Goal: Task Accomplishment & Management: Use online tool/utility

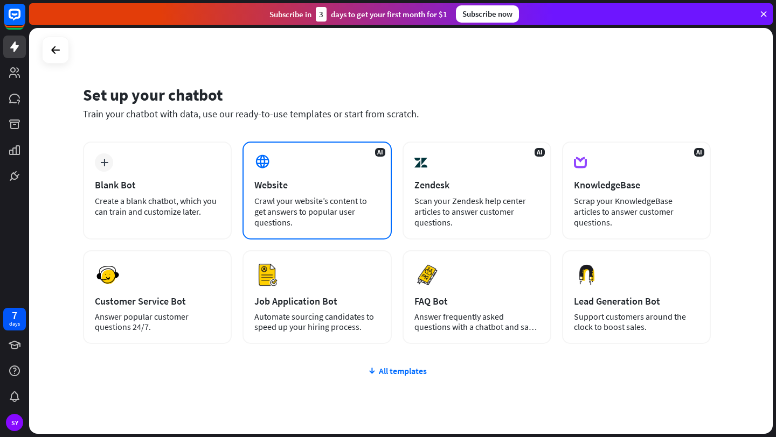
click at [293, 175] on div "AI Website Crawl your website’s content to get answers to popular user question…" at bounding box center [316, 191] width 149 height 98
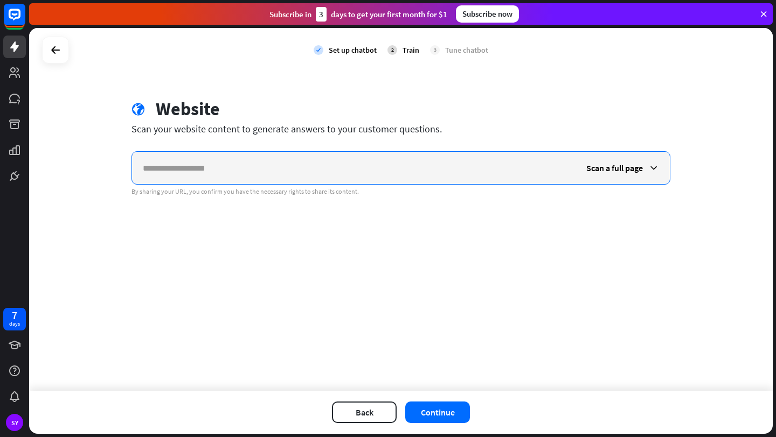
paste input "**********"
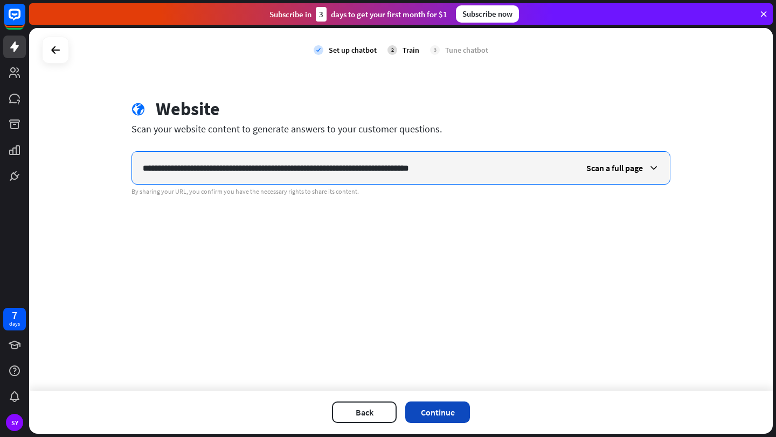
type input "**********"
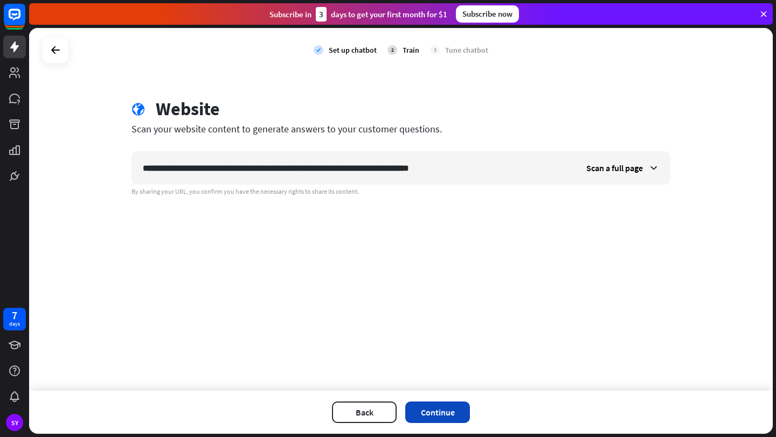
click at [437, 409] on button "Continue" at bounding box center [437, 413] width 65 height 22
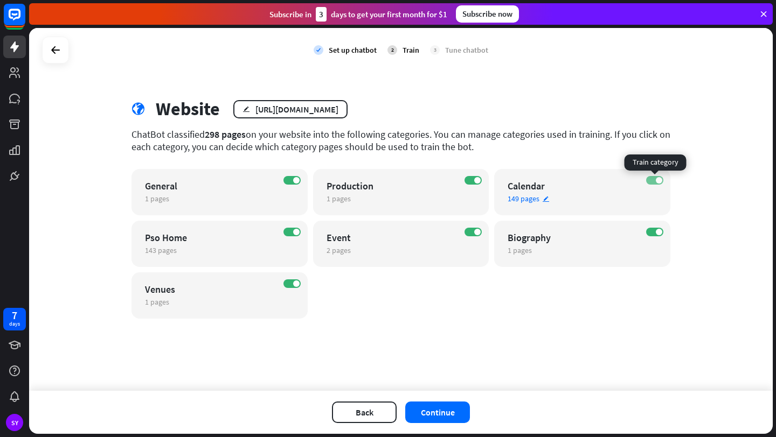
click at [659, 181] on span at bounding box center [658, 180] width 6 height 6
click at [659, 179] on label "OFF" at bounding box center [654, 180] width 17 height 9
click at [424, 408] on button "Continue" at bounding box center [437, 413] width 65 height 22
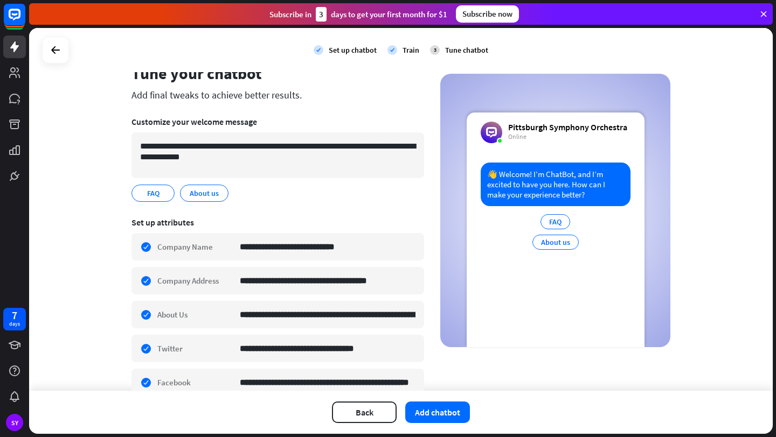
scroll to position [18, 0]
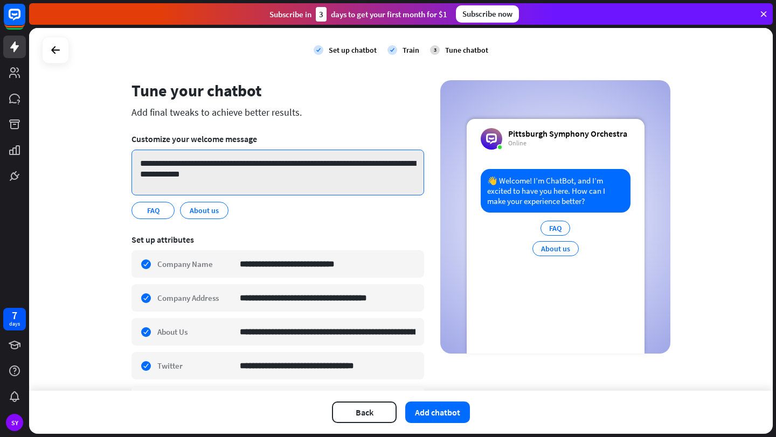
click at [234, 177] on textarea "**********" at bounding box center [277, 173] width 292 height 46
click at [184, 164] on textarea "**********" at bounding box center [277, 173] width 292 height 46
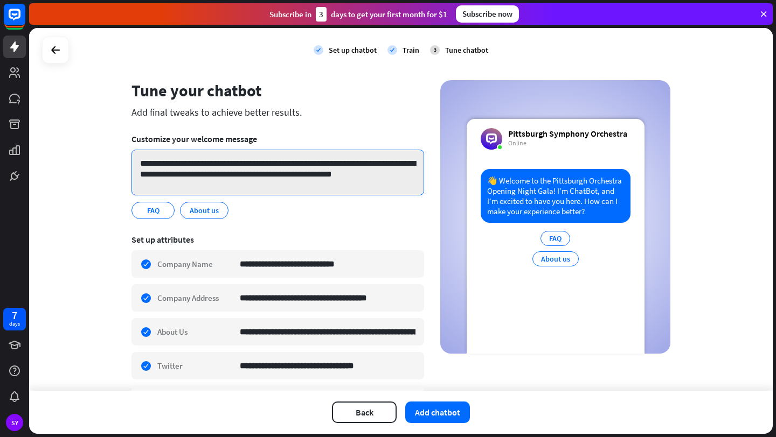
click at [284, 161] on textarea "**********" at bounding box center [277, 173] width 292 height 46
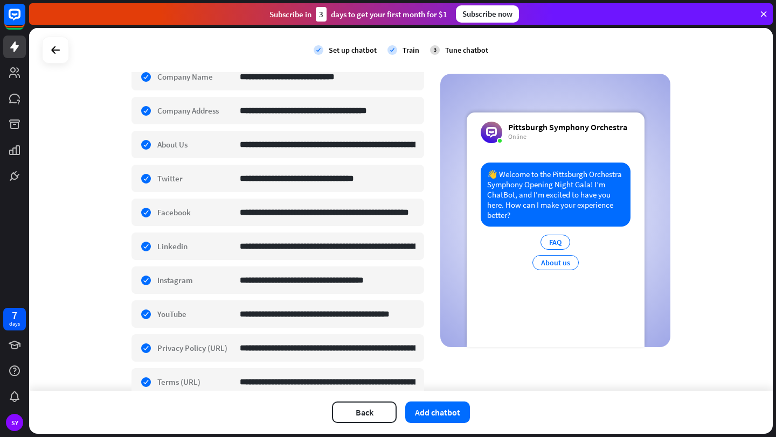
scroll to position [242, 0]
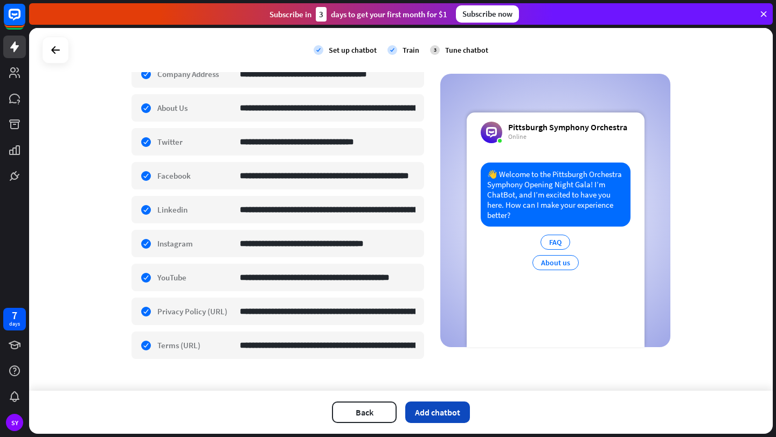
type textarea "**********"
click at [436, 410] on button "Add chatbot" at bounding box center [437, 413] width 65 height 22
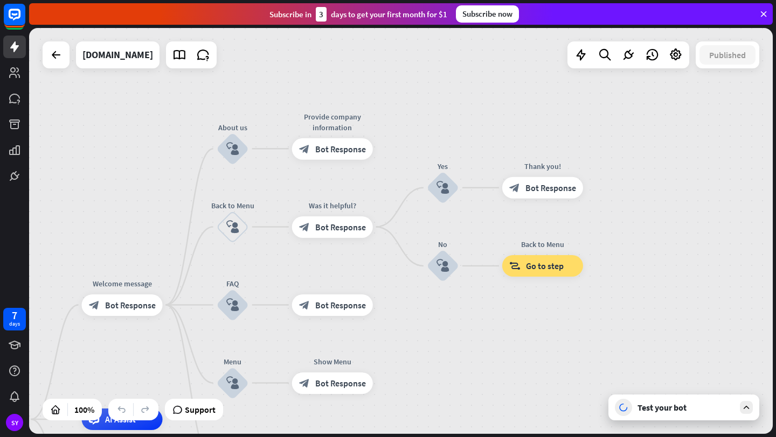
click at [666, 411] on div "Test your bot" at bounding box center [685, 407] width 97 height 11
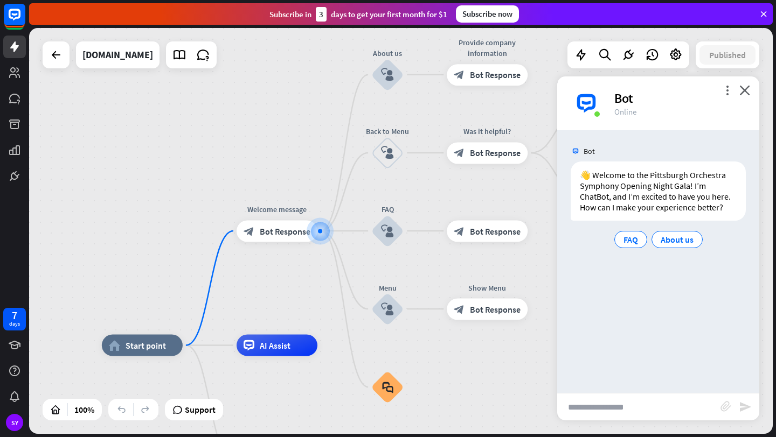
click at [576, 407] on input "text" at bounding box center [638, 407] width 163 height 27
type input "**********"
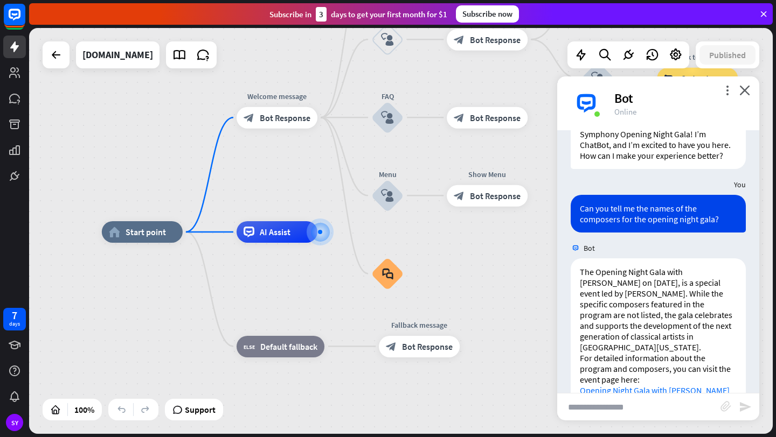
scroll to position [68, 0]
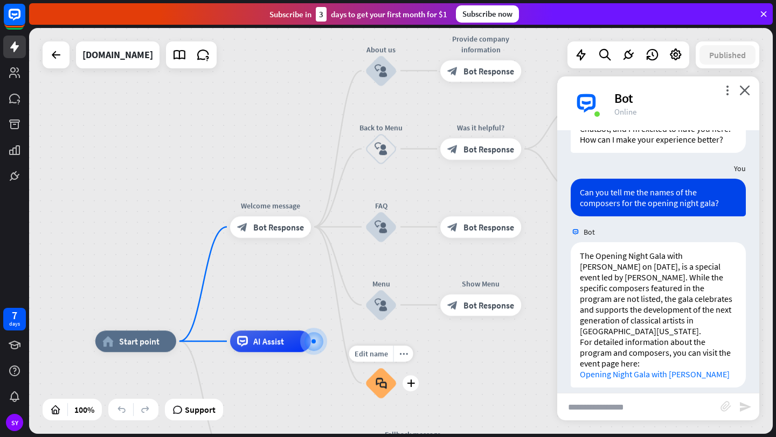
click at [382, 388] on icon "block_faq" at bounding box center [380, 384] width 11 height 12
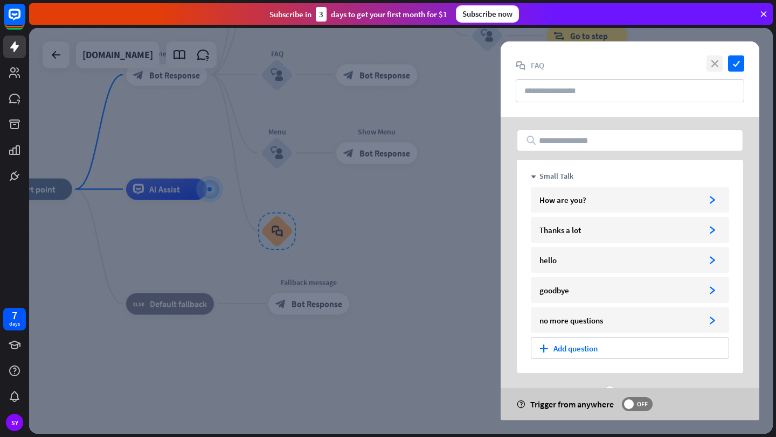
click at [711, 62] on icon "close" at bounding box center [714, 63] width 16 height 16
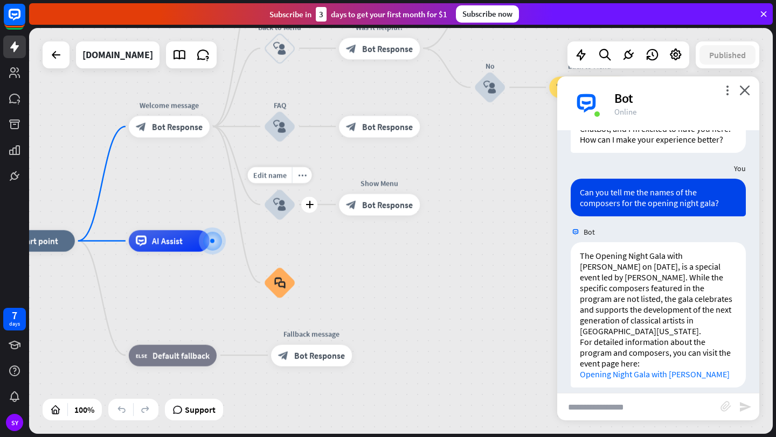
click at [296, 212] on div "Edit name more_horiz plus Menu block_user_input" at bounding box center [279, 204] width 32 height 32
click at [278, 209] on icon "block_user_input" at bounding box center [279, 204] width 13 height 13
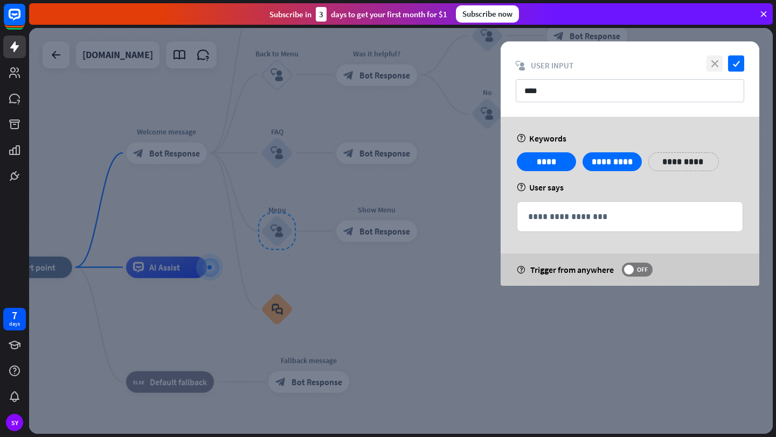
click at [721, 68] on icon "close" at bounding box center [714, 63] width 16 height 16
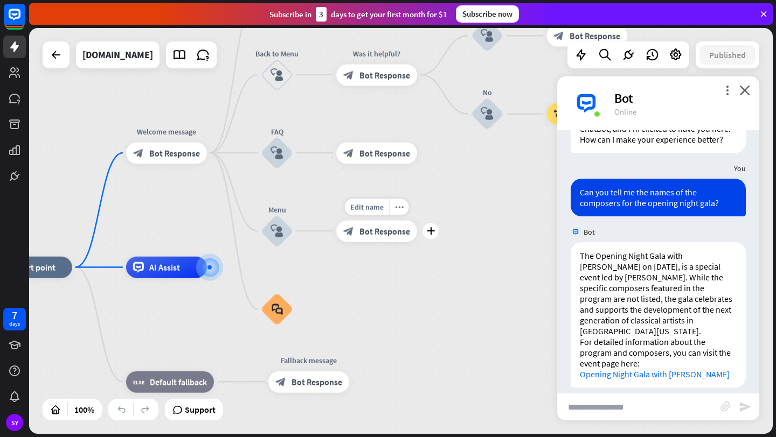
click at [372, 235] on span "Bot Response" at bounding box center [384, 231] width 51 height 11
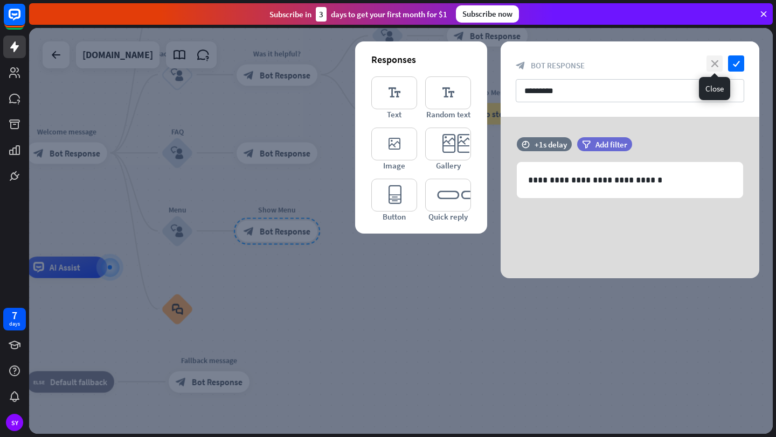
click at [713, 66] on icon "close" at bounding box center [714, 63] width 16 height 16
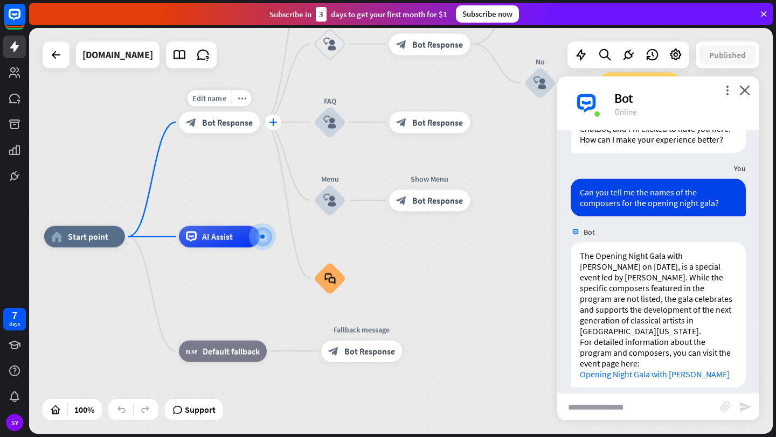
click at [272, 127] on div "plus" at bounding box center [273, 122] width 16 height 16
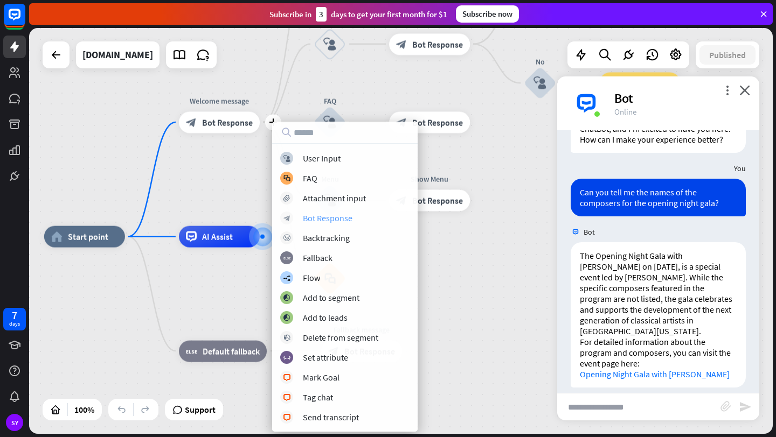
click at [308, 221] on div "Bot Response" at bounding box center [328, 218] width 50 height 11
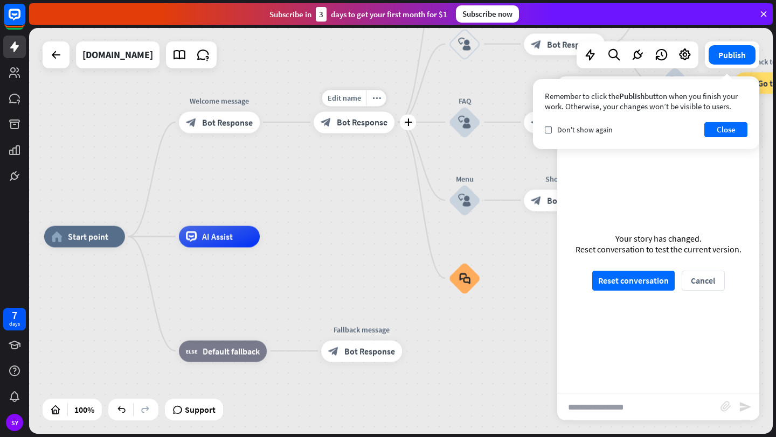
click at [381, 122] on span "Bot Response" at bounding box center [362, 122] width 51 height 11
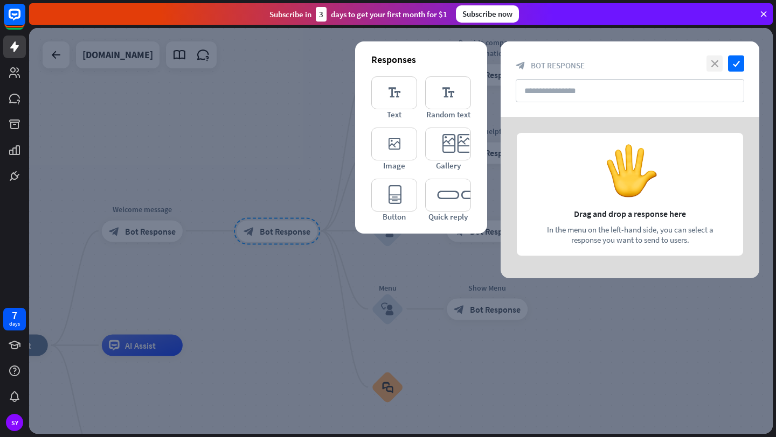
click at [707, 68] on icon "close" at bounding box center [714, 63] width 16 height 16
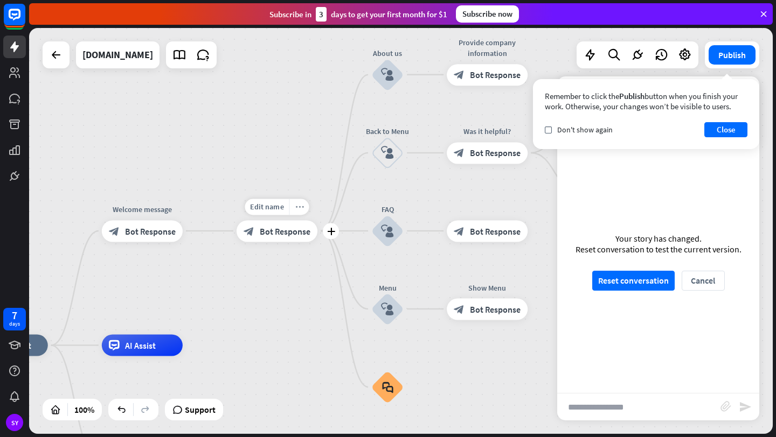
click at [299, 209] on icon "more_horiz" at bounding box center [299, 206] width 9 height 8
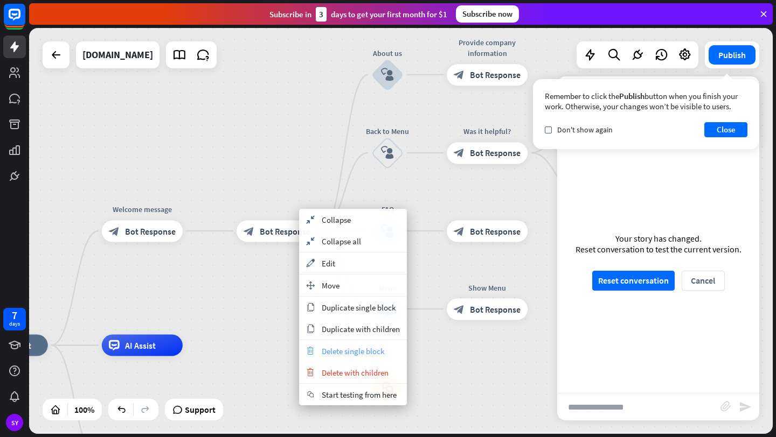
click at [330, 349] on span "Delete single block" at bounding box center [353, 351] width 62 height 10
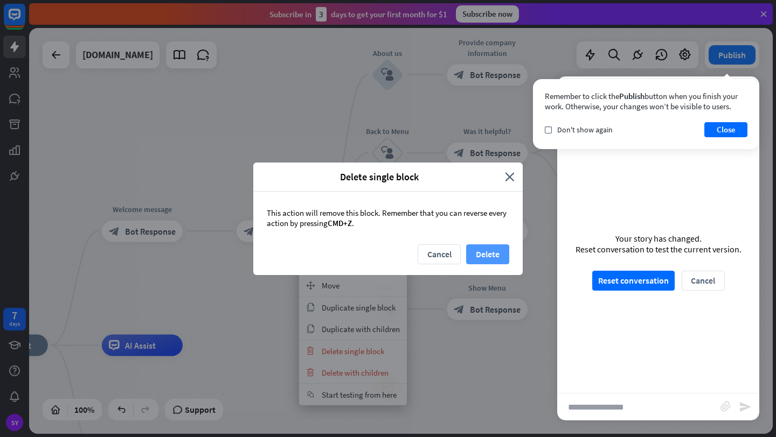
click at [481, 258] on button "Delete" at bounding box center [487, 255] width 43 height 20
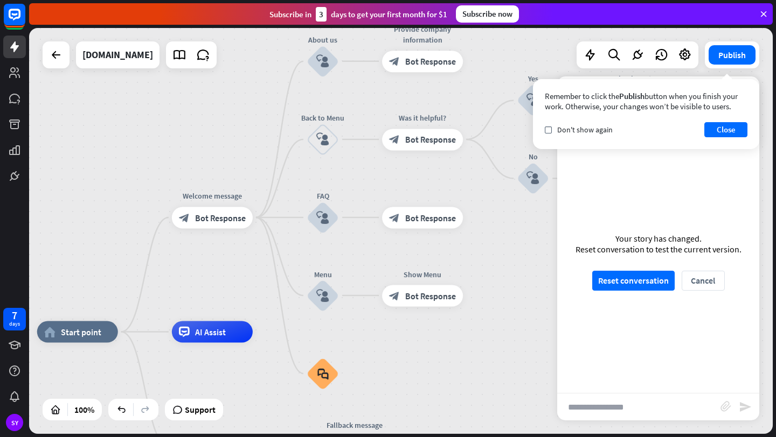
drag, startPoint x: 188, startPoint y: 178, endPoint x: 259, endPoint y: 164, distance: 71.3
click at [259, 164] on div "home_2 Start point Welcome message block_bot_response Bot Response About us blo…" at bounding box center [400, 231] width 743 height 406
click at [318, 215] on icon "block_user_input" at bounding box center [322, 217] width 13 height 13
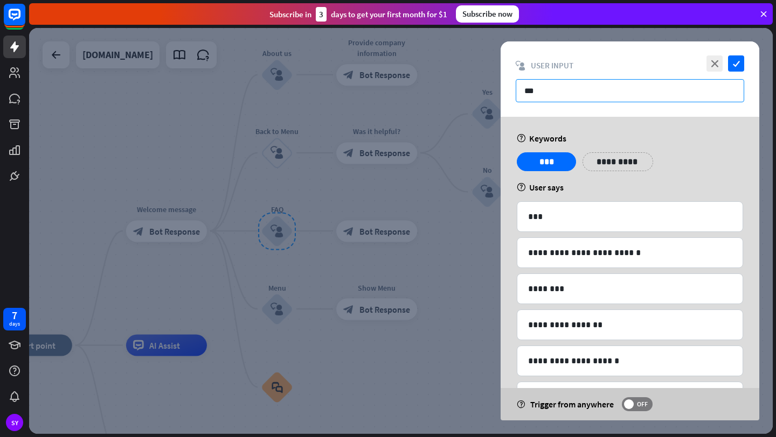
click at [633, 83] on input "***" at bounding box center [629, 90] width 228 height 23
drag, startPoint x: 569, startPoint y: 87, endPoint x: 513, endPoint y: 88, distance: 56.0
click at [513, 88] on div "close check block_user_input User Input ***" at bounding box center [629, 78] width 259 height 75
click at [602, 162] on p "**********" at bounding box center [617, 161] width 54 height 13
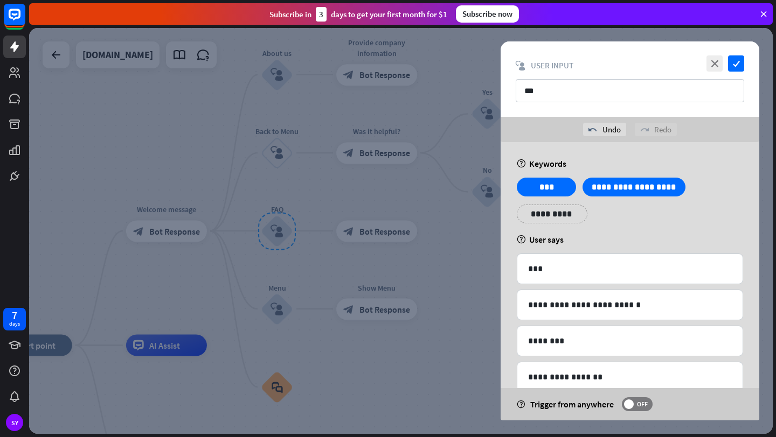
click at [707, 163] on div "help Keywords" at bounding box center [629, 163] width 226 height 11
drag, startPoint x: 569, startPoint y: 90, endPoint x: 511, endPoint y: 90, distance: 58.2
click at [511, 90] on div "close check block_user_input User Input ***" at bounding box center [629, 78] width 259 height 75
click at [550, 93] on input "text" at bounding box center [629, 90] width 228 height 23
click at [553, 88] on input "text" at bounding box center [629, 90] width 228 height 23
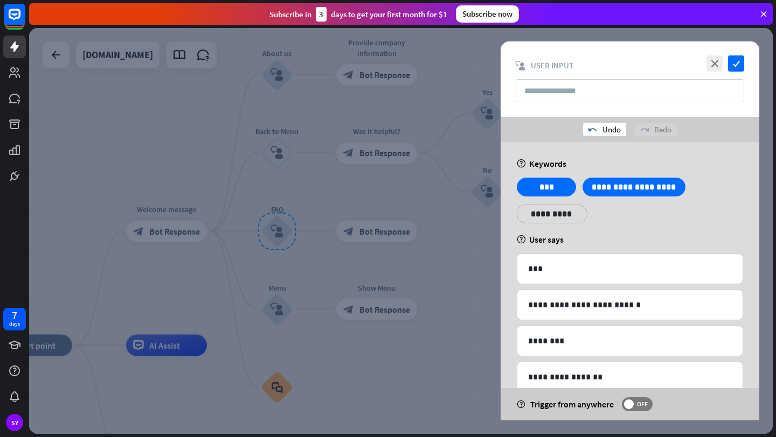
click at [607, 133] on div "undo Undo" at bounding box center [604, 129] width 43 height 13
type input "***"
click at [607, 133] on div "undo Undo" at bounding box center [604, 129] width 43 height 13
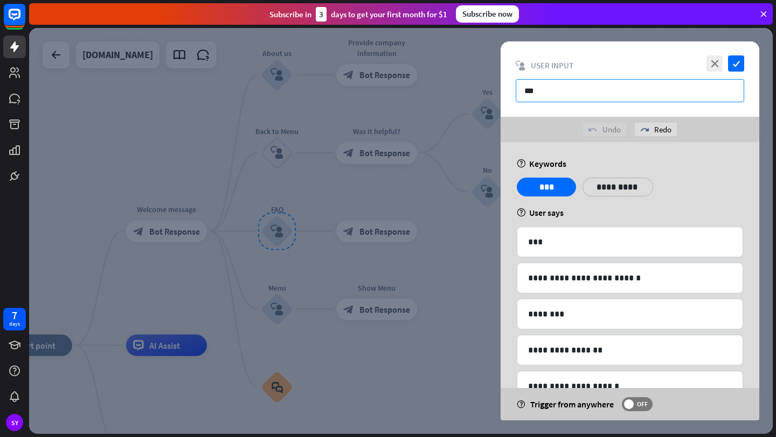
click at [569, 94] on input "***" at bounding box center [629, 90] width 228 height 23
click at [710, 69] on icon "close" at bounding box center [714, 63] width 16 height 16
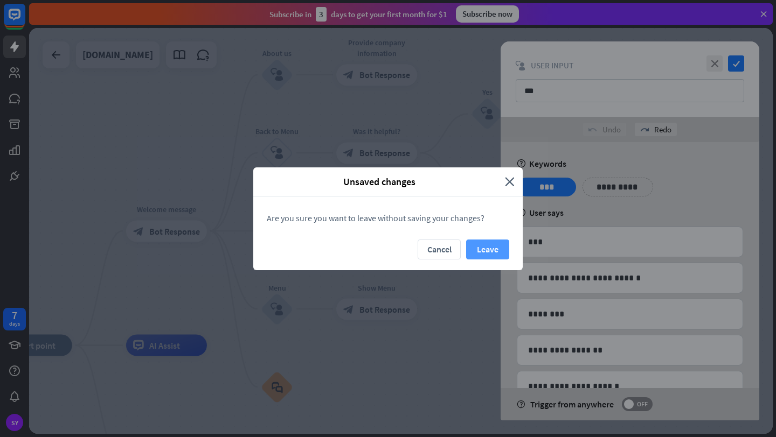
click at [479, 252] on button "Leave" at bounding box center [487, 250] width 43 height 20
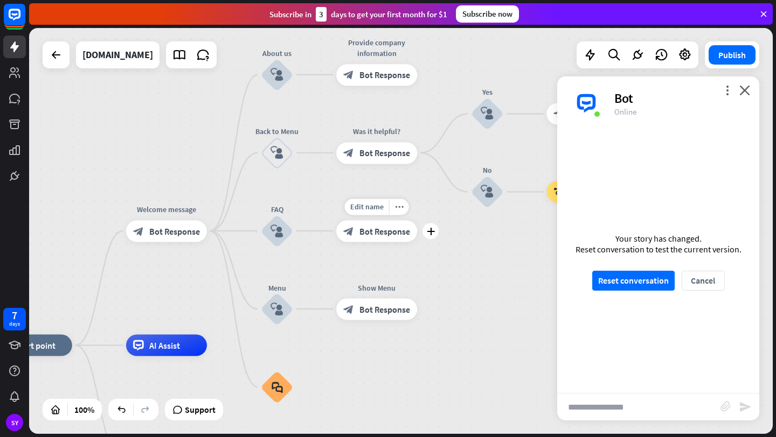
click at [386, 232] on span "Bot Response" at bounding box center [384, 231] width 51 height 11
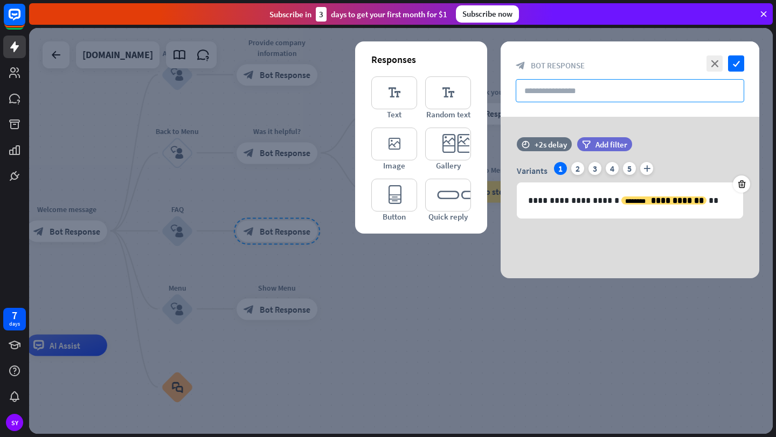
click at [553, 89] on input "text" at bounding box center [629, 90] width 228 height 23
click at [465, 205] on icon "editor_quick_replies" at bounding box center [448, 195] width 46 height 33
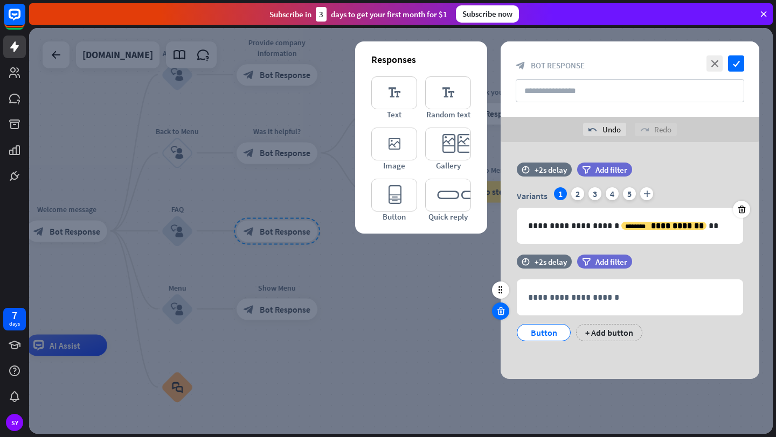
click at [503, 310] on icon at bounding box center [500, 311] width 10 height 10
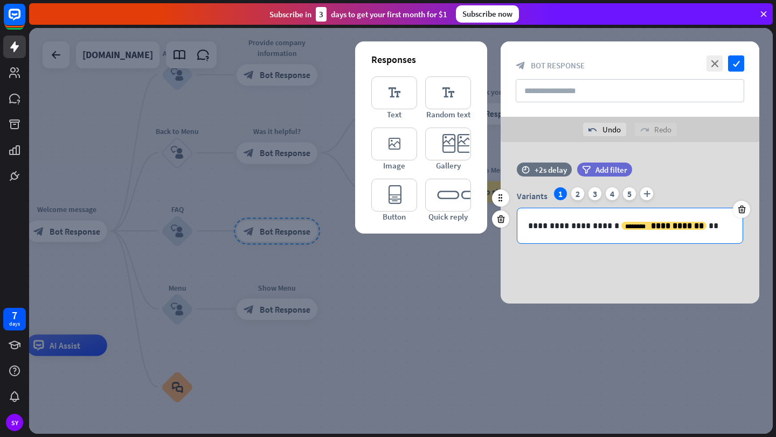
click at [565, 227] on p "**********" at bounding box center [630, 225] width 204 height 13
click at [573, 262] on div "**********" at bounding box center [629, 223] width 259 height 162
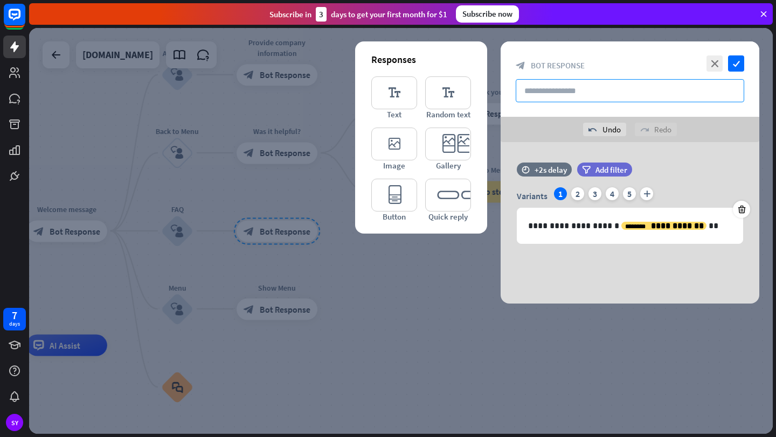
click at [550, 91] on input "text" at bounding box center [629, 90] width 228 height 23
click at [715, 66] on icon "close" at bounding box center [714, 63] width 16 height 16
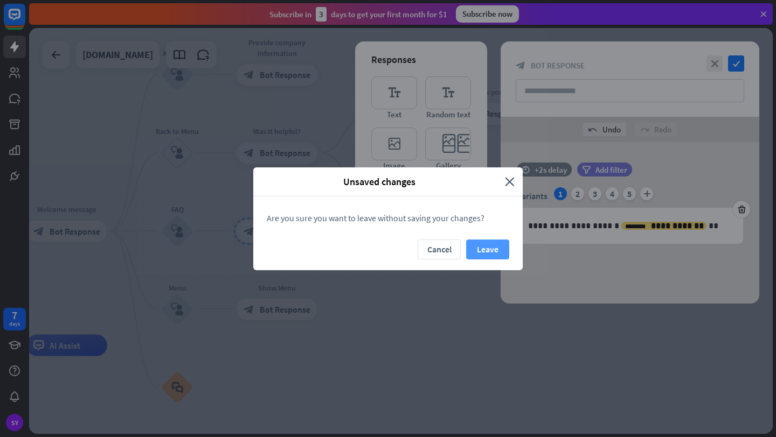
click at [478, 243] on button "Leave" at bounding box center [487, 250] width 43 height 20
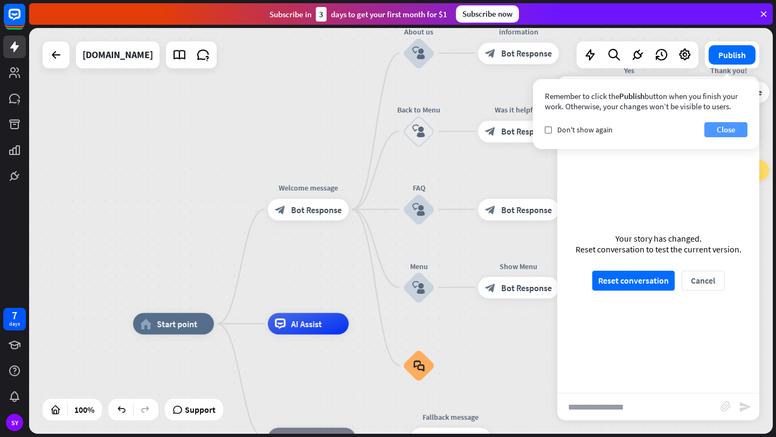
click at [718, 126] on button "Close" at bounding box center [725, 129] width 43 height 15
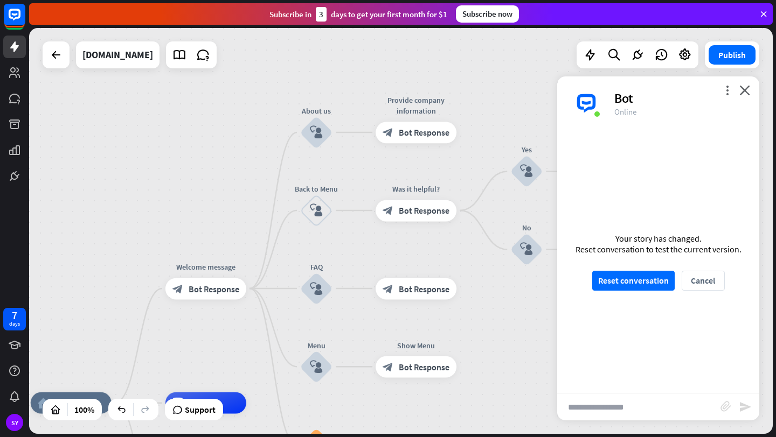
click at [541, 33] on div "home_2 Start point Welcome message block_bot_response Bot Response About us blo…" at bounding box center [400, 231] width 743 height 406
click at [19, 93] on icon at bounding box center [14, 98] width 13 height 13
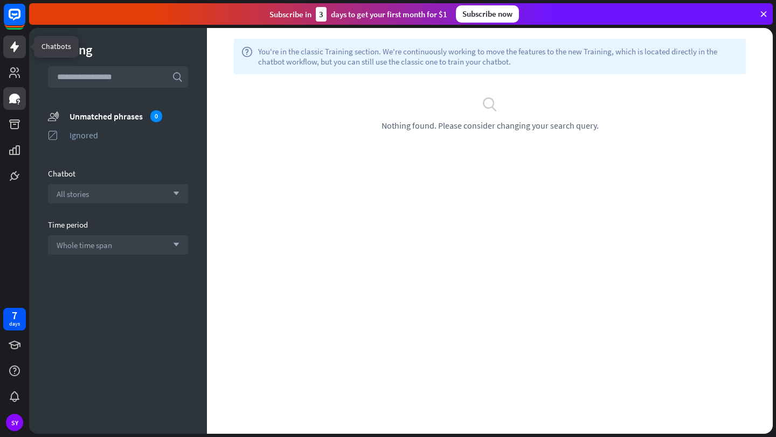
click at [14, 42] on icon at bounding box center [14, 46] width 13 height 13
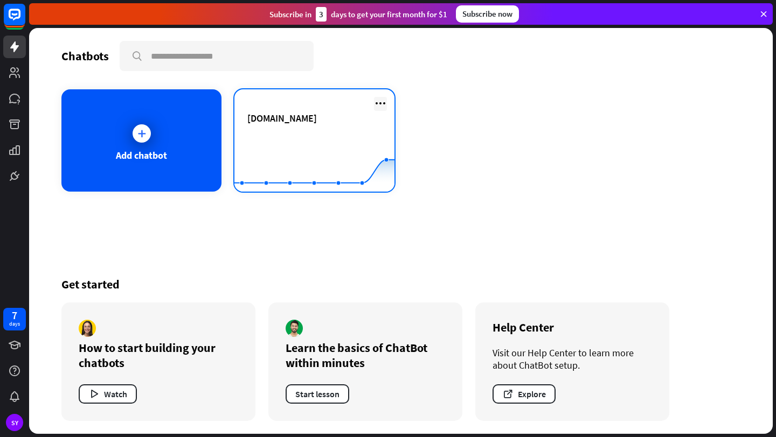
click at [380, 102] on icon at bounding box center [380, 103] width 13 height 13
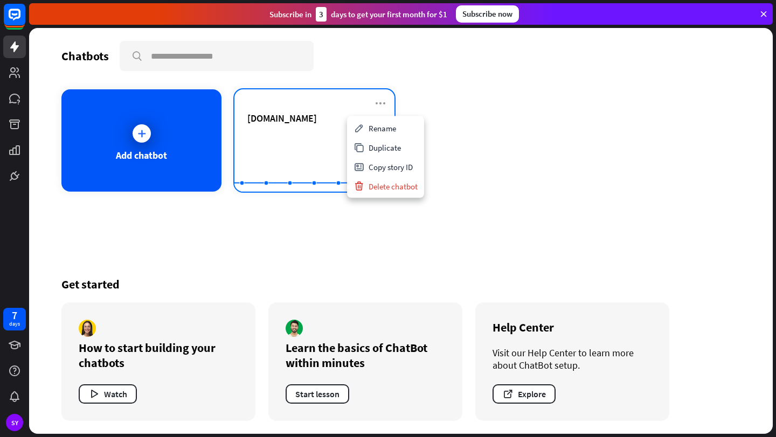
click at [317, 115] on span "[DOMAIN_NAME]" at bounding box center [281, 118] width 69 height 12
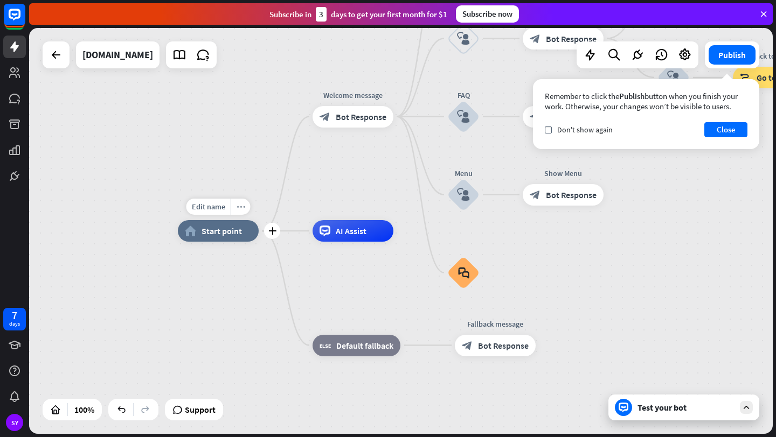
click at [236, 208] on icon "more_horiz" at bounding box center [240, 207] width 9 height 8
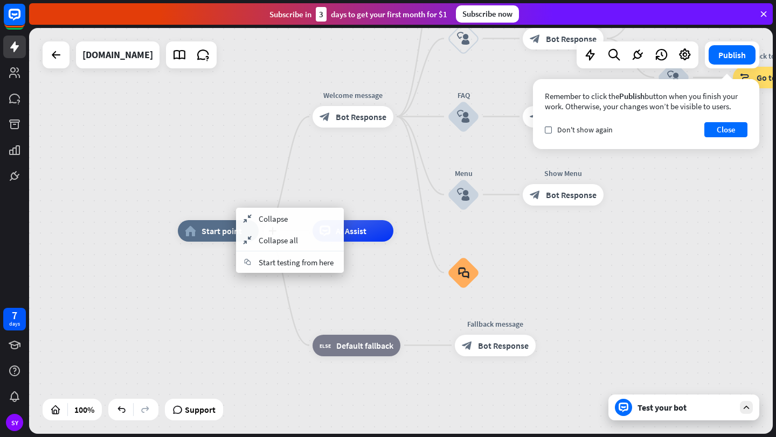
click at [220, 233] on span "Start point" at bounding box center [221, 231] width 40 height 11
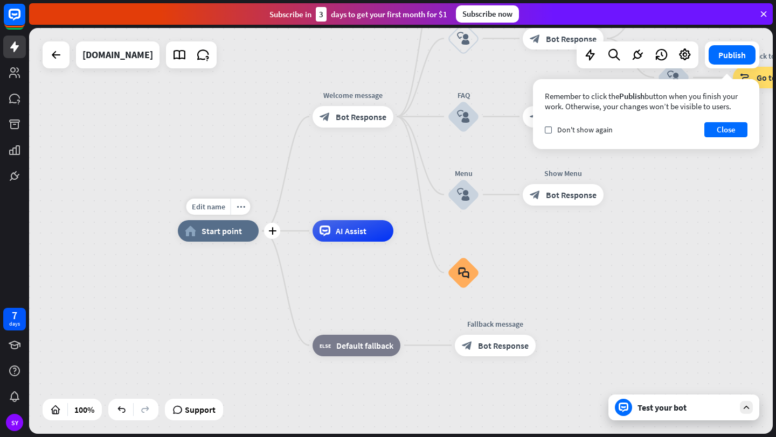
click at [220, 233] on span "Start point" at bounding box center [221, 231] width 40 height 11
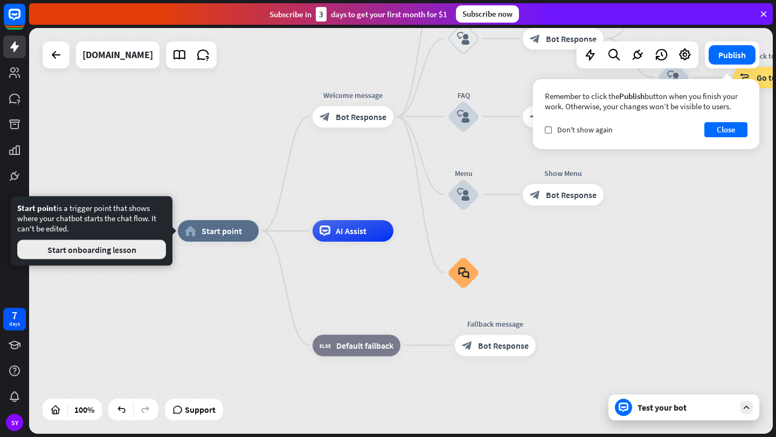
click at [132, 251] on button "Start onboarding lesson" at bounding box center [91, 249] width 149 height 19
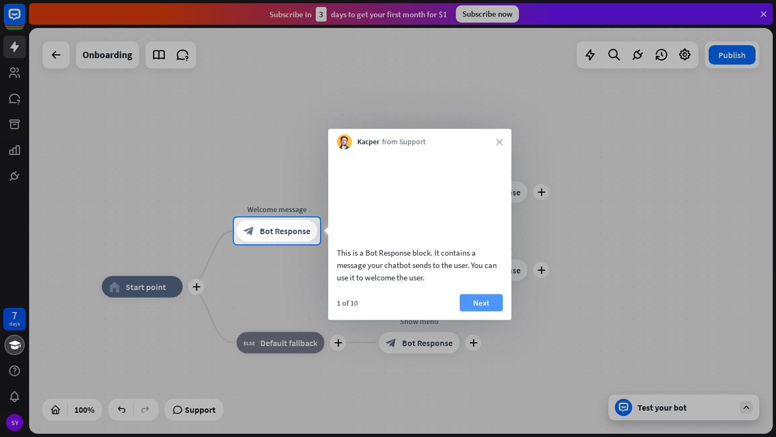
click at [477, 309] on button "Next" at bounding box center [480, 302] width 43 height 17
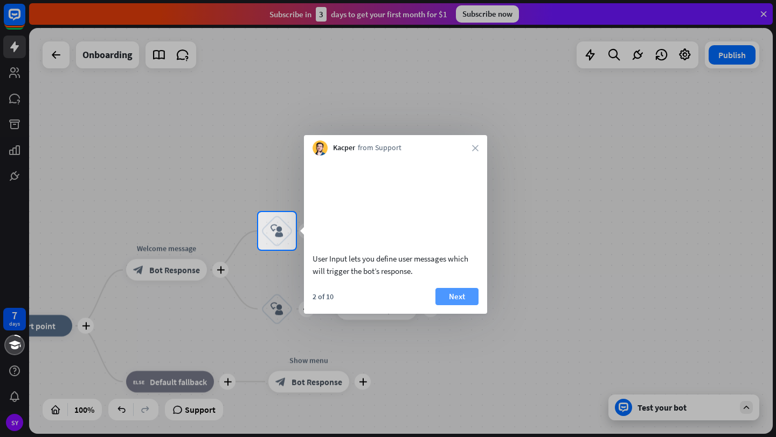
click at [443, 305] on button "Next" at bounding box center [456, 296] width 43 height 17
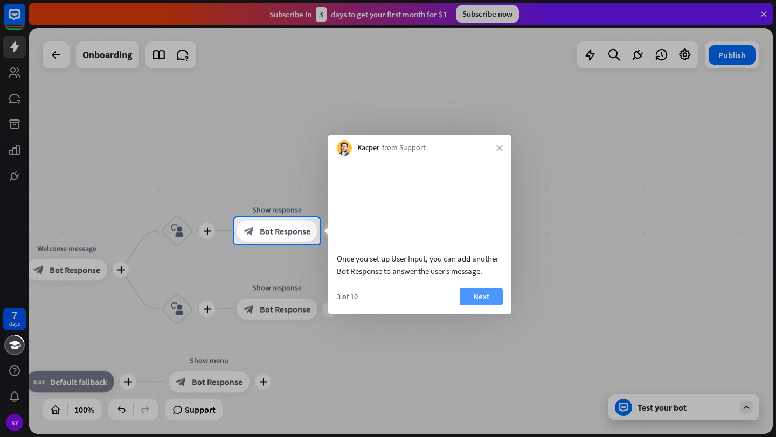
click at [467, 305] on button "Next" at bounding box center [480, 296] width 43 height 17
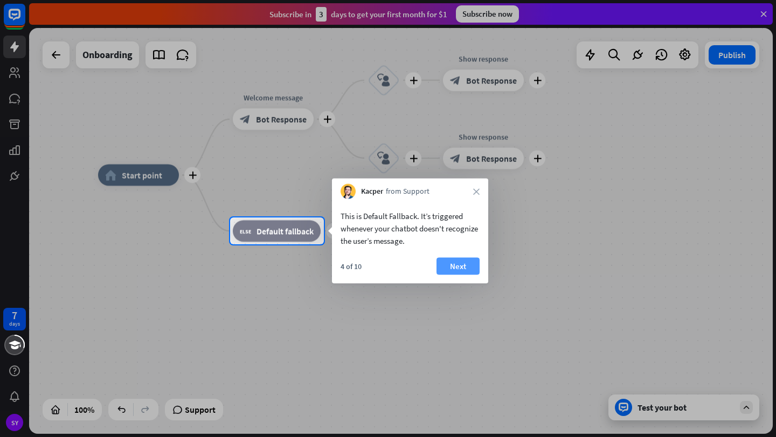
click at [454, 264] on button "Next" at bounding box center [457, 266] width 43 height 17
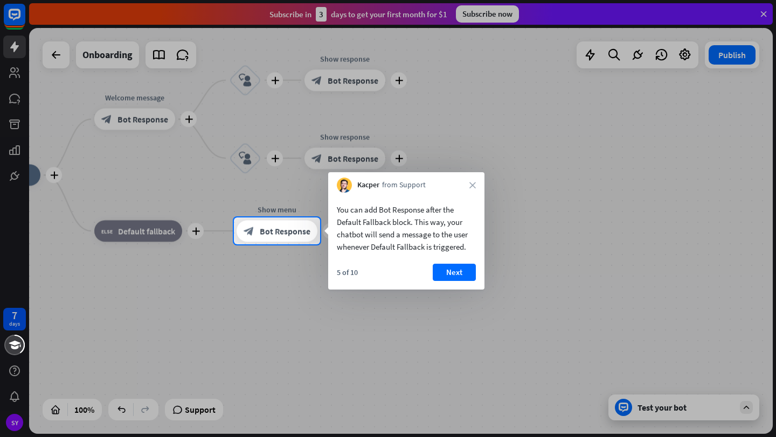
click at [454, 264] on button "Next" at bounding box center [453, 272] width 43 height 17
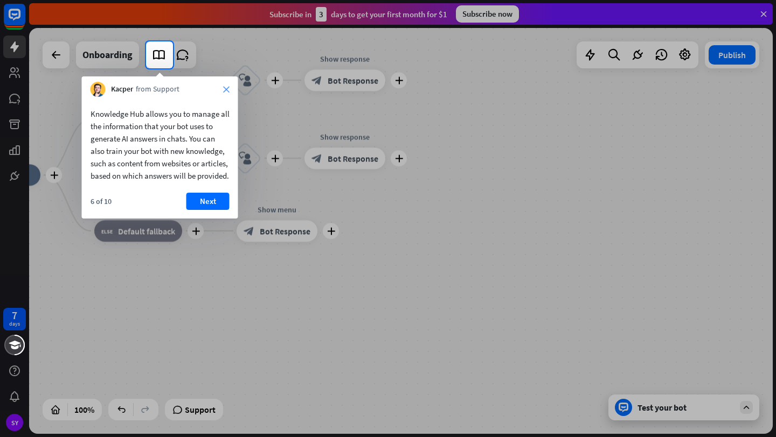
click at [226, 92] on icon "close" at bounding box center [226, 89] width 6 height 6
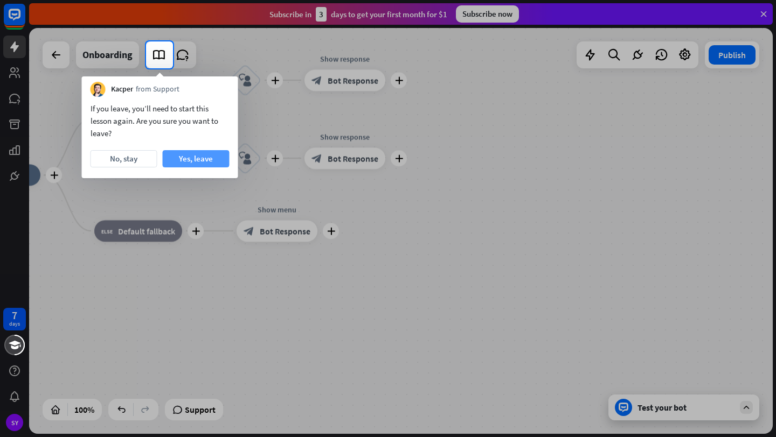
click at [190, 153] on button "Yes, leave" at bounding box center [196, 158] width 67 height 17
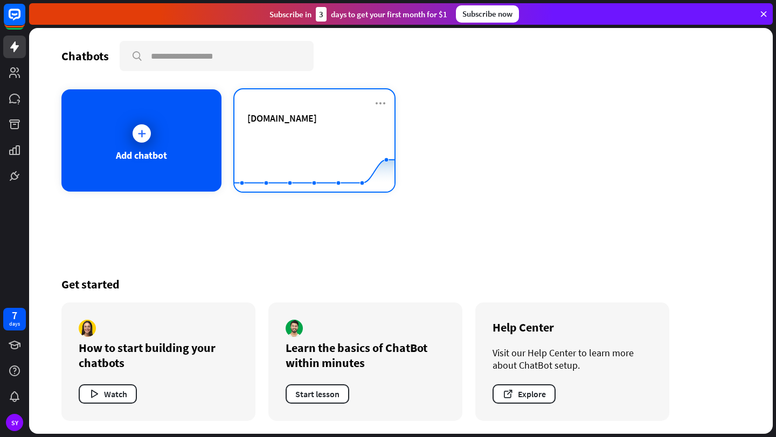
click at [260, 130] on div "[DOMAIN_NAME]" at bounding box center [314, 131] width 134 height 38
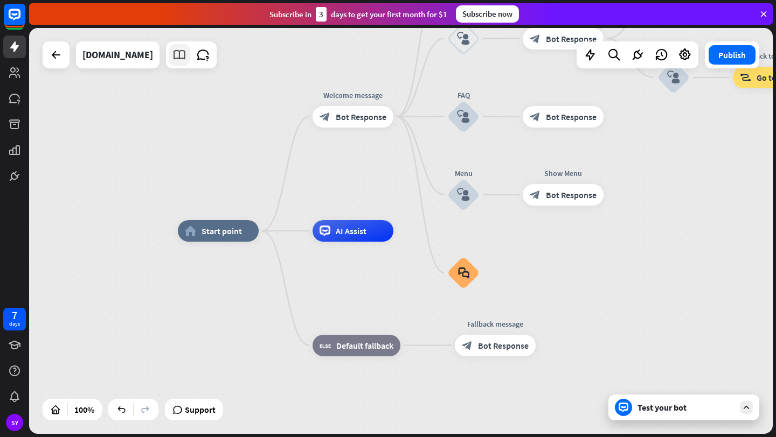
click at [186, 60] on icon at bounding box center [179, 55] width 14 height 14
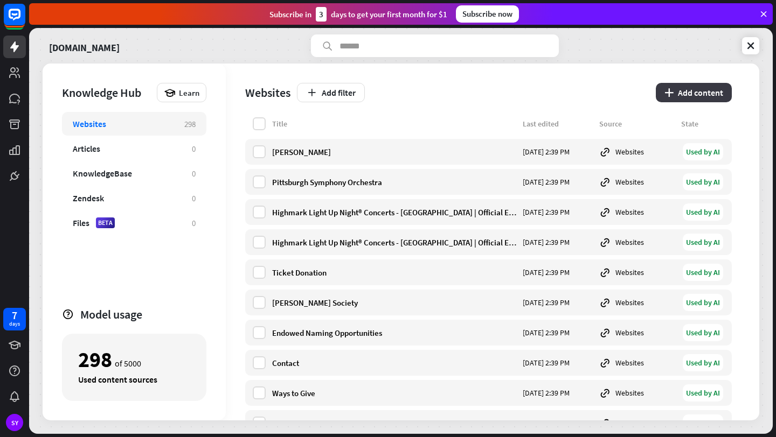
click at [670, 91] on button "plus Add content" at bounding box center [693, 92] width 76 height 19
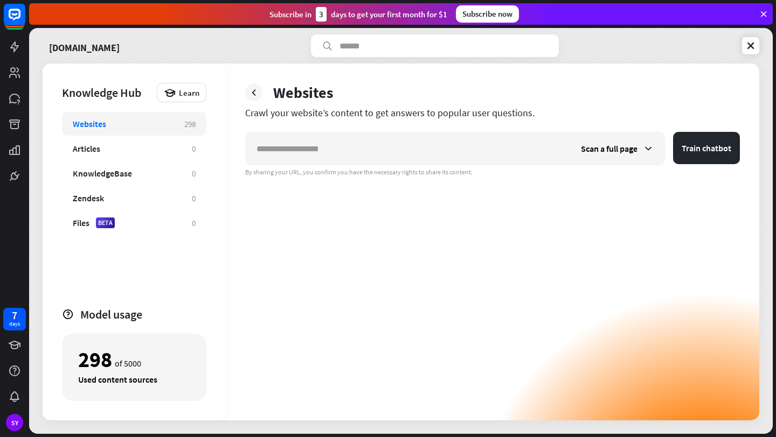
click at [550, 72] on div "Websites Crawl your website’s content to get answers to popular user questions.…" at bounding box center [492, 242] width 533 height 357
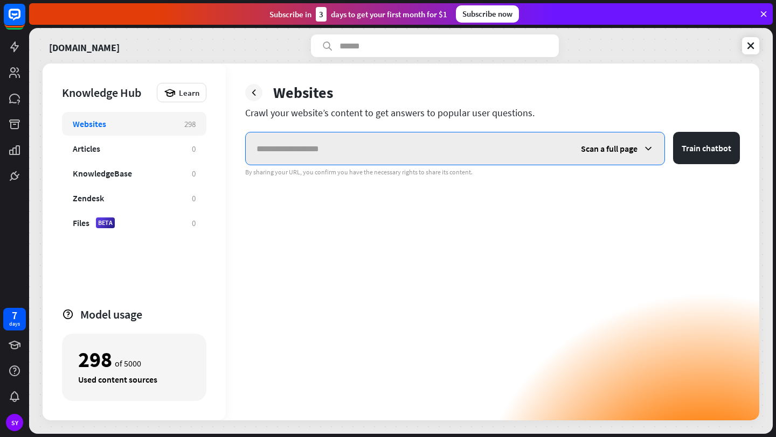
click at [418, 136] on input "text" at bounding box center [408, 148] width 324 height 32
paste input "**********"
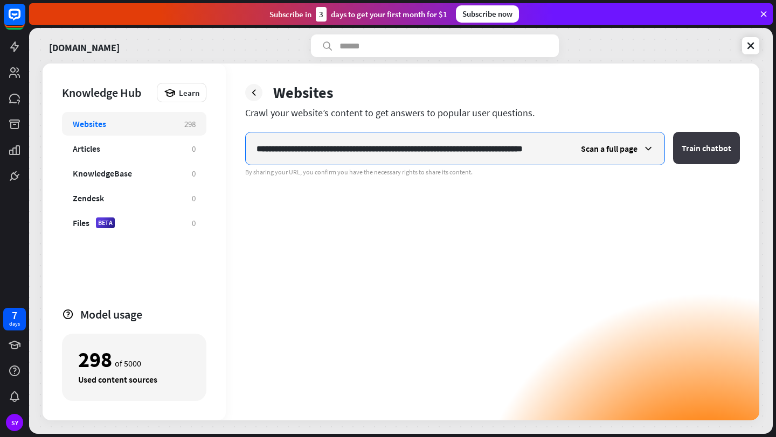
type input "**********"
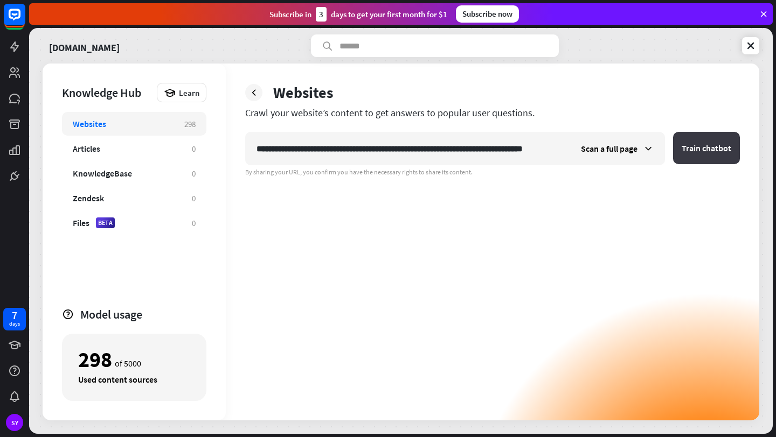
click at [699, 149] on button "Train chatbot" at bounding box center [706, 148] width 67 height 32
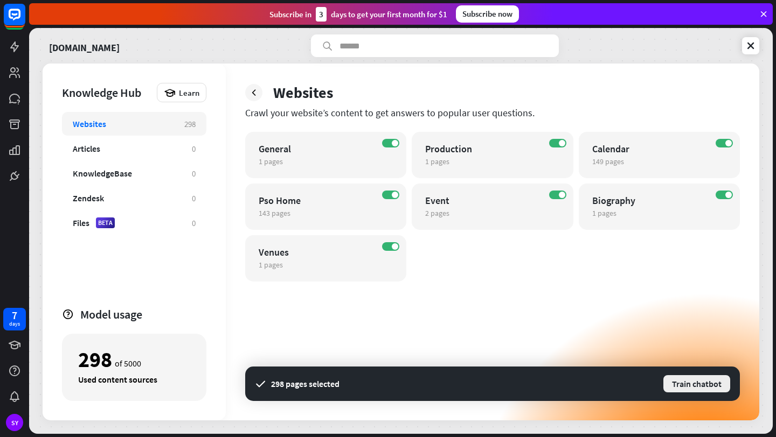
click at [687, 385] on button "Train chatbot" at bounding box center [696, 383] width 69 height 19
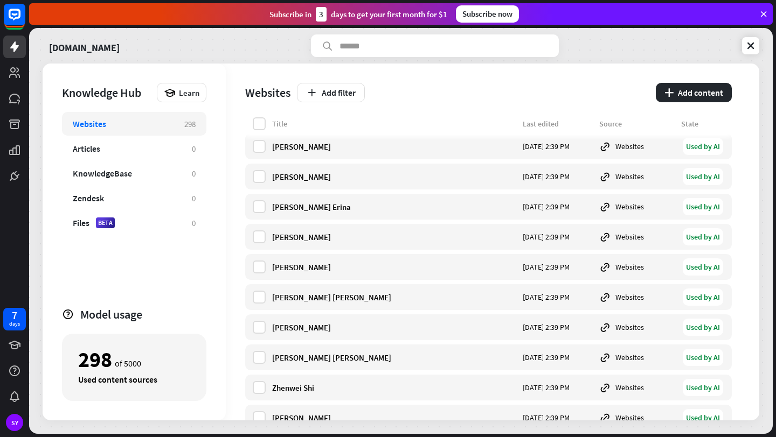
scroll to position [2557, 0]
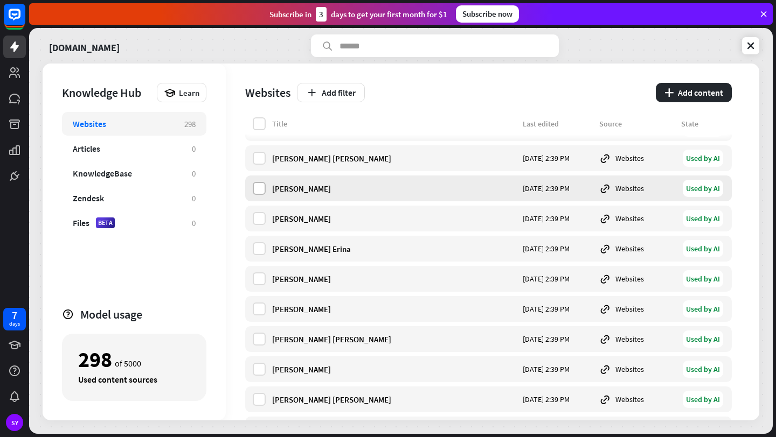
click at [257, 192] on label at bounding box center [259, 188] width 13 height 13
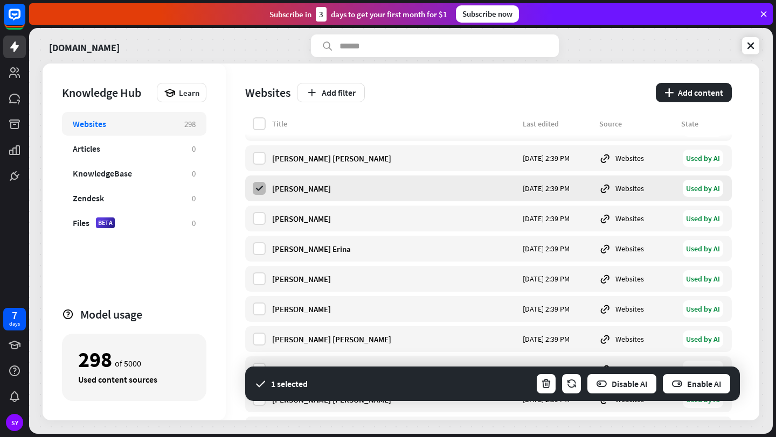
click at [258, 192] on icon at bounding box center [259, 189] width 10 height 10
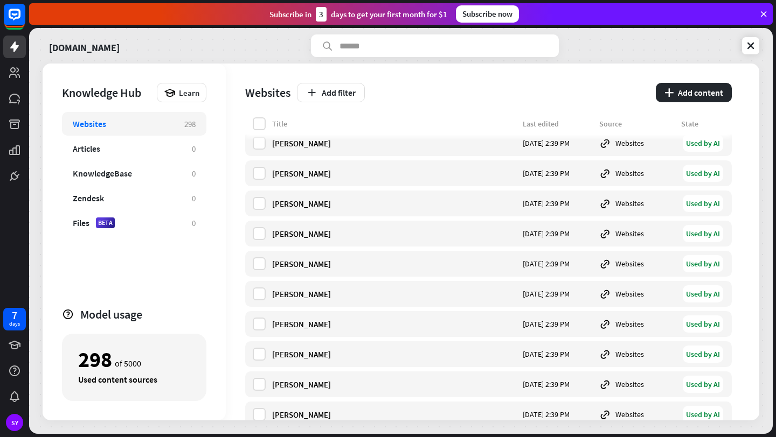
scroll to position [1306, 0]
click at [700, 90] on button "plus Add content" at bounding box center [693, 92] width 76 height 19
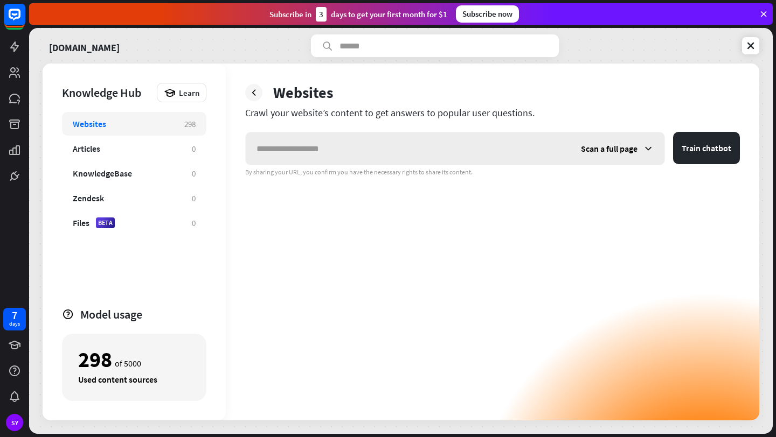
click at [646, 151] on icon at bounding box center [647, 148] width 11 height 11
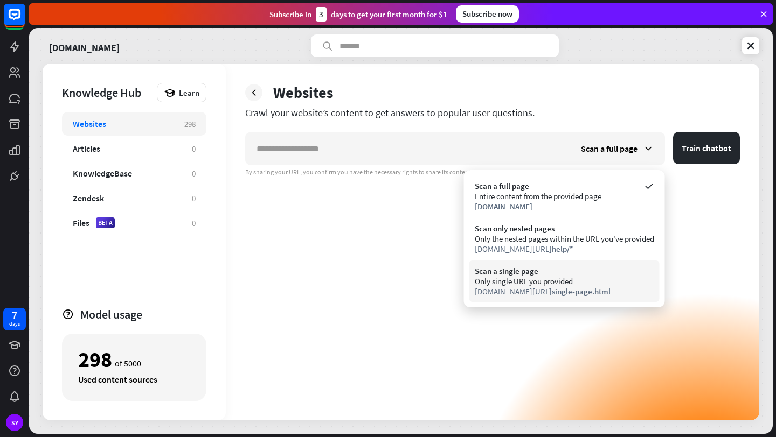
click at [558, 274] on div "Scan a single page" at bounding box center [563, 271] width 179 height 10
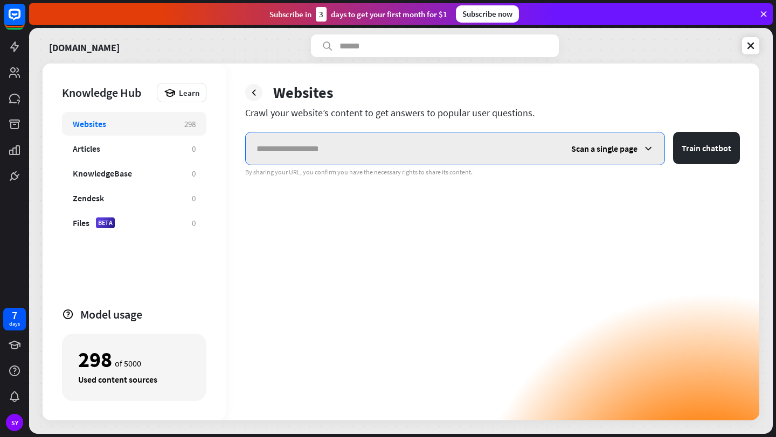
click at [491, 158] on input "text" at bounding box center [403, 148] width 315 height 32
paste input "**********"
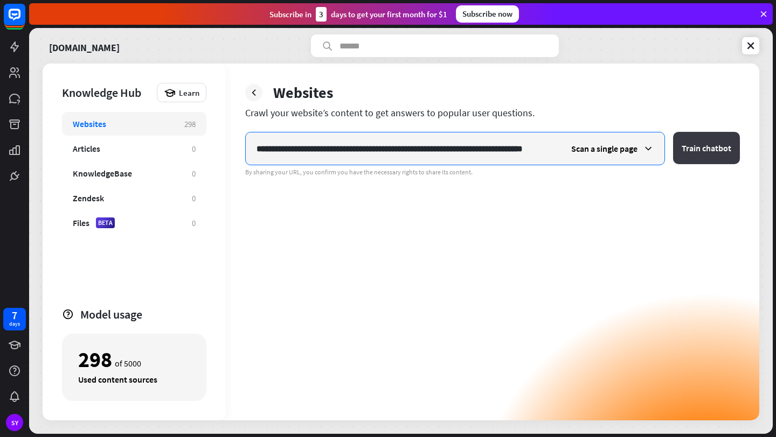
type input "**********"
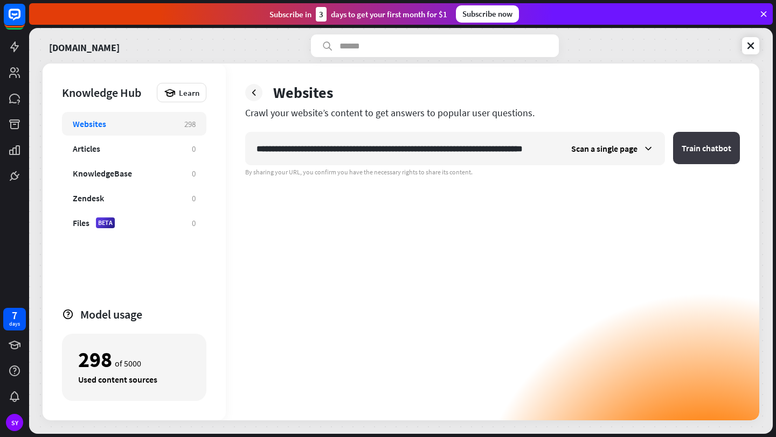
scroll to position [0, 0]
click at [691, 142] on button "Train chatbot" at bounding box center [706, 148] width 67 height 32
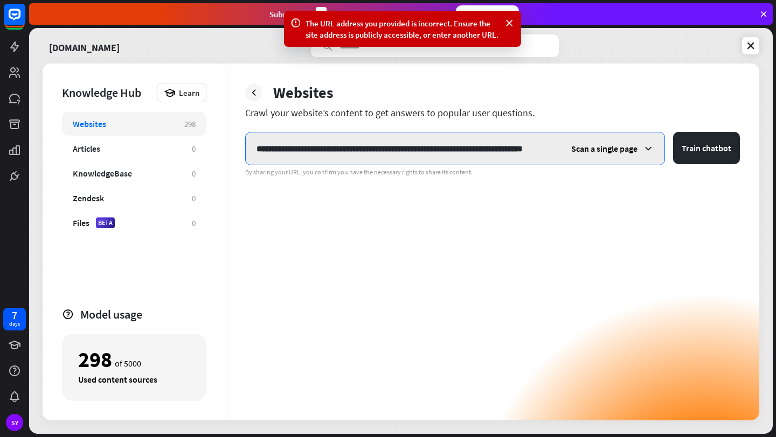
click at [513, 135] on input "**********" at bounding box center [402, 148] width 313 height 32
click at [504, 149] on input "**********" at bounding box center [402, 148] width 313 height 32
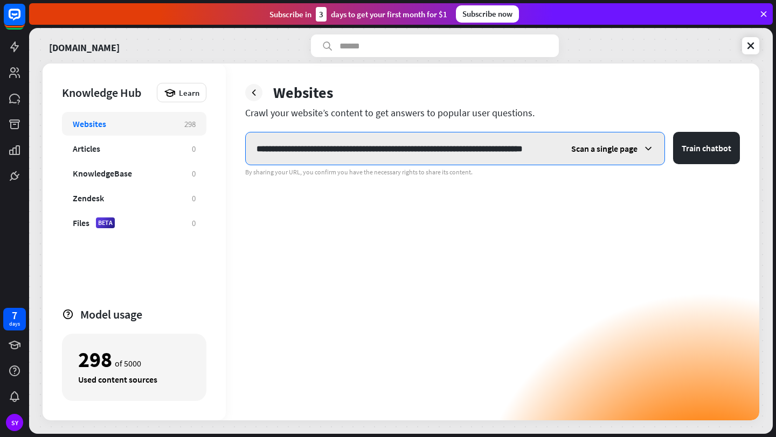
click at [673, 132] on button "Train chatbot" at bounding box center [706, 148] width 67 height 32
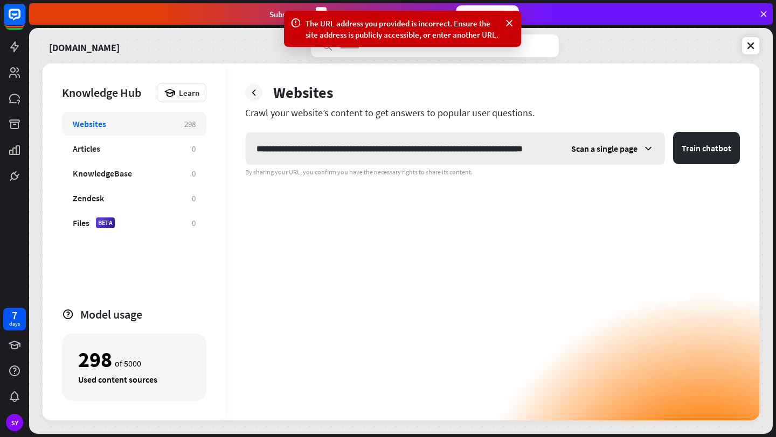
click at [618, 147] on span "Scan a single page" at bounding box center [604, 148] width 66 height 11
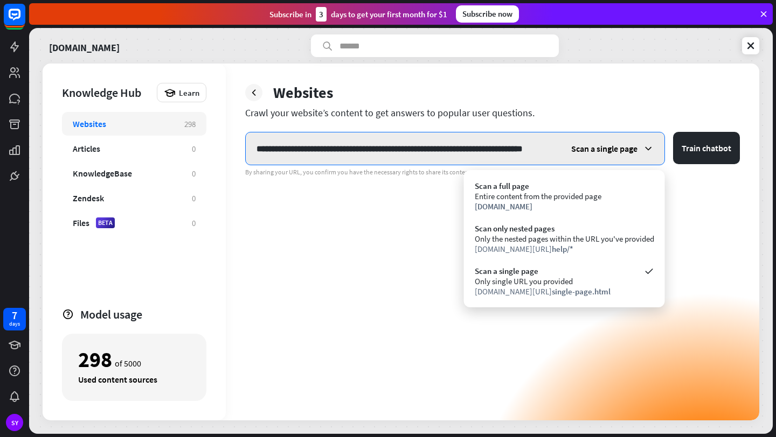
click at [470, 151] on input "**********" at bounding box center [402, 148] width 313 height 32
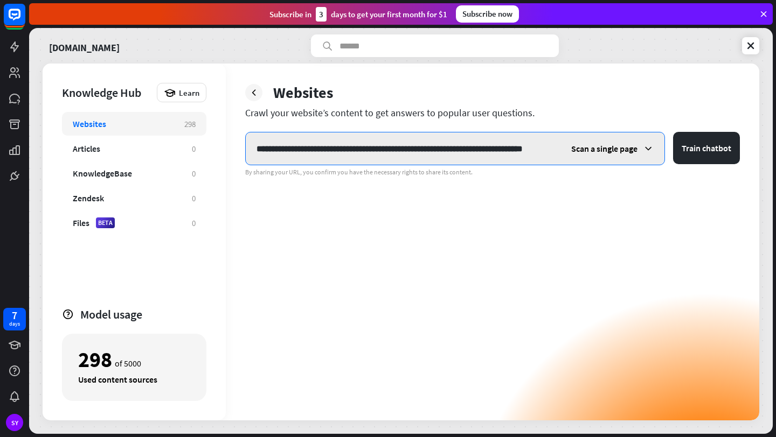
click at [470, 151] on input "**********" at bounding box center [402, 148] width 313 height 32
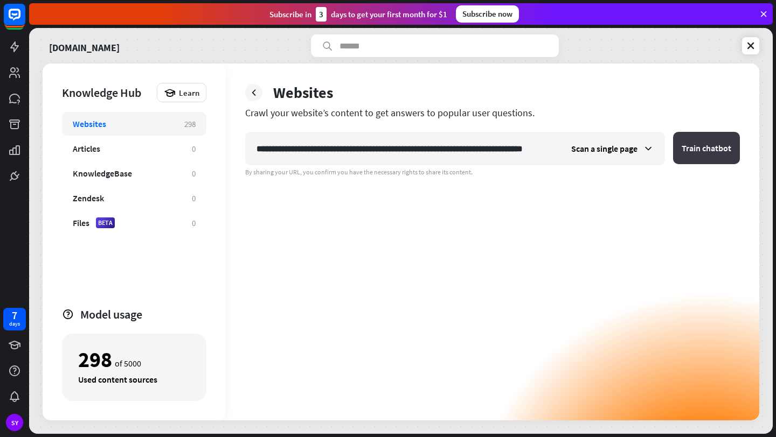
click at [689, 145] on button "Train chatbot" at bounding box center [706, 148] width 67 height 32
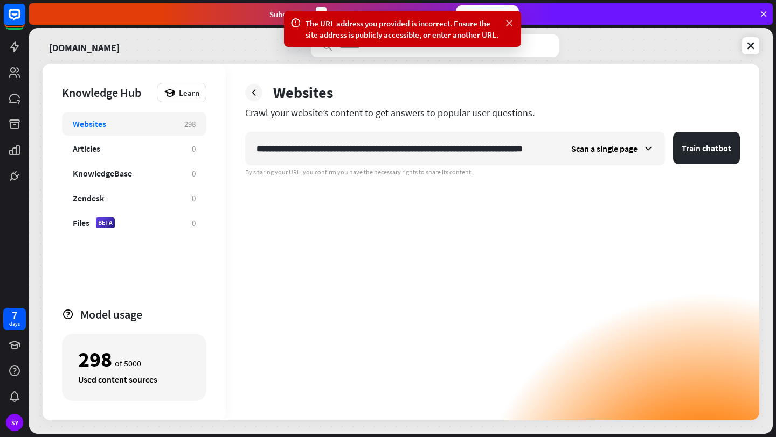
click at [512, 29] on icon at bounding box center [509, 23] width 11 height 11
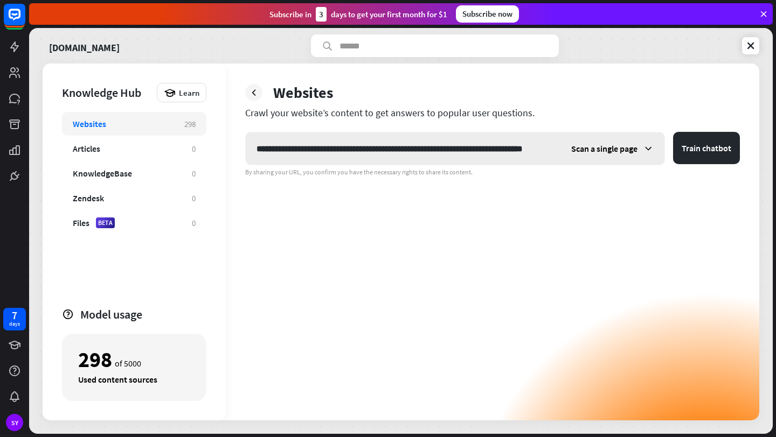
click at [604, 146] on span "Scan a single page" at bounding box center [604, 148] width 66 height 11
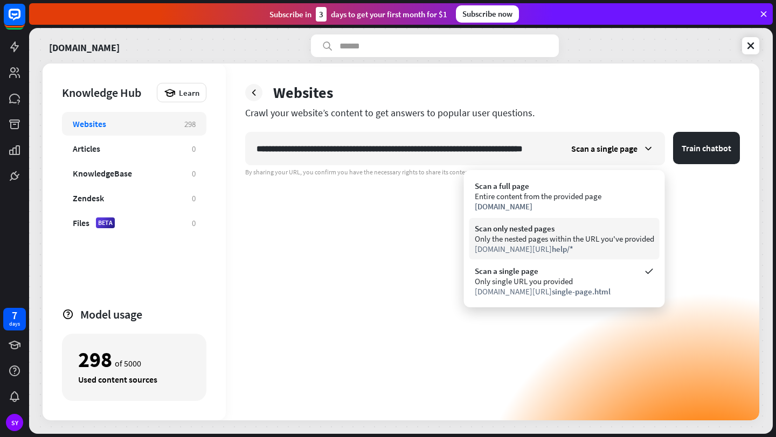
click at [569, 240] on div "Only the nested pages within the URL you've provided" at bounding box center [563, 239] width 179 height 10
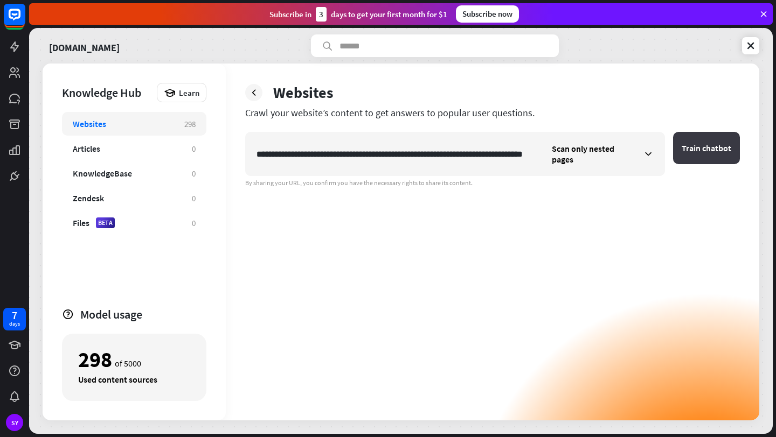
click at [696, 155] on button "Train chatbot" at bounding box center [706, 148] width 67 height 32
click at [182, 155] on div "Articles 0" at bounding box center [134, 149] width 144 height 24
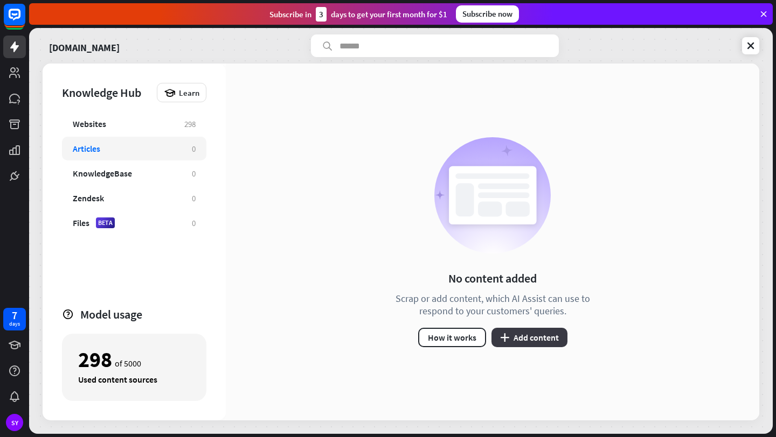
click at [515, 333] on button "plus Add content" at bounding box center [529, 337] width 76 height 19
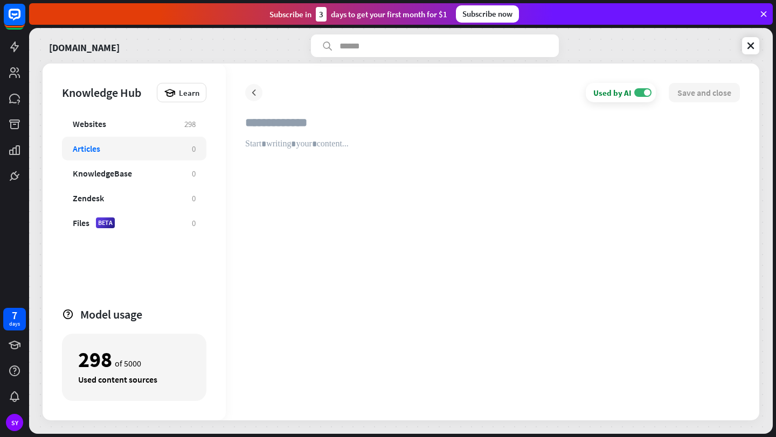
click at [255, 97] on icon at bounding box center [253, 92] width 11 height 11
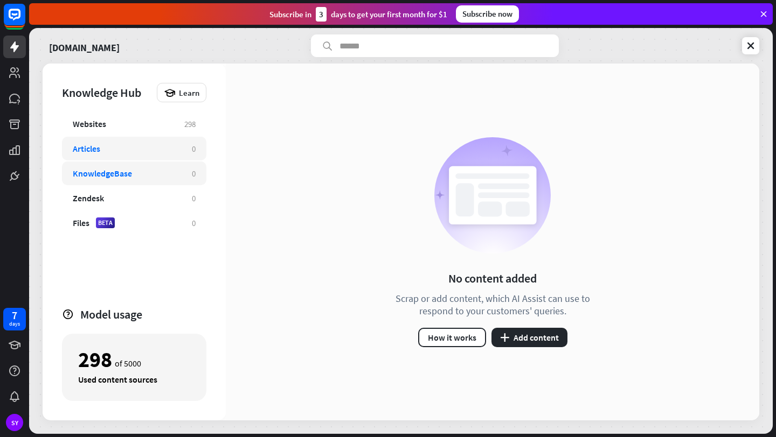
click at [180, 169] on div "KnowledgeBase 0" at bounding box center [134, 174] width 144 height 24
click at [165, 192] on div "Zendesk 0" at bounding box center [134, 198] width 144 height 24
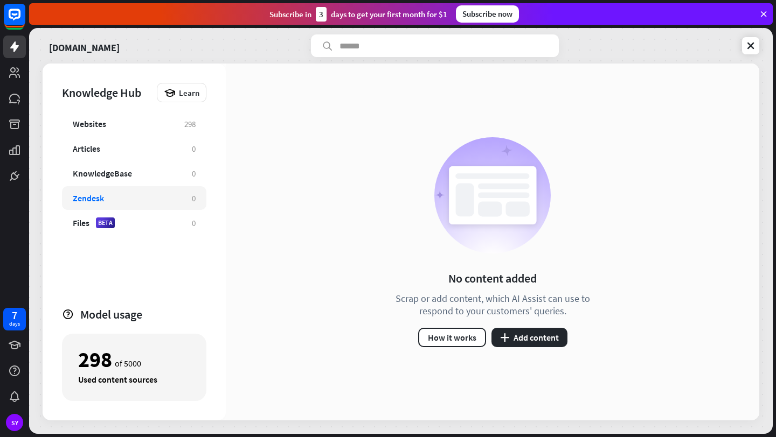
click at [174, 136] on div "Websites 298 Articles 0 KnowledgeBase 0 Zendesk 0 Files BETA 0" at bounding box center [134, 204] width 144 height 185
click at [180, 122] on div "Websites 298" at bounding box center [134, 124] width 144 height 24
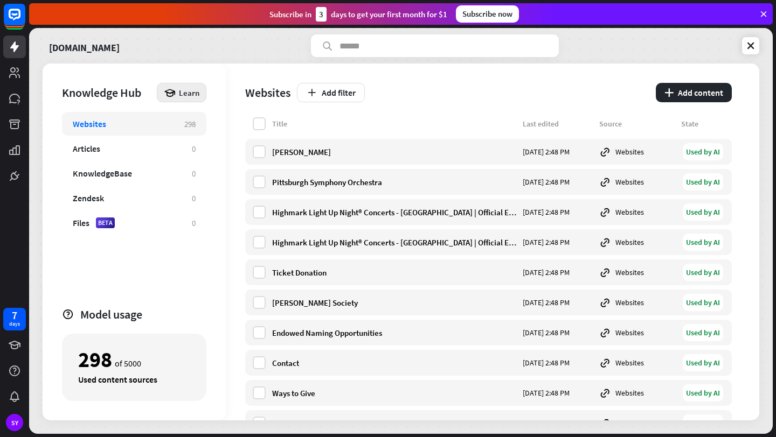
click at [173, 95] on icon at bounding box center [170, 93] width 12 height 12
click at [151, 127] on div "Websites" at bounding box center [123, 123] width 101 height 11
click at [262, 276] on label at bounding box center [259, 272] width 13 height 13
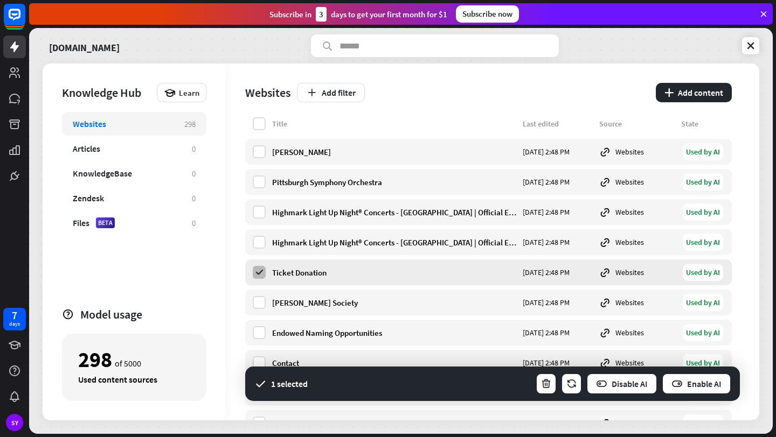
click at [262, 276] on icon at bounding box center [259, 273] width 10 height 10
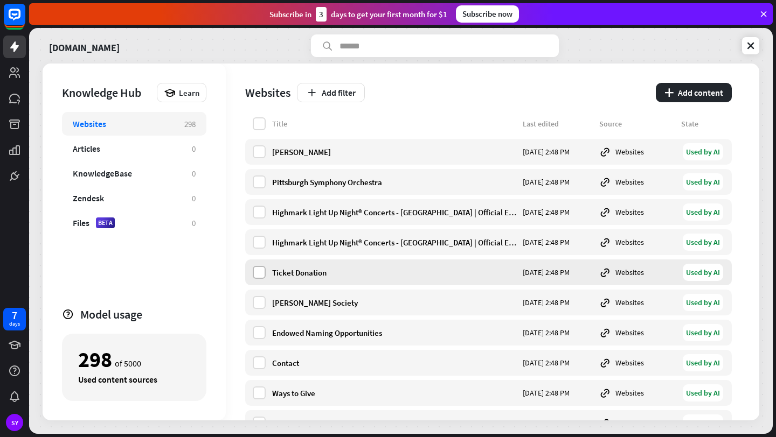
click at [262, 276] on label at bounding box center [259, 272] width 13 height 13
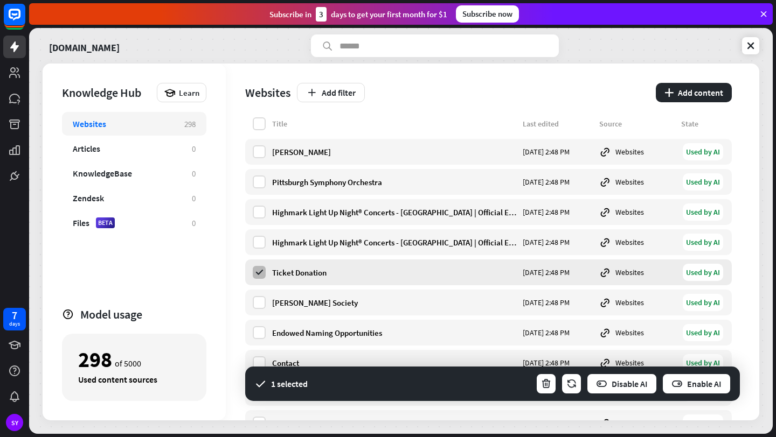
click at [261, 273] on icon at bounding box center [259, 273] width 10 height 10
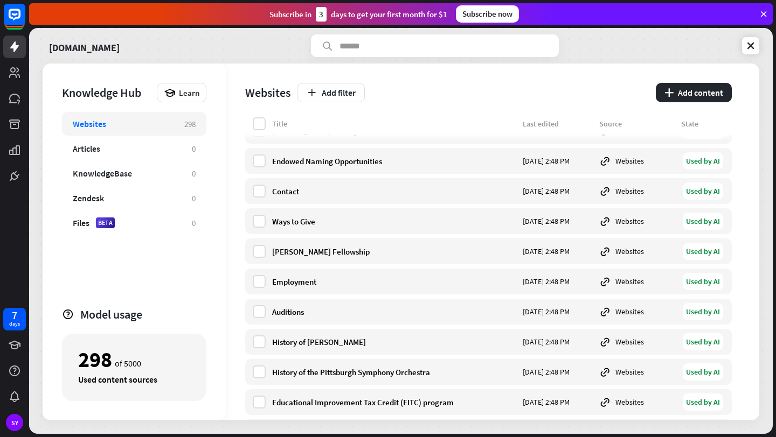
scroll to position [174, 0]
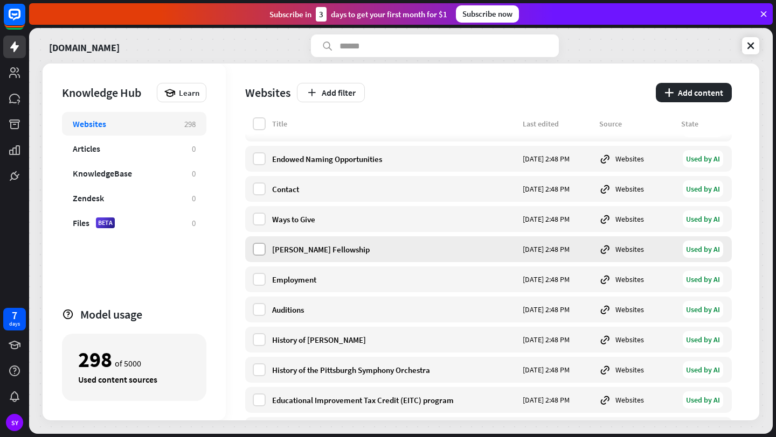
click at [253, 251] on label at bounding box center [259, 249] width 13 height 13
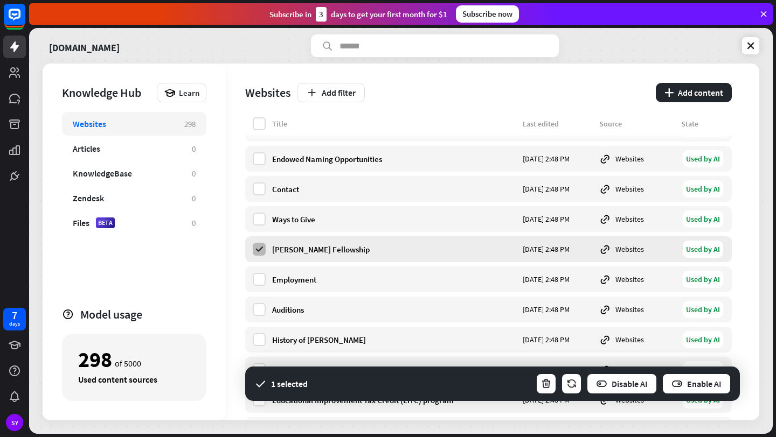
click at [263, 248] on icon at bounding box center [259, 250] width 10 height 10
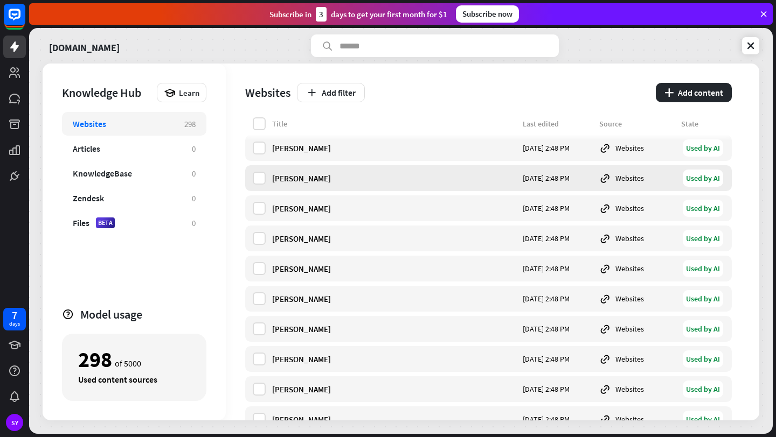
scroll to position [2194, 0]
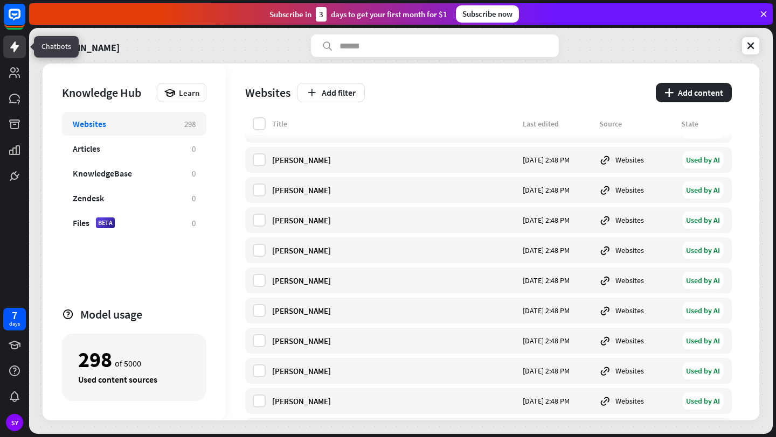
click at [13, 44] on icon at bounding box center [14, 46] width 9 height 11
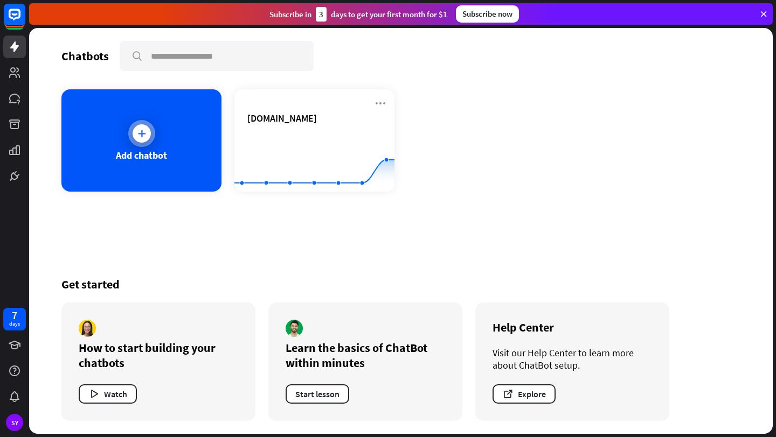
click at [116, 143] on div "Add chatbot" at bounding box center [141, 140] width 160 height 102
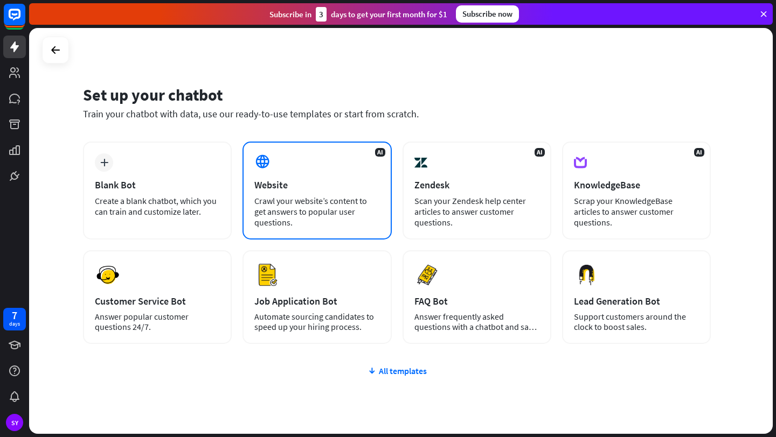
click at [263, 180] on div "Website" at bounding box center [316, 185] width 125 height 12
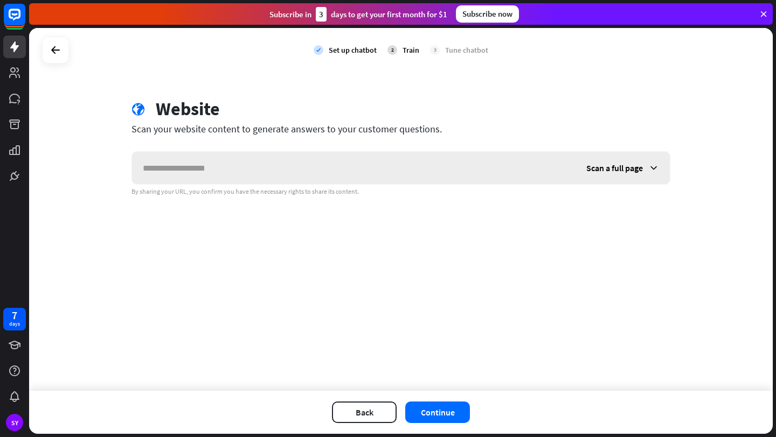
click at [605, 164] on span "Scan a full page" at bounding box center [614, 168] width 57 height 11
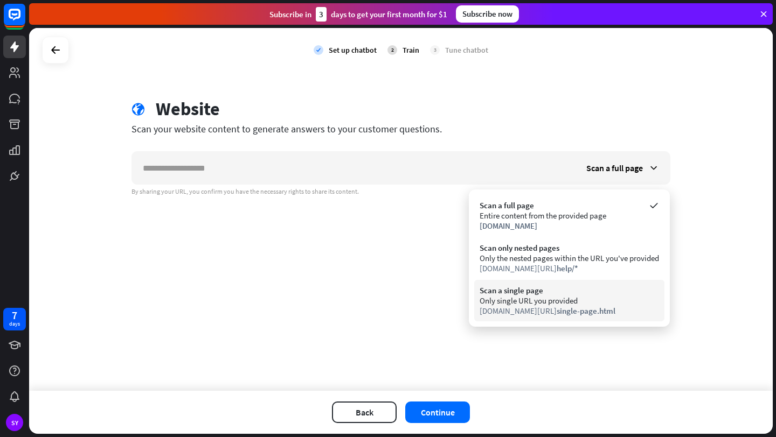
click at [554, 288] on div "Scan a single page" at bounding box center [568, 290] width 179 height 10
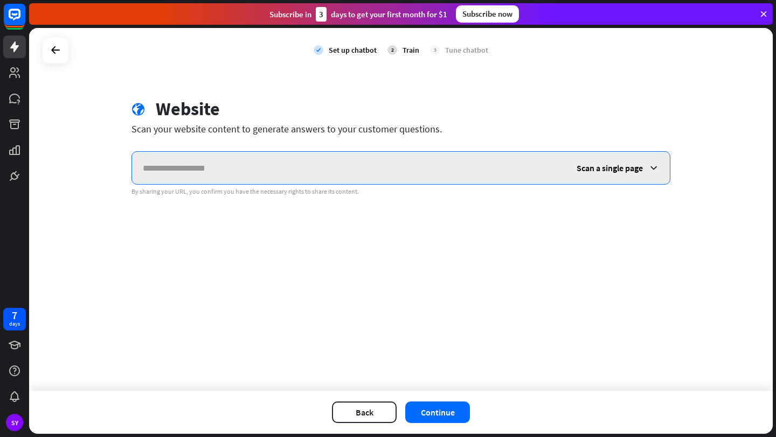
click at [515, 179] on input "text" at bounding box center [349, 168] width 434 height 32
paste input "**********"
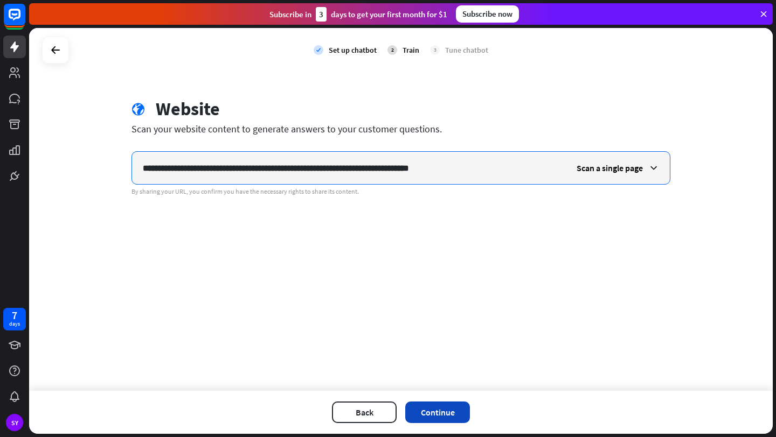
type input "**********"
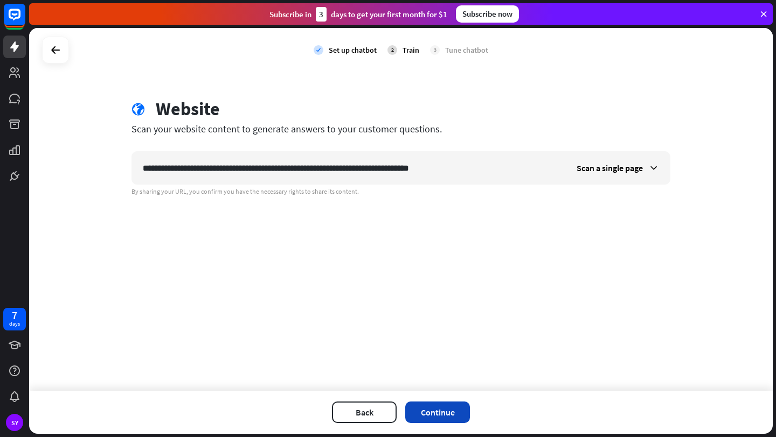
click at [446, 407] on button "Continue" at bounding box center [437, 413] width 65 height 22
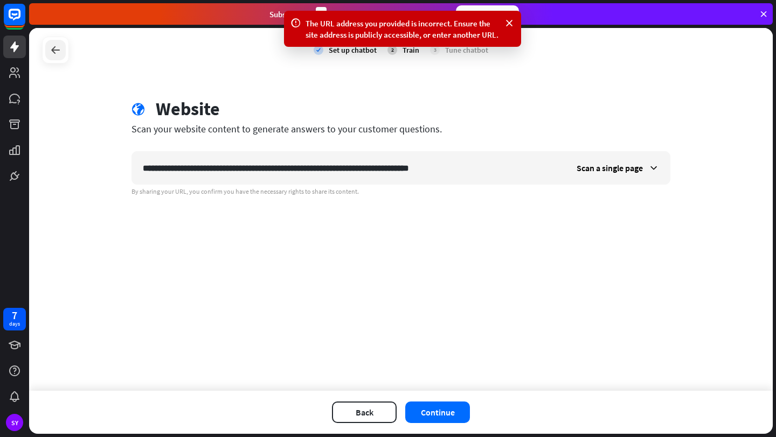
click at [52, 46] on icon at bounding box center [55, 50] width 13 height 13
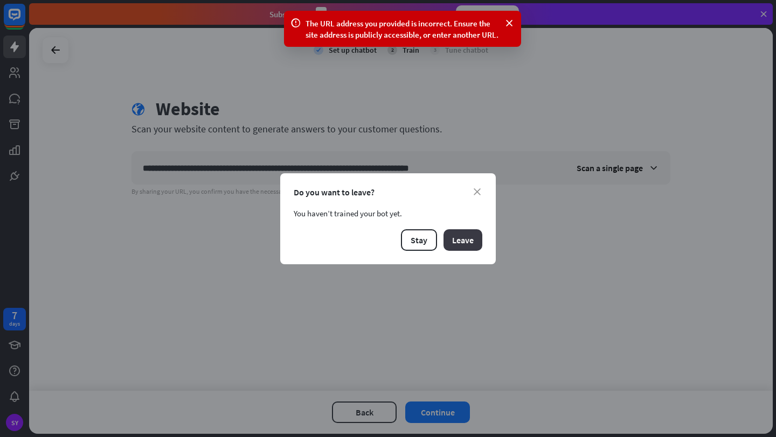
click at [454, 239] on button "Leave" at bounding box center [462, 240] width 39 height 22
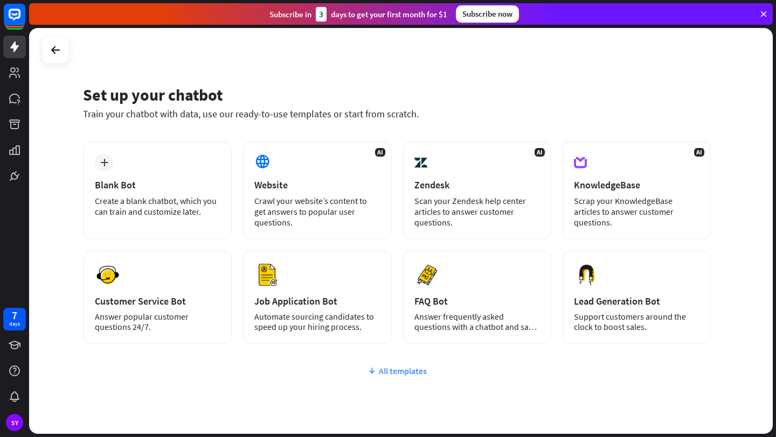
click at [401, 373] on div "All templates" at bounding box center [396, 371] width 627 height 11
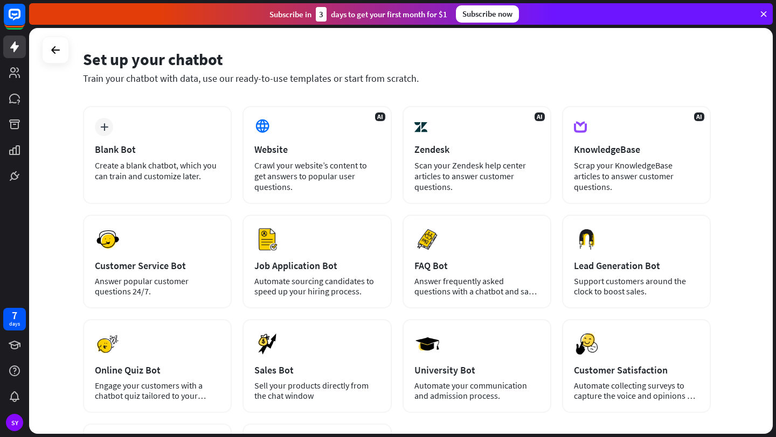
scroll to position [35, 0]
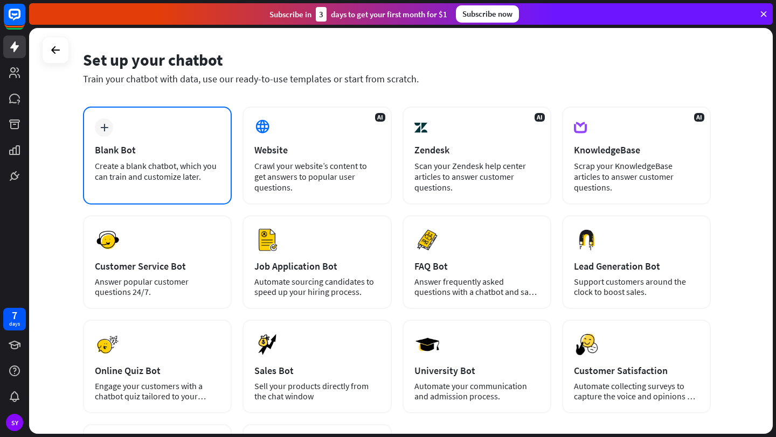
click at [201, 185] on div "plus Blank Bot Create a blank chatbot, which you can train and customize later." at bounding box center [157, 156] width 149 height 98
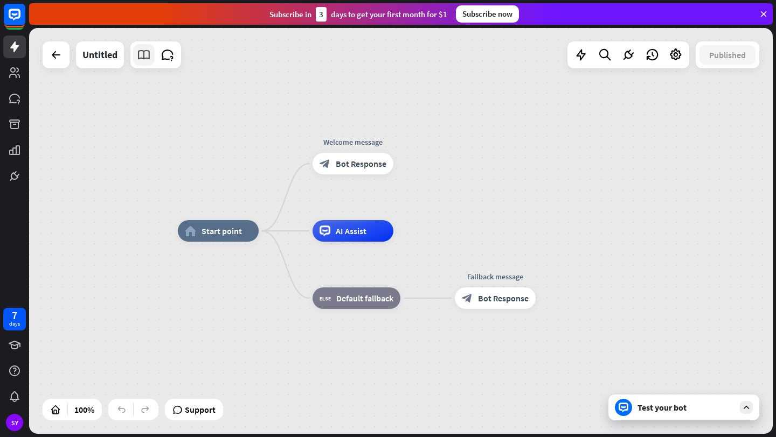
click at [147, 54] on icon at bounding box center [144, 55] width 14 height 14
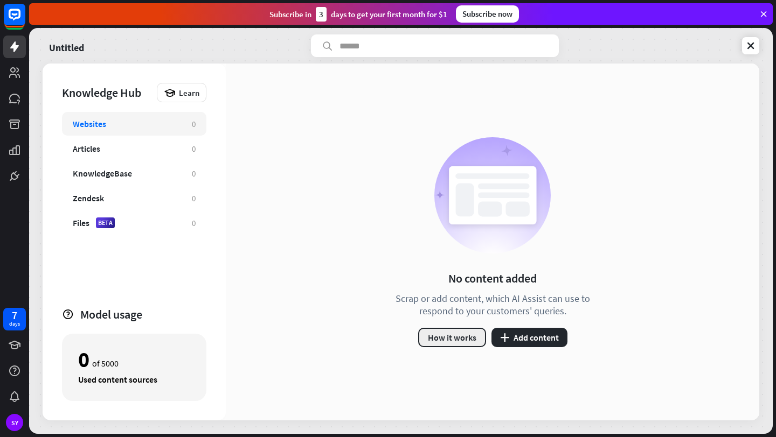
click at [455, 339] on button "How it works" at bounding box center [452, 337] width 68 height 19
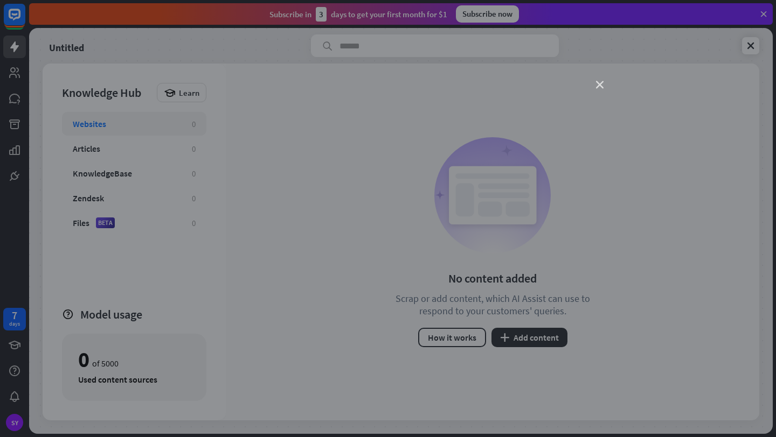
click at [601, 84] on icon "close" at bounding box center [600, 85] width 8 height 8
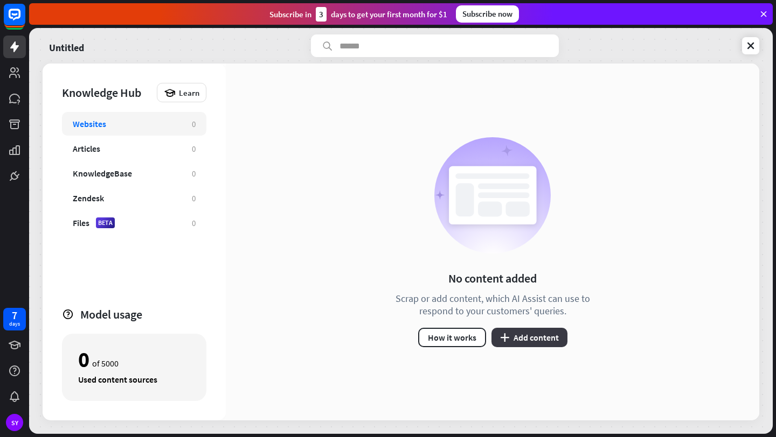
click at [507, 339] on icon "plus" at bounding box center [504, 337] width 9 height 9
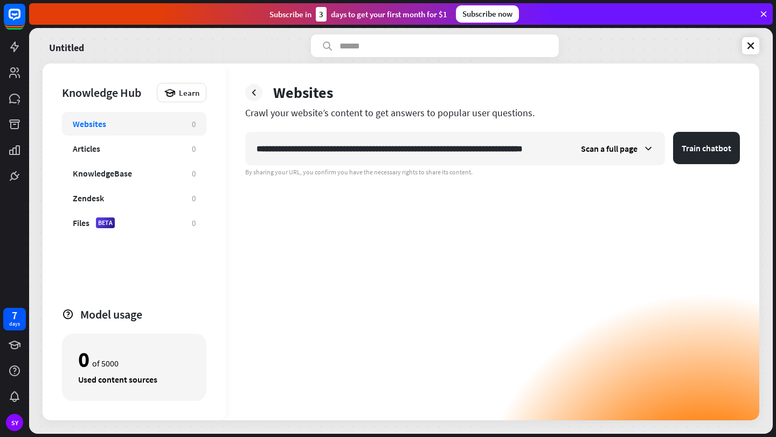
scroll to position [0, 25]
type input "**********"
click at [648, 151] on icon at bounding box center [647, 148] width 11 height 11
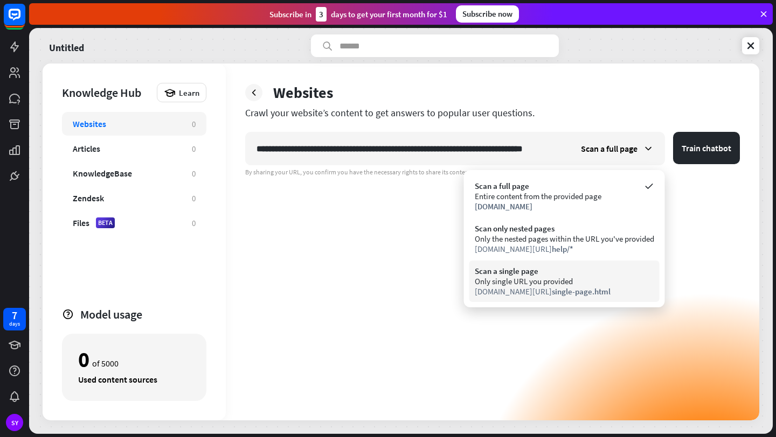
click at [598, 281] on div "Only single URL you provided" at bounding box center [563, 281] width 179 height 10
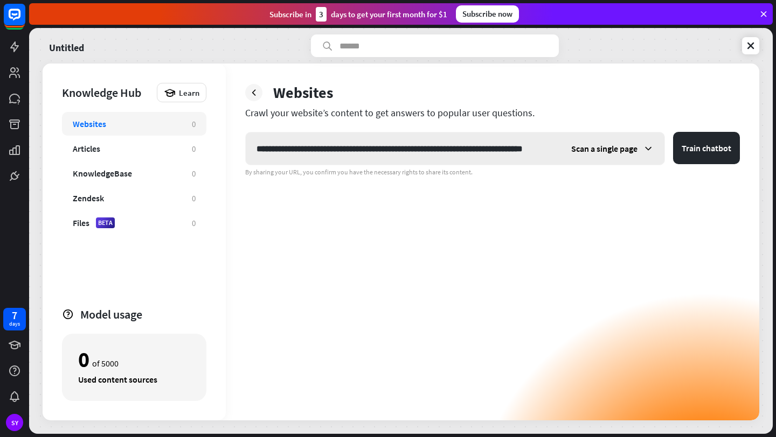
click at [639, 145] on div "Scan a single page" at bounding box center [612, 148] width 104 height 32
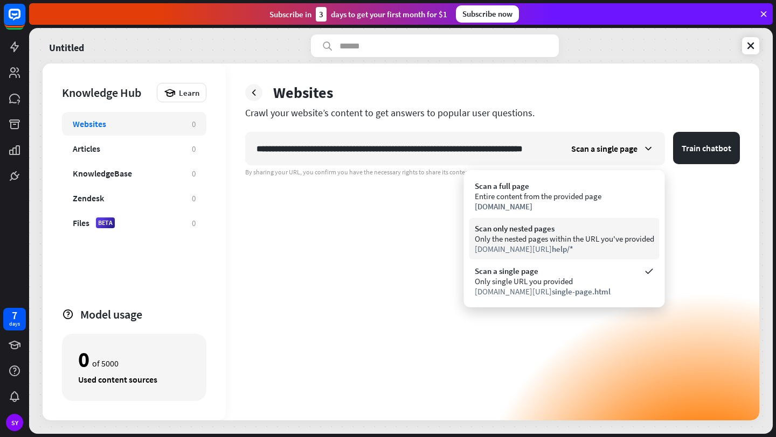
click at [614, 239] on div "Only the nested pages within the URL you've provided" at bounding box center [563, 239] width 179 height 10
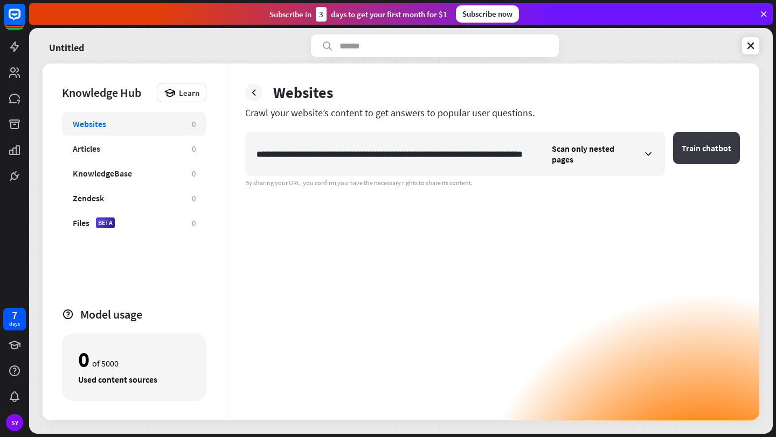
click at [683, 147] on button "Train chatbot" at bounding box center [706, 148] width 67 height 32
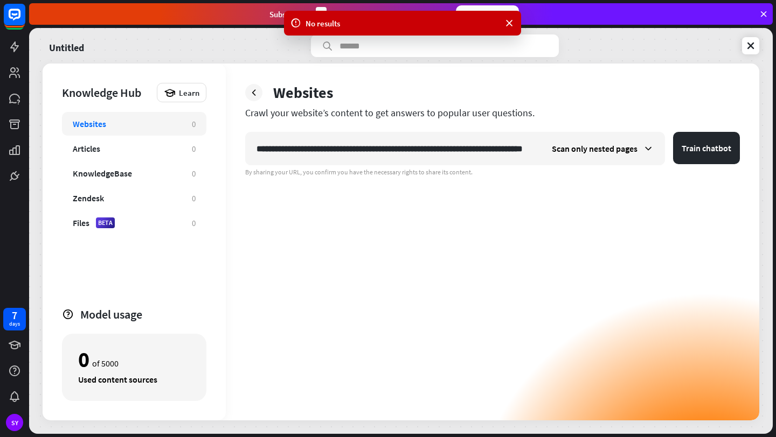
scroll to position [0, 54]
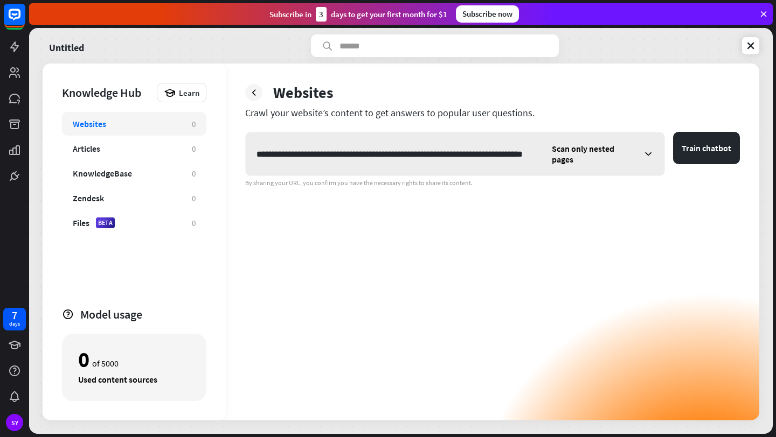
drag, startPoint x: 370, startPoint y: 152, endPoint x: 535, endPoint y: 158, distance: 165.4
click at [535, 158] on input "**********" at bounding box center [393, 154] width 295 height 32
type input "**********"
click at [682, 152] on button "Train chatbot" at bounding box center [706, 148] width 67 height 32
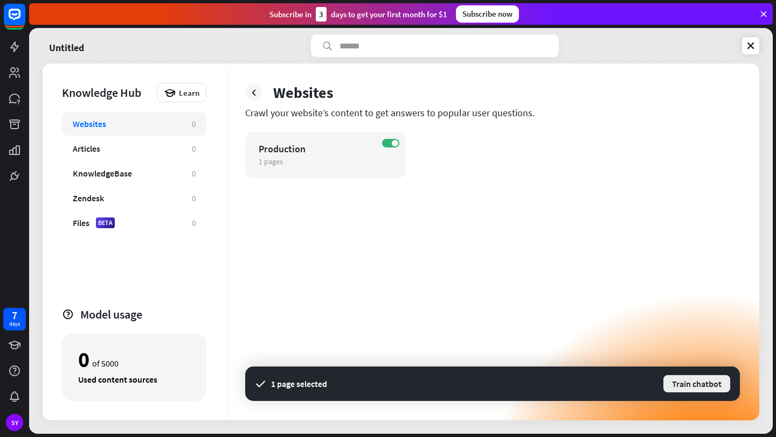
click at [674, 383] on button "Train chatbot" at bounding box center [696, 383] width 69 height 19
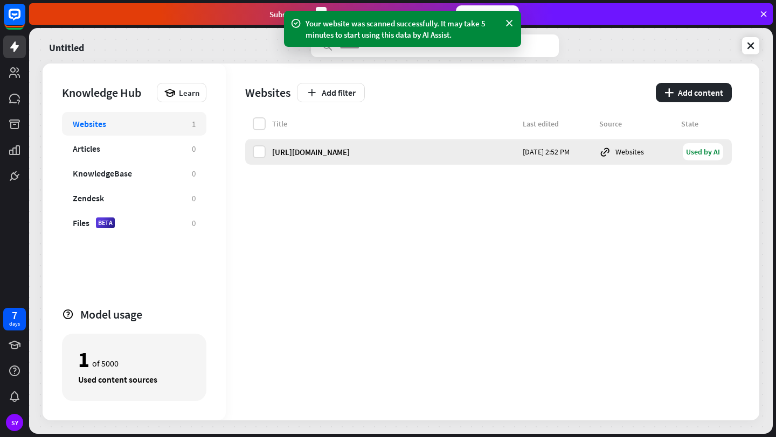
click at [427, 153] on div "[URL][DOMAIN_NAME]" at bounding box center [394, 152] width 244 height 10
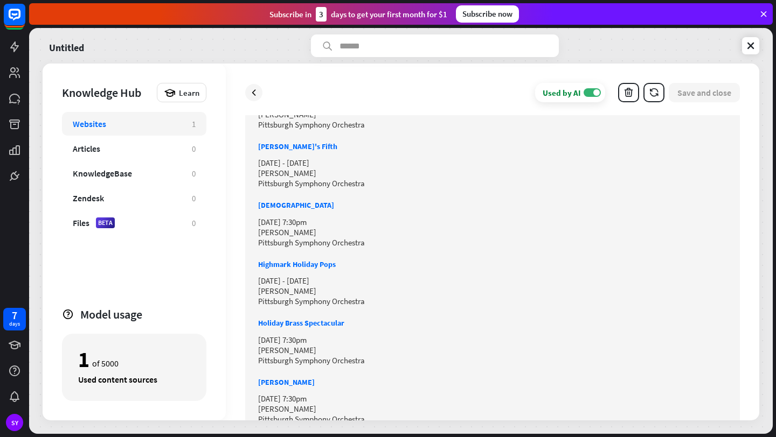
scroll to position [1514, 0]
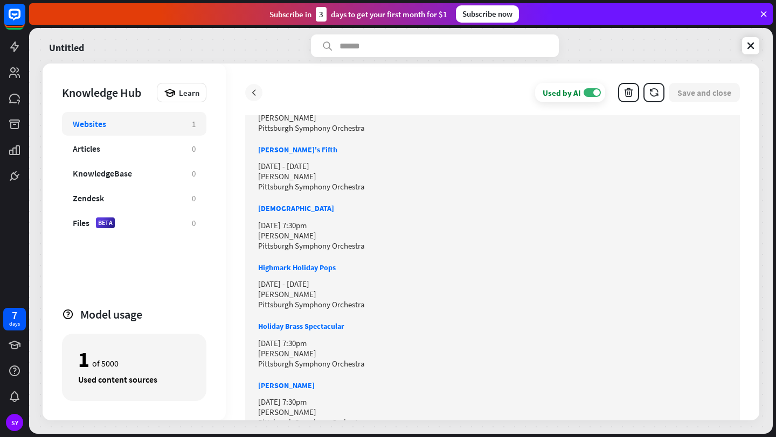
click at [261, 91] on div at bounding box center [253, 92] width 17 height 17
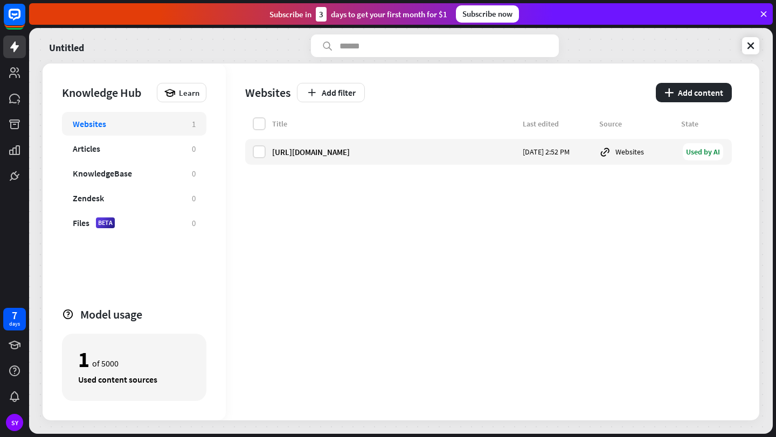
click at [536, 80] on div "Websites Add filter plus Add content" at bounding box center [488, 91] width 486 height 54
click at [191, 140] on div "Articles 0" at bounding box center [134, 149] width 144 height 24
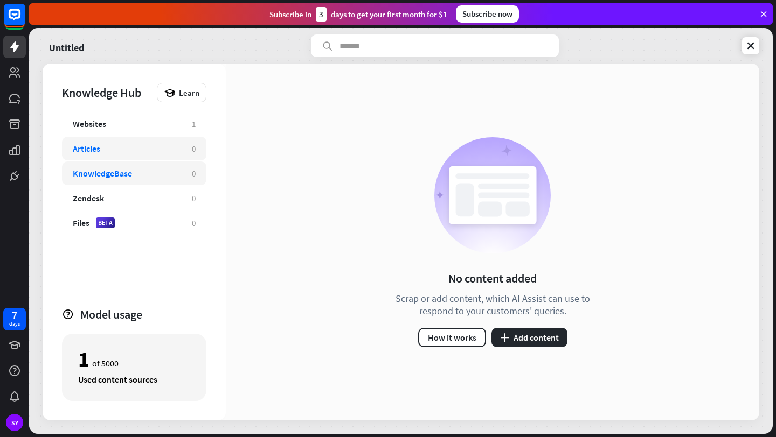
click at [170, 181] on div "KnowledgeBase 0" at bounding box center [134, 174] width 144 height 24
click at [517, 336] on button "plus Add content" at bounding box center [529, 337] width 76 height 19
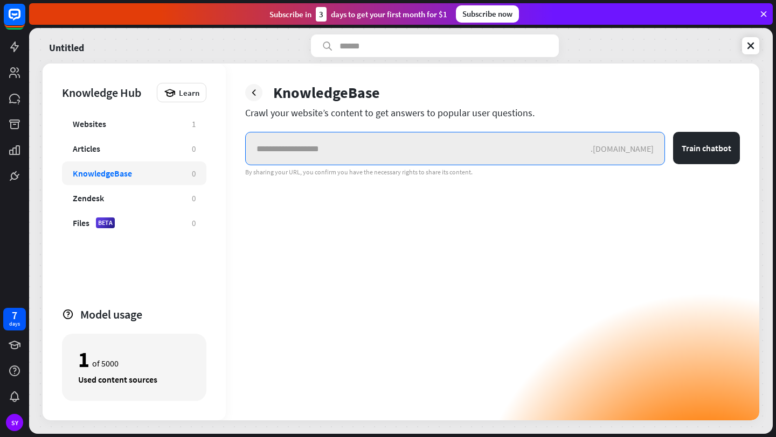
paste input "**********"
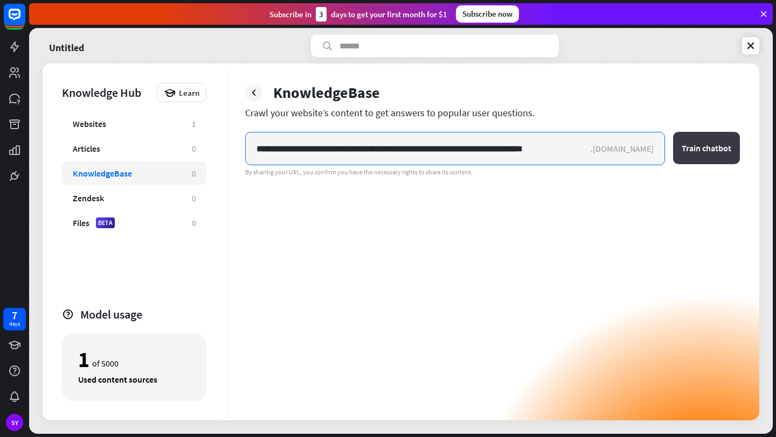
type input "**********"
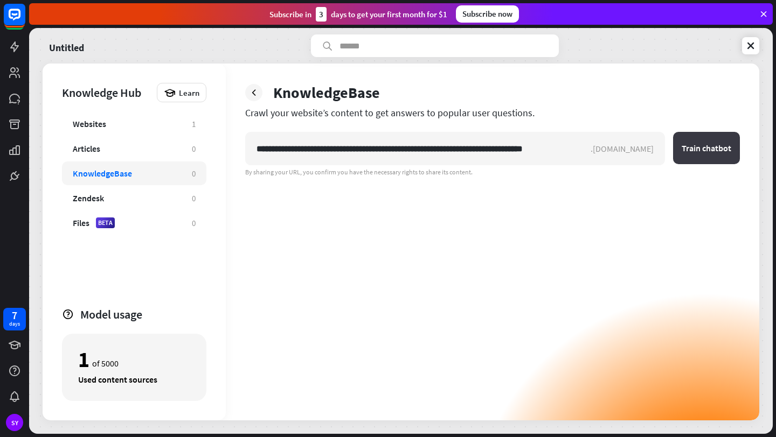
click at [704, 156] on button "Train chatbot" at bounding box center [706, 148] width 67 height 32
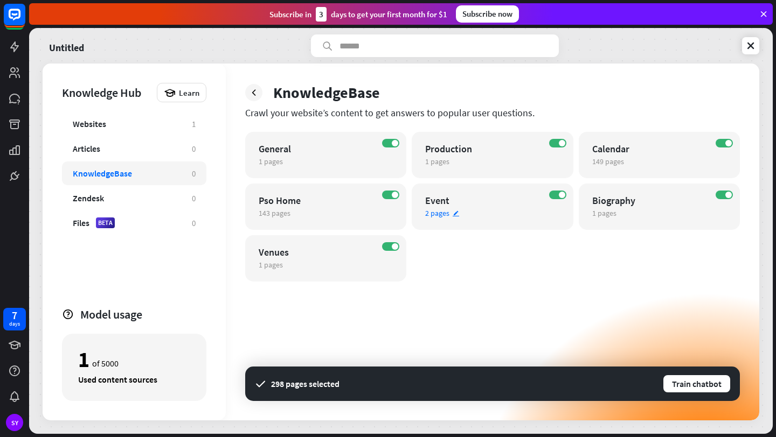
click at [453, 215] on icon "edit" at bounding box center [456, 213] width 8 height 7
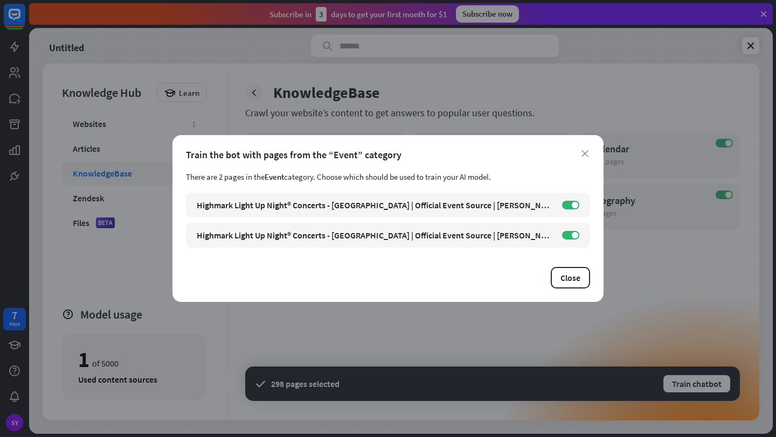
click at [585, 159] on div "Train the bot with pages from the “Event” category" at bounding box center [388, 155] width 404 height 12
click at [584, 154] on icon "close" at bounding box center [584, 153] width 7 height 7
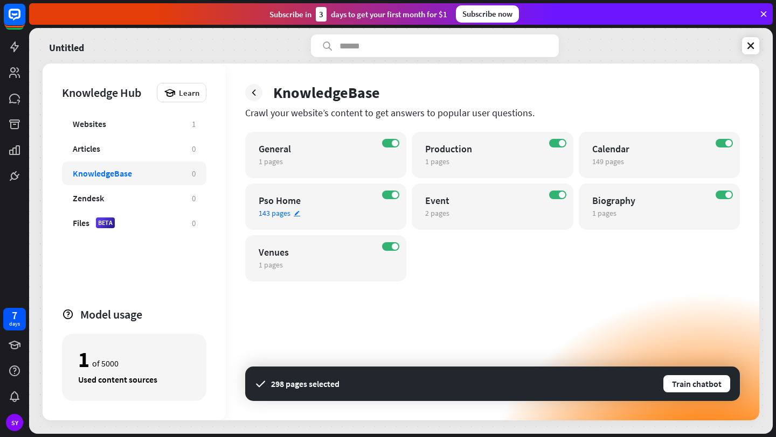
click at [295, 215] on icon "edit" at bounding box center [297, 213] width 8 height 7
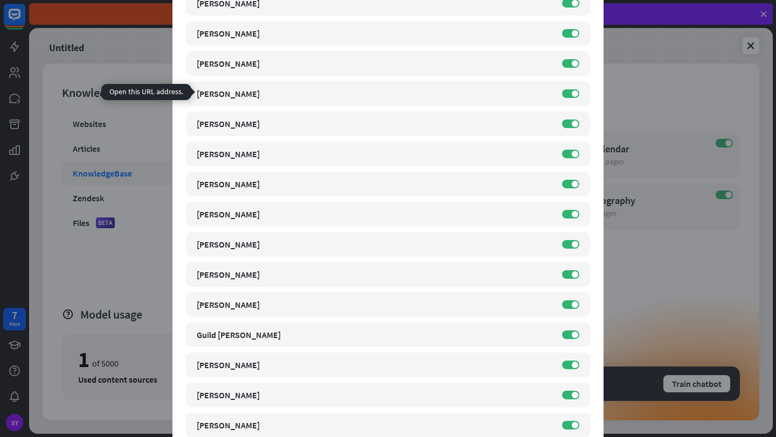
scroll to position [2056, 0]
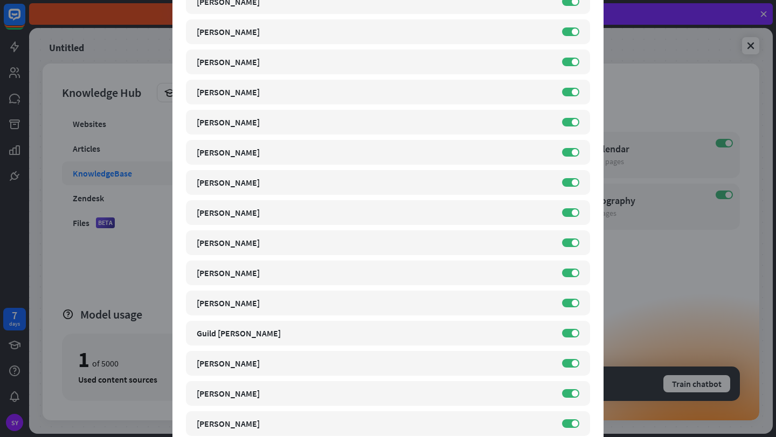
click at [691, 276] on div "close Train the bot with pages from the “Pso Home” category There are 143 pages…" at bounding box center [388, 218] width 776 height 437
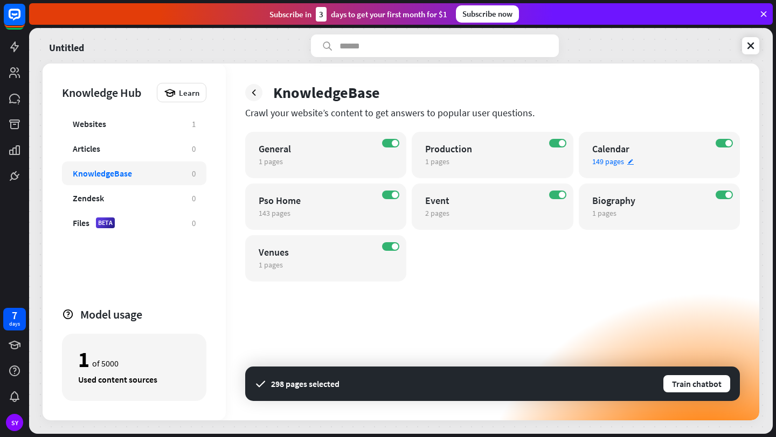
click at [628, 163] on icon "edit" at bounding box center [630, 161] width 8 height 7
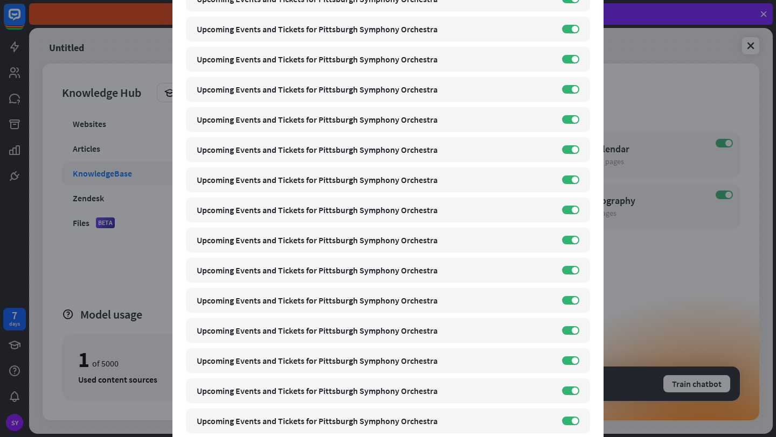
scroll to position [3377, 0]
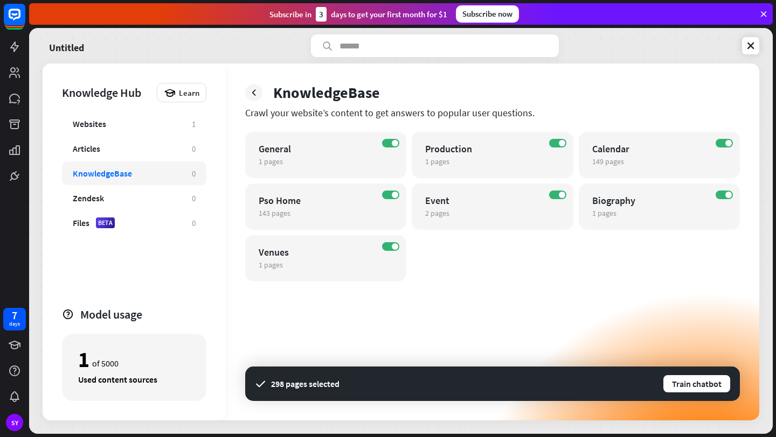
click at [718, 252] on div "close Train the bot with pages from the “Calendar” category There are 149 pages…" at bounding box center [388, 218] width 776 height 437
click at [255, 95] on icon at bounding box center [253, 92] width 11 height 11
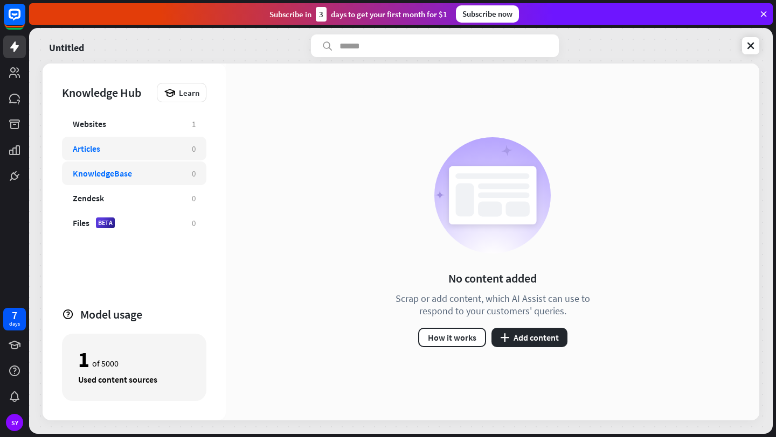
click at [163, 155] on div "Articles 0" at bounding box center [134, 149] width 144 height 24
click at [525, 340] on button "plus Add content" at bounding box center [529, 337] width 76 height 19
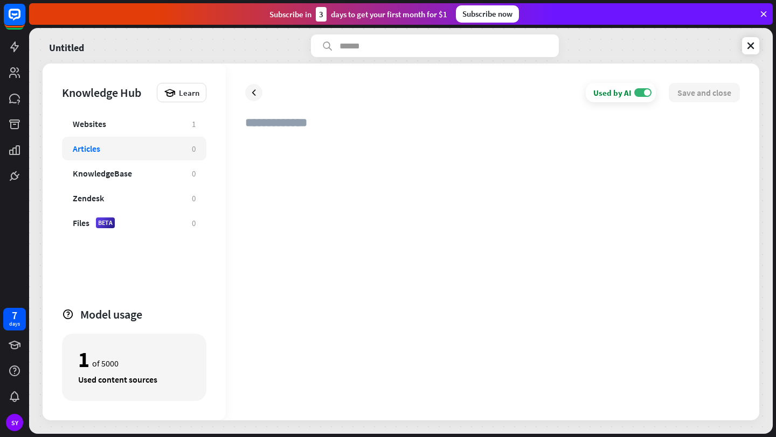
click at [399, 173] on div at bounding box center [492, 270] width 494 height 262
paste div
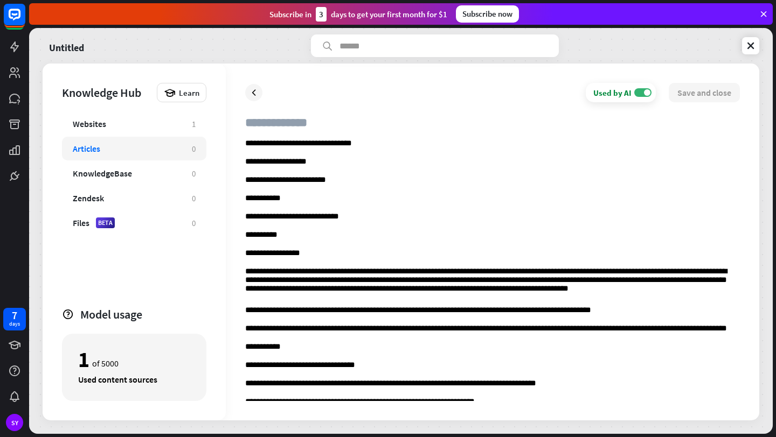
click at [354, 142] on p "**********" at bounding box center [492, 144] width 494 height 10
copy p "**********"
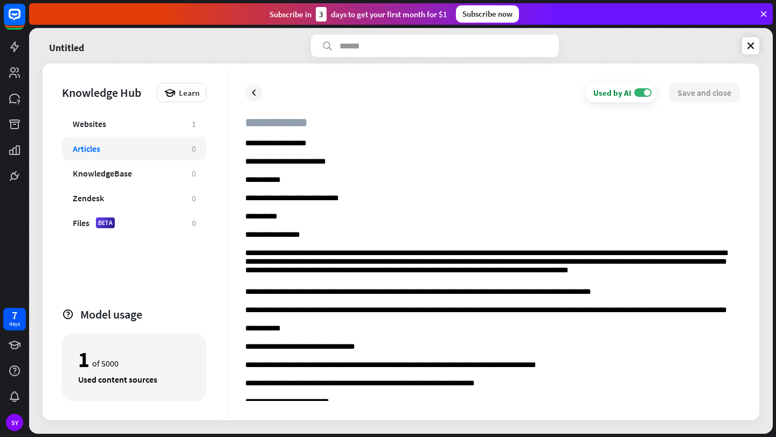
click at [311, 116] on input "text" at bounding box center [492, 127] width 494 height 24
paste input "**********"
type input "**********"
click at [703, 94] on button "Save and close" at bounding box center [703, 92] width 71 height 19
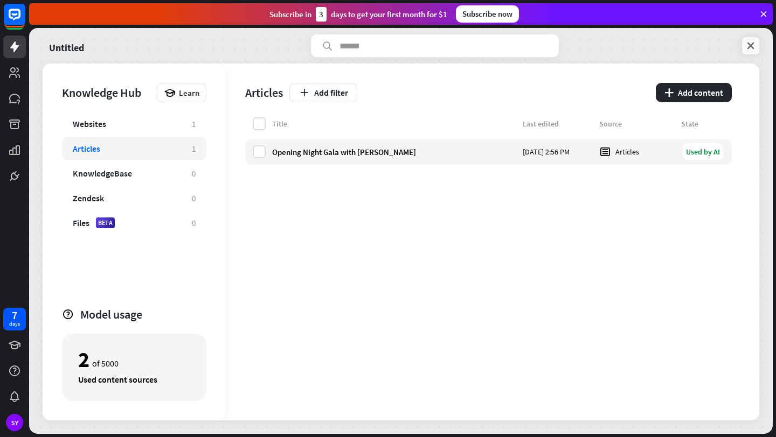
click at [750, 47] on icon at bounding box center [750, 45] width 11 height 11
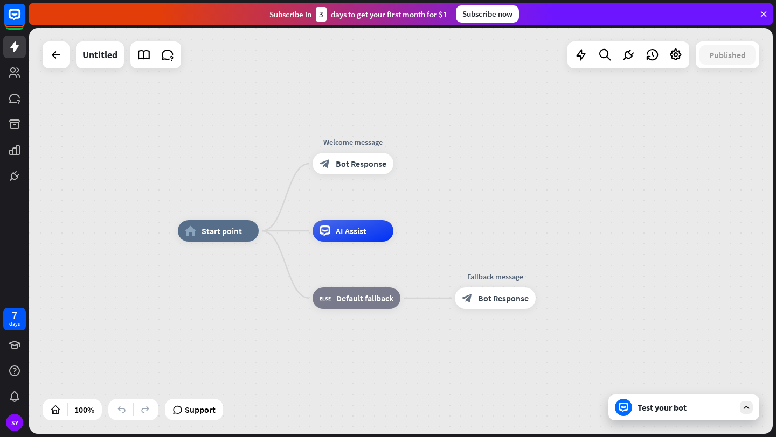
click at [657, 413] on div "Test your bot" at bounding box center [683, 408] width 151 height 26
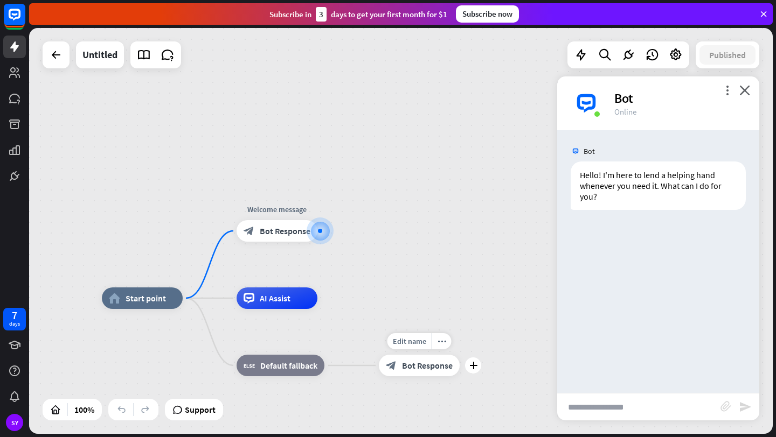
click at [429, 362] on span "Bot Response" at bounding box center [427, 365] width 51 height 11
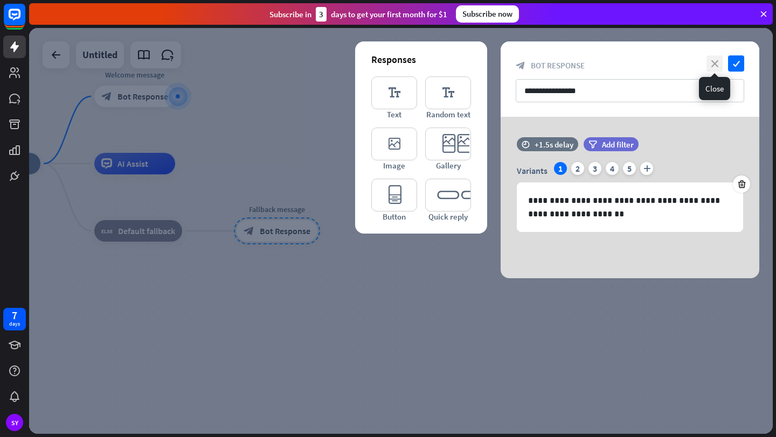
click at [715, 63] on icon "close" at bounding box center [714, 63] width 16 height 16
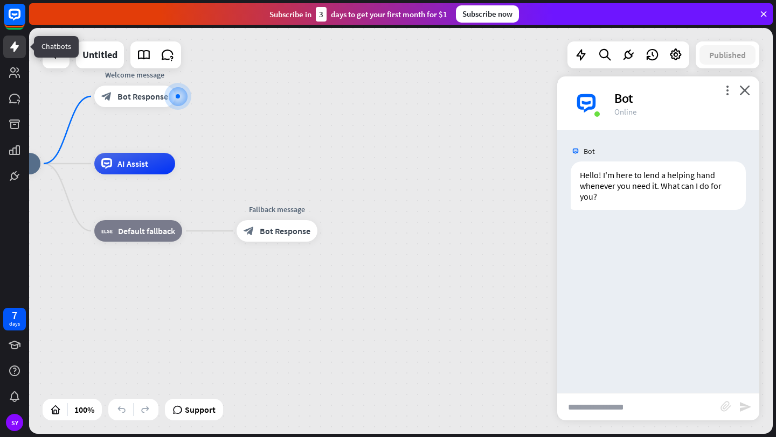
click at [12, 41] on icon at bounding box center [14, 46] width 13 height 13
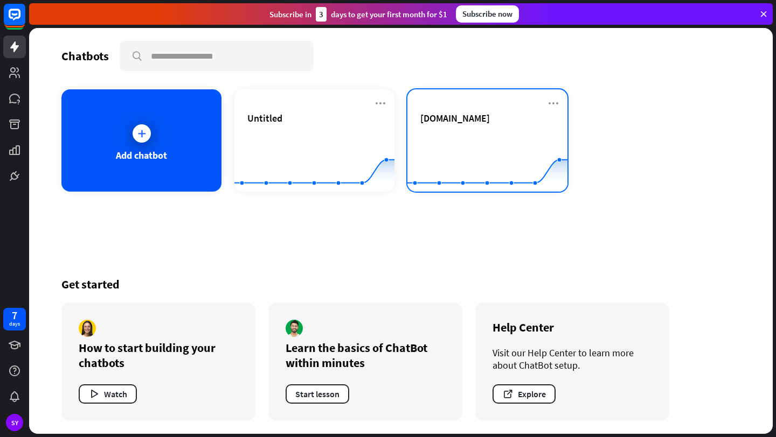
click at [476, 120] on span "[DOMAIN_NAME]" at bounding box center [454, 118] width 69 height 12
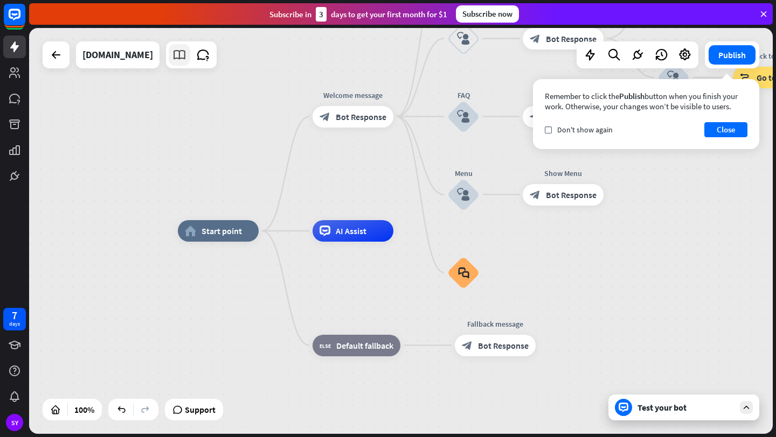
click at [190, 64] on link at bounding box center [180, 55] width 22 height 22
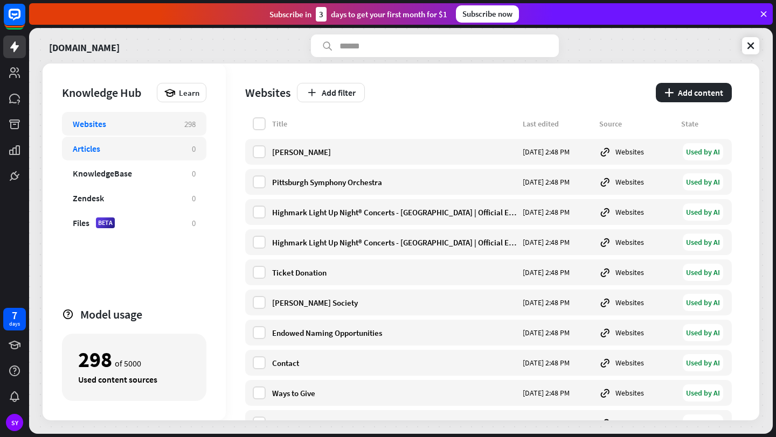
click at [152, 146] on div "Articles" at bounding box center [127, 148] width 108 height 11
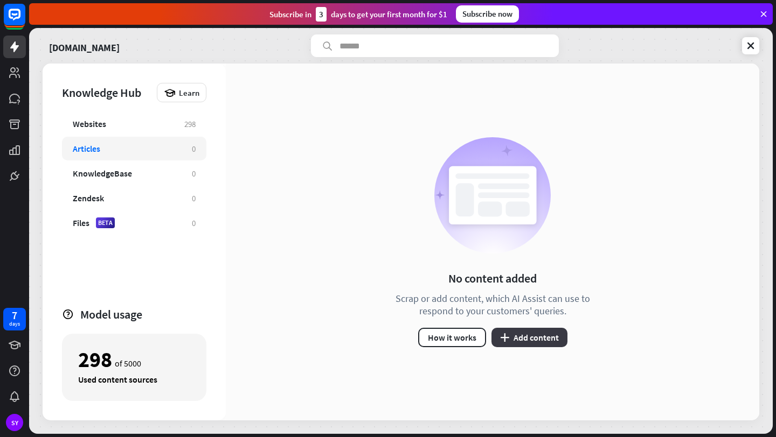
click at [508, 332] on button "plus Add content" at bounding box center [529, 337] width 76 height 19
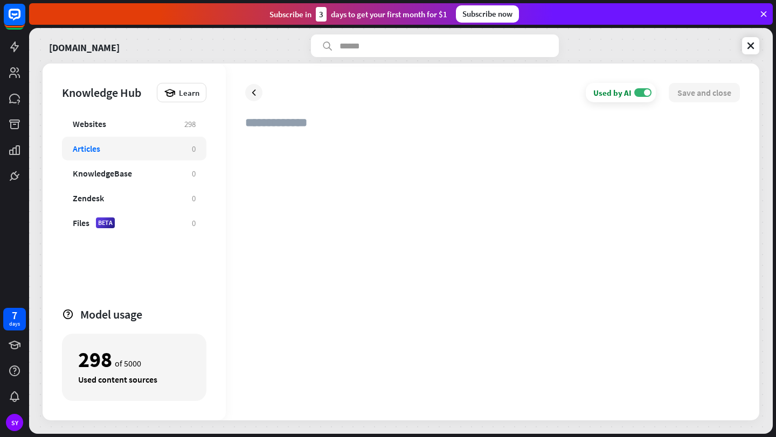
click at [404, 192] on div at bounding box center [492, 270] width 494 height 262
paste div
click at [296, 120] on input "text" at bounding box center [492, 127] width 494 height 24
paste input "**********"
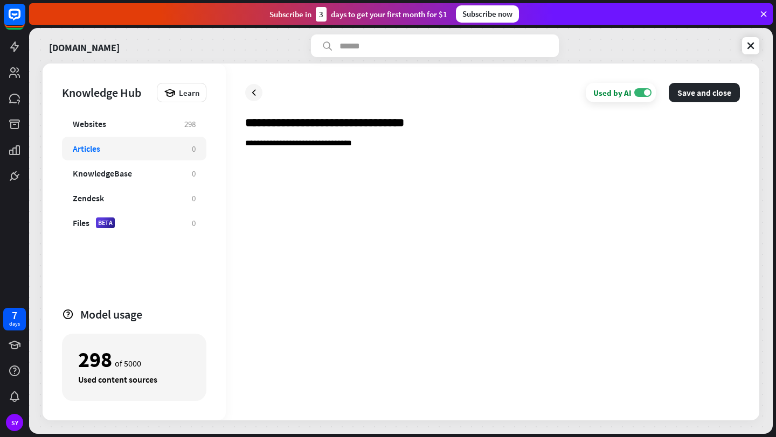
type input "**********"
click at [294, 146] on p "**********" at bounding box center [492, 144] width 494 height 10
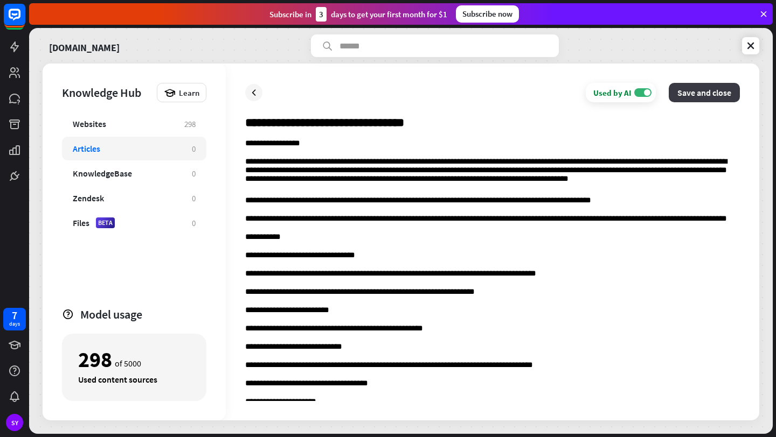
click at [707, 94] on button "Save and close" at bounding box center [703, 92] width 71 height 19
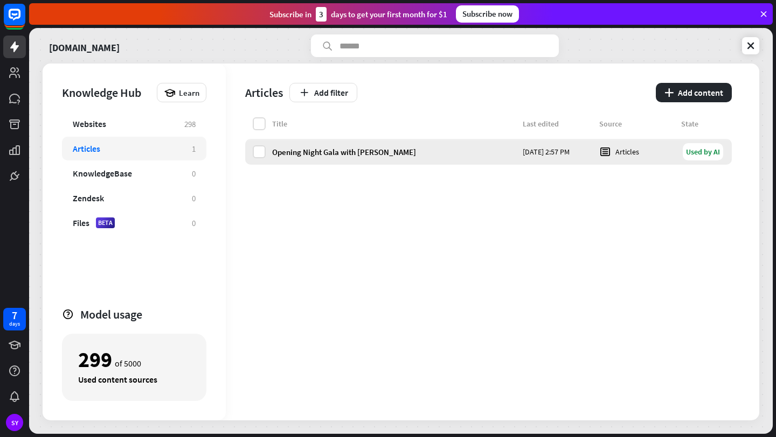
click at [695, 151] on div "Used by AI" at bounding box center [702, 151] width 40 height 17
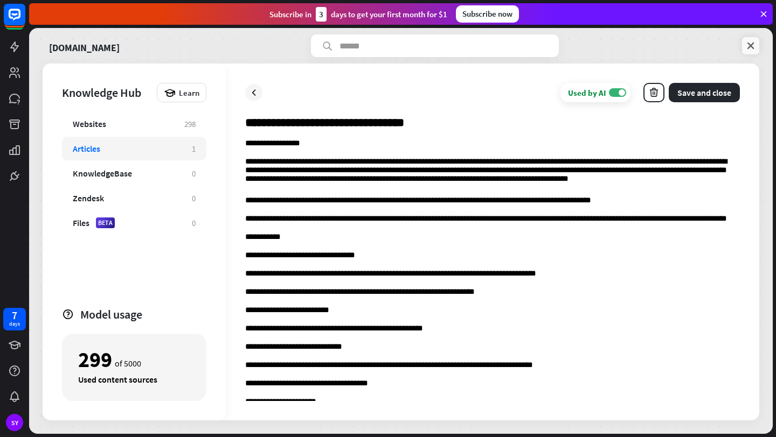
click at [745, 44] on icon at bounding box center [750, 45] width 11 height 11
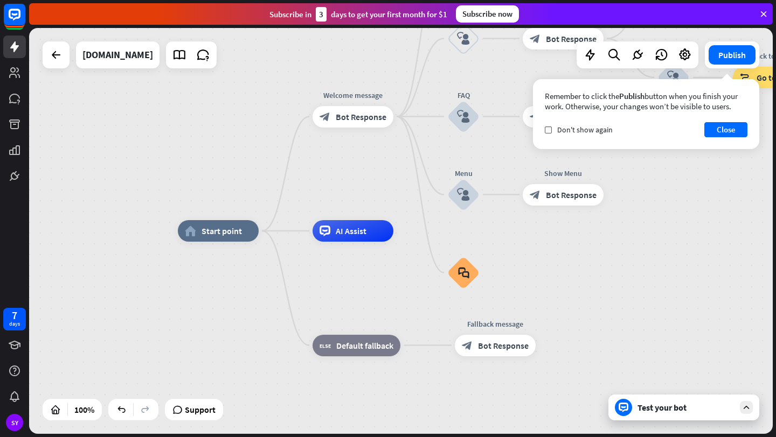
drag, startPoint x: 580, startPoint y: 173, endPoint x: 516, endPoint y: 249, distance: 99.8
click at [709, 123] on button "Close" at bounding box center [725, 129] width 43 height 15
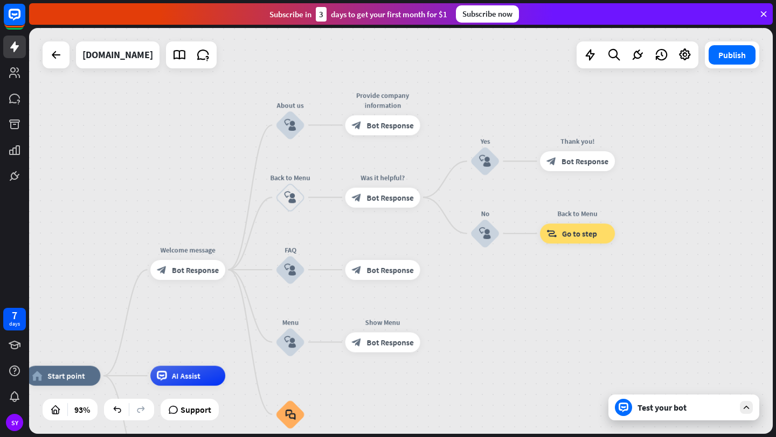
drag, startPoint x: 406, startPoint y: 243, endPoint x: 477, endPoint y: 311, distance: 98.6
click at [476, 312] on div "home_2 Start point Welcome message block_bot_response Bot Response About us blo…" at bounding box center [400, 231] width 743 height 406
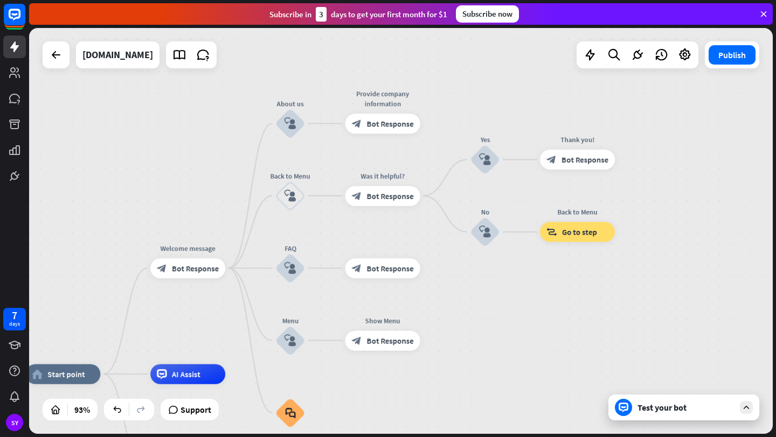
click at [634, 402] on div "Test your bot" at bounding box center [683, 408] width 151 height 26
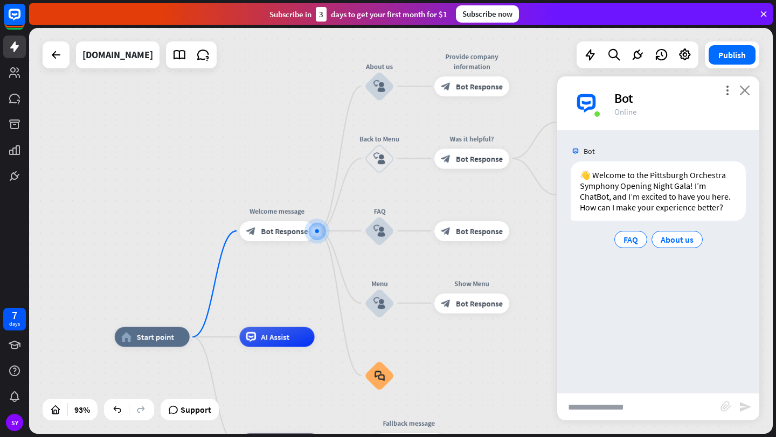
click at [746, 86] on icon "close" at bounding box center [744, 90] width 11 height 10
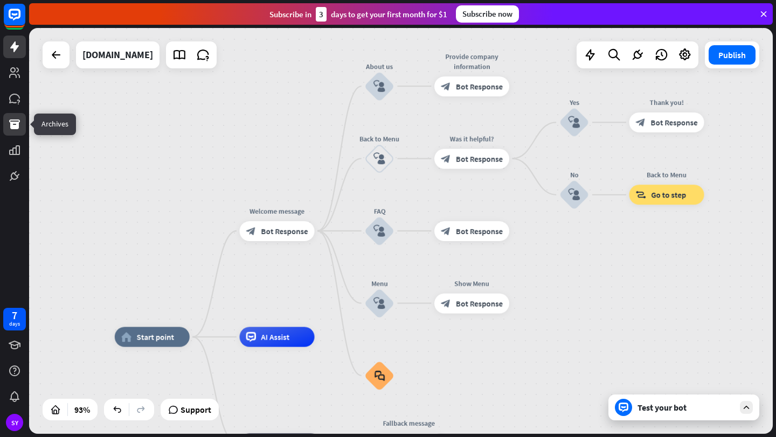
click at [17, 127] on icon at bounding box center [14, 125] width 11 height 10
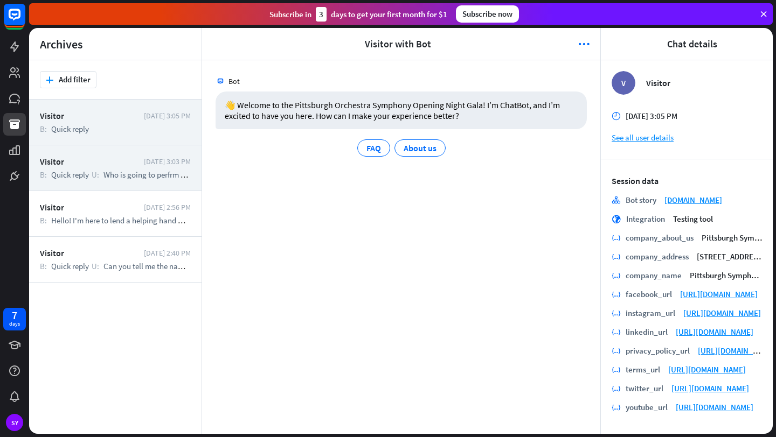
click at [150, 155] on div "Visitor [DATE] 3:03 PM B: Quick reply U: Who is going to perfrm at the opening …" at bounding box center [115, 168] width 172 height 46
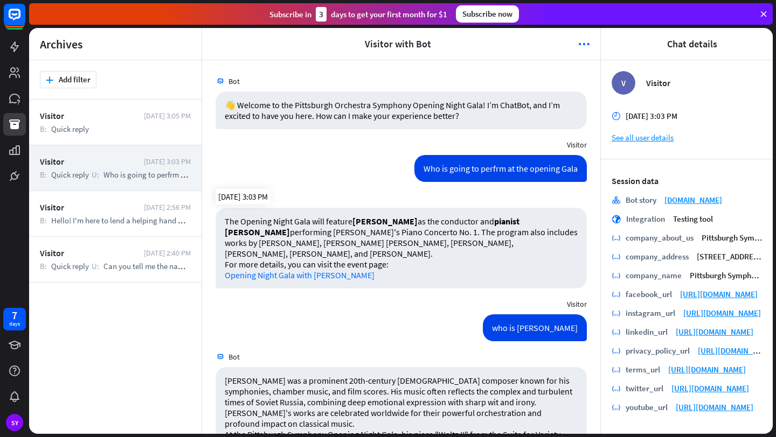
scroll to position [41, 0]
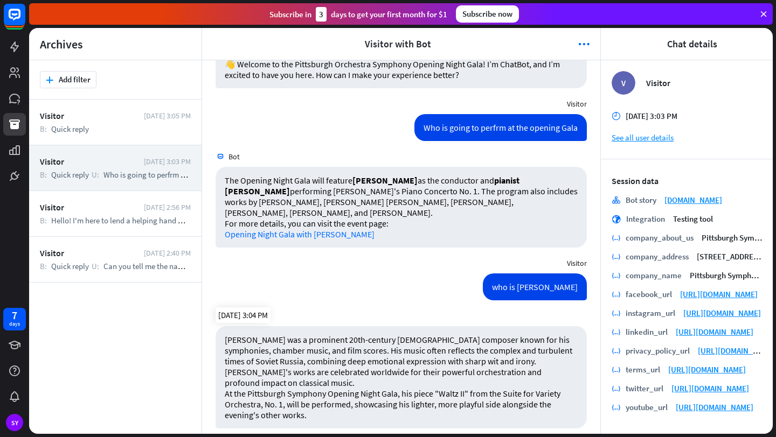
click at [239, 344] on p "[PERSON_NAME] was a prominent 20th-century [DEMOGRAPHIC_DATA] composer known fo…" at bounding box center [401, 361] width 353 height 54
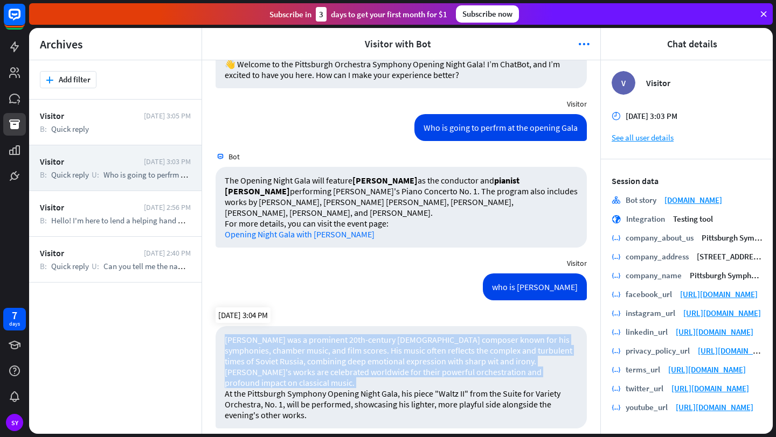
drag, startPoint x: 239, startPoint y: 344, endPoint x: 580, endPoint y: 375, distance: 342.3
click at [580, 375] on div "[PERSON_NAME] was a prominent 20th-century [DEMOGRAPHIC_DATA] composer known fo…" at bounding box center [400, 377] width 371 height 102
click at [544, 363] on p "[PERSON_NAME] was a prominent 20th-century [DEMOGRAPHIC_DATA] composer known fo…" at bounding box center [401, 361] width 353 height 54
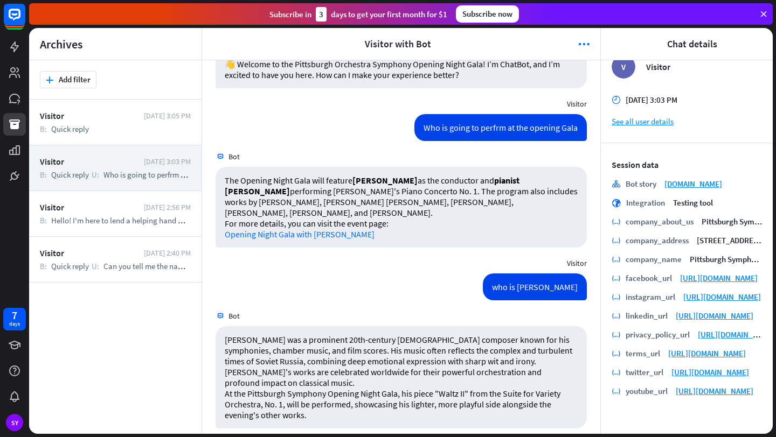
scroll to position [0, 0]
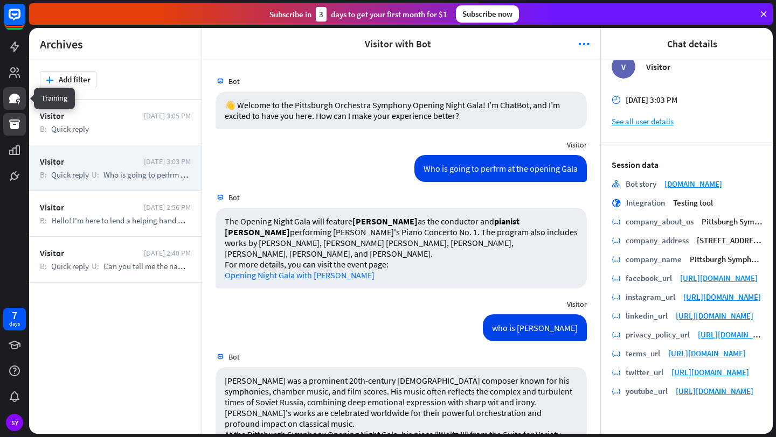
click at [21, 99] on link at bounding box center [14, 98] width 23 height 23
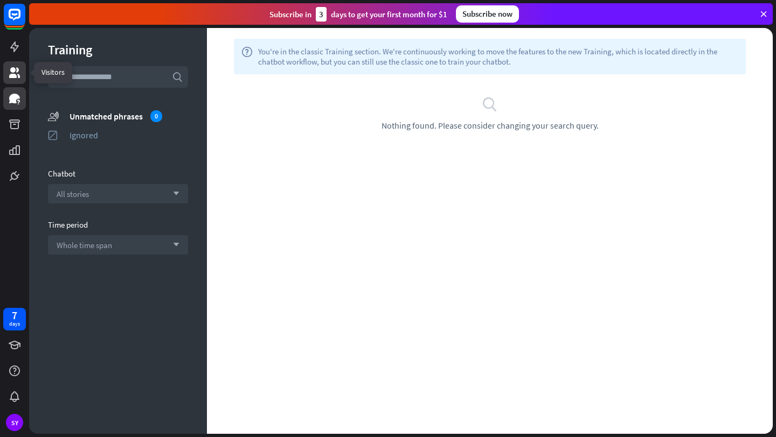
click at [15, 76] on icon at bounding box center [14, 72] width 11 height 11
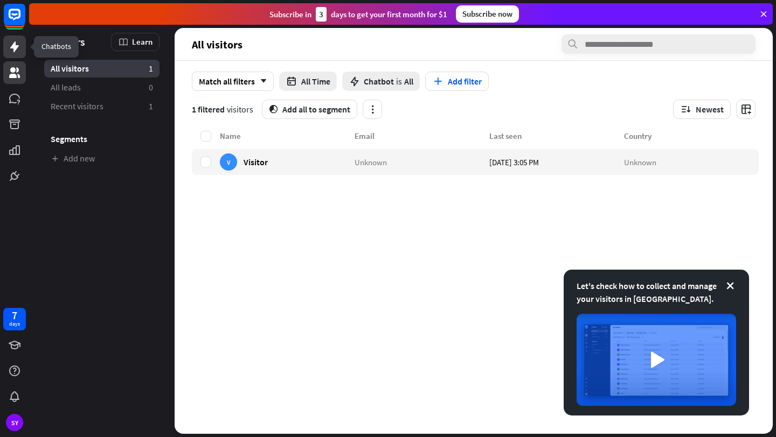
click at [16, 53] on icon at bounding box center [14, 46] width 13 height 13
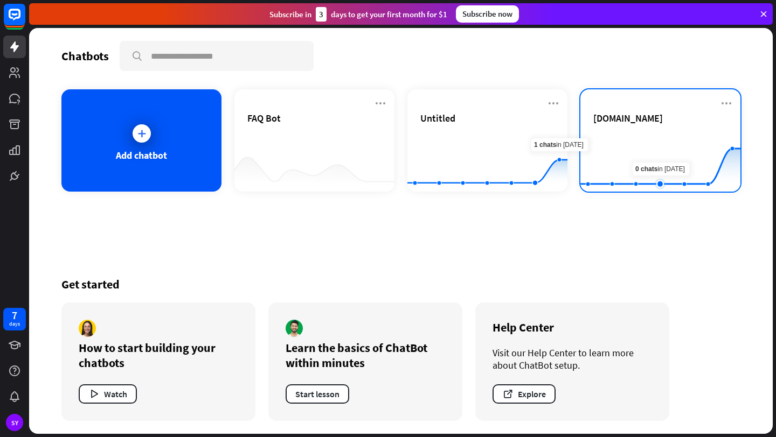
click at [651, 147] on rect at bounding box center [660, 164] width 160 height 67
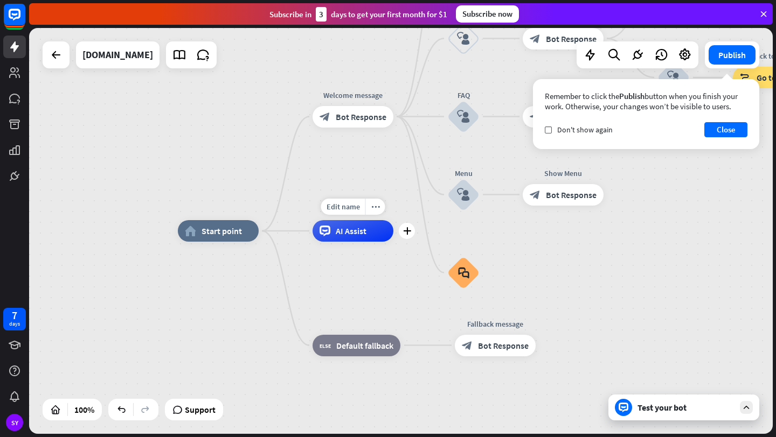
drag, startPoint x: 431, startPoint y: 240, endPoint x: 404, endPoint y: 260, distance: 33.5
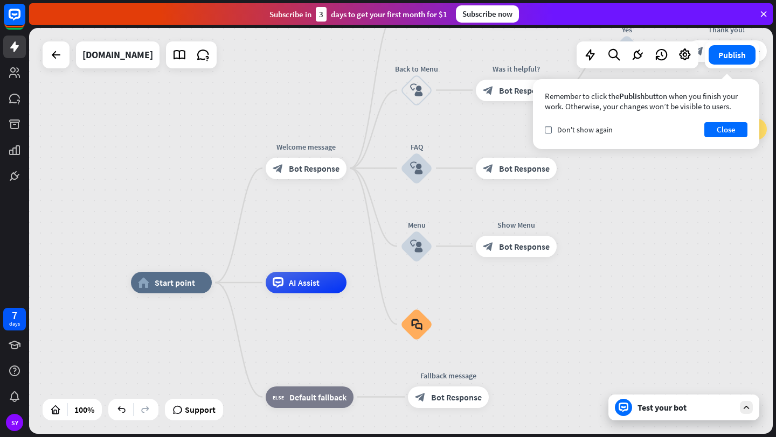
drag, startPoint x: 404, startPoint y: 260, endPoint x: 348, endPoint y: 334, distance: 93.1
click at [346, 294] on div "Edit name more_horiz AI Assist" at bounding box center [306, 283] width 81 height 22
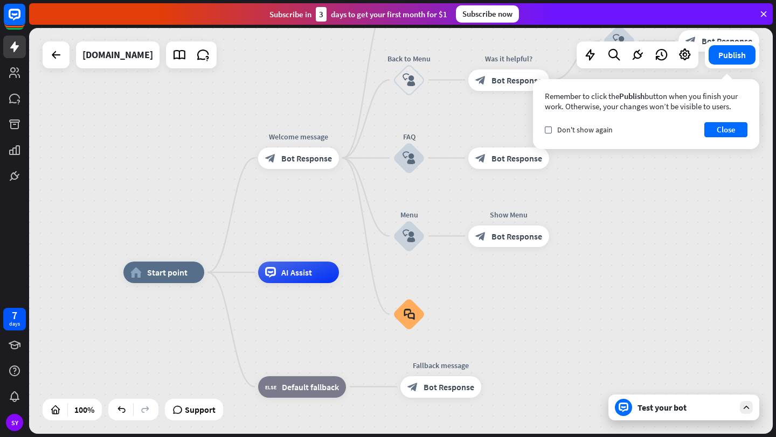
drag, startPoint x: 591, startPoint y: 230, endPoint x: 592, endPoint y: 198, distance: 32.3
click at [592, 198] on div "home_2 Start point Welcome message block_bot_response Bot Response About us blo…" at bounding box center [400, 231] width 743 height 406
click at [651, 413] on div "Test your bot" at bounding box center [683, 408] width 151 height 26
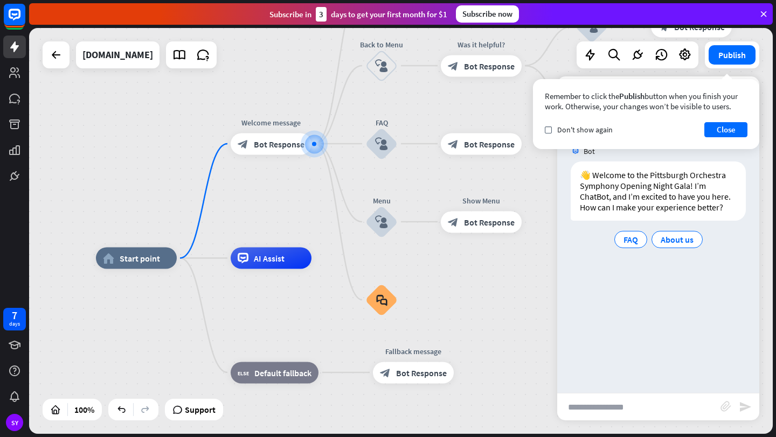
click at [623, 410] on input "text" at bounding box center [638, 407] width 163 height 27
click at [62, 55] on div at bounding box center [56, 55] width 22 height 22
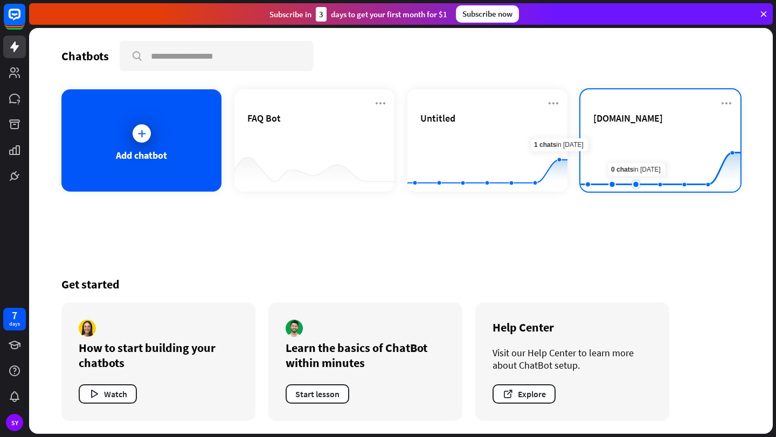
click at [625, 151] on rect at bounding box center [660, 164] width 160 height 67
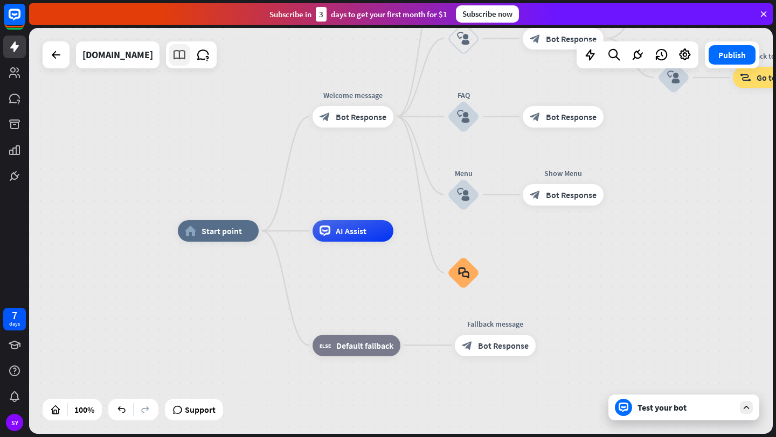
click at [186, 58] on icon at bounding box center [179, 55] width 14 height 14
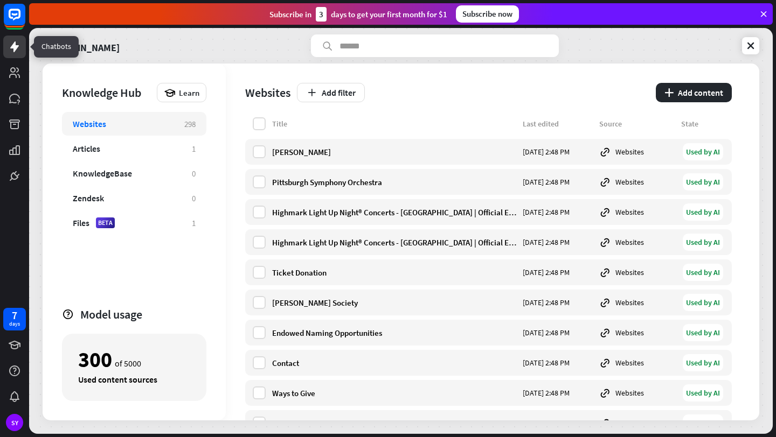
click at [15, 48] on icon at bounding box center [14, 46] width 9 height 11
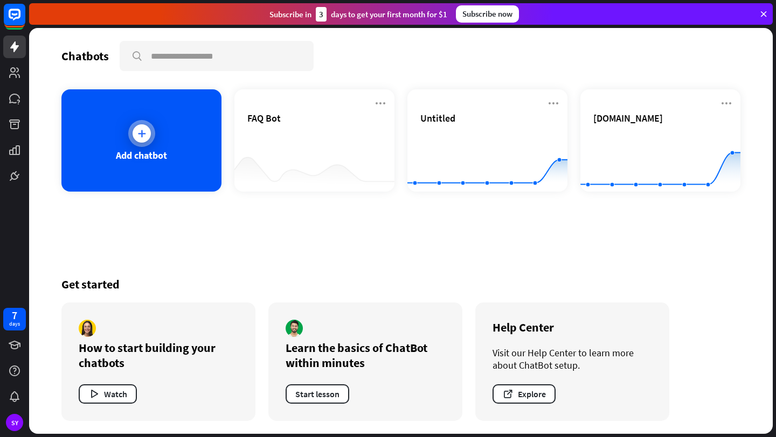
click at [202, 149] on div "Add chatbot" at bounding box center [141, 140] width 160 height 102
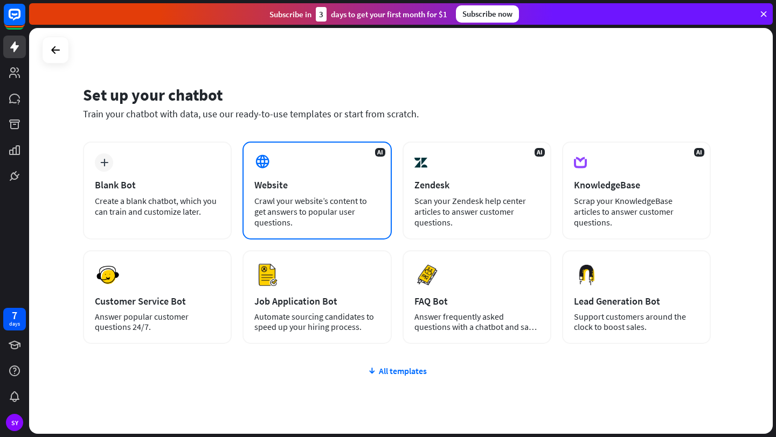
click at [325, 219] on div "AI Website Crawl your website’s content to get answers to popular user question…" at bounding box center [316, 191] width 149 height 98
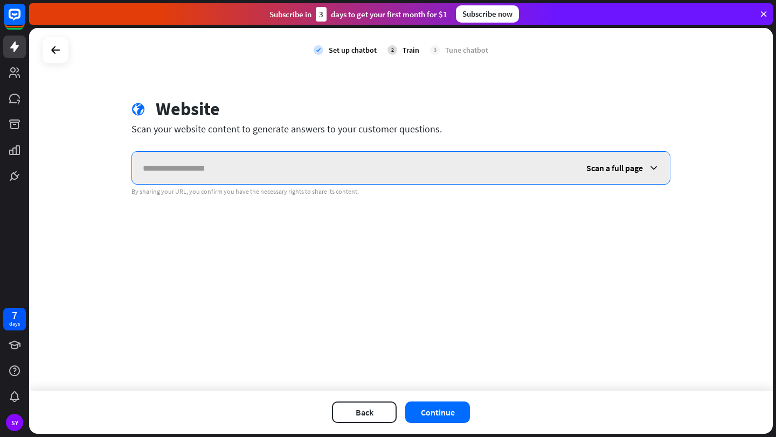
paste input "**********"
type input "**********"
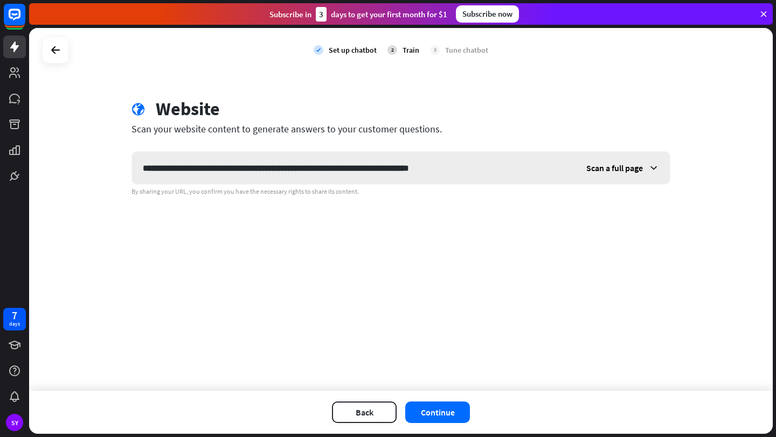
click at [647, 170] on div "Scan a full page" at bounding box center [622, 168] width 94 height 32
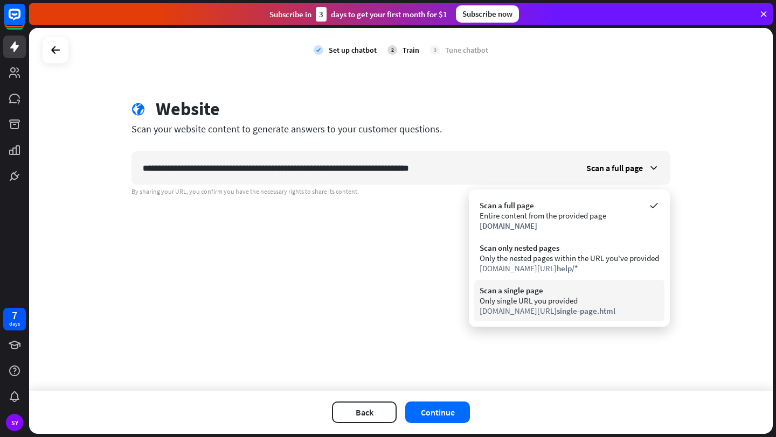
click at [588, 312] on span "single-page.html" at bounding box center [585, 311] width 59 height 10
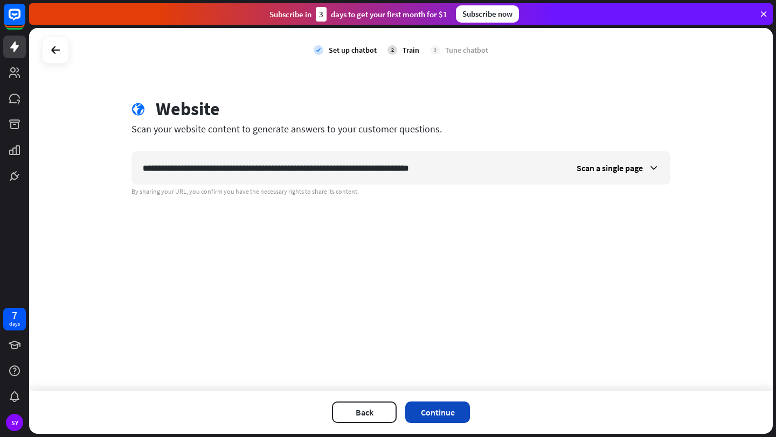
click at [427, 418] on button "Continue" at bounding box center [437, 413] width 65 height 22
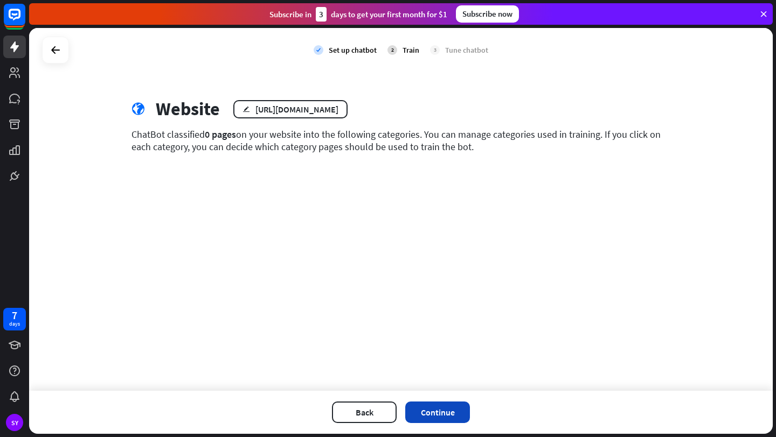
click at [430, 411] on button "Continue" at bounding box center [437, 413] width 65 height 22
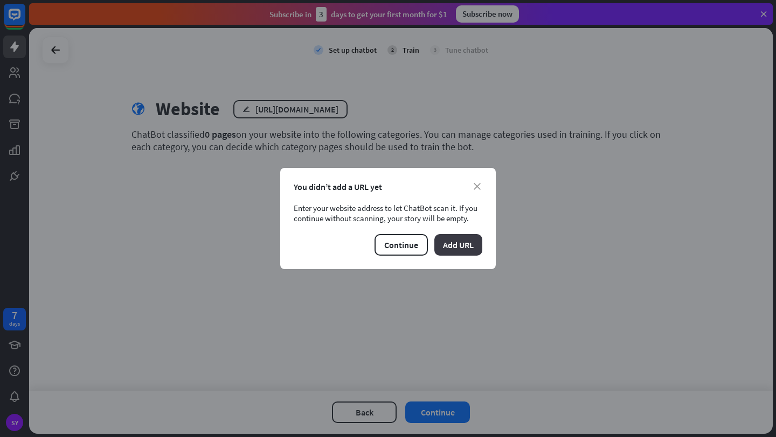
click at [456, 245] on button "Add URL" at bounding box center [458, 245] width 48 height 22
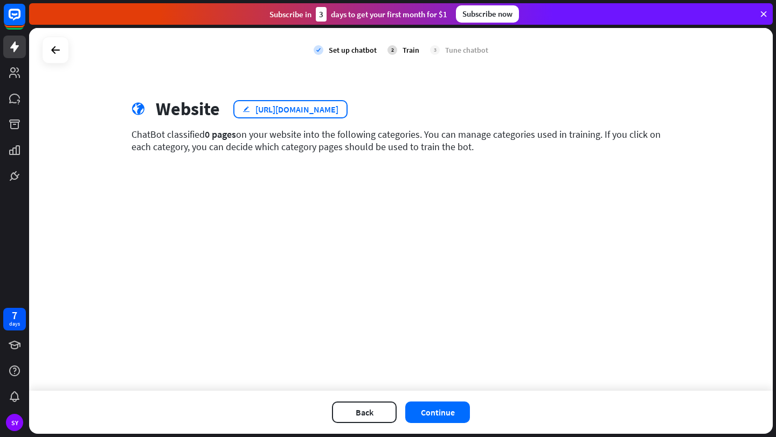
click at [338, 111] on div "[URL][DOMAIN_NAME]" at bounding box center [296, 109] width 83 height 11
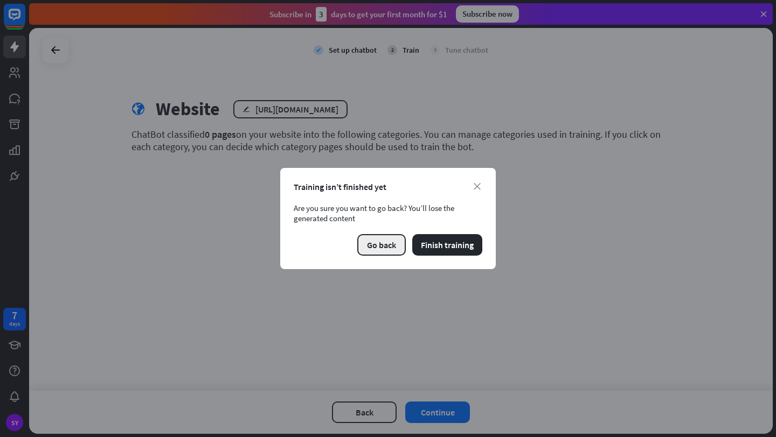
click at [374, 242] on button "Go back" at bounding box center [381, 245] width 48 height 22
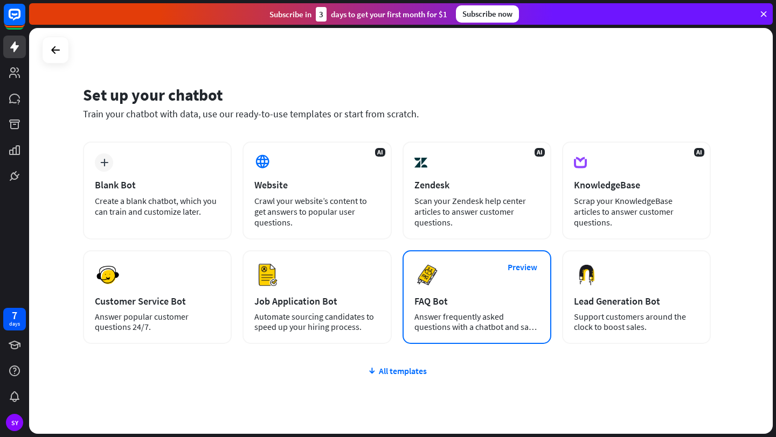
click at [467, 296] on div "FAQ Bot" at bounding box center [476, 301] width 125 height 12
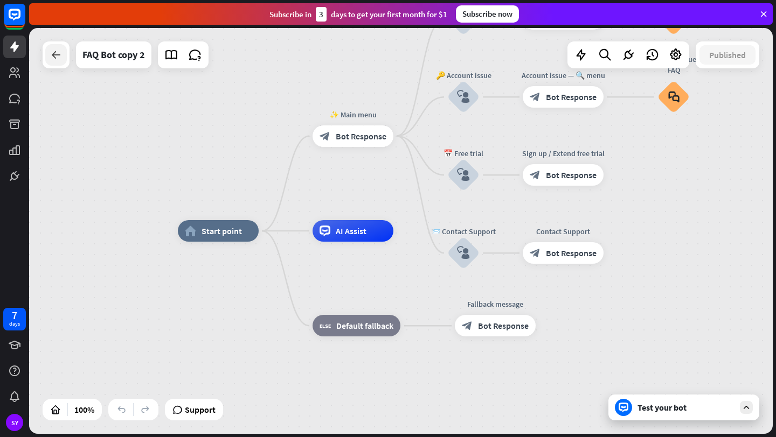
click at [61, 52] on icon at bounding box center [56, 54] width 13 height 13
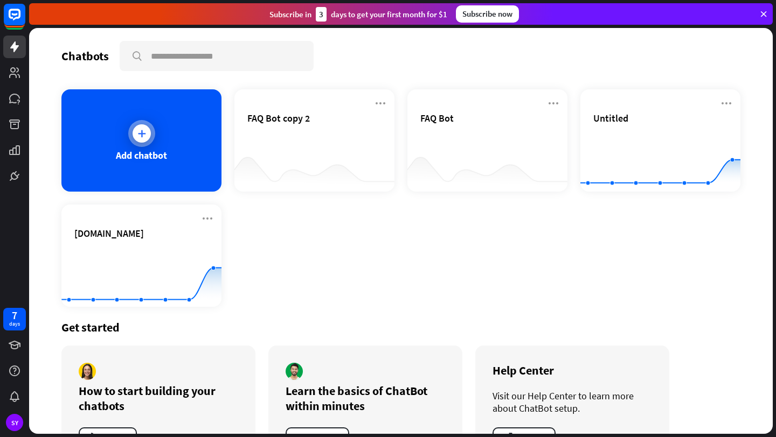
click at [148, 126] on div at bounding box center [141, 133] width 27 height 27
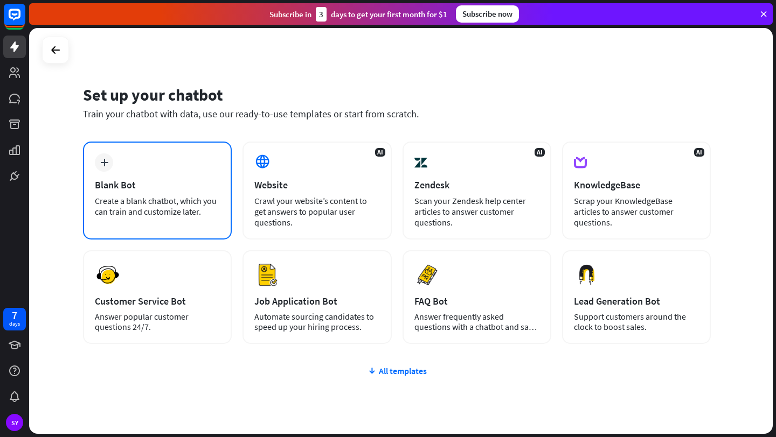
click at [192, 166] on div "plus Blank Bot Create a blank chatbot, which you can train and customize later." at bounding box center [157, 191] width 149 height 98
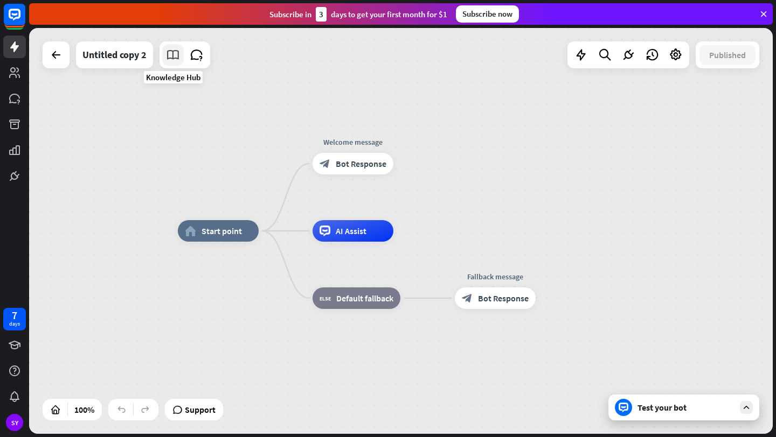
click at [172, 50] on icon at bounding box center [173, 55] width 14 height 14
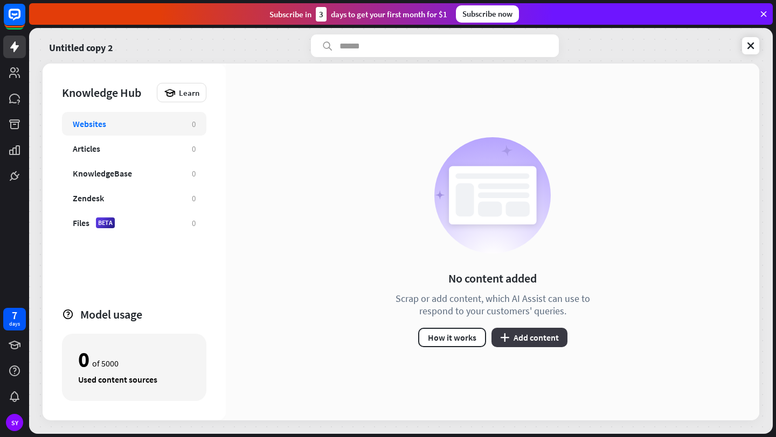
click at [535, 330] on button "plus Add content" at bounding box center [529, 337] width 76 height 19
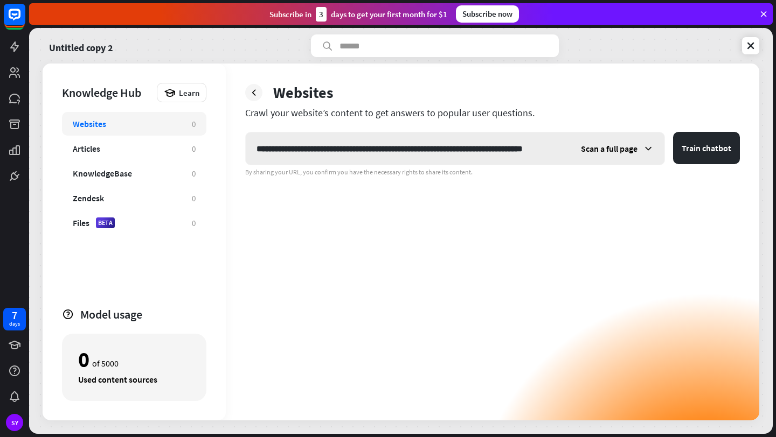
scroll to position [0, 25]
type input "**********"
click at [635, 149] on span "Scan a full page" at bounding box center [609, 148] width 57 height 11
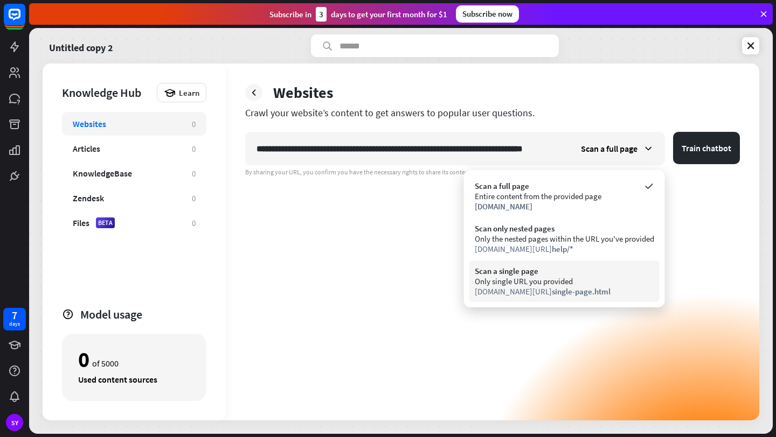
click at [581, 287] on span "single-page.html" at bounding box center [580, 292] width 59 height 10
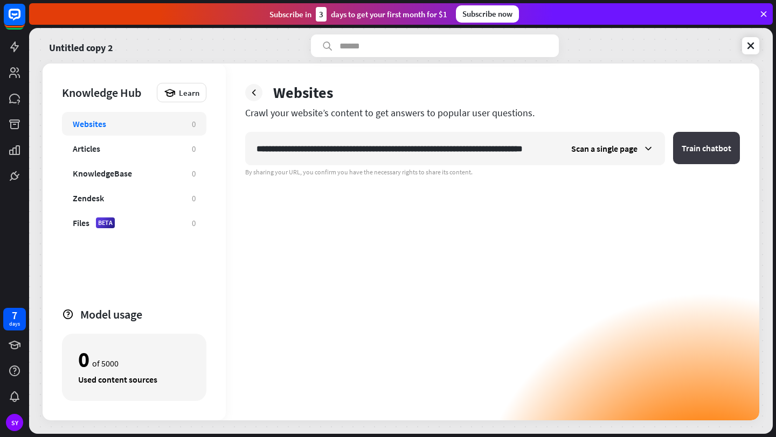
click at [708, 159] on button "Train chatbot" at bounding box center [706, 148] width 67 height 32
click at [598, 146] on span "Scan a single page" at bounding box center [604, 148] width 66 height 11
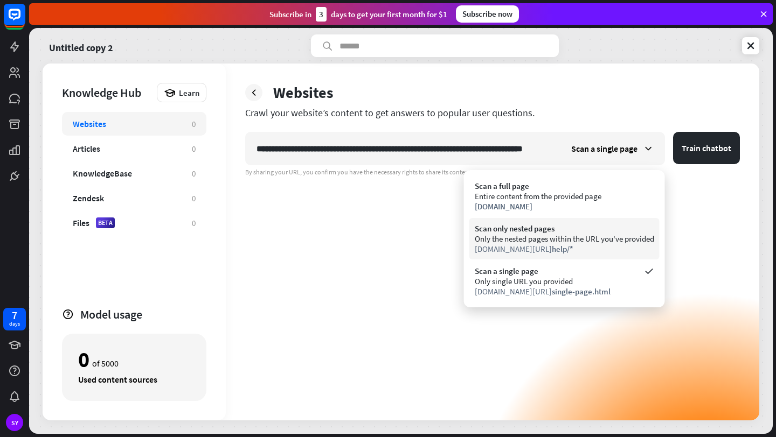
click at [610, 244] on div "[DOMAIN_NAME][URL] help/*" at bounding box center [563, 249] width 179 height 10
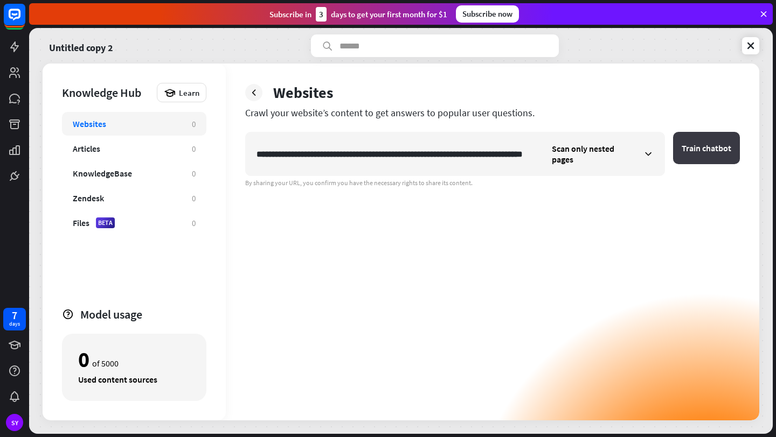
click at [705, 152] on button "Train chatbot" at bounding box center [706, 148] width 67 height 32
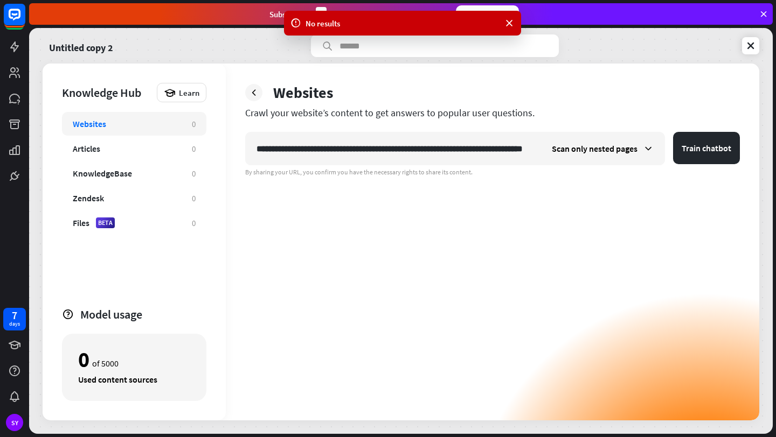
scroll to position [0, 54]
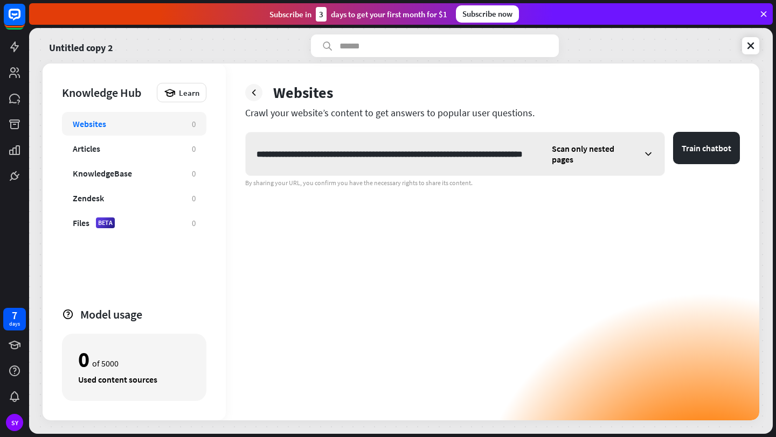
click at [571, 145] on span "Scan only nested pages" at bounding box center [594, 154] width 86 height 22
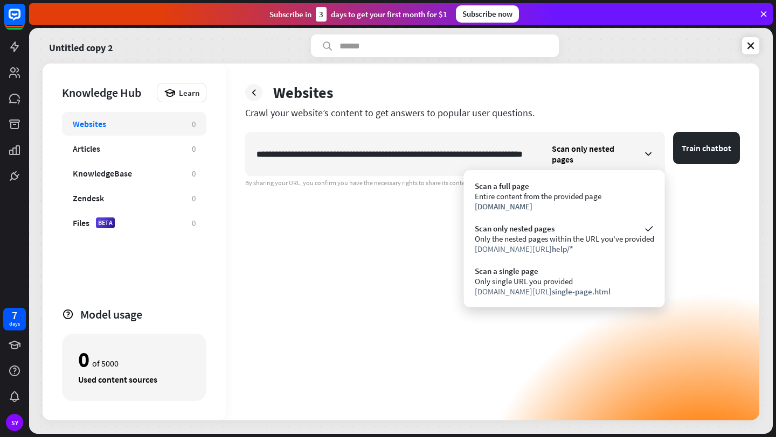
click at [427, 209] on div "**********" at bounding box center [492, 276] width 494 height 289
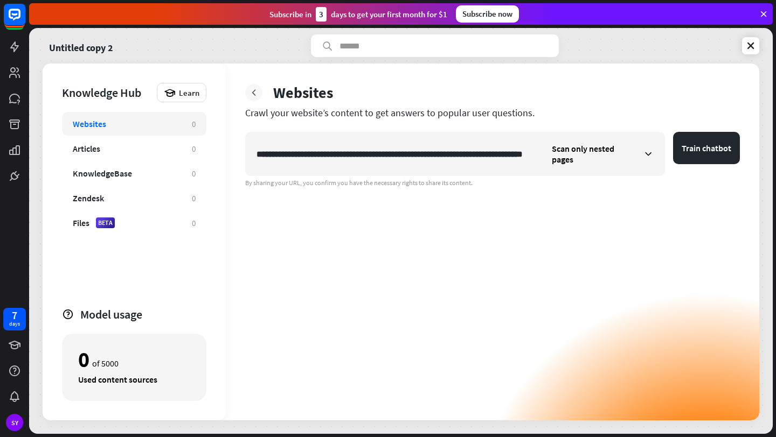
click at [255, 92] on icon at bounding box center [253, 92] width 11 height 11
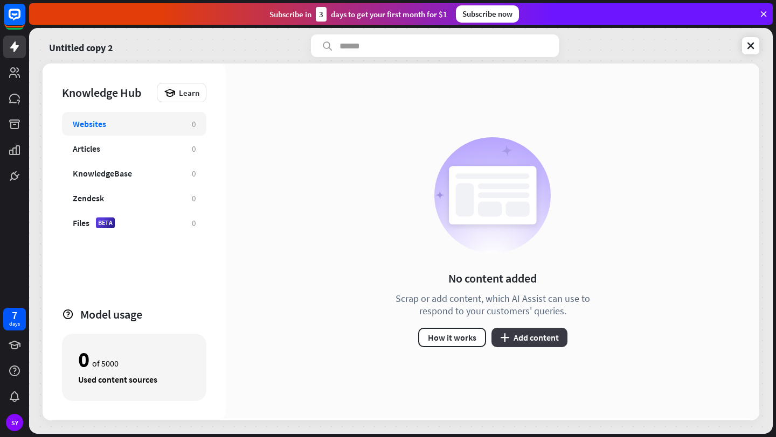
click at [513, 341] on button "plus Add content" at bounding box center [529, 337] width 76 height 19
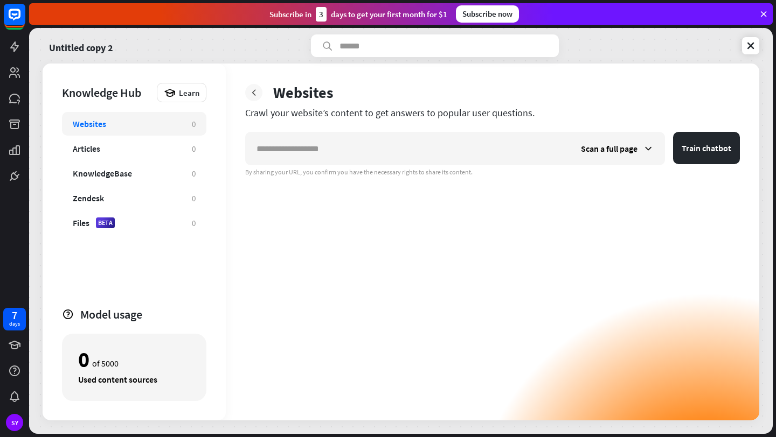
click at [251, 92] on icon at bounding box center [253, 92] width 11 height 11
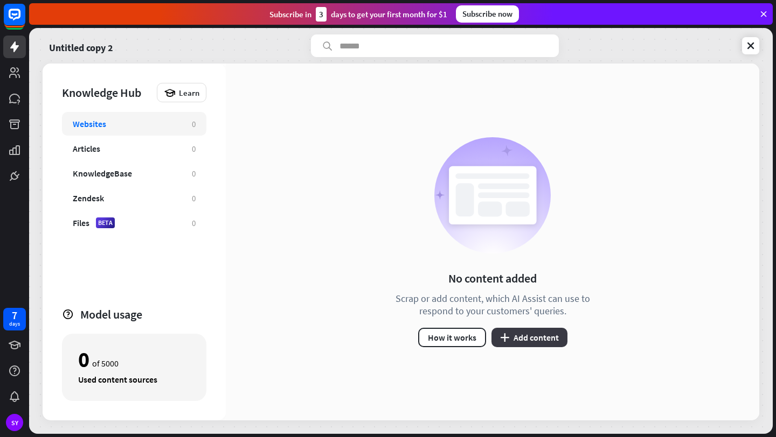
click at [527, 337] on button "plus Add content" at bounding box center [529, 337] width 76 height 19
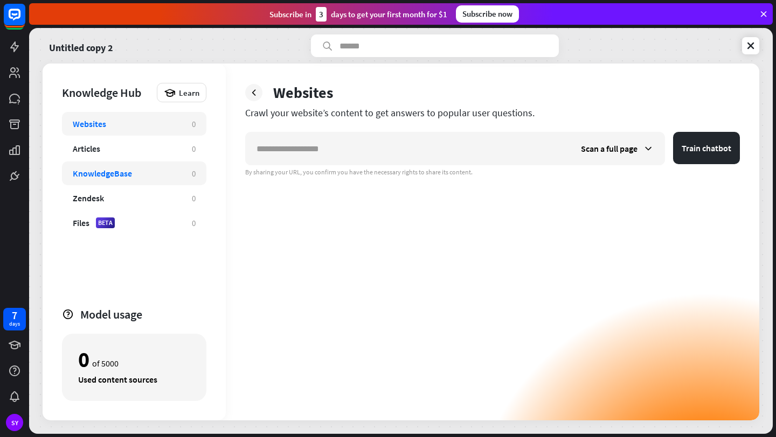
click at [135, 176] on div "KnowledgeBase" at bounding box center [127, 173] width 108 height 11
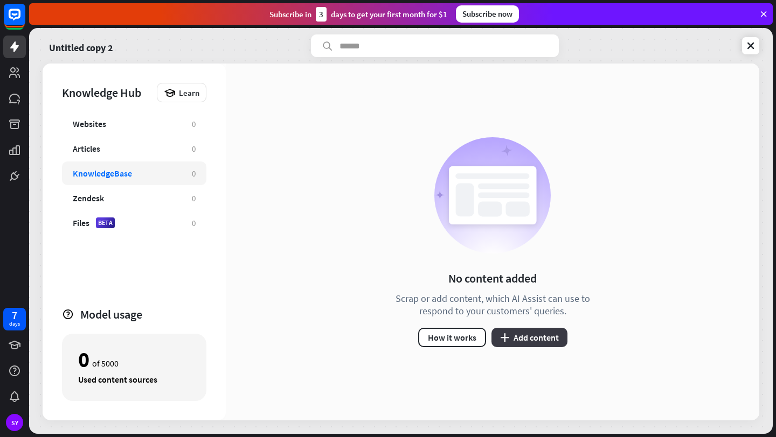
click at [507, 343] on button "plus Add content" at bounding box center [529, 337] width 76 height 19
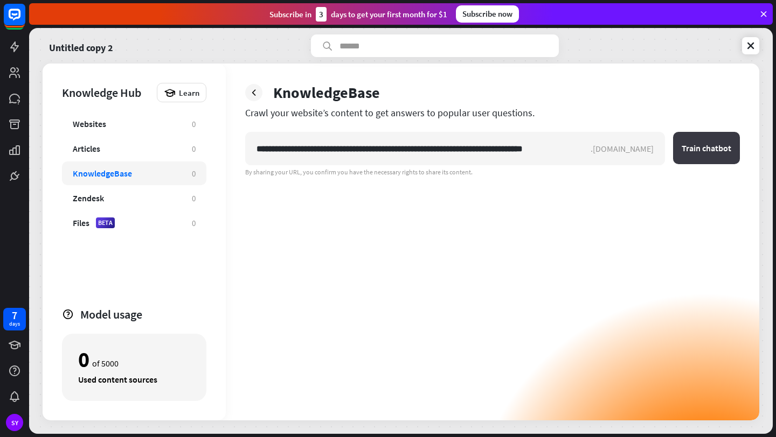
type input "**********"
click at [698, 148] on button "Train chatbot" at bounding box center [706, 148] width 67 height 32
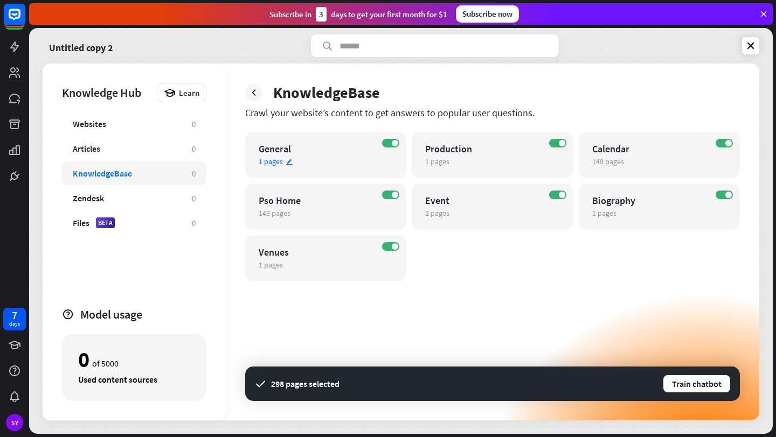
click at [273, 163] on span "1 pages" at bounding box center [271, 162] width 24 height 10
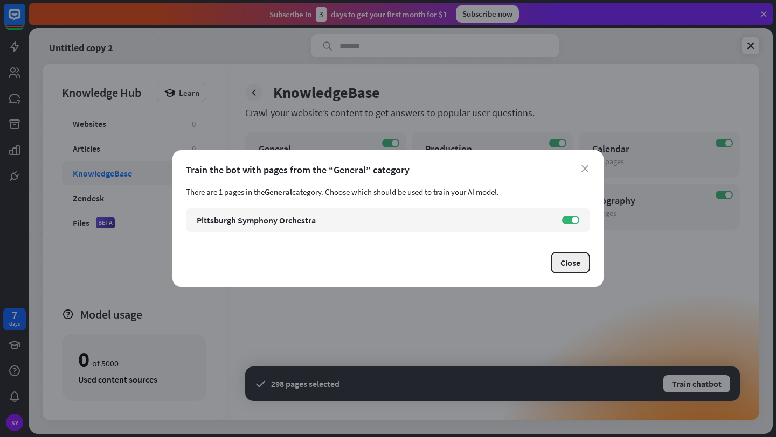
click at [576, 270] on button "Close" at bounding box center [569, 263] width 39 height 22
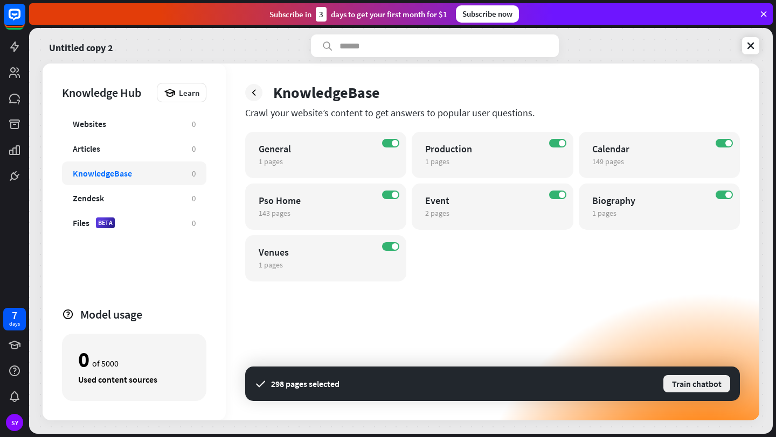
click at [700, 386] on button "Train chatbot" at bounding box center [696, 383] width 69 height 19
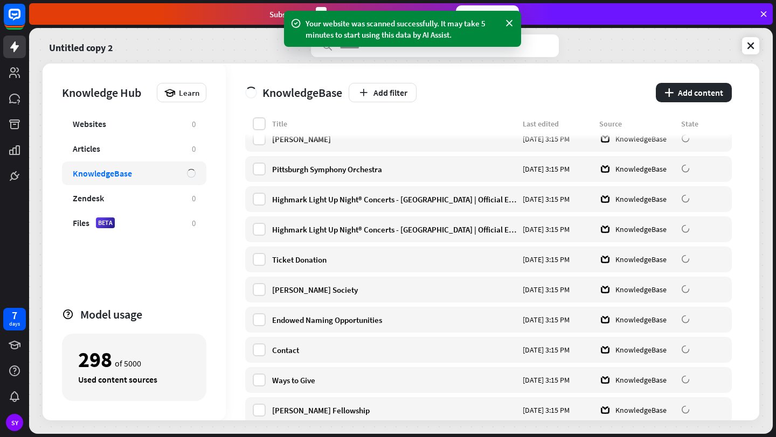
scroll to position [14, 0]
click at [375, 96] on button "Add filter" at bounding box center [382, 92] width 68 height 19
click at [396, 122] on div "globe Status" at bounding box center [390, 119] width 46 height 19
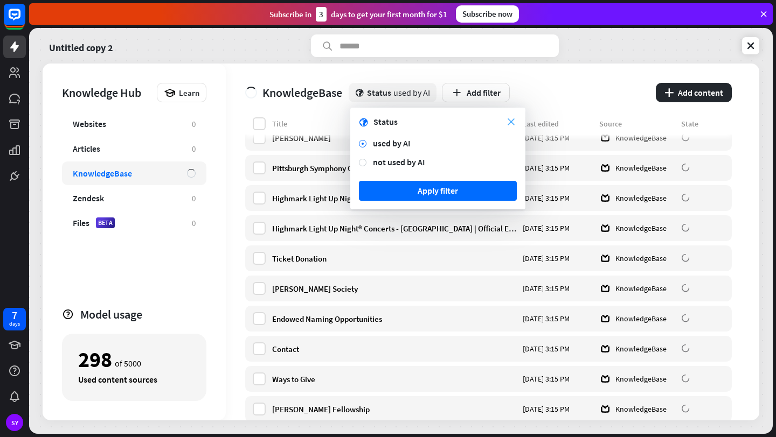
click at [508, 120] on icon "close" at bounding box center [510, 121] width 7 height 7
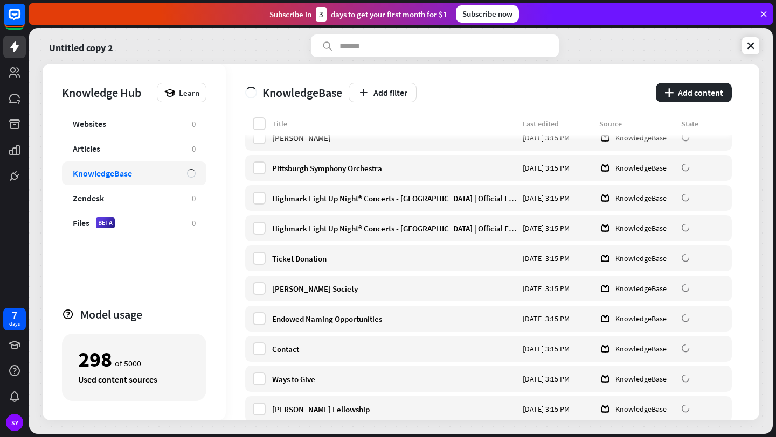
click at [479, 46] on input "text" at bounding box center [435, 45] width 248 height 23
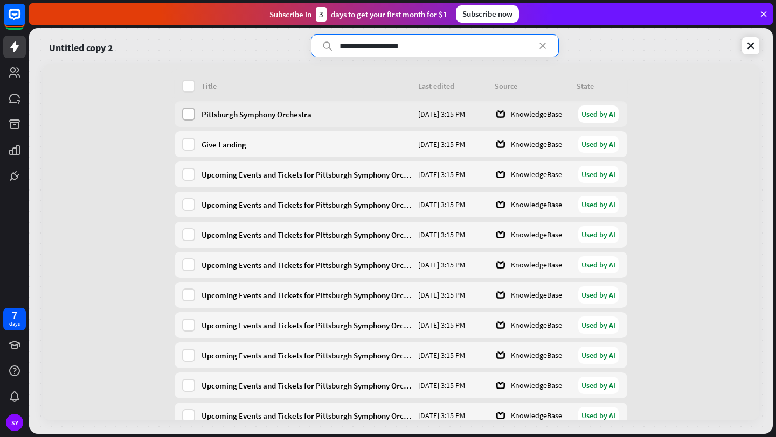
type input "**********"
click at [191, 115] on label at bounding box center [188, 114] width 13 height 13
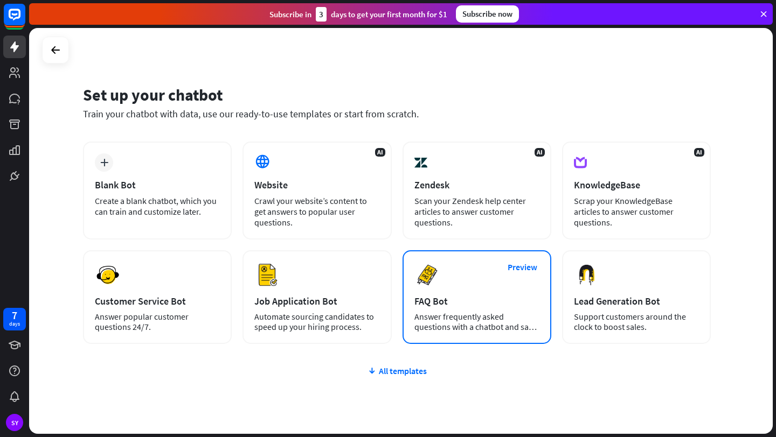
click at [464, 306] on div "FAQ Bot" at bounding box center [476, 301] width 125 height 12
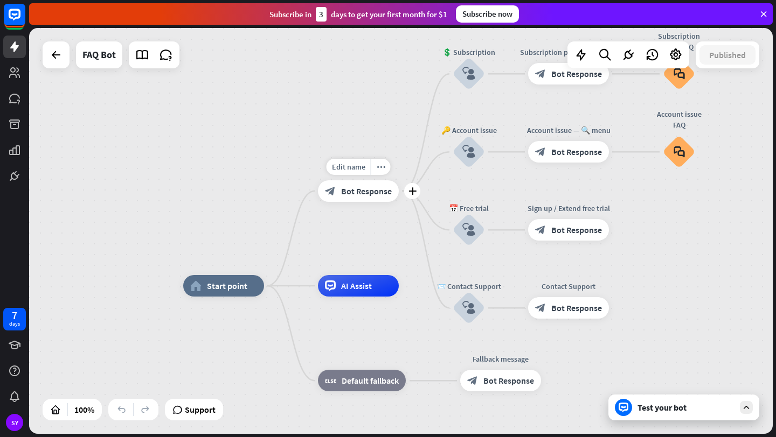
click at [357, 202] on div "Edit name more_horiz plus ✨ Main menu block_bot_response Bot Response" at bounding box center [358, 191] width 81 height 22
click at [352, 163] on span "Edit name" at bounding box center [348, 167] width 33 height 10
click at [283, 167] on div "**********" at bounding box center [400, 231] width 743 height 406
click at [144, 55] on icon at bounding box center [142, 55] width 14 height 14
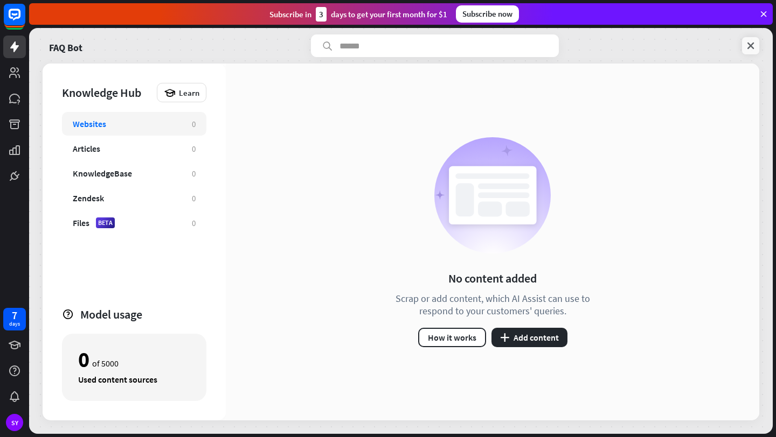
click at [752, 44] on icon at bounding box center [750, 45] width 11 height 11
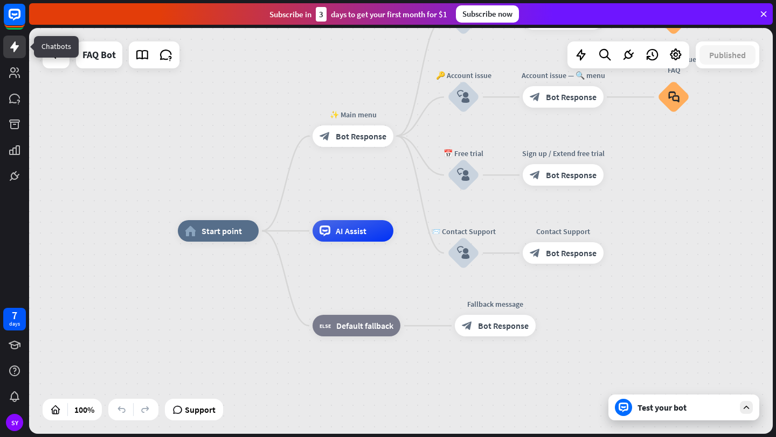
click at [23, 52] on link at bounding box center [14, 47] width 23 height 23
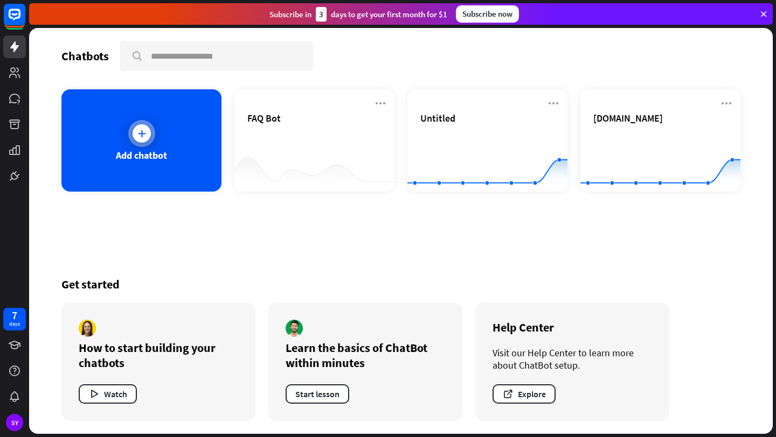
click at [149, 132] on div at bounding box center [141, 133] width 18 height 18
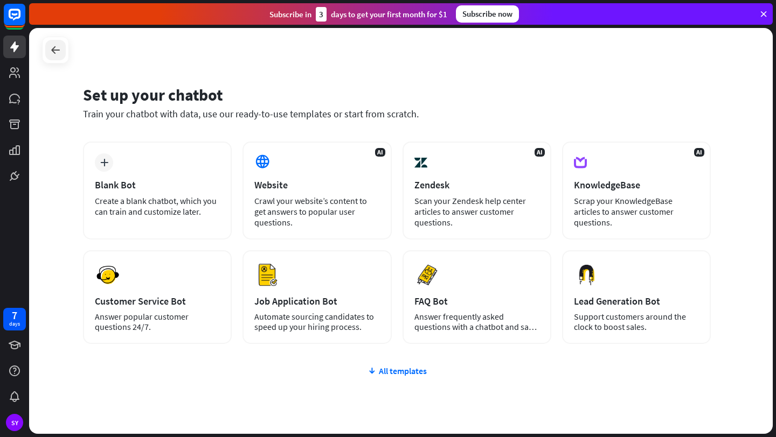
click at [54, 53] on icon at bounding box center [55, 50] width 13 height 13
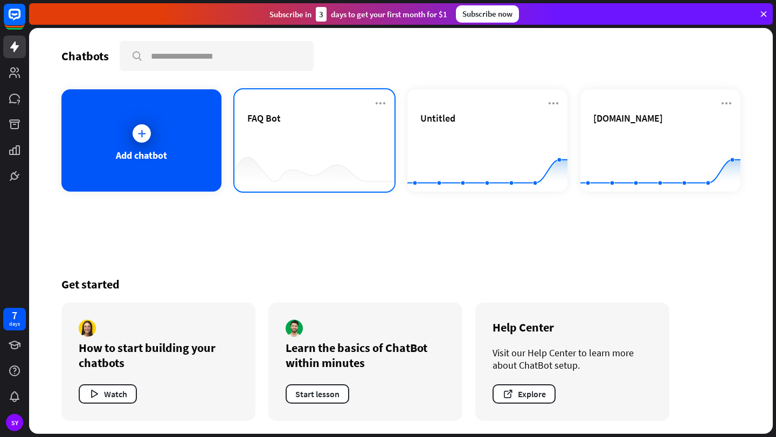
click at [299, 146] on div "FAQ Bot" at bounding box center [314, 131] width 134 height 38
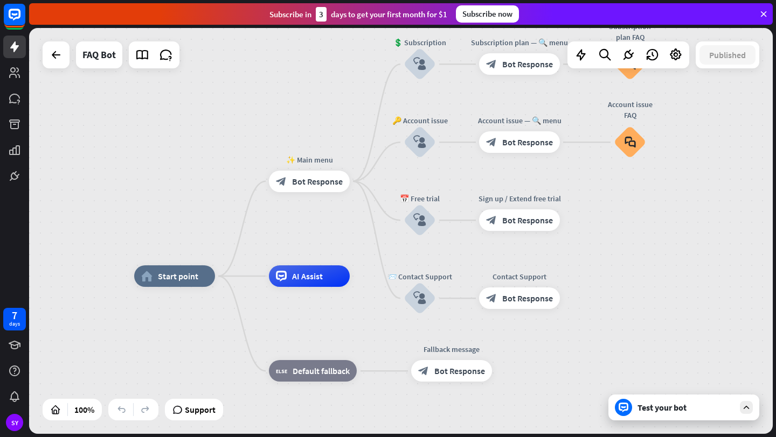
drag, startPoint x: 372, startPoint y: 173, endPoint x: 328, endPoint y: 219, distance: 64.0
click at [328, 219] on div "home_2 Start point ✨ Main menu block_bot_response Bot Response 💲 Subscription b…" at bounding box center [400, 231] width 743 height 406
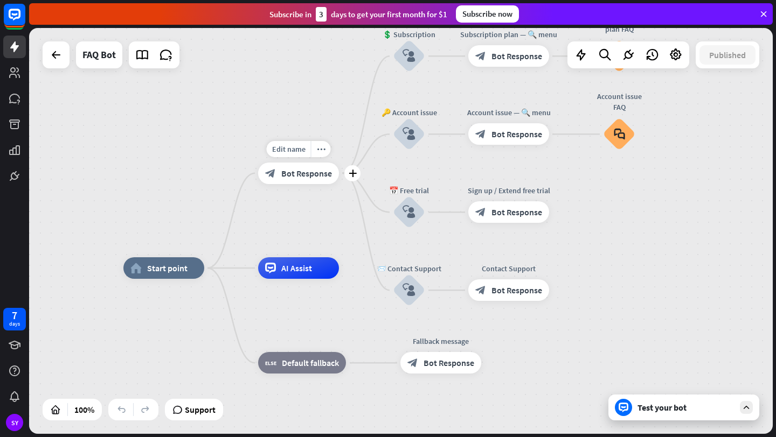
drag, startPoint x: 355, startPoint y: 213, endPoint x: 345, endPoint y: 204, distance: 13.7
click at [339, 184] on div "Edit name more_horiz plus block_bot_response Bot Response" at bounding box center [298, 174] width 81 height 22
click at [586, 54] on icon at bounding box center [581, 55] width 14 height 14
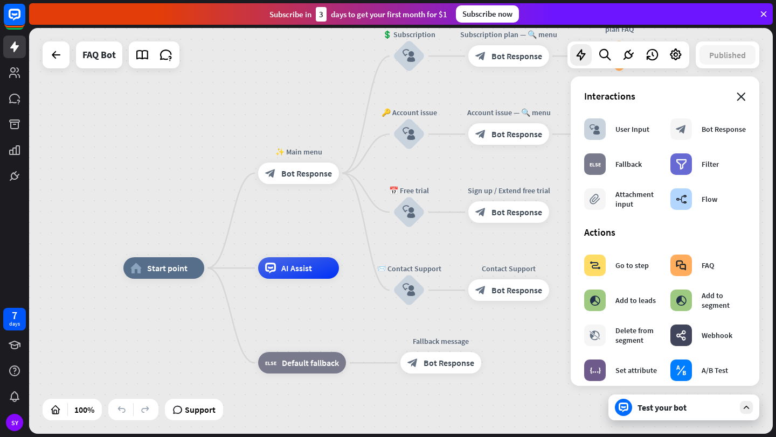
click at [736, 95] on icon "close" at bounding box center [740, 97] width 9 height 9
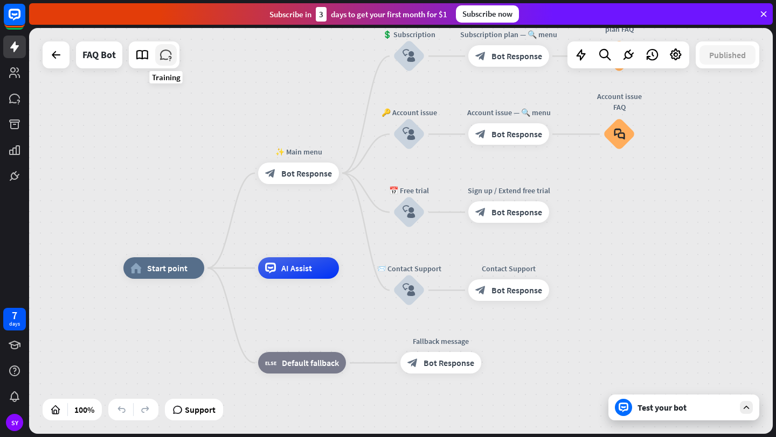
click at [166, 59] on icon at bounding box center [166, 55] width 14 height 14
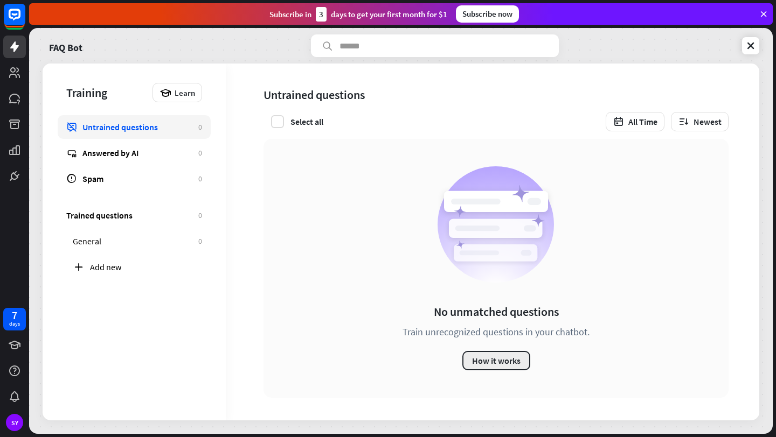
click at [511, 369] on button "How it works" at bounding box center [496, 360] width 68 height 19
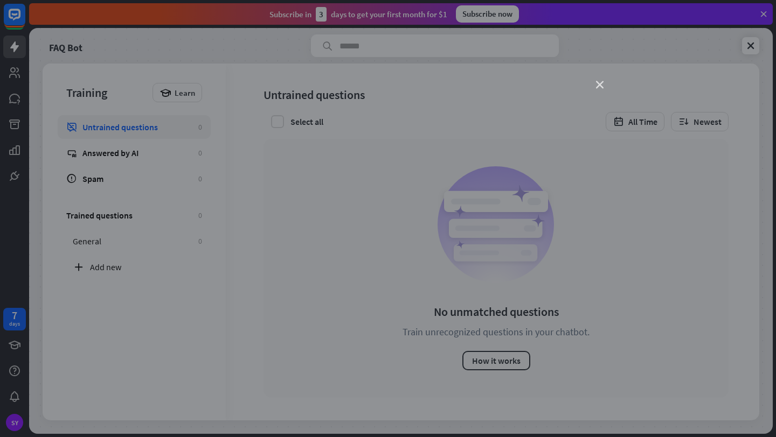
click at [603, 86] on icon "close" at bounding box center [600, 85] width 8 height 8
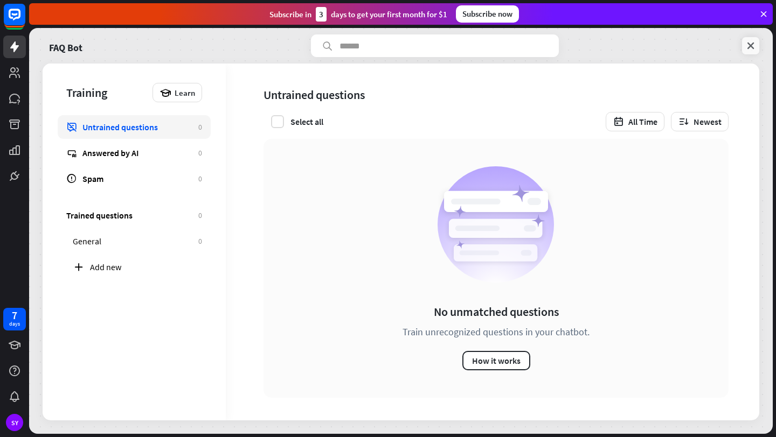
click at [755, 50] on icon at bounding box center [750, 45] width 11 height 11
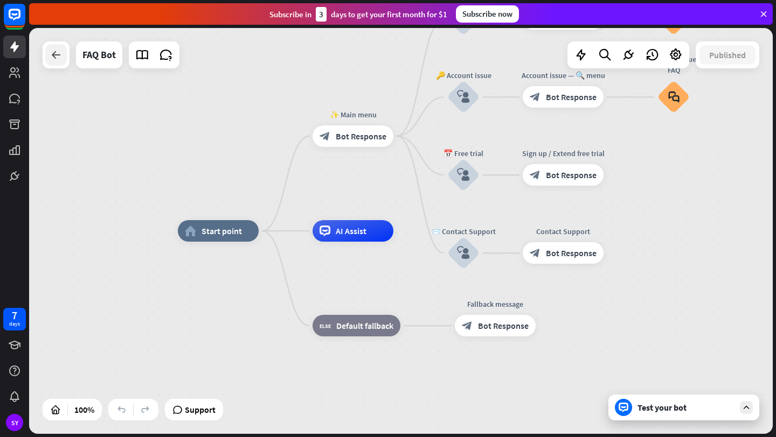
click at [55, 53] on icon at bounding box center [56, 54] width 13 height 13
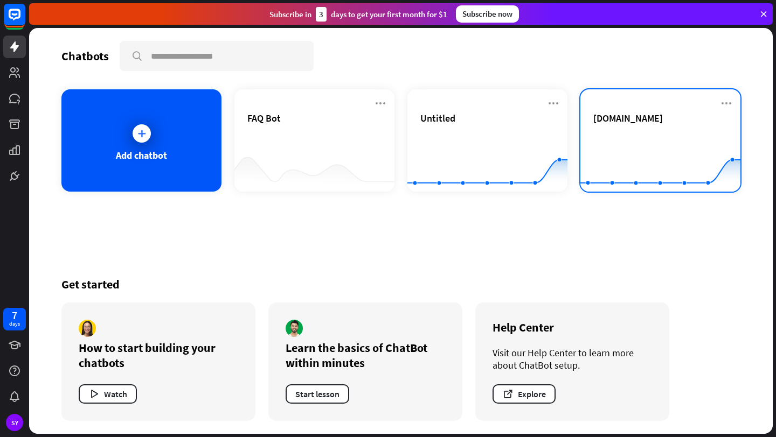
click at [662, 123] on span "[DOMAIN_NAME]" at bounding box center [627, 118] width 69 height 12
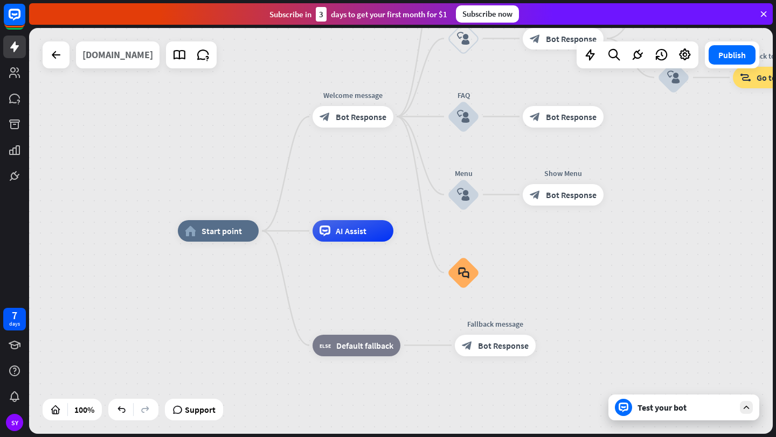
click at [153, 59] on div "[DOMAIN_NAME]" at bounding box center [117, 54] width 71 height 27
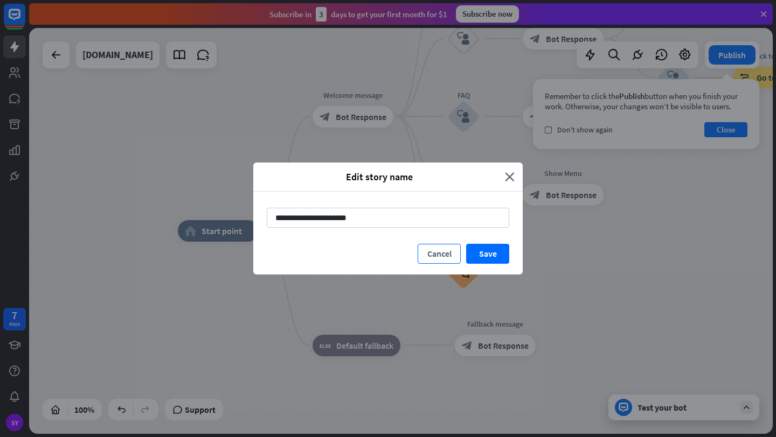
click at [442, 253] on button "Cancel" at bounding box center [438, 254] width 43 height 20
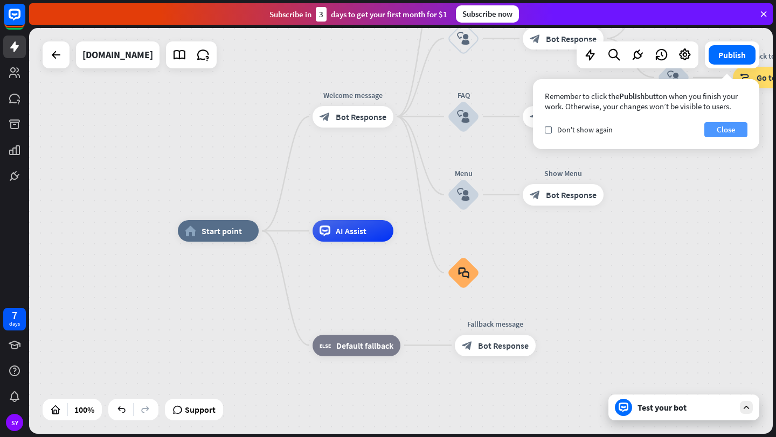
click at [710, 134] on button "Close" at bounding box center [725, 129] width 43 height 15
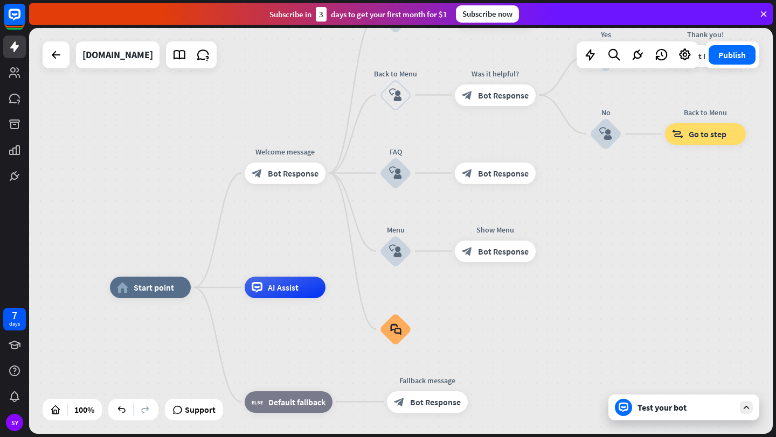
drag, startPoint x: 657, startPoint y: 197, endPoint x: 589, endPoint y: 254, distance: 88.3
click at [589, 254] on div "home_2 Start point Welcome message block_bot_response Bot Response About us blo…" at bounding box center [400, 231] width 743 height 406
click at [13, 101] on icon at bounding box center [14, 99] width 11 height 10
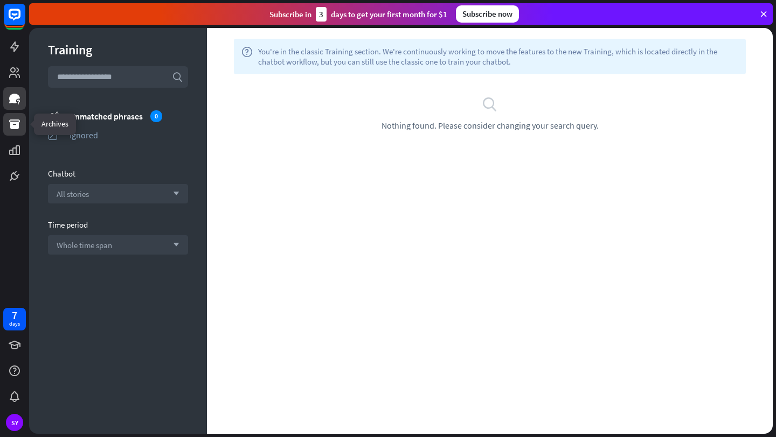
click at [13, 117] on link at bounding box center [14, 124] width 23 height 23
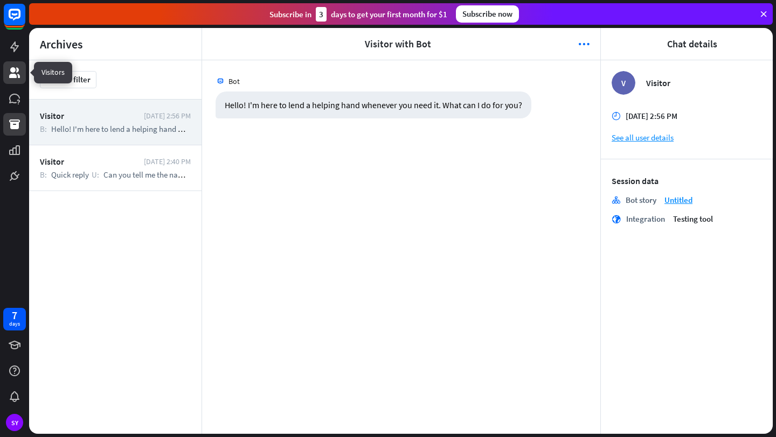
click at [16, 81] on link at bounding box center [14, 72] width 23 height 23
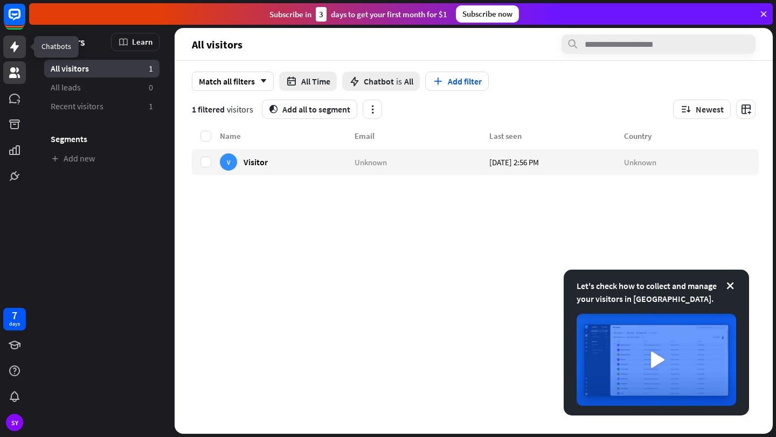
click at [16, 40] on icon at bounding box center [14, 46] width 13 height 13
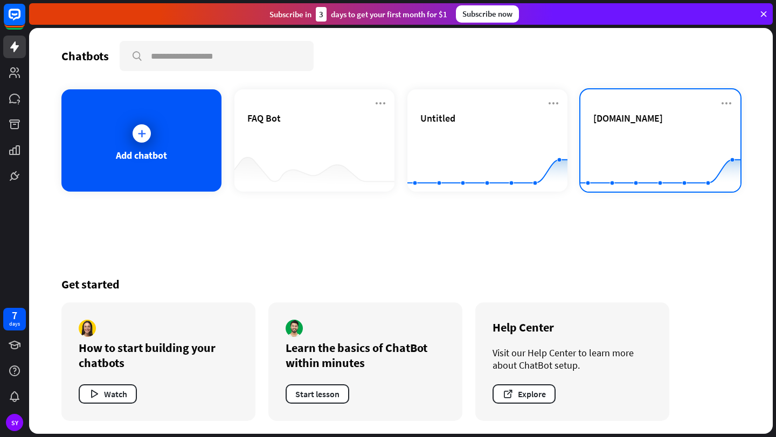
click at [614, 128] on div "[DOMAIN_NAME]" at bounding box center [660, 131] width 134 height 38
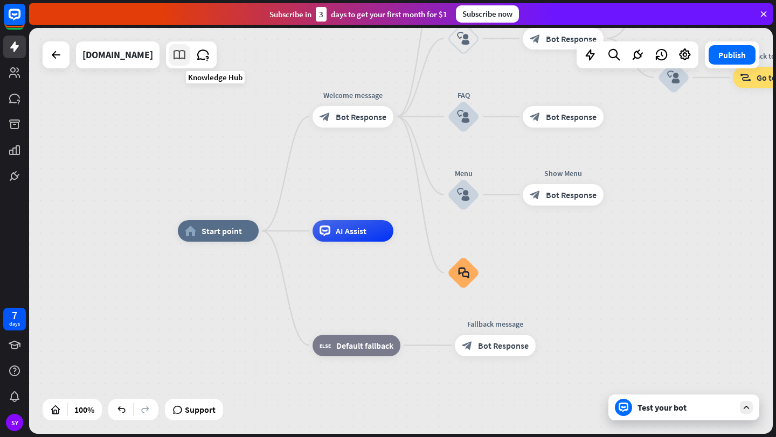
click at [186, 54] on icon at bounding box center [179, 55] width 14 height 14
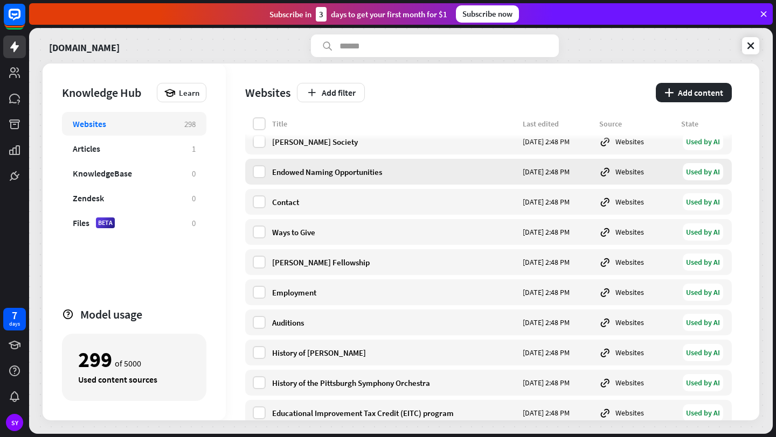
scroll to position [138, 0]
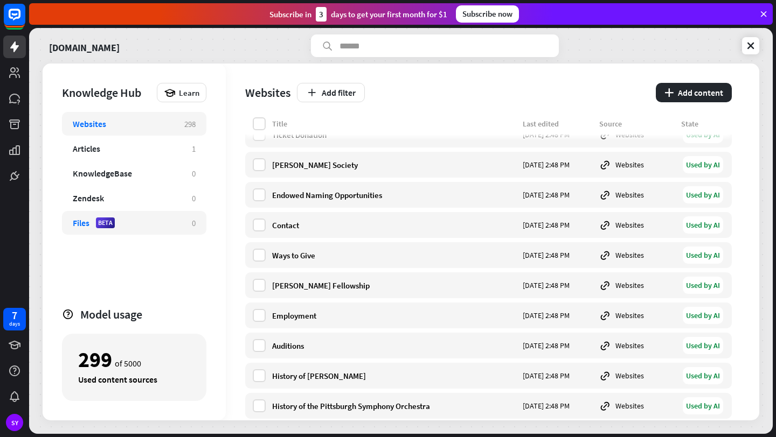
click at [179, 225] on div "Files BETA" at bounding box center [127, 223] width 108 height 11
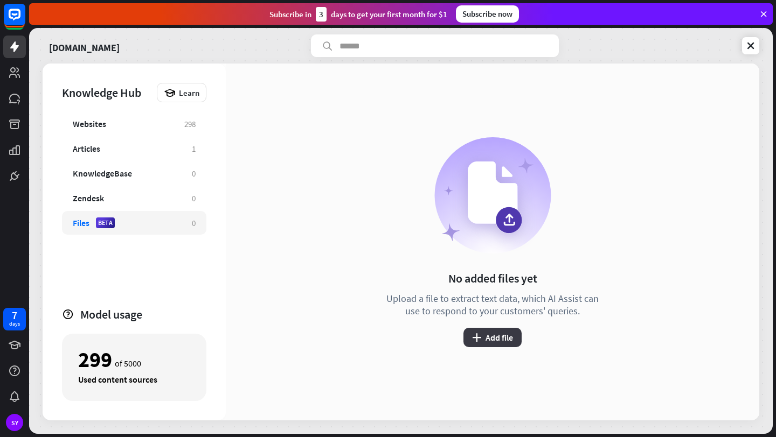
click at [477, 336] on icon "plus" at bounding box center [476, 337] width 9 height 9
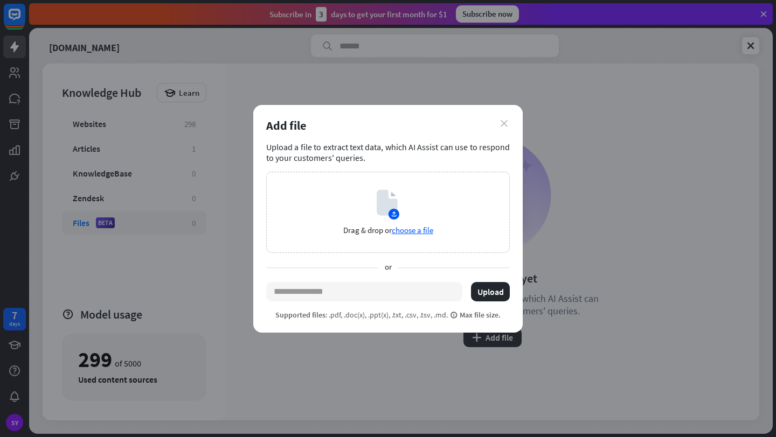
click at [501, 122] on icon "close" at bounding box center [503, 123] width 7 height 7
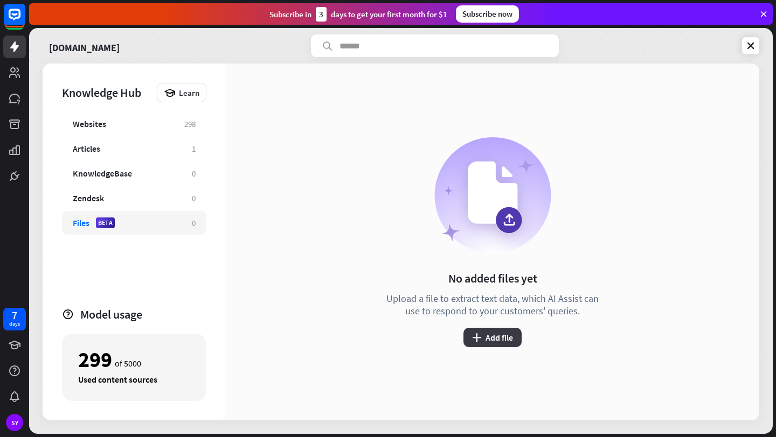
click at [480, 330] on button "plus Add file" at bounding box center [492, 337] width 58 height 19
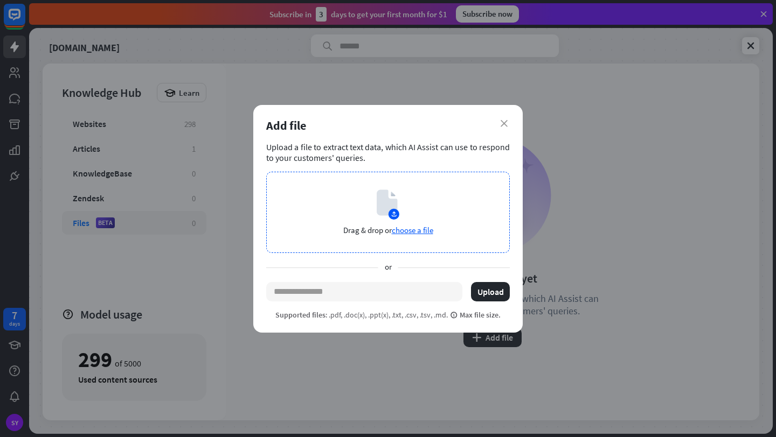
click at [367, 222] on div "Drag & drop or choose a file" at bounding box center [387, 212] width 243 height 81
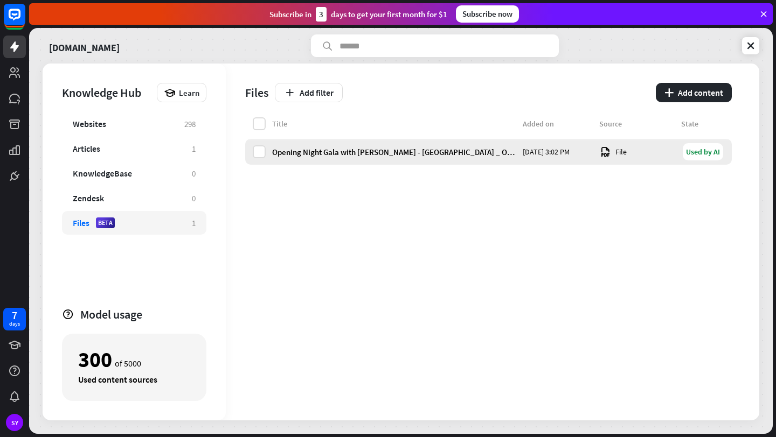
click at [425, 152] on div "Opening Night Gala with Yuja Wang - Pittsburgh _ Official Ticket Source _ Heinz…" at bounding box center [394, 152] width 244 height 10
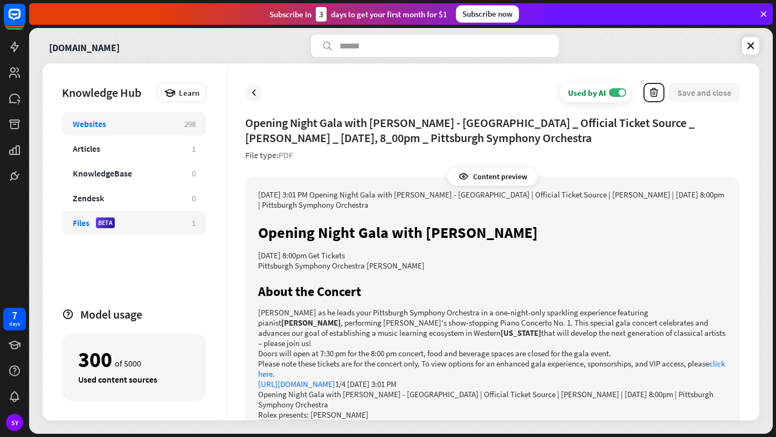
click at [156, 118] on div "Websites" at bounding box center [123, 123] width 101 height 11
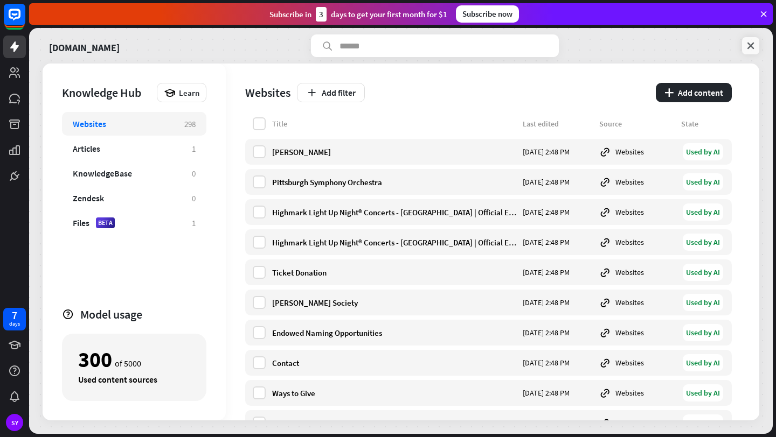
click at [748, 47] on icon at bounding box center [750, 45] width 11 height 11
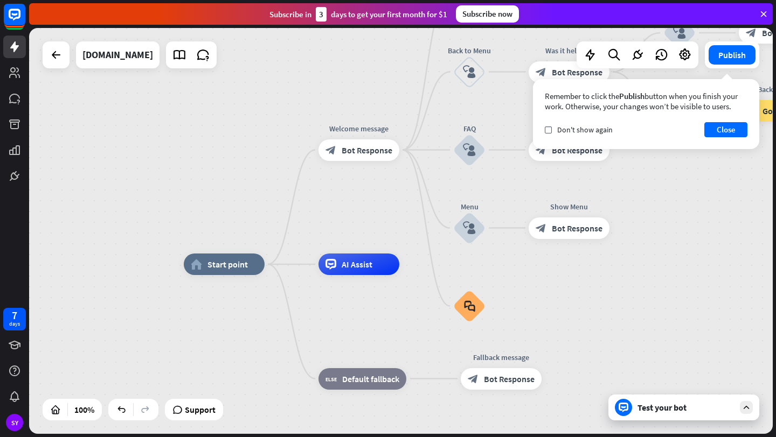
click at [666, 406] on div "Test your bot" at bounding box center [685, 407] width 97 height 11
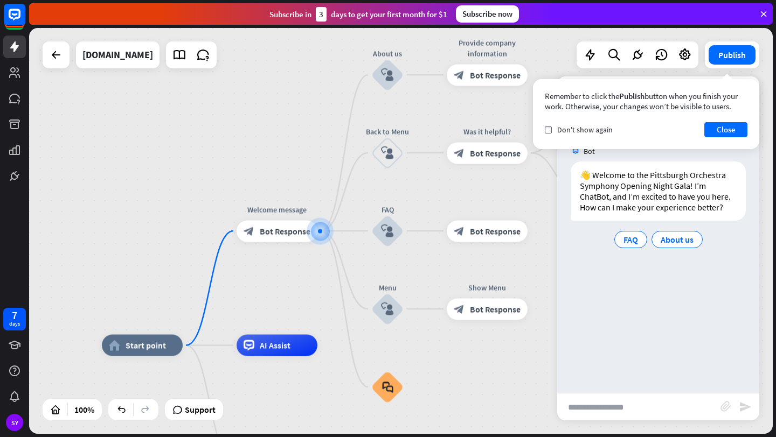
click at [623, 409] on input "text" at bounding box center [638, 407] width 163 height 27
type input "**********"
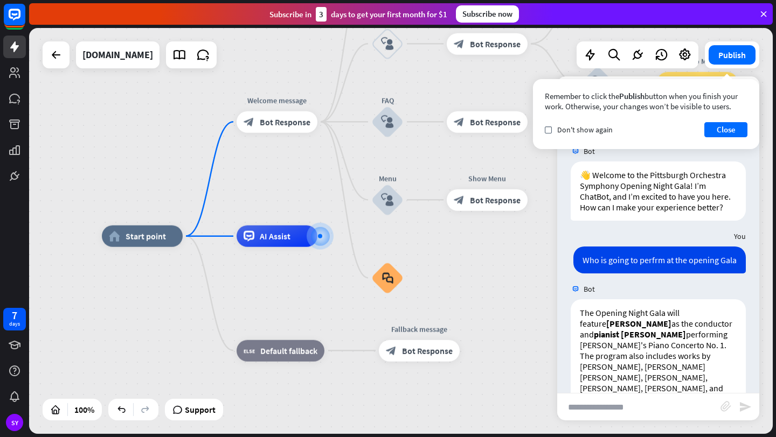
scroll to position [57, 0]
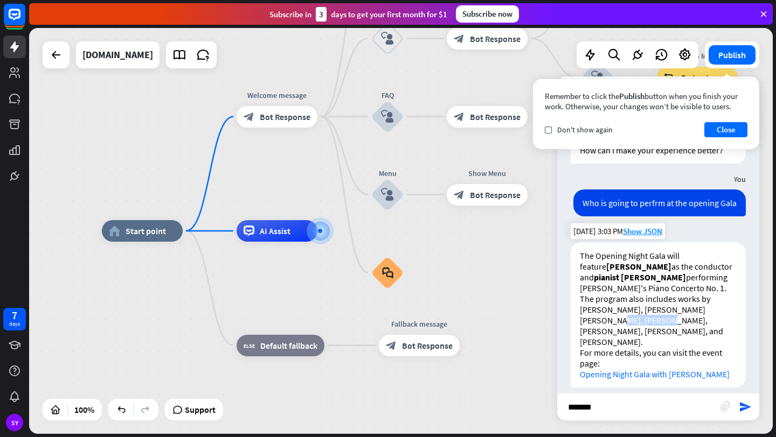
drag, startPoint x: 580, startPoint y: 322, endPoint x: 625, endPoint y: 319, distance: 44.8
click at [625, 319] on p "The Opening Night Gala will feature Manfred Honeck as the conductor and pianist…" at bounding box center [657, 298] width 157 height 97
copy p "Shostakovich"
click at [599, 411] on input "******" at bounding box center [638, 407] width 163 height 27
paste input "**********"
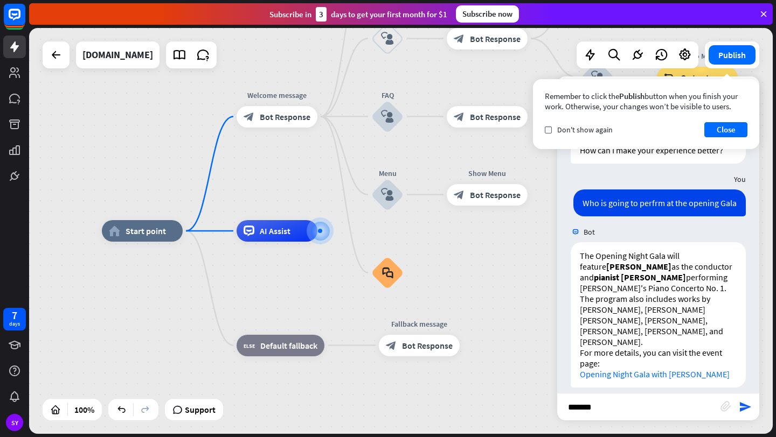
type input "**********"
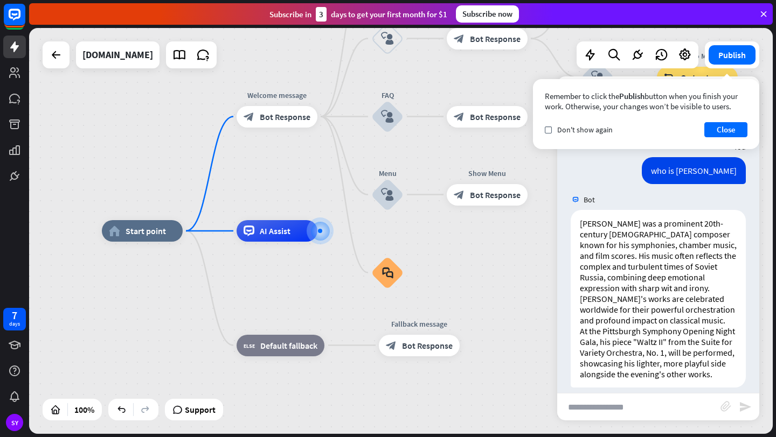
scroll to position [313, 0]
click at [646, 194] on span "Show JSON" at bounding box center [642, 199] width 39 height 10
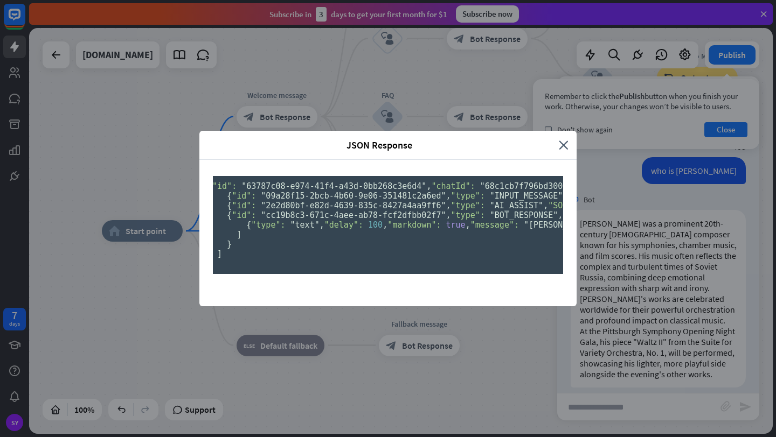
scroll to position [31, 0]
click at [560, 139] on icon "close" at bounding box center [563, 145] width 10 height 12
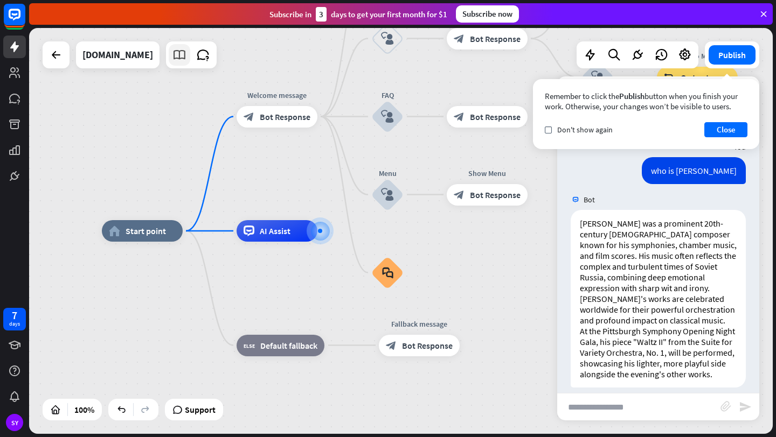
click at [186, 57] on icon at bounding box center [179, 55] width 14 height 14
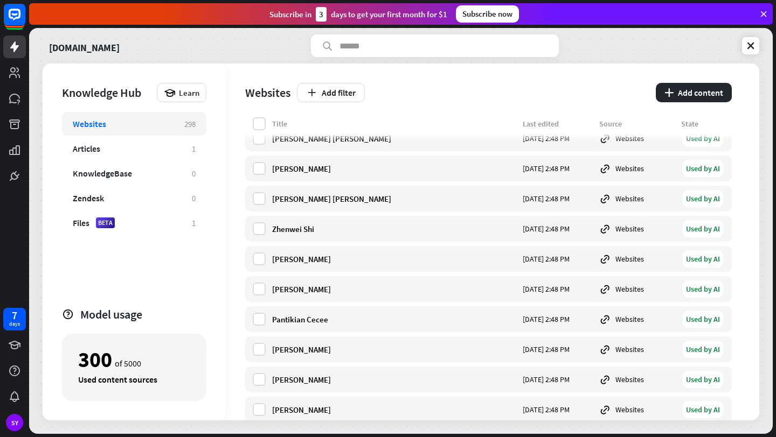
scroll to position [2756, 0]
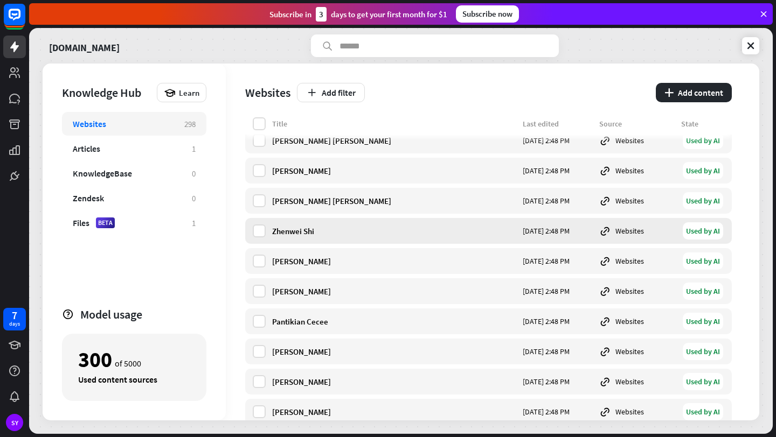
click at [378, 232] on div "Zhenwei Shi" at bounding box center [394, 231] width 244 height 10
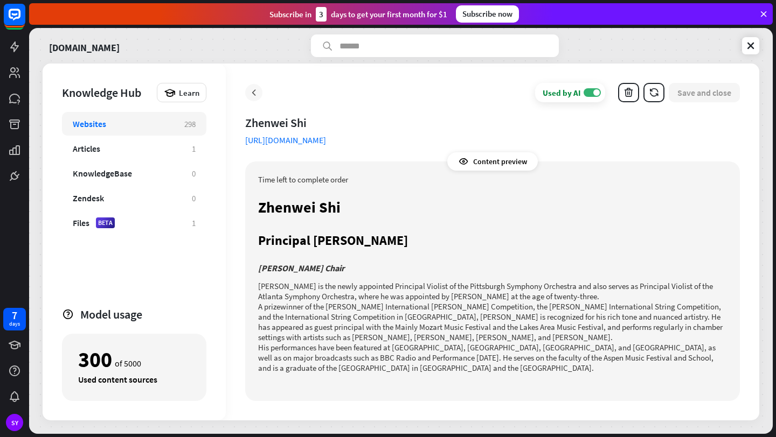
click at [253, 93] on icon at bounding box center [253, 92] width 11 height 11
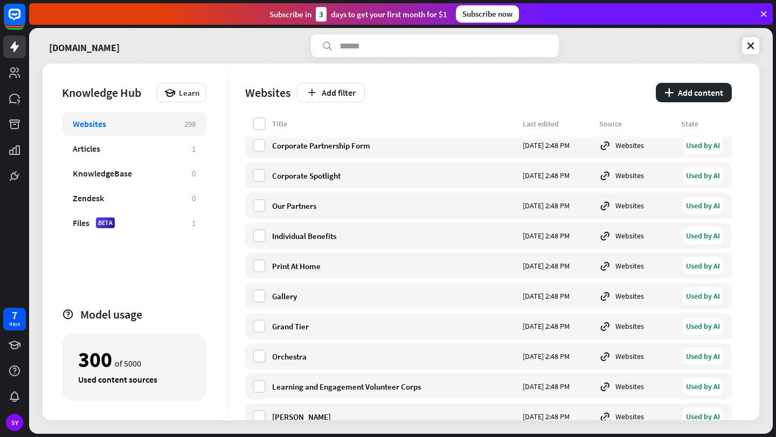
scroll to position [437, 0]
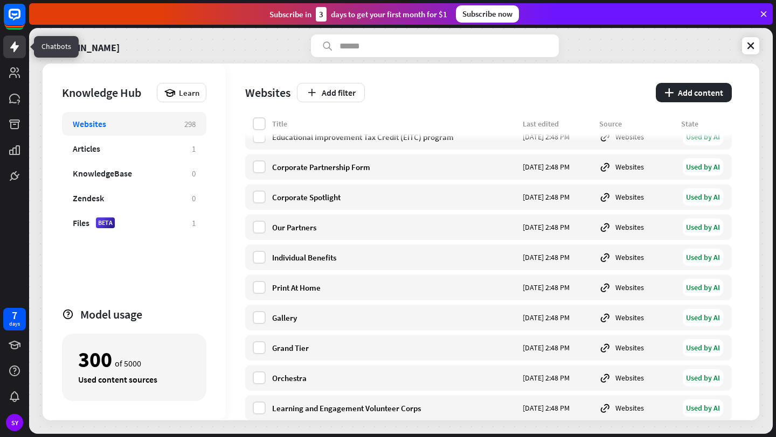
click at [23, 46] on link at bounding box center [14, 47] width 23 height 23
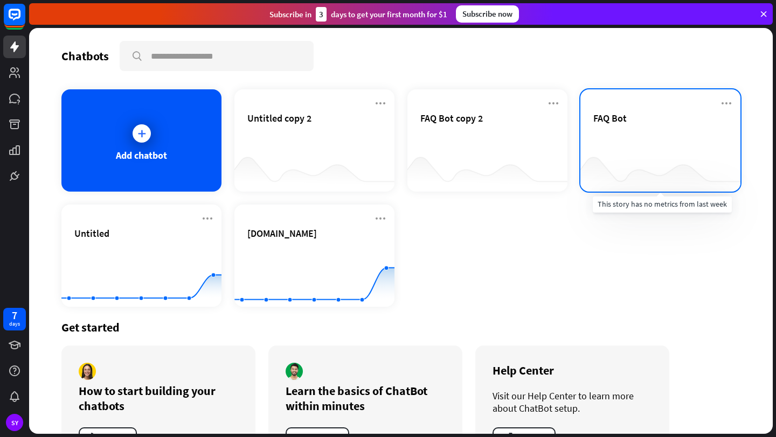
click at [663, 156] on div at bounding box center [660, 170] width 160 height 41
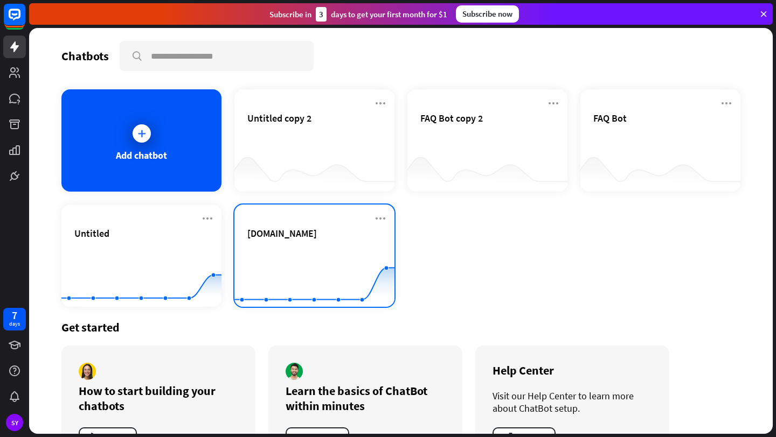
click at [271, 249] on rect at bounding box center [314, 280] width 160 height 67
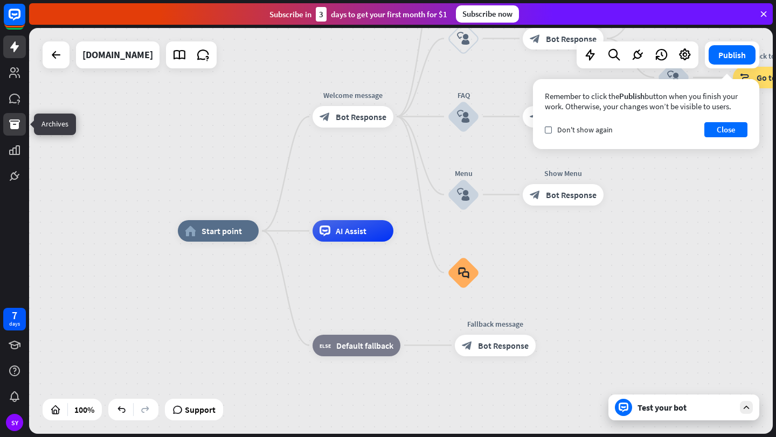
click at [16, 121] on icon at bounding box center [14, 124] width 13 height 13
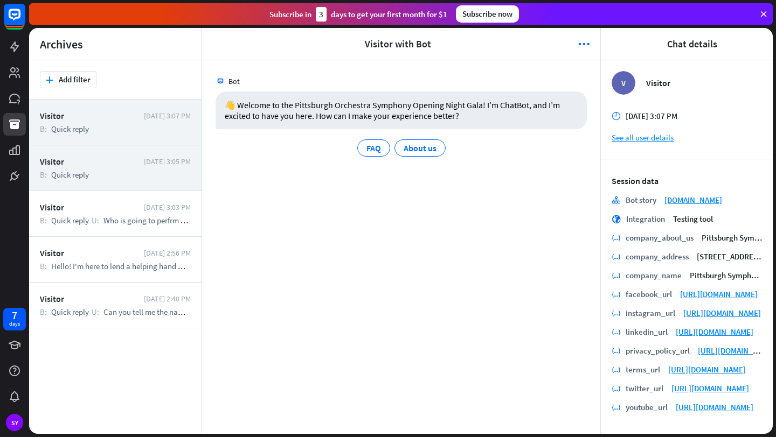
click at [112, 180] on div "Visitor Today 3:05 PM B: Quick reply" at bounding box center [115, 168] width 172 height 46
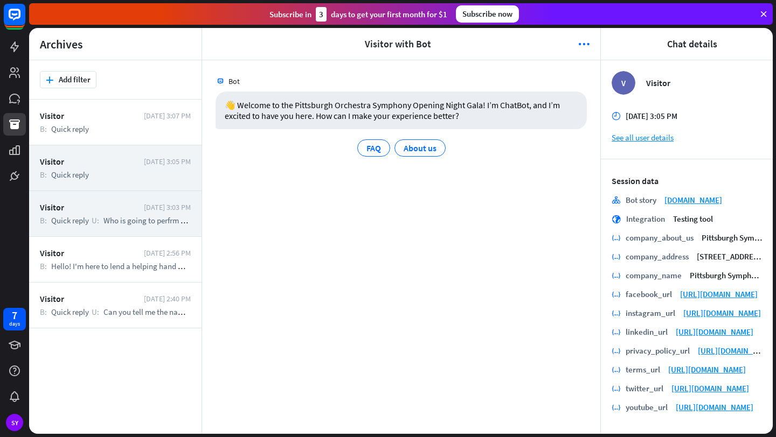
click at [120, 212] on div "Visitor" at bounding box center [89, 207] width 99 height 11
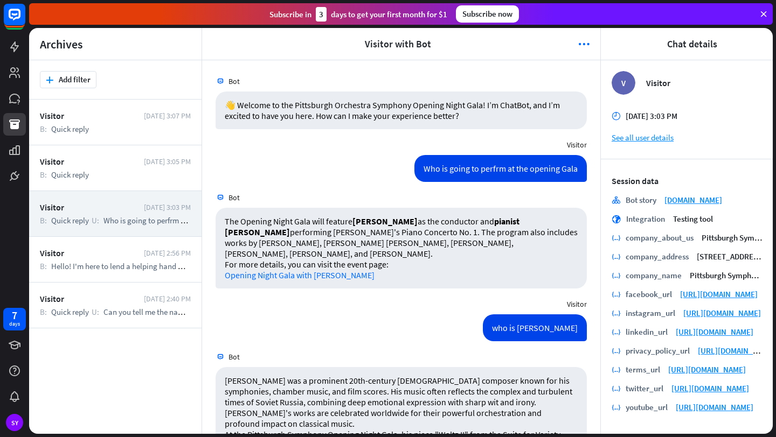
scroll to position [41, 0]
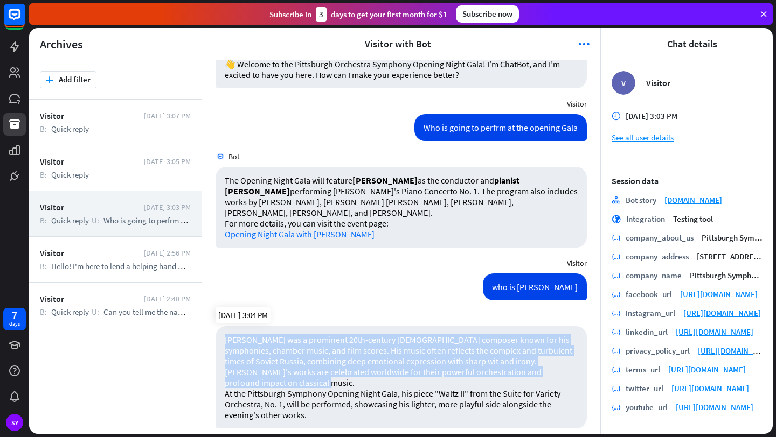
drag, startPoint x: 226, startPoint y: 340, endPoint x: 563, endPoint y: 371, distance: 339.1
click at [563, 371] on p "[PERSON_NAME] was a prominent 20th-century [DEMOGRAPHIC_DATA] composer known fo…" at bounding box center [401, 361] width 353 height 54
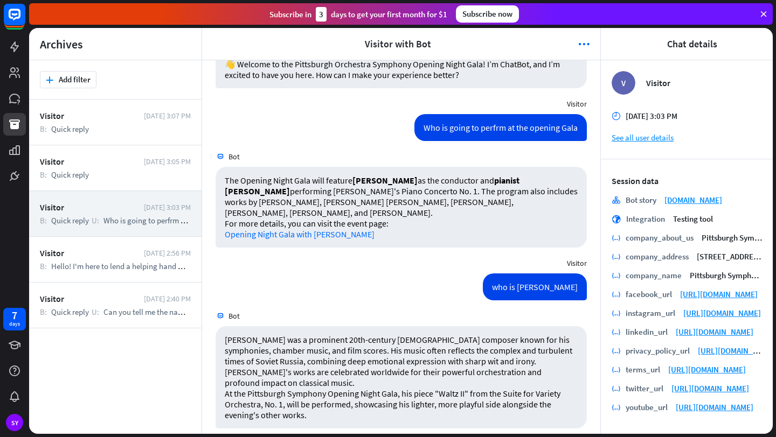
click at [449, 304] on div "who is Shostakovich Today 3:04 PM" at bounding box center [401, 290] width 398 height 32
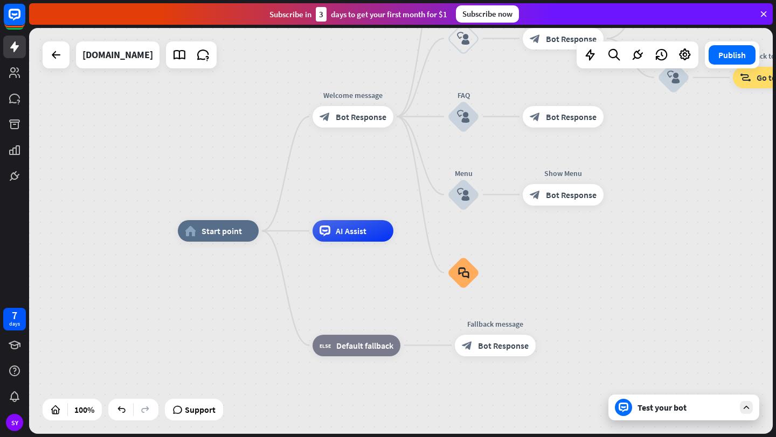
click at [651, 409] on div "Test your bot" at bounding box center [685, 407] width 97 height 11
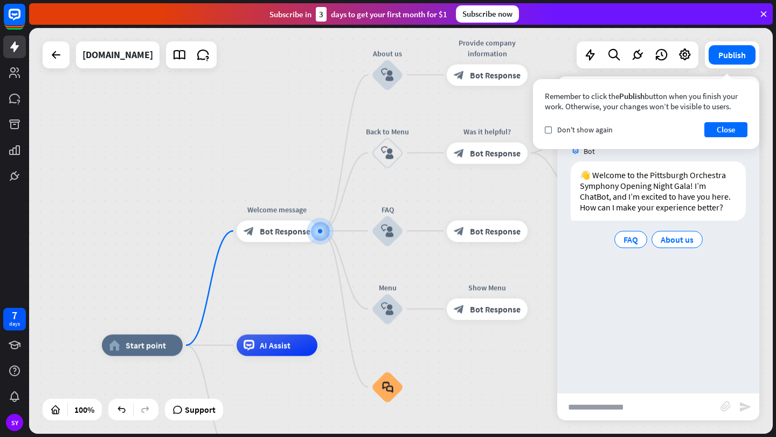
click at [574, 409] on input "text" at bounding box center [638, 407] width 163 height 27
type input "**********"
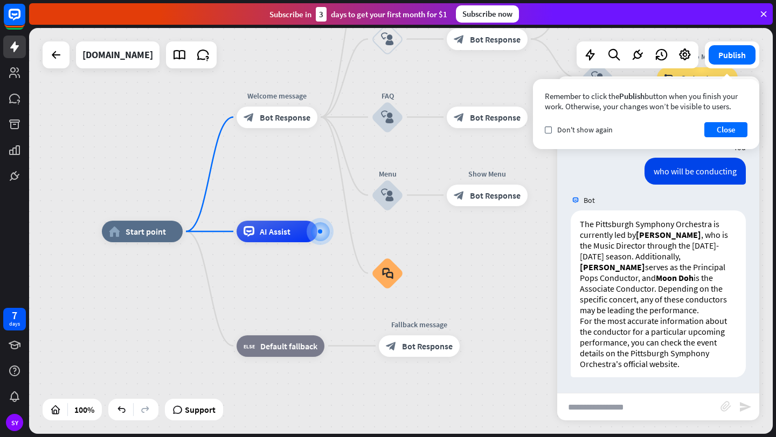
scroll to position [89, 0]
click at [190, 64] on link at bounding box center [180, 55] width 22 height 22
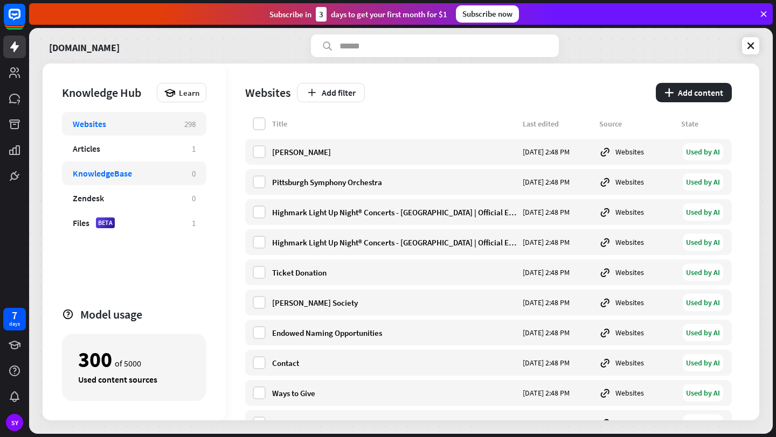
click at [125, 176] on div "KnowledgeBase" at bounding box center [102, 173] width 59 height 11
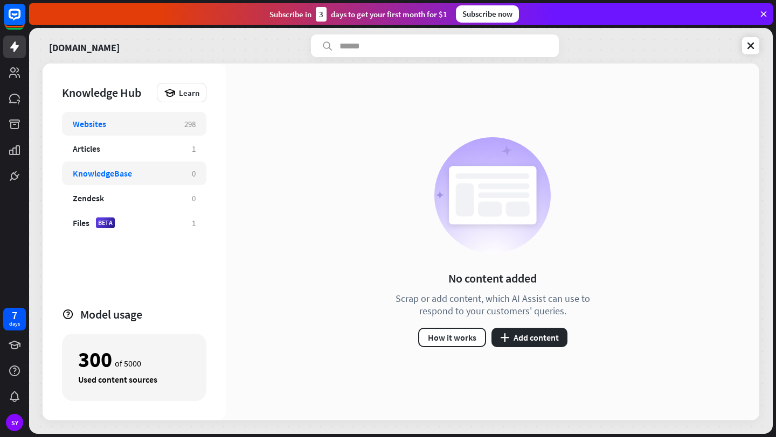
click at [140, 125] on div "Websites" at bounding box center [123, 123] width 101 height 11
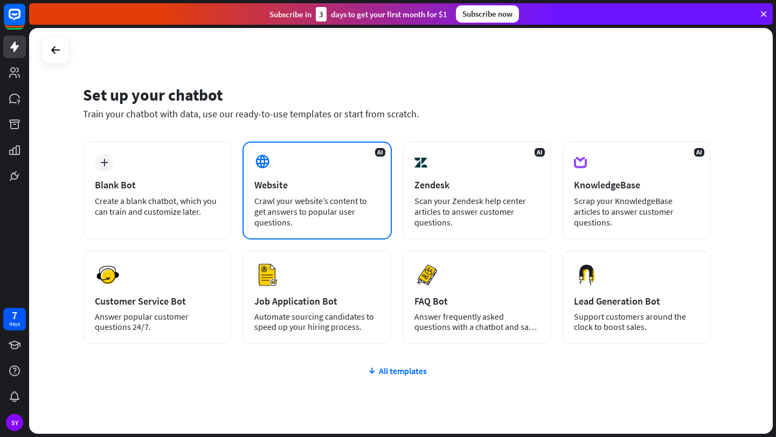
click at [345, 192] on div "AI Website Crawl your website’s content to get answers to popular user question…" at bounding box center [316, 191] width 149 height 98
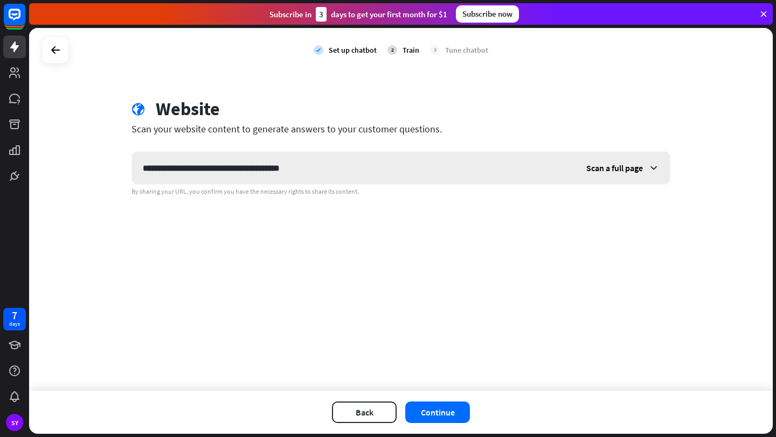
type input "**********"
click at [640, 166] on span "Scan a full page" at bounding box center [614, 168] width 57 height 11
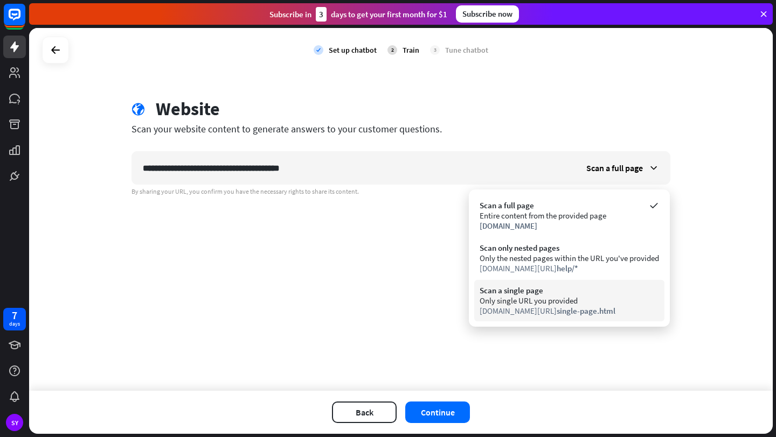
click at [564, 292] on div "Scan a single page" at bounding box center [568, 290] width 179 height 10
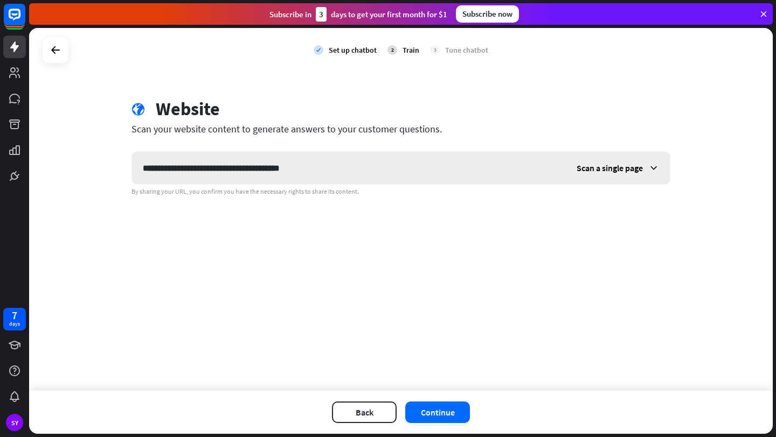
click at [632, 176] on div "Scan a single page" at bounding box center [617, 168] width 104 height 32
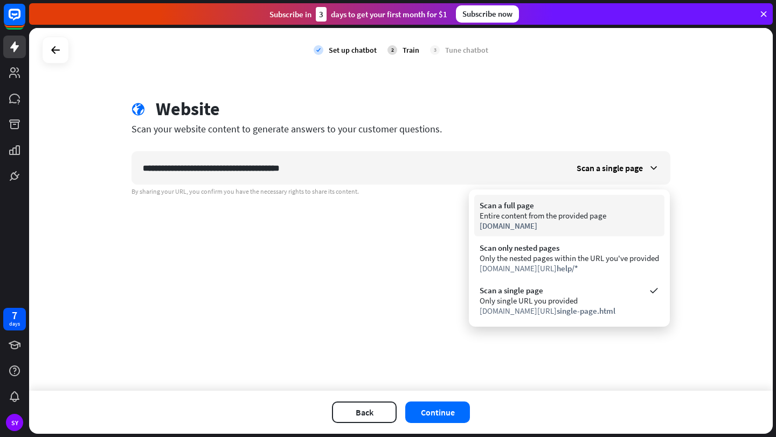
click at [583, 212] on div "Entire content from the provided page" at bounding box center [568, 216] width 179 height 10
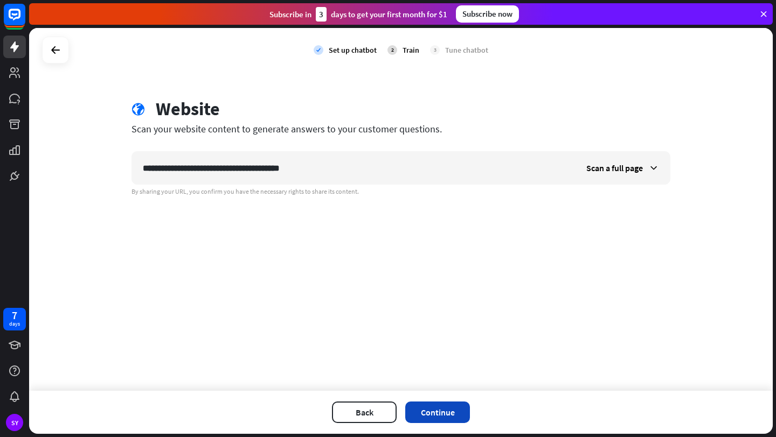
click at [434, 410] on button "Continue" at bounding box center [437, 413] width 65 height 22
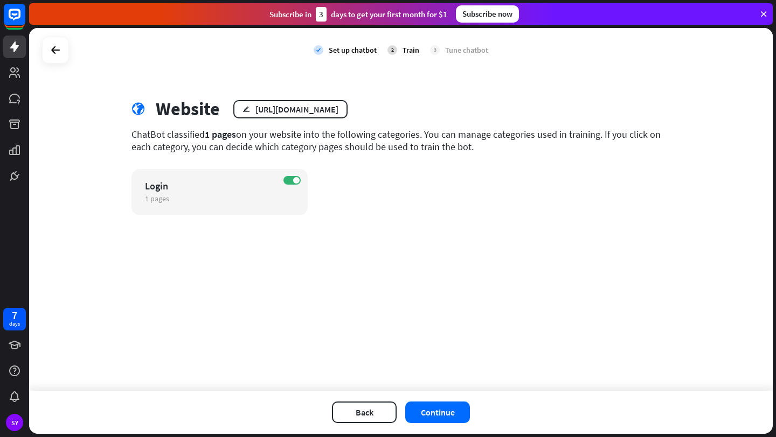
click at [424, 423] on div "Back Continue" at bounding box center [400, 412] width 743 height 43
click at [424, 418] on button "Continue" at bounding box center [437, 413] width 65 height 22
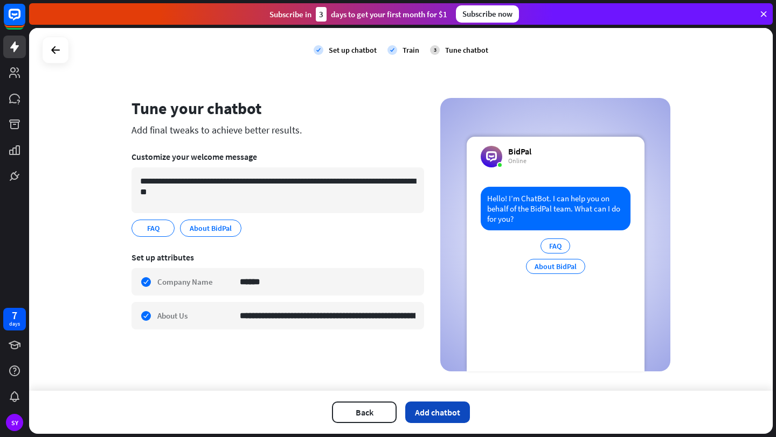
click at [432, 403] on button "Add chatbot" at bounding box center [437, 413] width 65 height 22
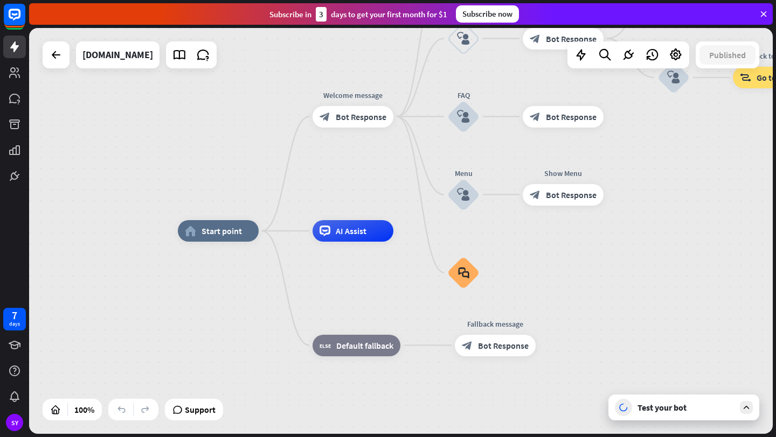
click at [650, 404] on div "Test your bot" at bounding box center [685, 407] width 97 height 11
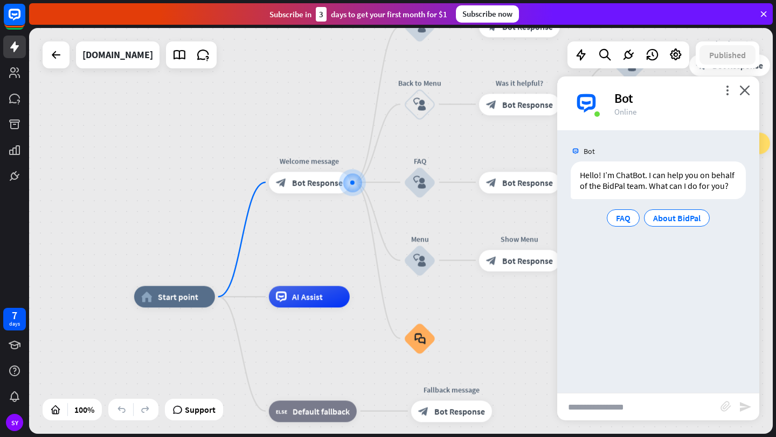
click at [644, 404] on input "text" at bounding box center [638, 407] width 163 height 27
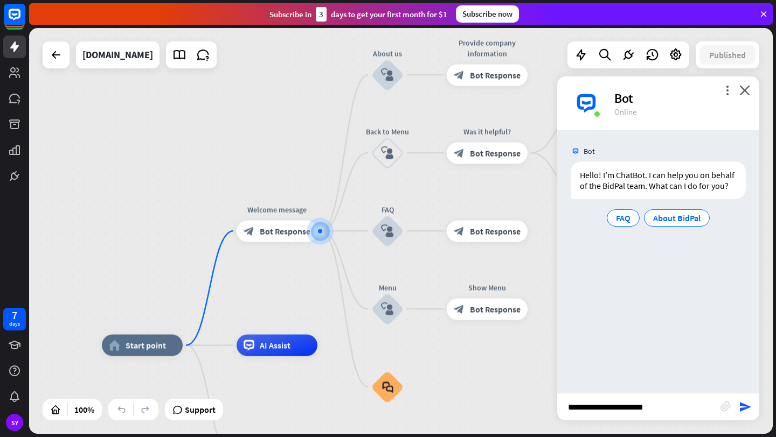
type input "**********"
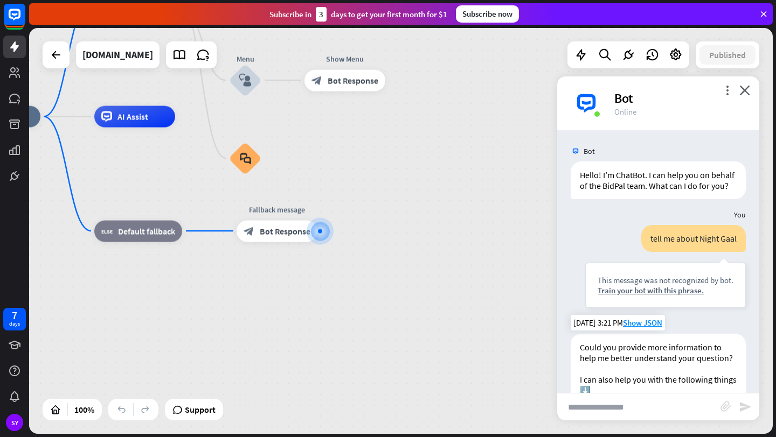
scroll to position [57, 0]
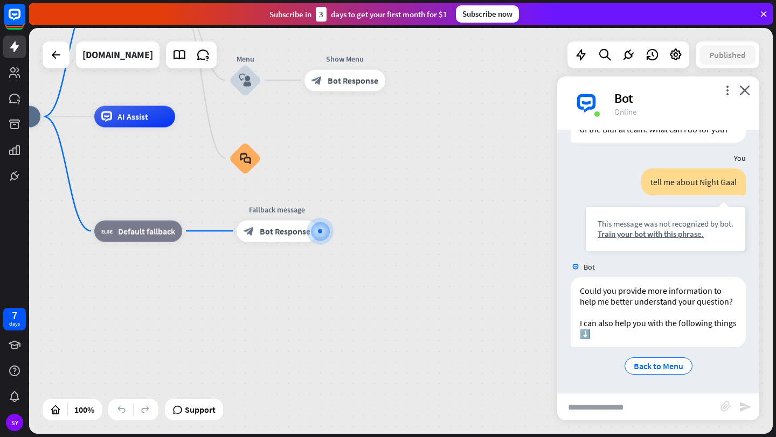
click at [625, 402] on input "text" at bounding box center [638, 407] width 163 height 27
type input "**********"
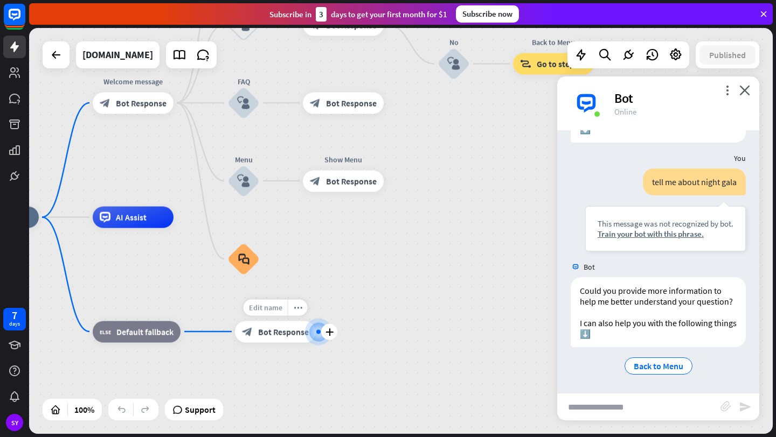
drag, startPoint x: 273, startPoint y: 337, endPoint x: 269, endPoint y: 312, distance: 24.5
click at [269, 321] on div "Edit name more_horiz plus block_bot_response Bot Response" at bounding box center [275, 332] width 81 height 22
click at [296, 311] on icon "more_horiz" at bounding box center [298, 308] width 9 height 8
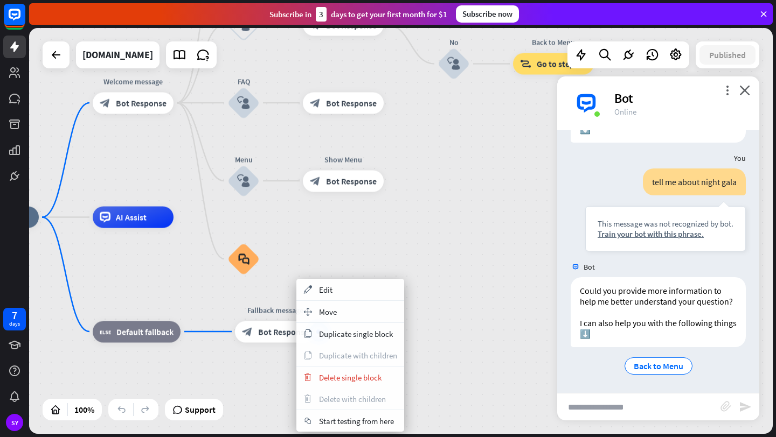
click at [314, 241] on div "home_2 Start point Welcome message block_bot_response Bot Response About us blo…" at bounding box center [329, 421] width 743 height 406
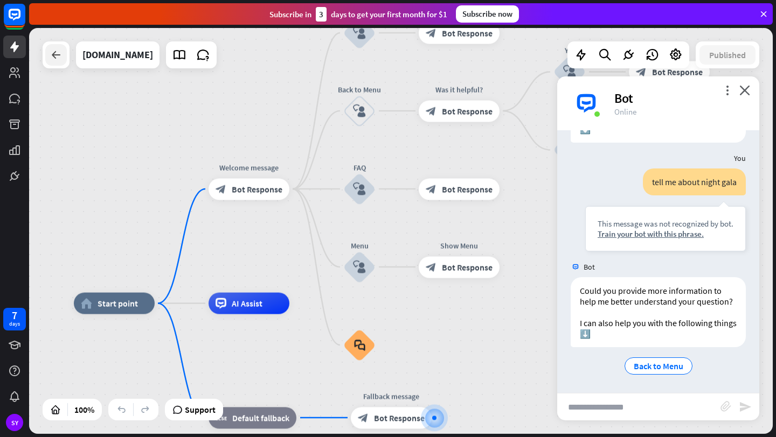
click at [59, 62] on div at bounding box center [56, 55] width 22 height 22
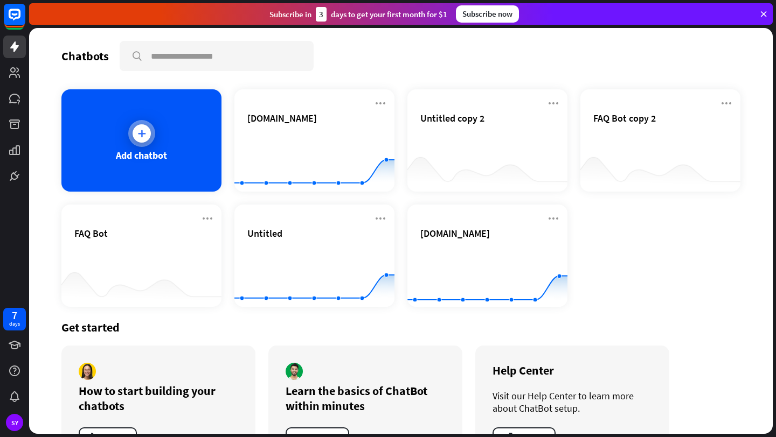
click at [140, 146] on div at bounding box center [141, 133] width 27 height 27
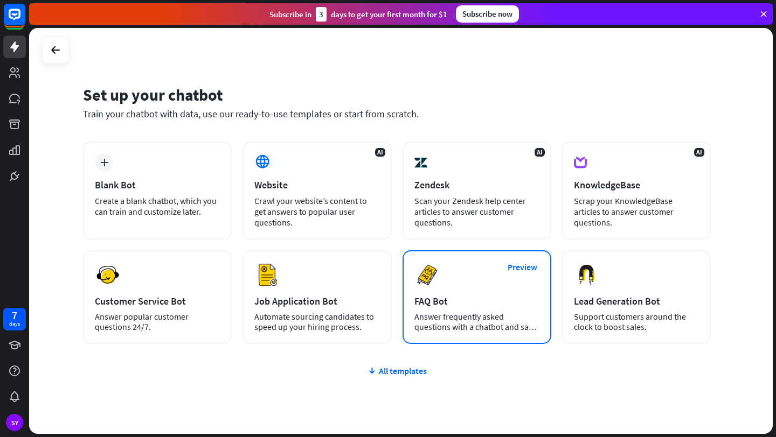
click at [491, 288] on div "Preview FAQ Bot Answer frequently asked questions with a chatbot and save your …" at bounding box center [476, 297] width 149 height 94
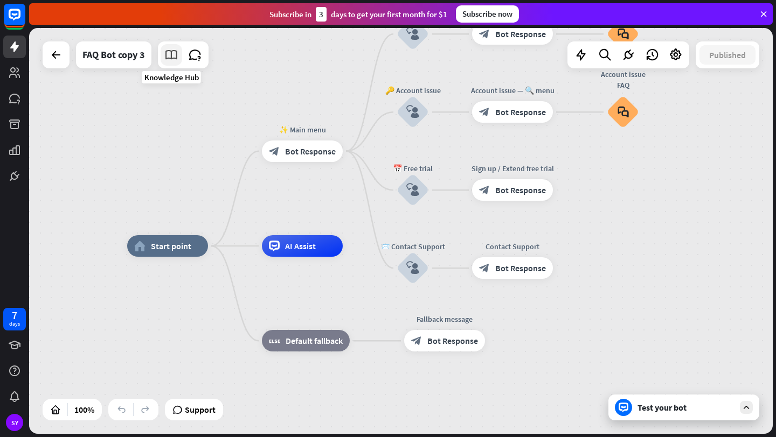
click at [172, 57] on icon at bounding box center [171, 55] width 14 height 14
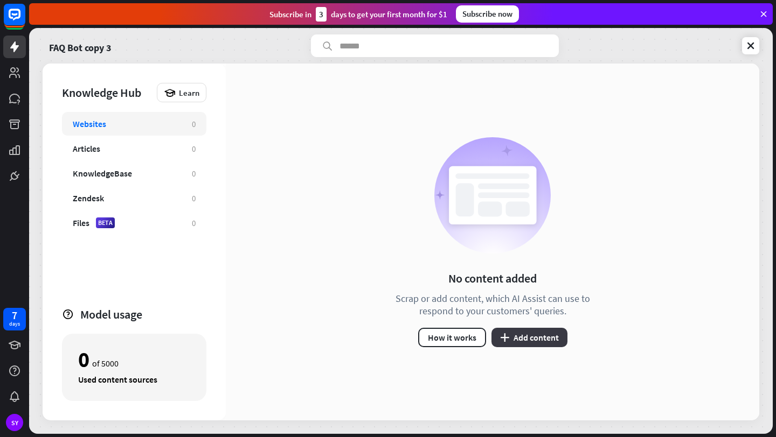
click at [525, 343] on button "plus Add content" at bounding box center [529, 337] width 76 height 19
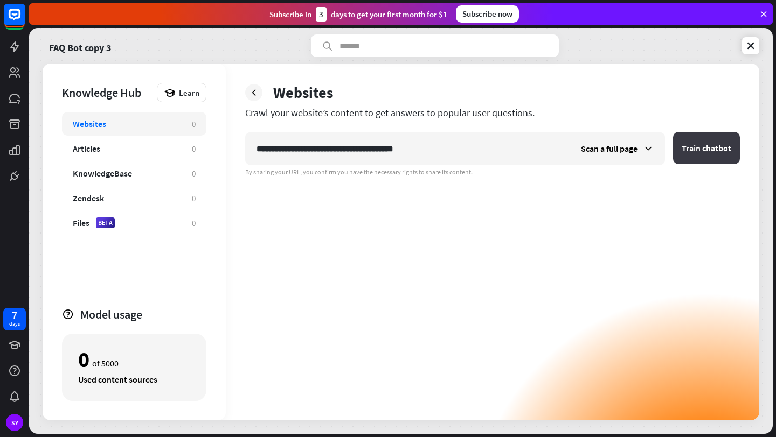
type input "**********"
click at [689, 147] on button "Train chatbot" at bounding box center [706, 148] width 67 height 32
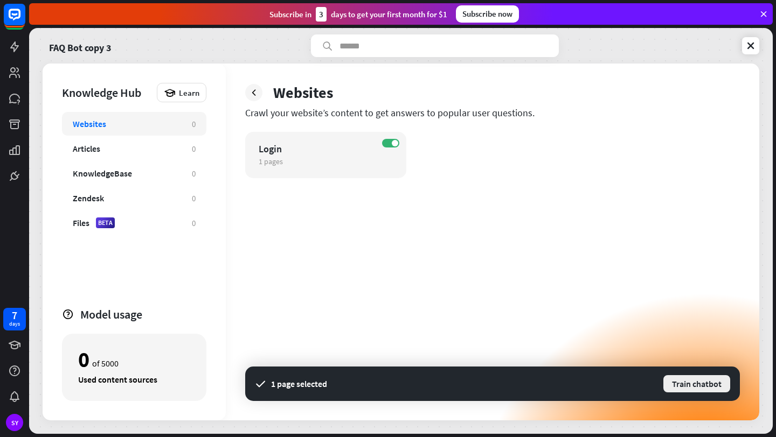
click at [706, 387] on button "Train chatbot" at bounding box center [696, 383] width 69 height 19
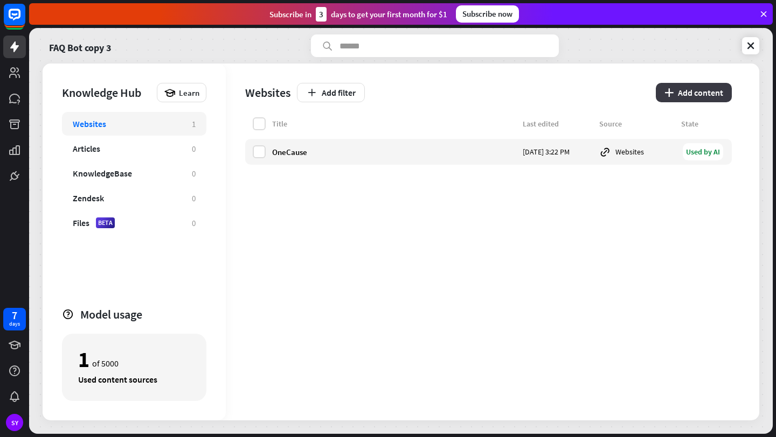
click at [708, 89] on button "plus Add content" at bounding box center [693, 92] width 76 height 19
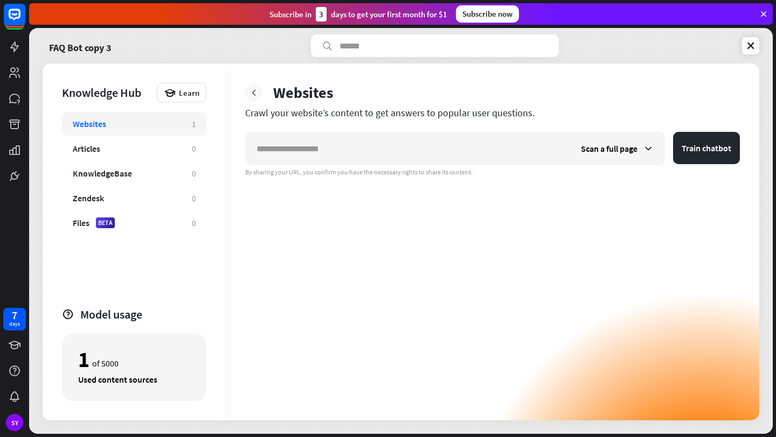
click at [260, 97] on div at bounding box center [253, 92] width 17 height 17
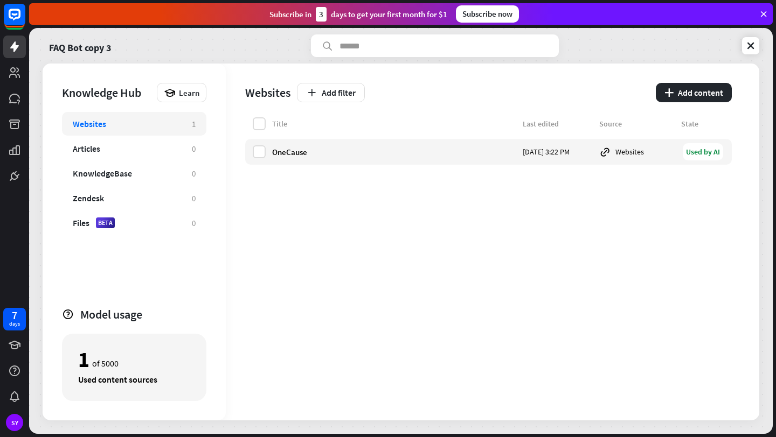
click at [124, 94] on div "Knowledge Hub" at bounding box center [106, 92] width 89 height 15
click at [99, 47] on link "FAQ Bot copy 3" at bounding box center [80, 45] width 62 height 23
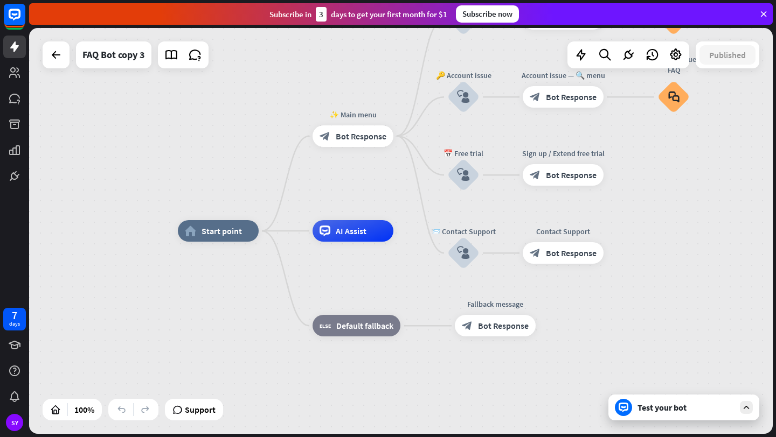
click at [676, 409] on div "Test your bot" at bounding box center [685, 407] width 97 height 11
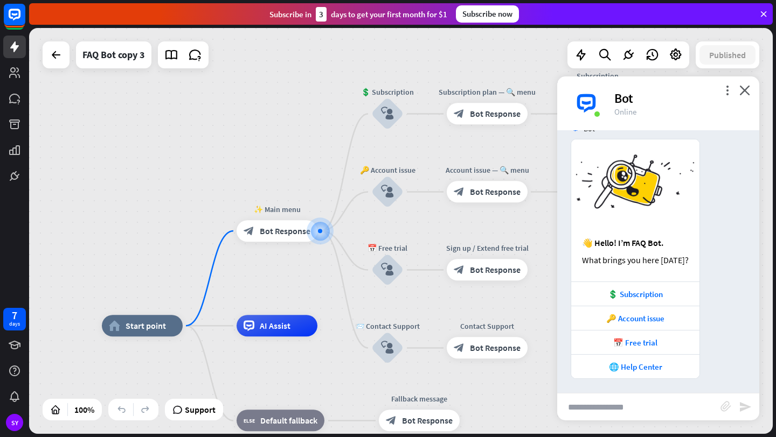
scroll to position [25, 0]
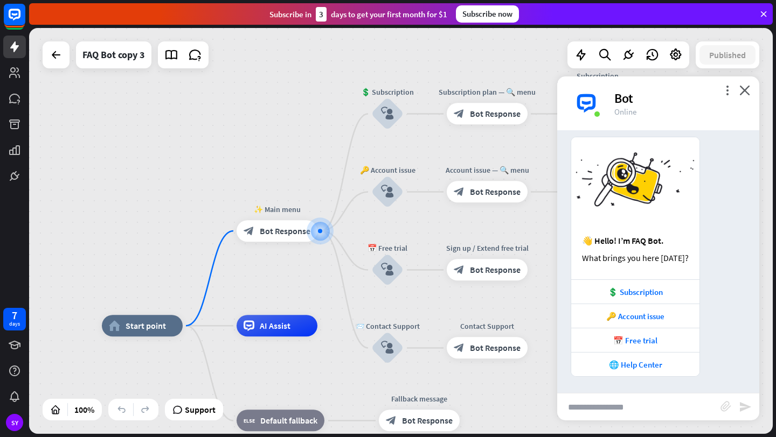
click at [599, 409] on input "text" at bounding box center [638, 407] width 163 height 27
type input "**********"
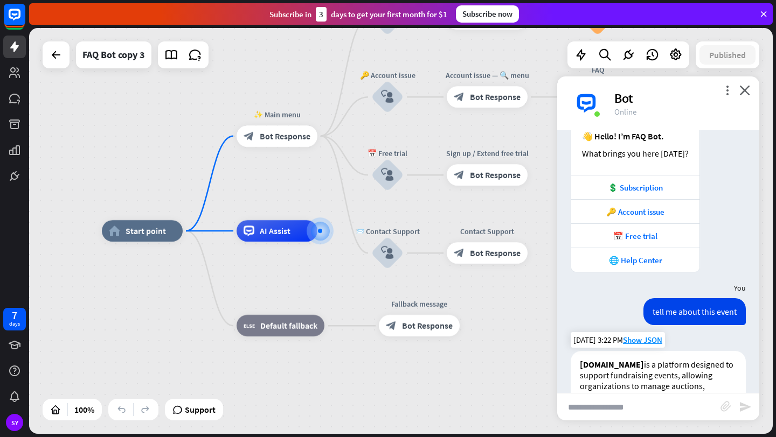
scroll to position [0, 0]
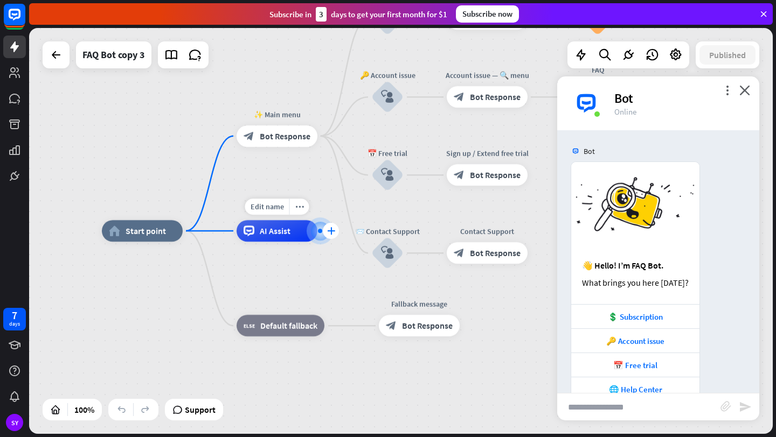
click at [329, 230] on icon "plus" at bounding box center [331, 231] width 8 height 8
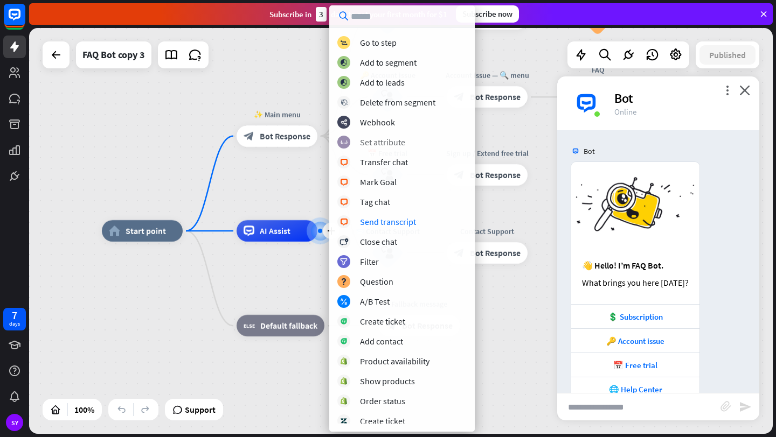
scroll to position [143, 0]
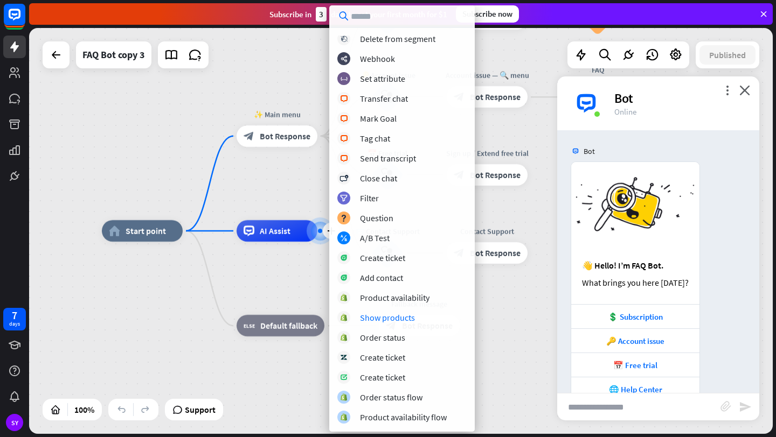
click at [207, 305] on div "home_2 Start point ✨ Main menu block_bot_response Bot Response 💲 Subscription b…" at bounding box center [473, 434] width 743 height 406
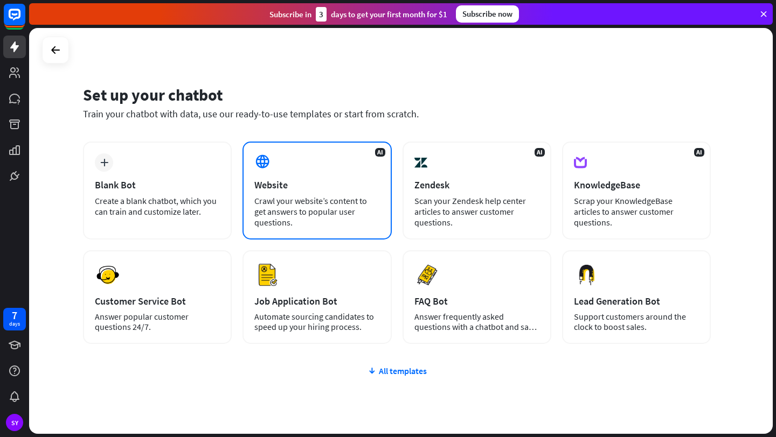
click at [276, 170] on div "AI Website Crawl your website’s content to get answers to popular user question…" at bounding box center [316, 191] width 149 height 98
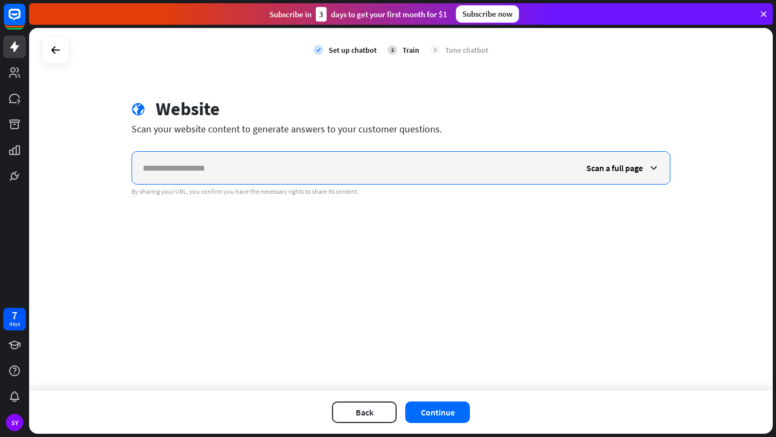
paste input "**********"
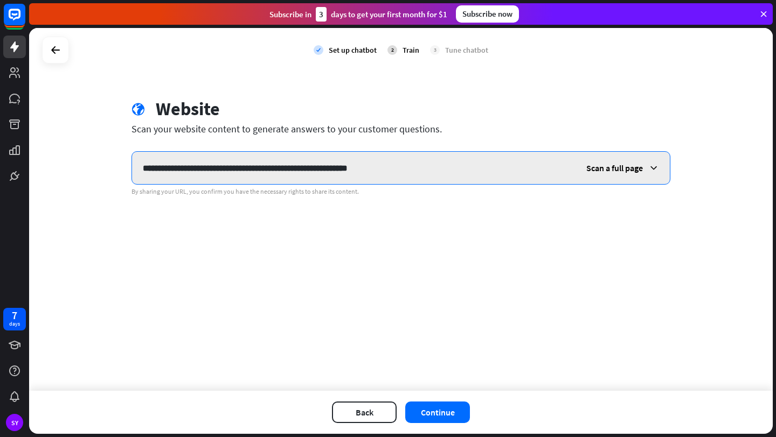
type input "**********"
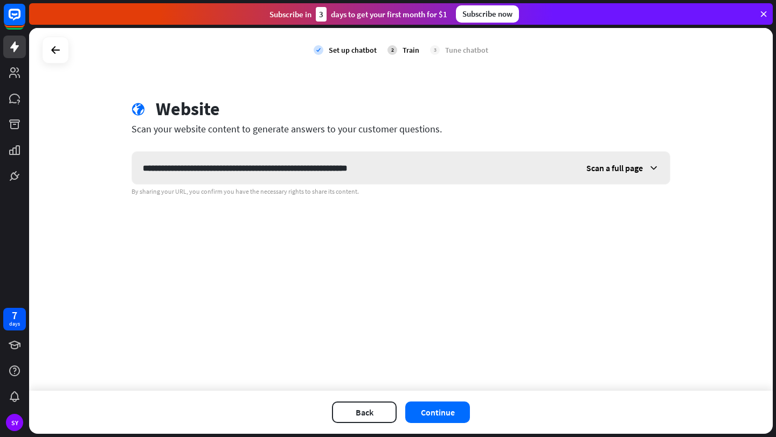
click at [617, 167] on span "Scan a full page" at bounding box center [614, 168] width 57 height 11
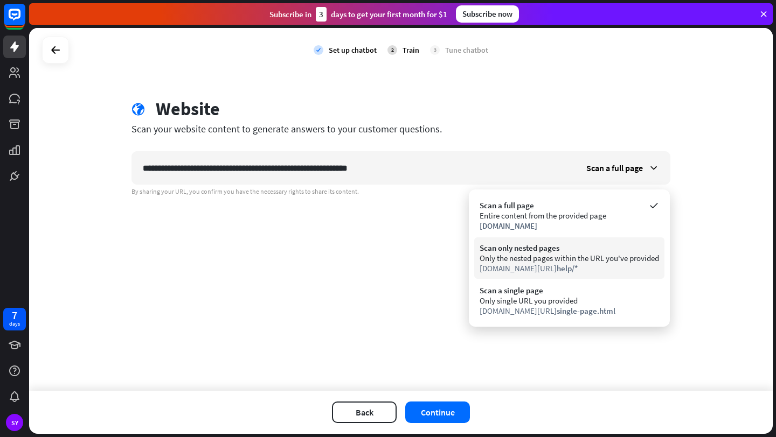
click at [589, 261] on div "Only the nested pages within the URL you've provided" at bounding box center [568, 258] width 179 height 10
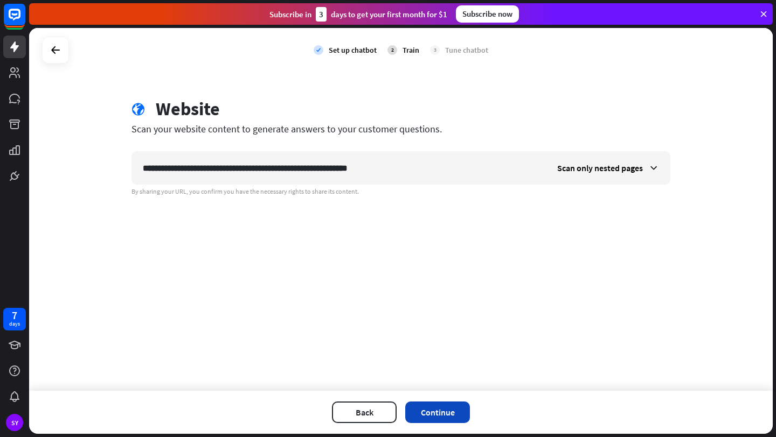
click at [442, 408] on button "Continue" at bounding box center [437, 413] width 65 height 22
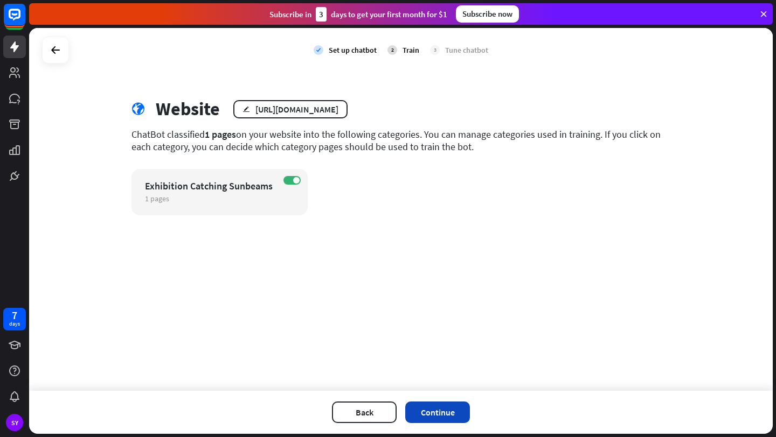
click at [438, 409] on button "Continue" at bounding box center [437, 413] width 65 height 22
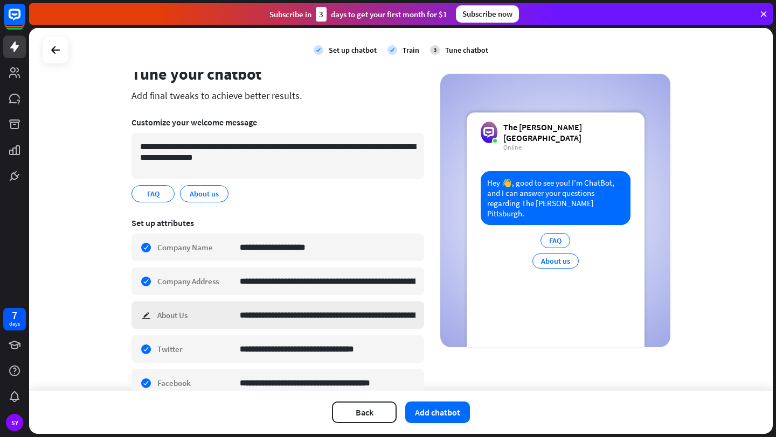
scroll to position [29, 0]
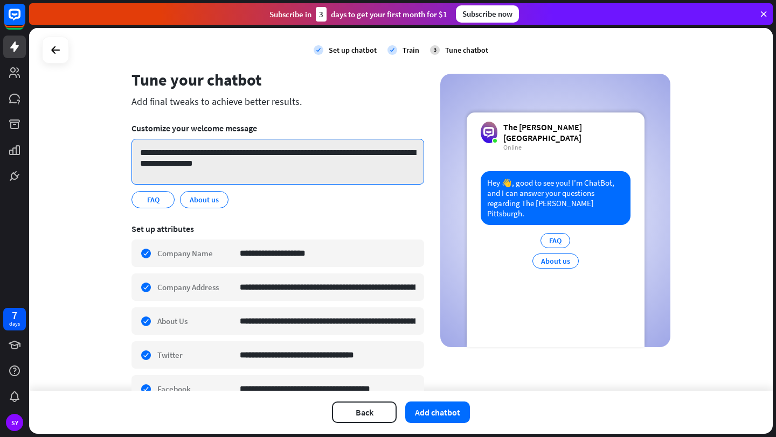
click at [252, 165] on textarea "**********" at bounding box center [277, 162] width 292 height 46
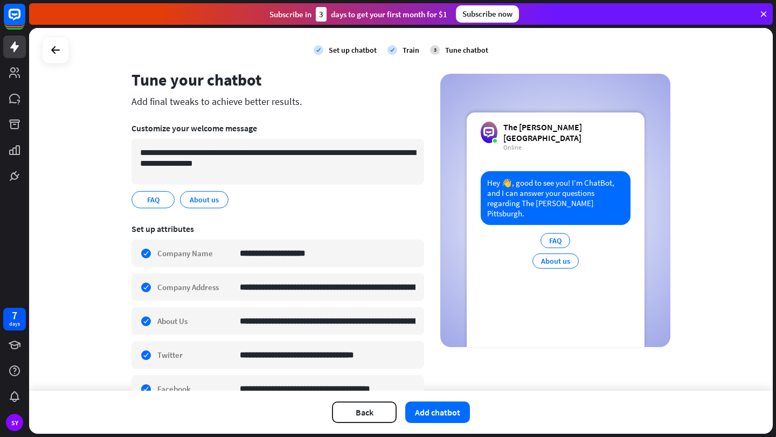
click at [275, 204] on div "FAQ edit About us edit" at bounding box center [277, 199] width 292 height 17
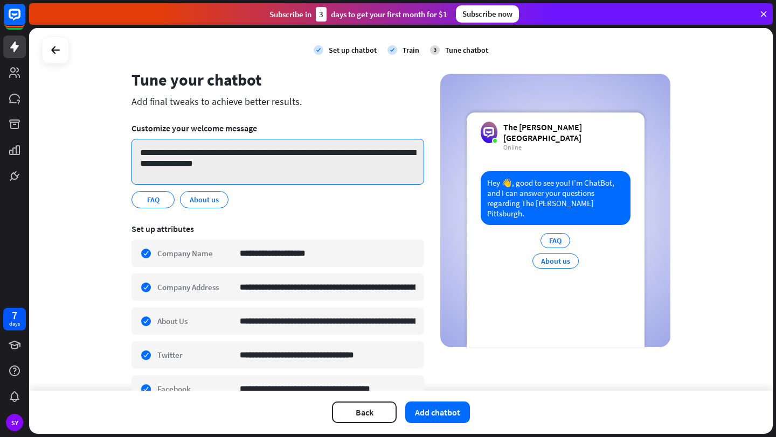
drag, startPoint x: 254, startPoint y: 168, endPoint x: 170, endPoint y: 151, distance: 86.2
click at [170, 151] on textarea "**********" at bounding box center [277, 162] width 292 height 46
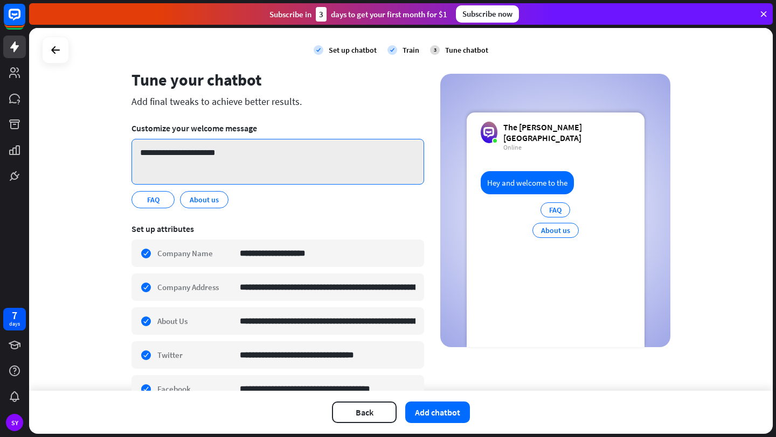
click at [230, 152] on textarea "**********" at bounding box center [277, 162] width 292 height 46
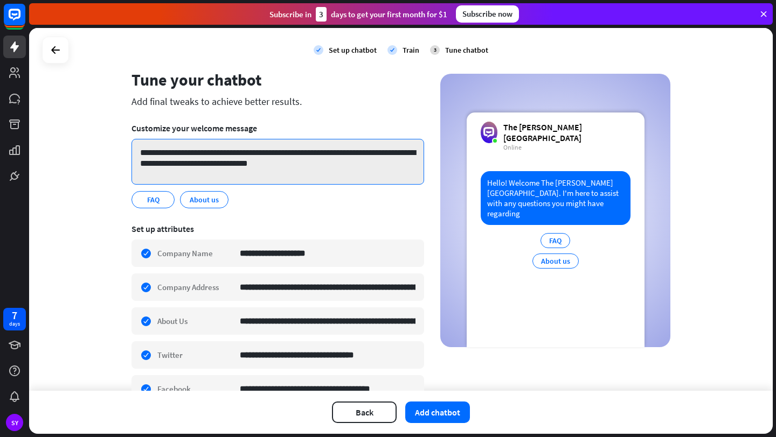
paste textarea "**********"
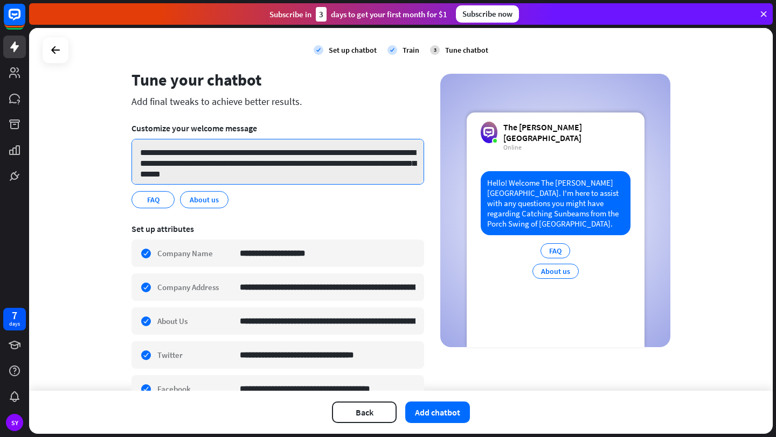
click at [304, 165] on textarea "**********" at bounding box center [277, 162] width 292 height 46
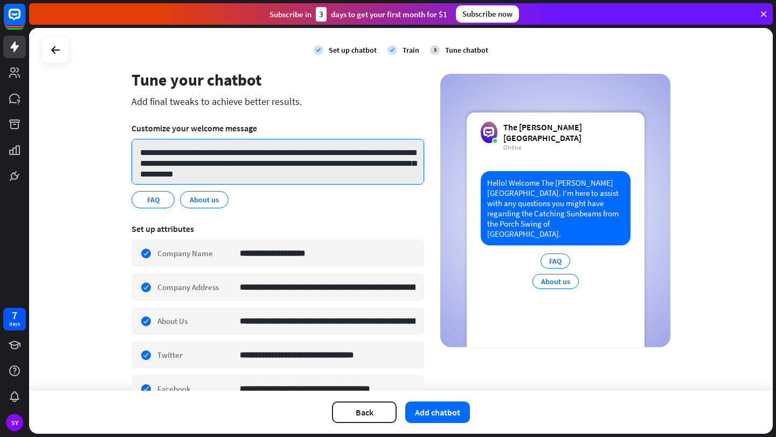
click at [262, 178] on textarea "**********" at bounding box center [277, 162] width 292 height 46
type textarea "**********"
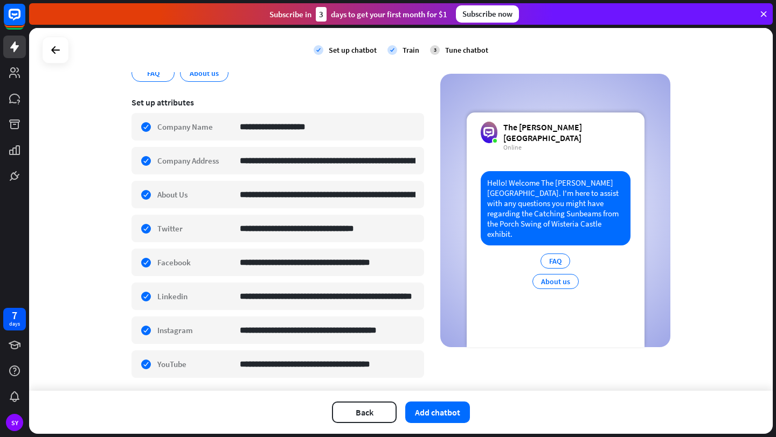
scroll to position [171, 0]
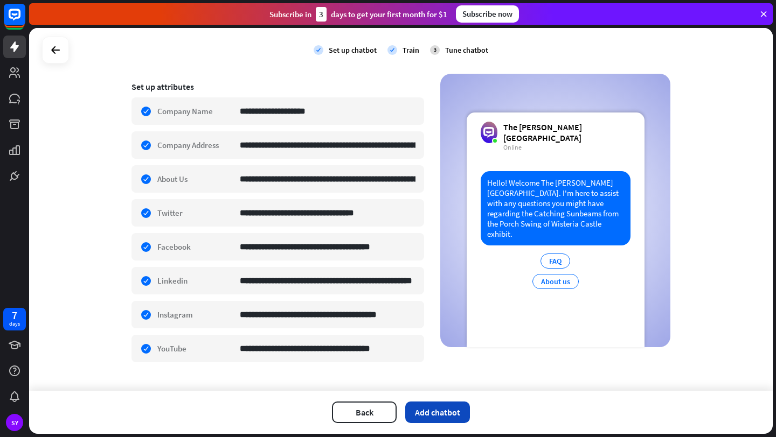
click at [439, 409] on button "Add chatbot" at bounding box center [437, 413] width 65 height 22
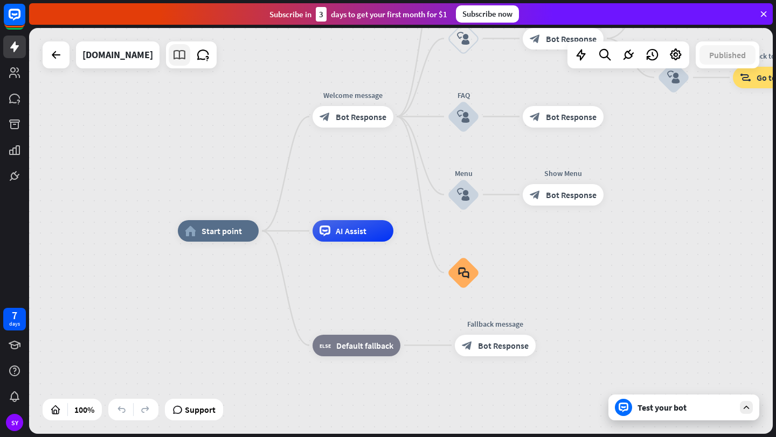
click at [186, 60] on icon at bounding box center [179, 55] width 14 height 14
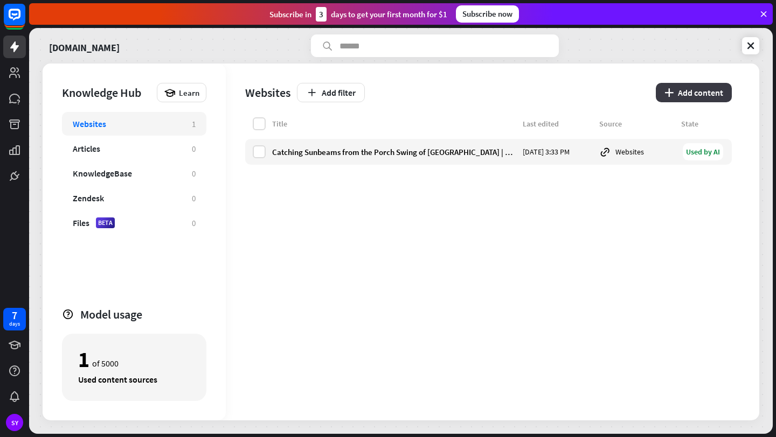
click at [682, 95] on button "plus Add content" at bounding box center [693, 92] width 76 height 19
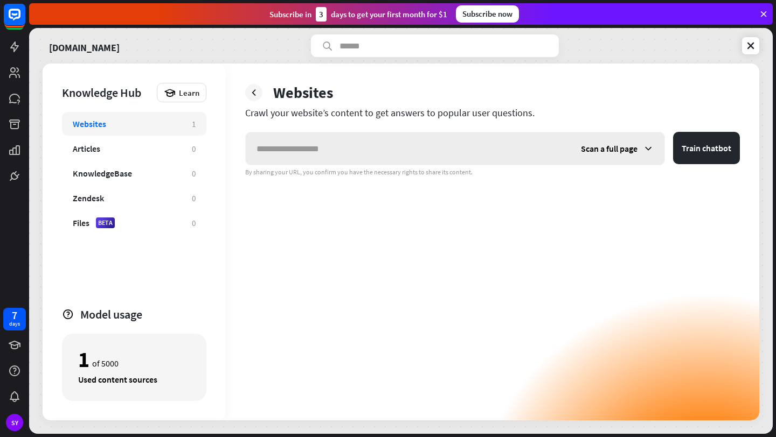
click at [652, 151] on icon at bounding box center [647, 148] width 11 height 11
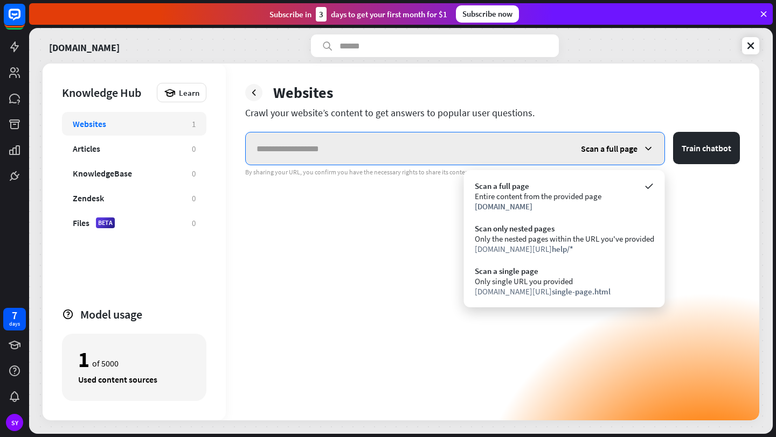
click at [553, 158] on input "text" at bounding box center [408, 148] width 324 height 32
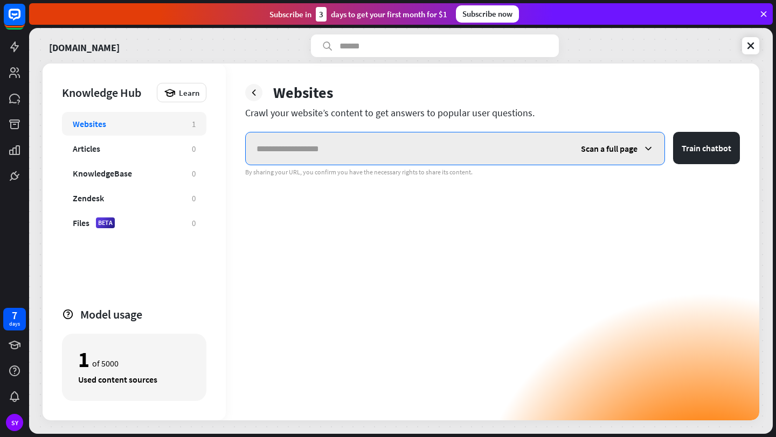
paste input "**********"
type input "**********"
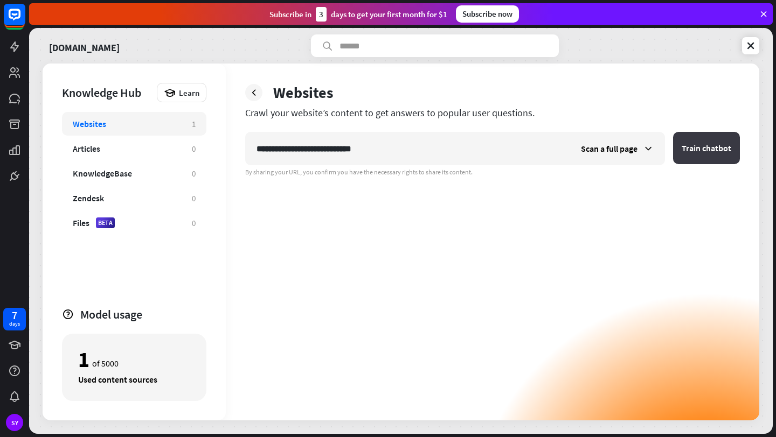
click at [693, 152] on button "Train chatbot" at bounding box center [706, 148] width 67 height 32
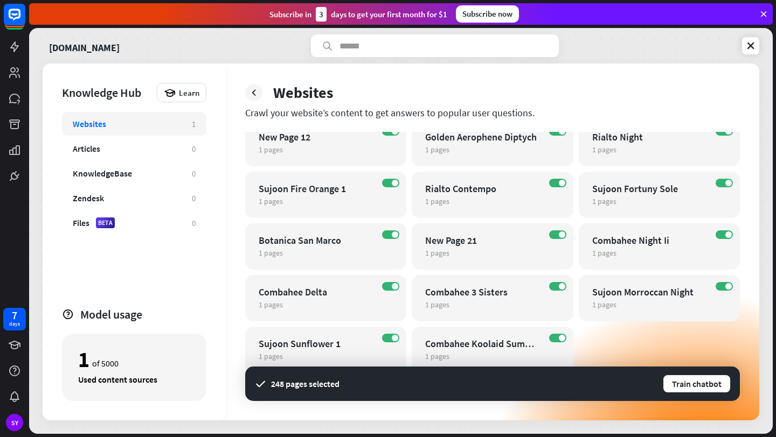
scroll to position [3324, 0]
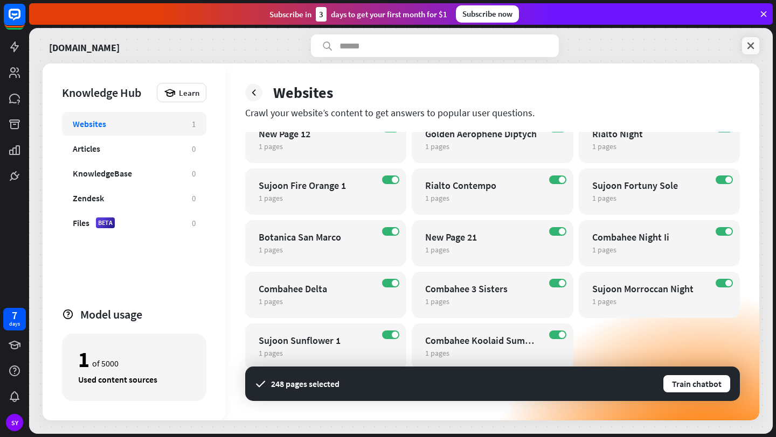
click at [748, 44] on icon at bounding box center [750, 45] width 11 height 11
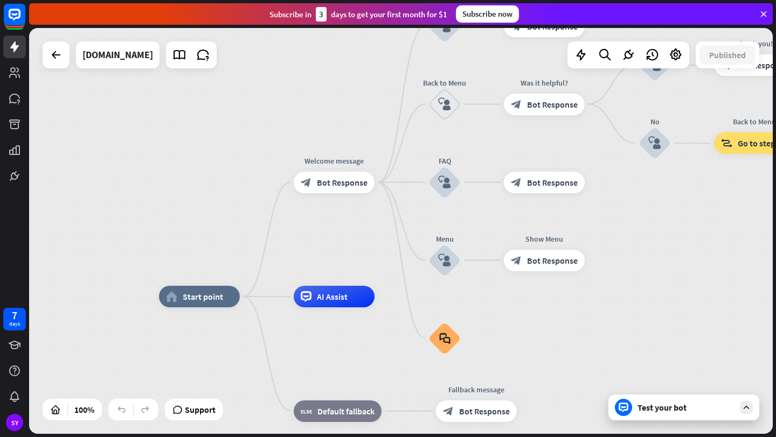
click at [633, 404] on div "Test your bot" at bounding box center [683, 408] width 151 height 26
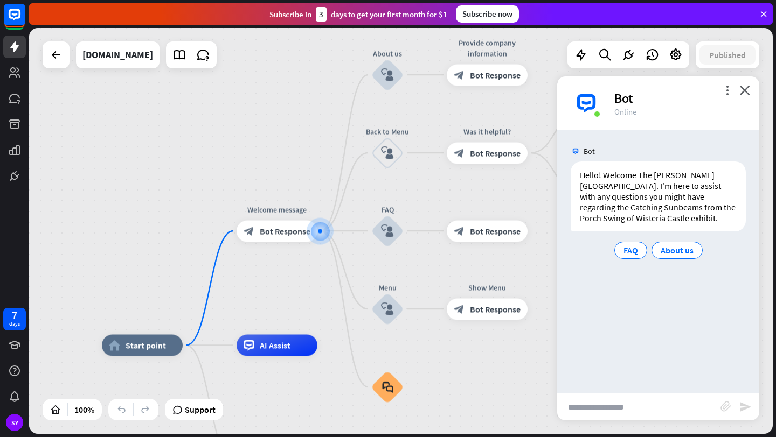
click at [633, 404] on input "text" at bounding box center [638, 407] width 163 height 27
type input "**********"
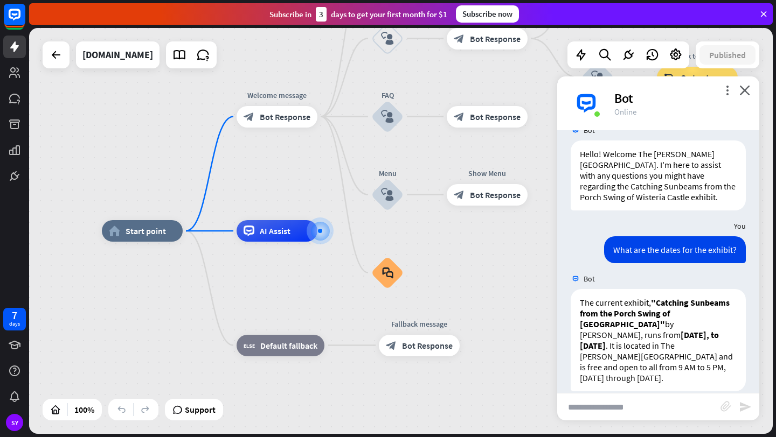
scroll to position [25, 0]
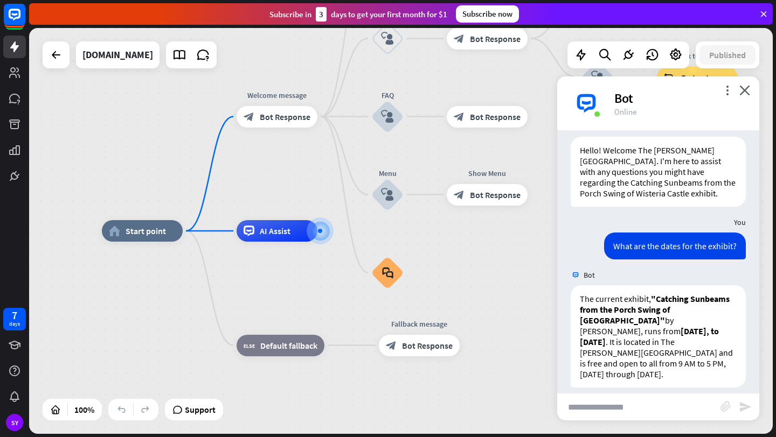
click at [590, 410] on input "text" at bounding box center [638, 407] width 163 height 27
type input "**********"
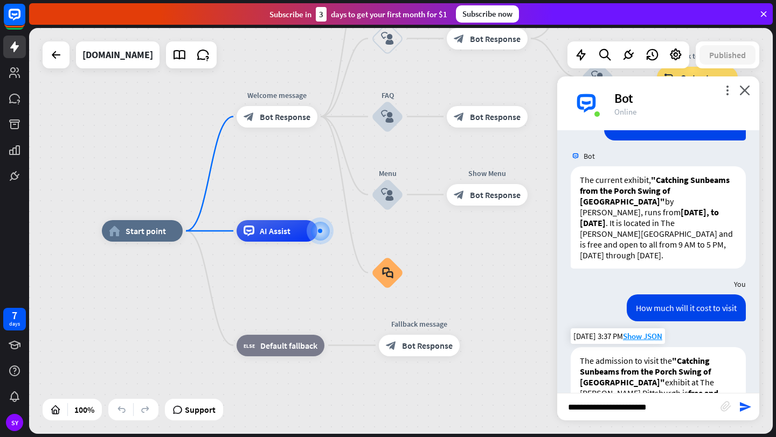
scroll to position [195, 0]
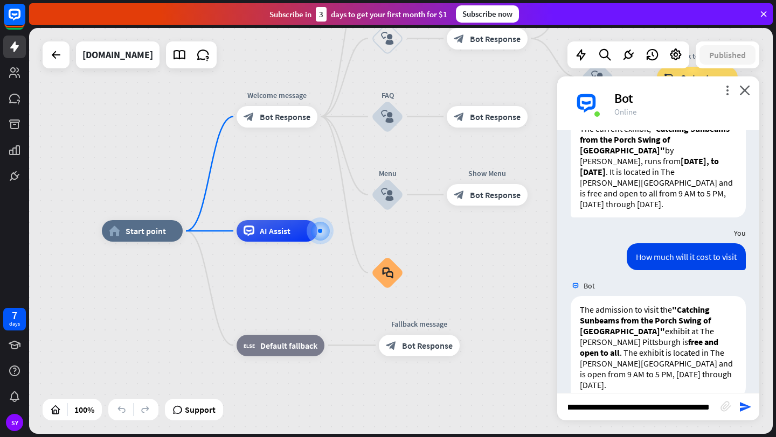
type input "**********"
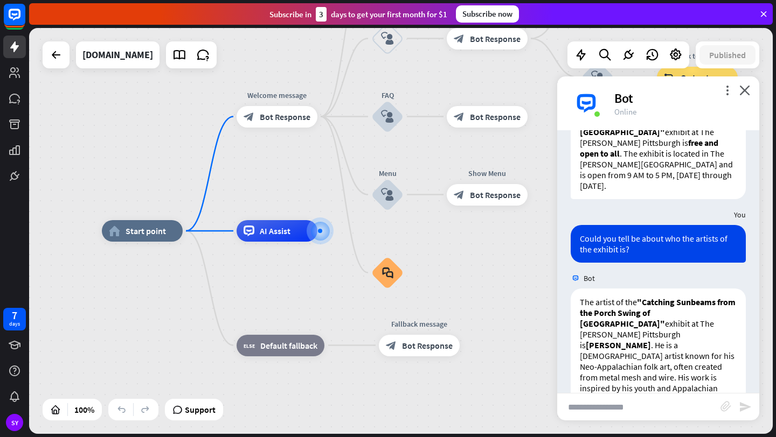
scroll to position [441, 0]
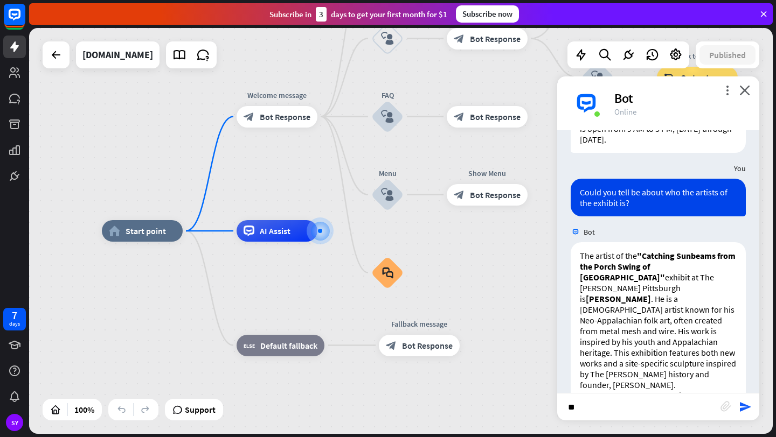
type input "*"
type input "**********"
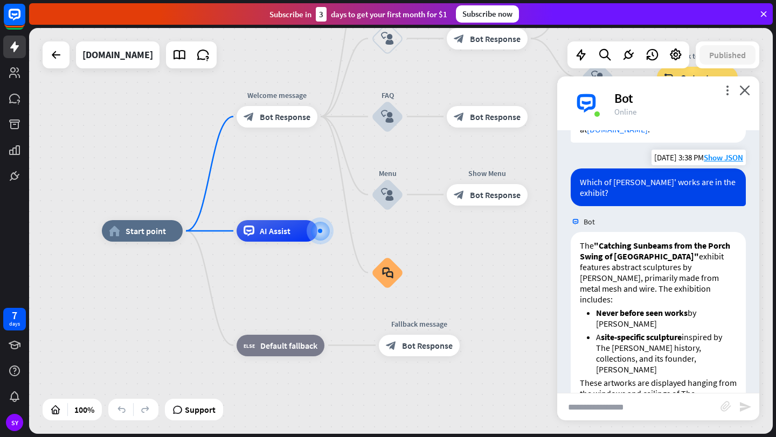
scroll to position [727, 0]
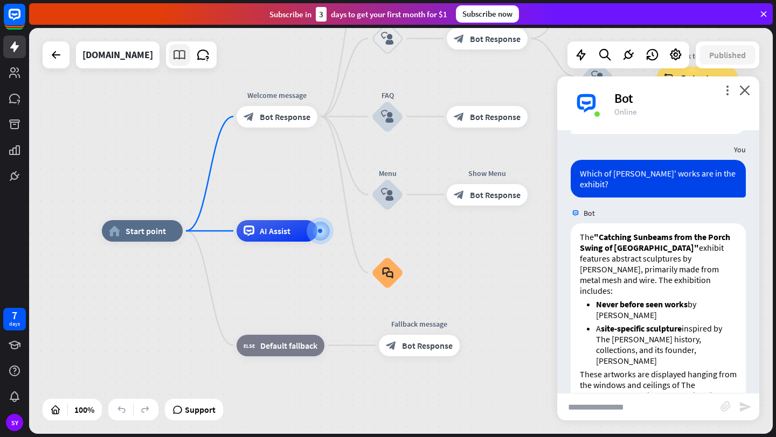
click at [186, 59] on icon at bounding box center [179, 55] width 14 height 14
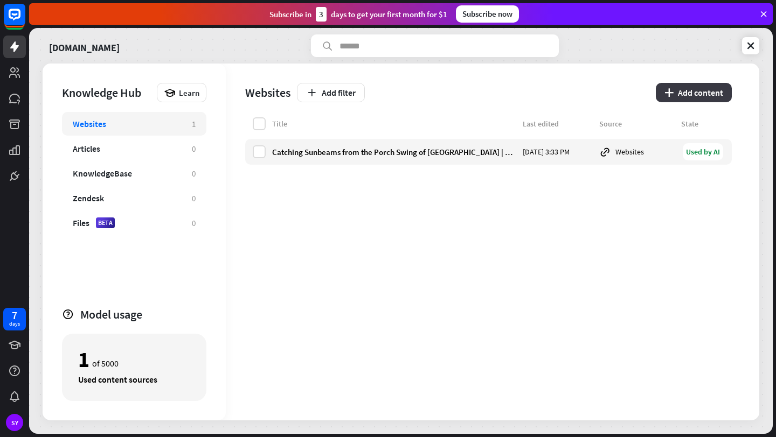
click at [673, 89] on icon "plus" at bounding box center [668, 92] width 9 height 9
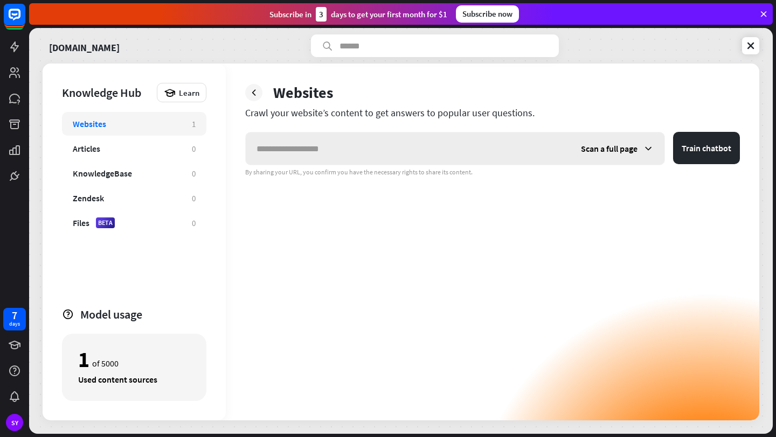
click at [599, 158] on div "Scan a full page" at bounding box center [617, 148] width 94 height 32
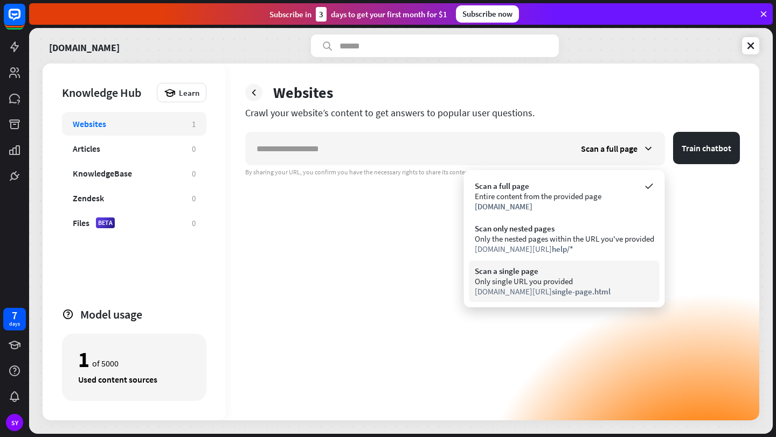
click at [514, 270] on div "Scan a single page" at bounding box center [563, 271] width 179 height 10
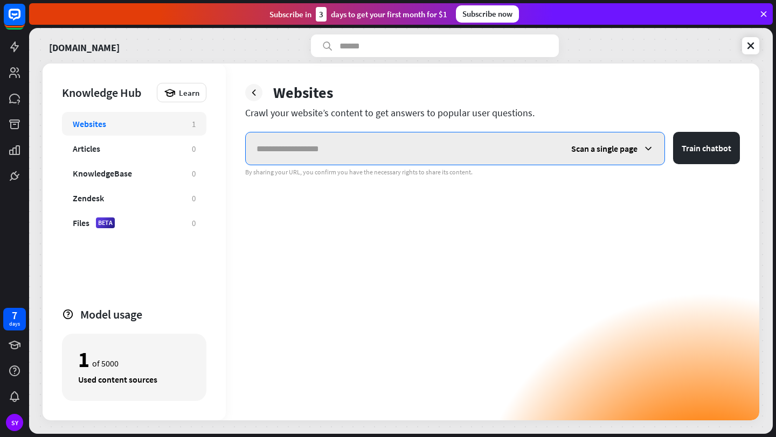
click at [467, 156] on input "text" at bounding box center [403, 148] width 315 height 32
paste input "**********"
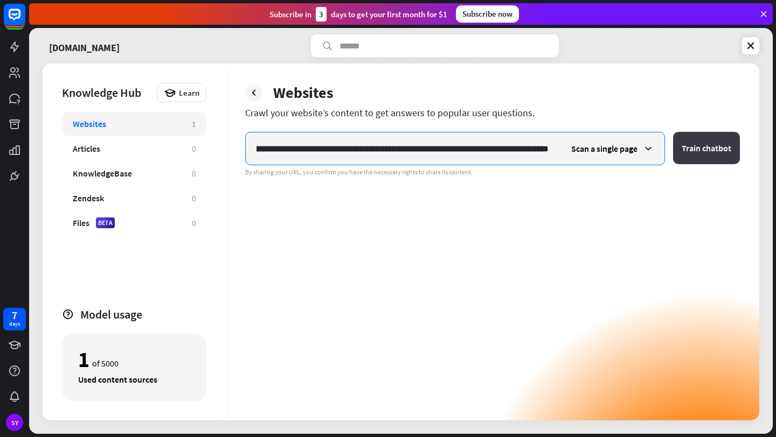
type input "**********"
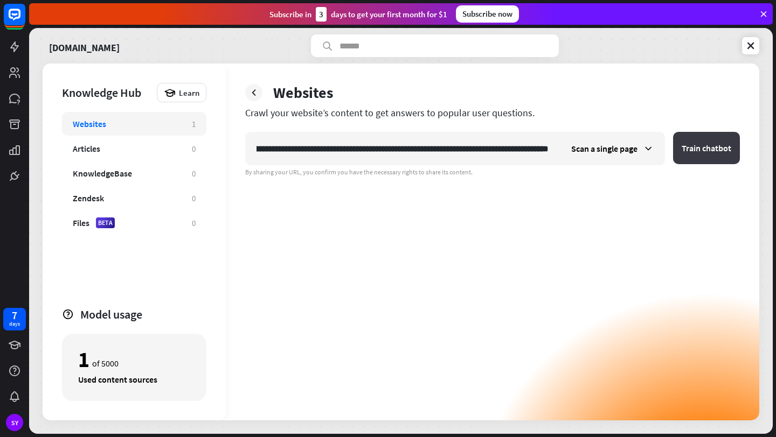
scroll to position [0, 0]
click at [690, 156] on button "Train chatbot" at bounding box center [706, 148] width 67 height 32
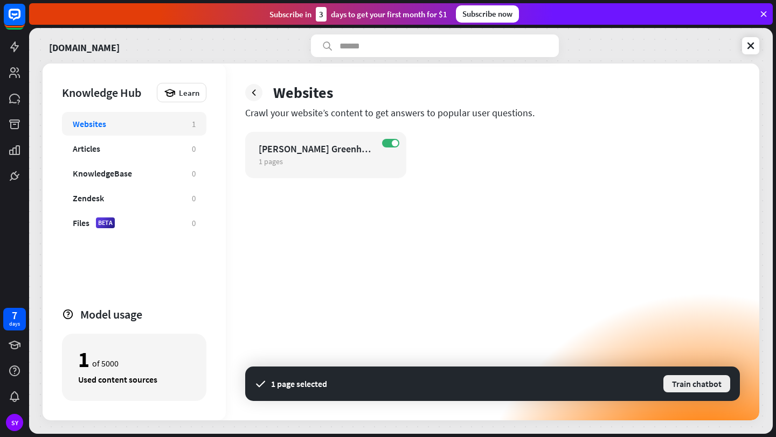
click at [678, 383] on button "Train chatbot" at bounding box center [696, 383] width 69 height 19
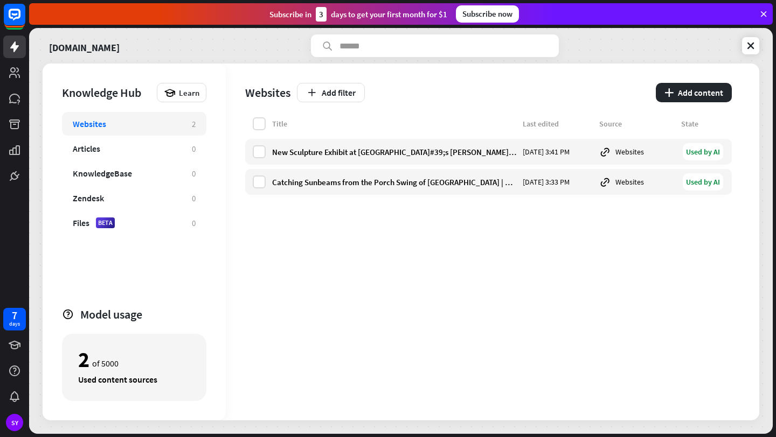
click at [705, 104] on div "Websites Add filter plus Add content" at bounding box center [488, 91] width 486 height 54
click at [706, 94] on button "plus Add content" at bounding box center [693, 92] width 76 height 19
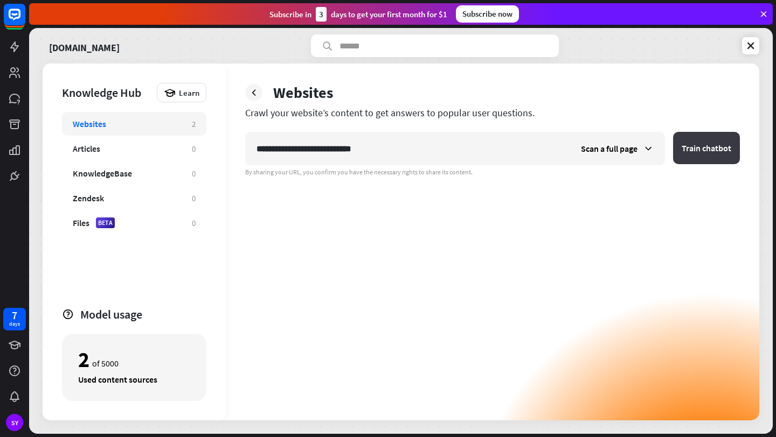
type input "**********"
click at [705, 152] on button "Train chatbot" at bounding box center [706, 148] width 67 height 32
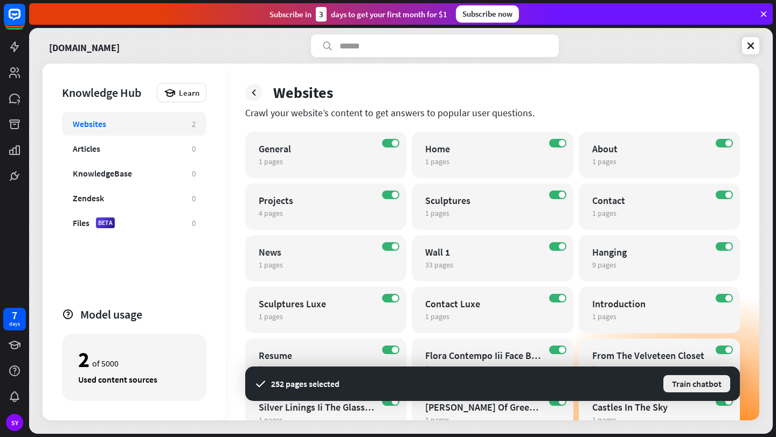
click at [670, 381] on button "Train chatbot" at bounding box center [696, 383] width 69 height 19
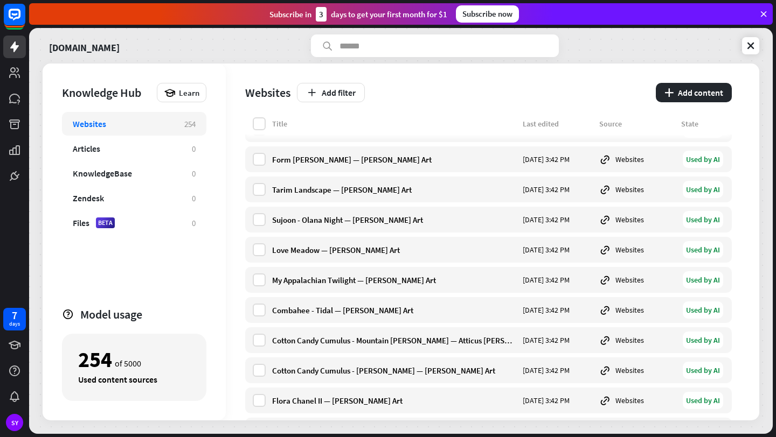
scroll to position [241, 0]
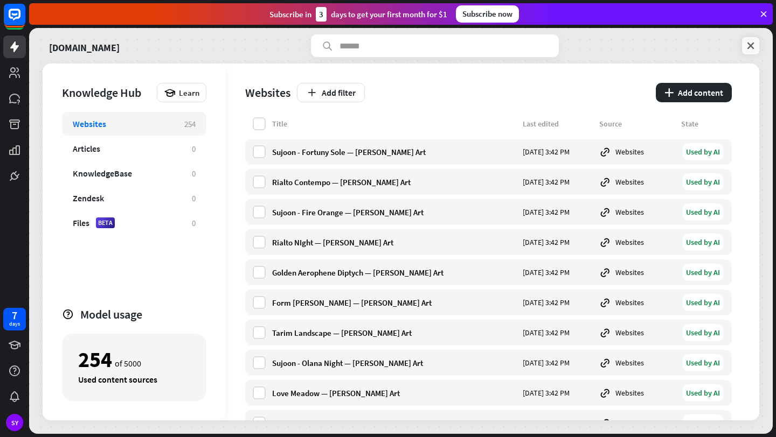
click at [750, 40] on link at bounding box center [750, 45] width 17 height 17
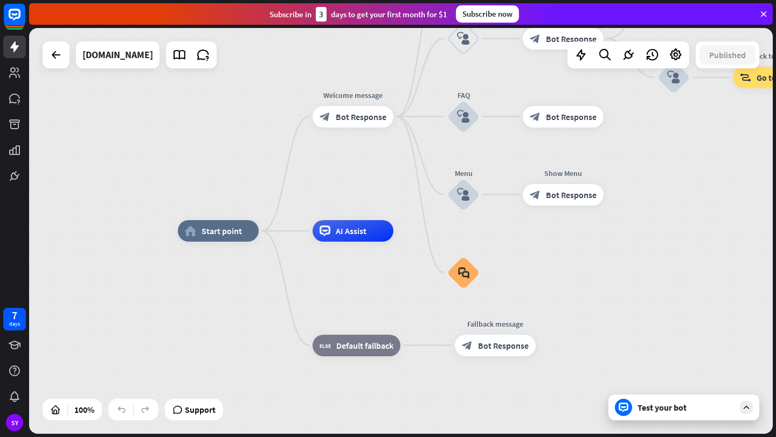
click at [644, 410] on div "Test your bot" at bounding box center [685, 407] width 97 height 11
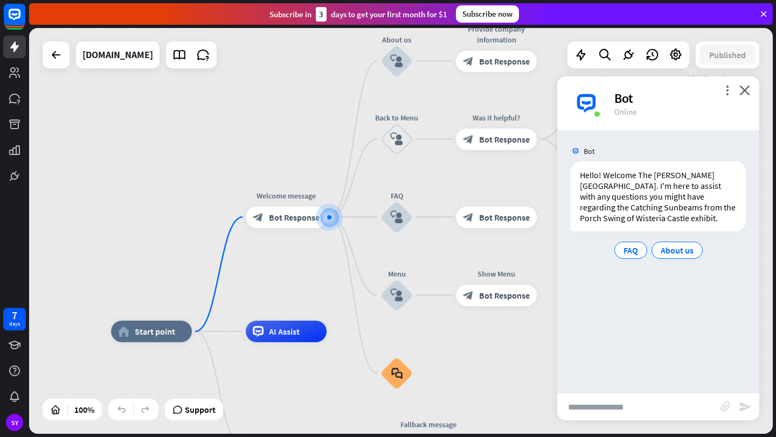
click at [627, 415] on input "text" at bounding box center [638, 407] width 163 height 27
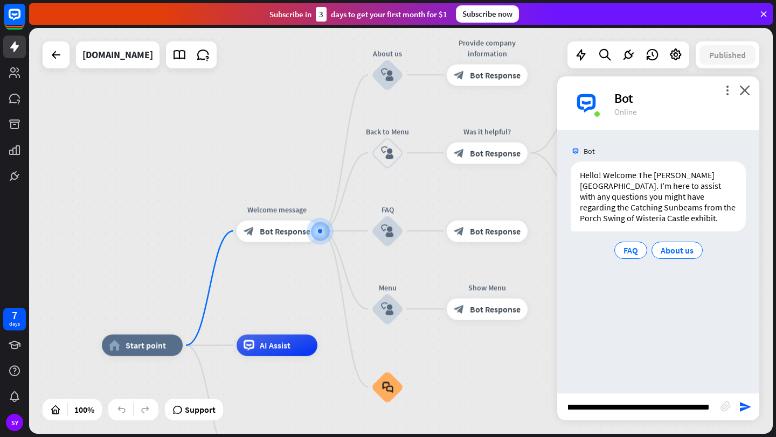
type input "**********"
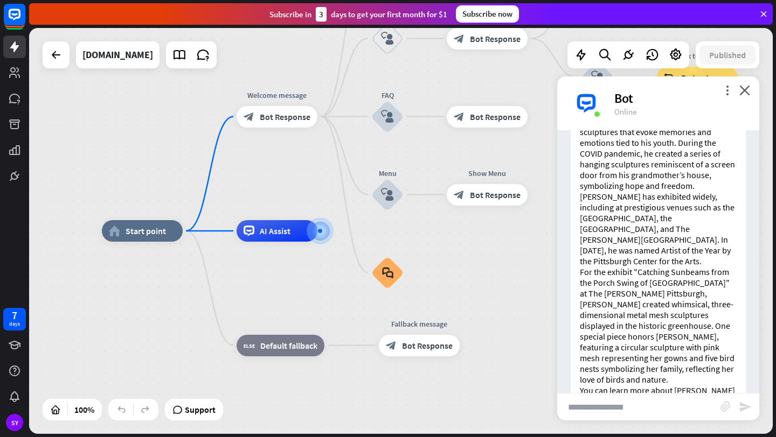
scroll to position [262, 0]
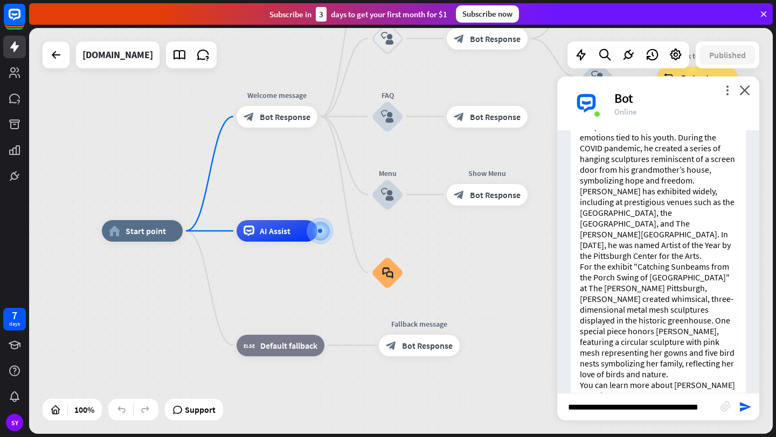
type input "**********"
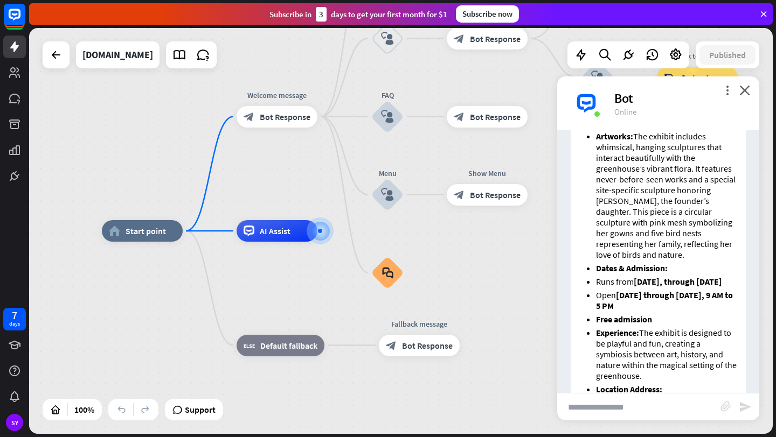
scroll to position [900, 0]
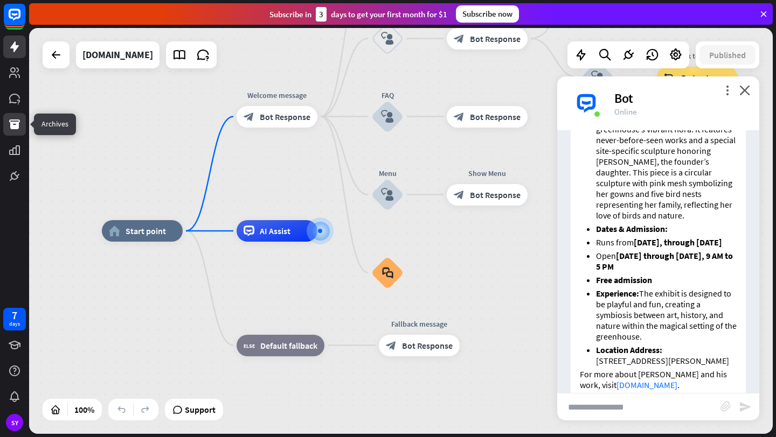
click at [23, 131] on link at bounding box center [14, 124] width 23 height 23
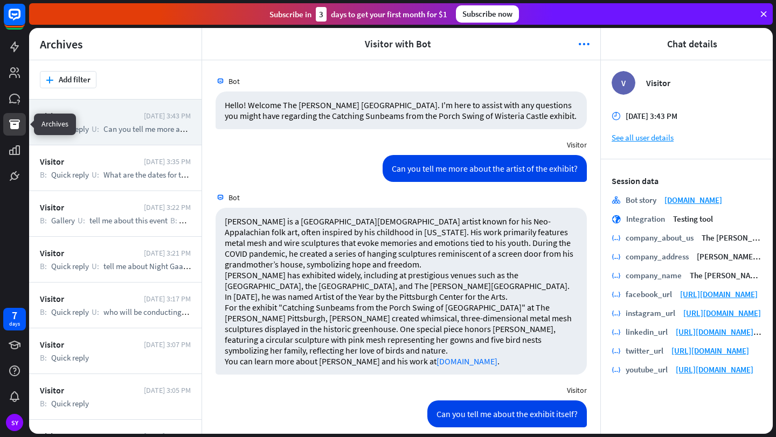
scroll to position [348, 0]
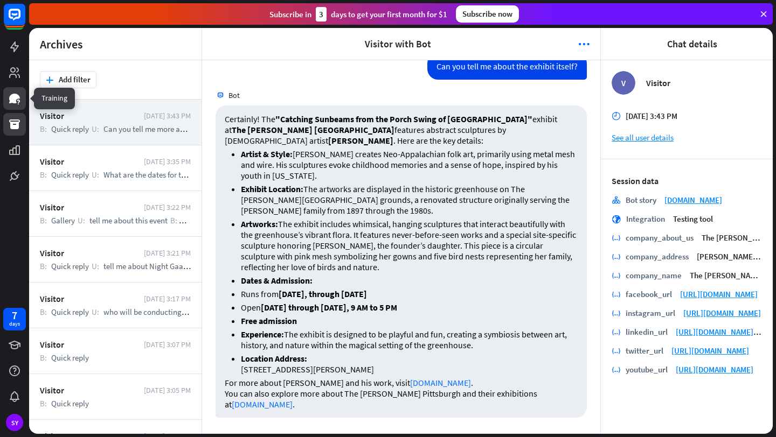
click at [15, 94] on icon at bounding box center [14, 99] width 11 height 10
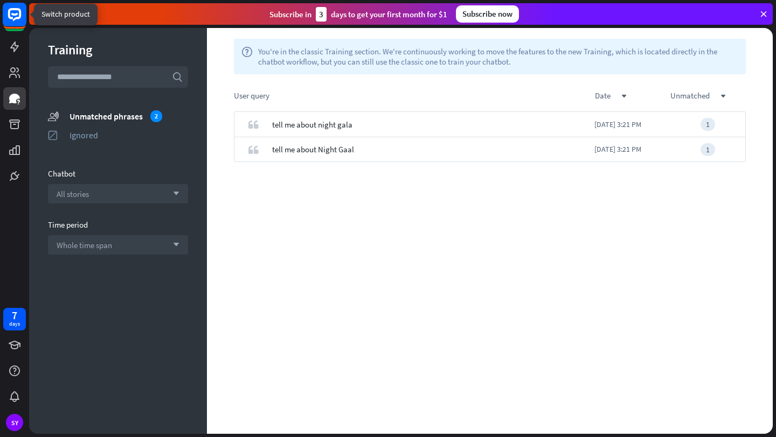
click at [18, 22] on rect at bounding box center [15, 15] width 24 height 24
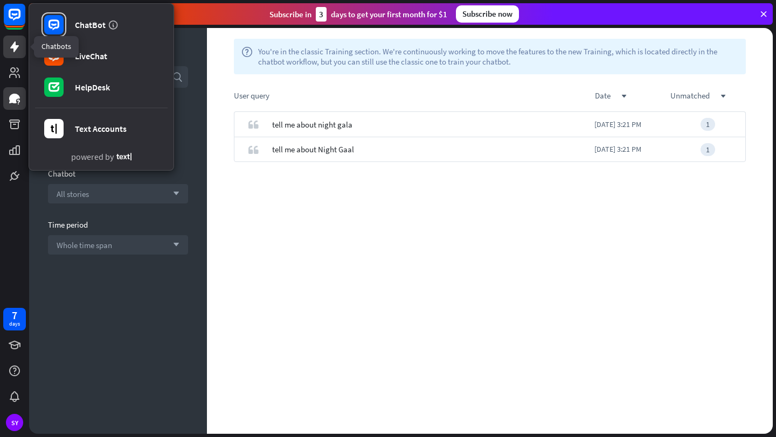
click at [12, 51] on icon at bounding box center [14, 46] width 13 height 13
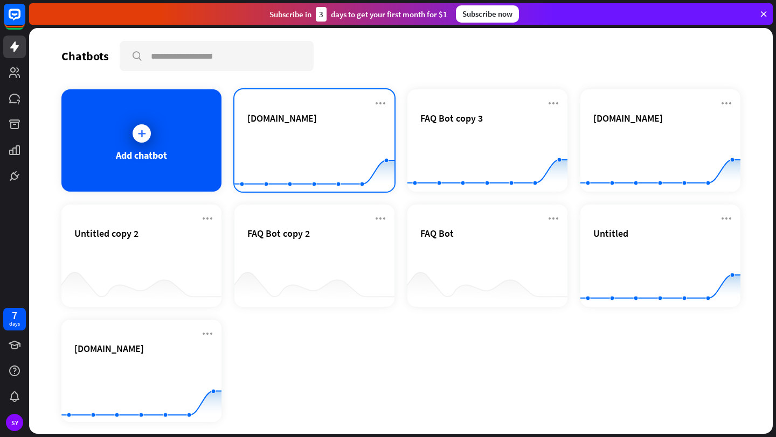
click at [306, 125] on div "thefrickpittsburgh.org" at bounding box center [314, 131] width 134 height 38
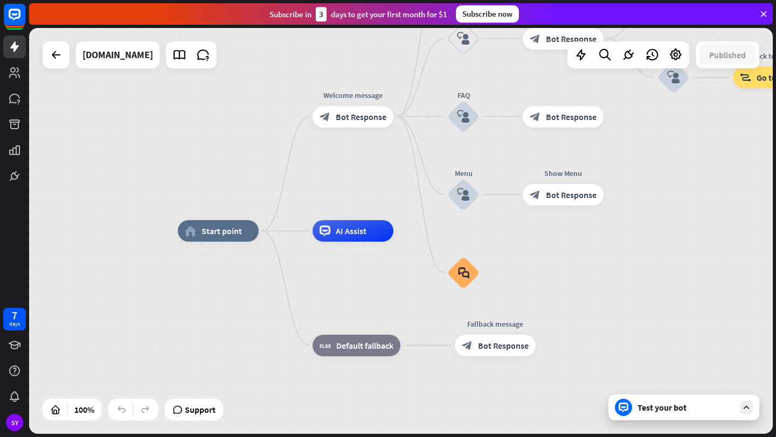
click at [643, 405] on div "Test your bot" at bounding box center [685, 407] width 97 height 11
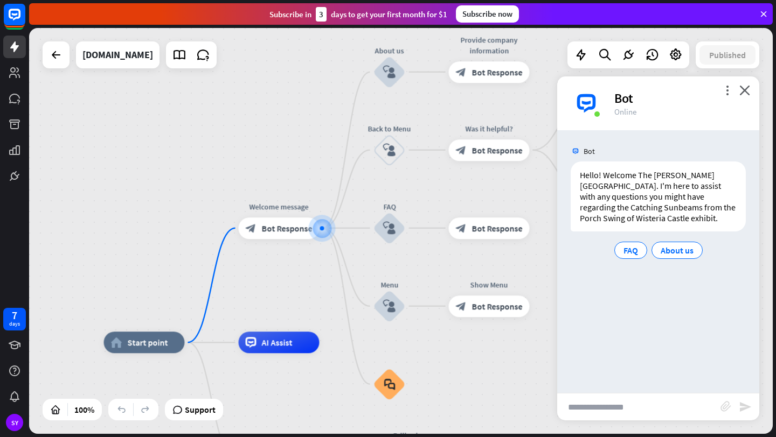
click at [643, 405] on input "text" at bounding box center [638, 407] width 163 height 27
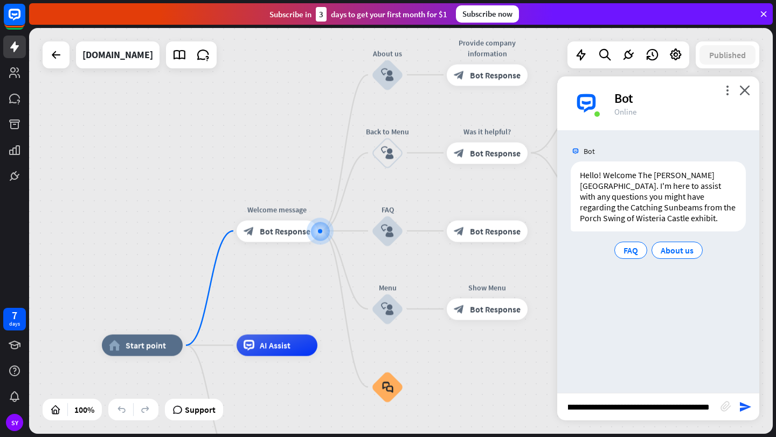
type input "**********"
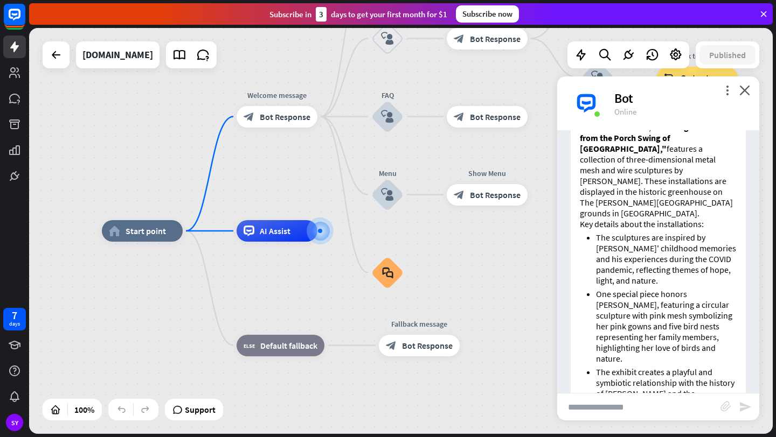
scroll to position [212, 0]
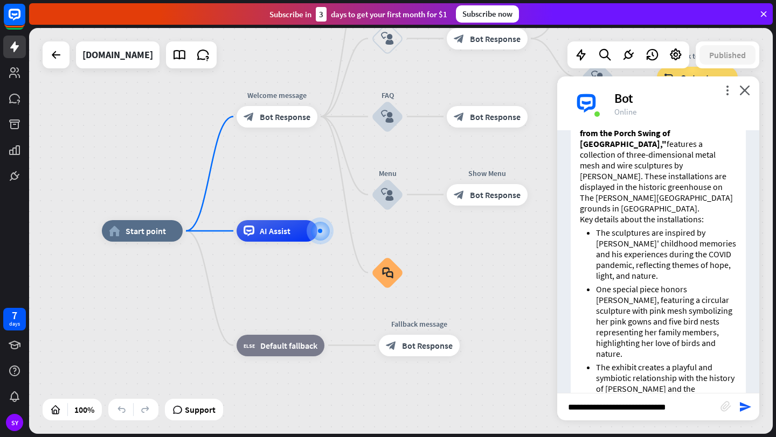
click at [593, 410] on input "**********" at bounding box center [638, 407] width 163 height 27
click at [683, 406] on input "**********" at bounding box center [638, 407] width 163 height 27
type input "**********"
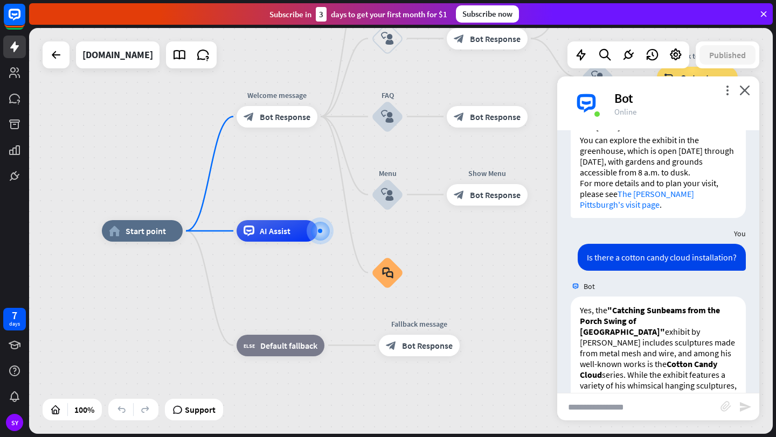
scroll to position [674, 0]
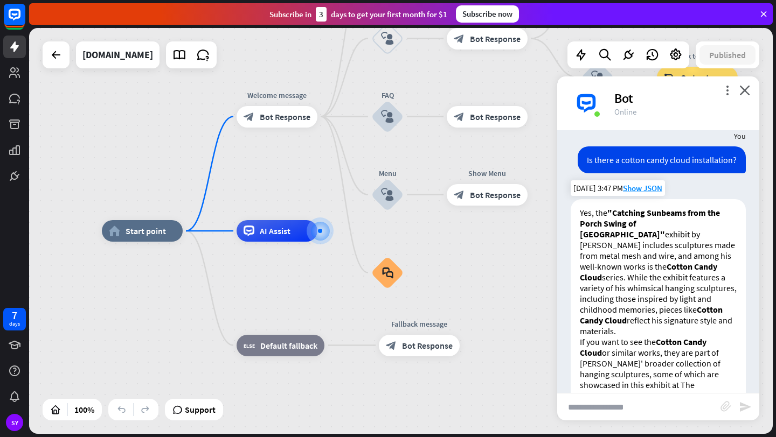
click at [675, 423] on link "atticusadams.com/hanging/cotton-candy-cloud" at bounding box center [634, 428] width 81 height 11
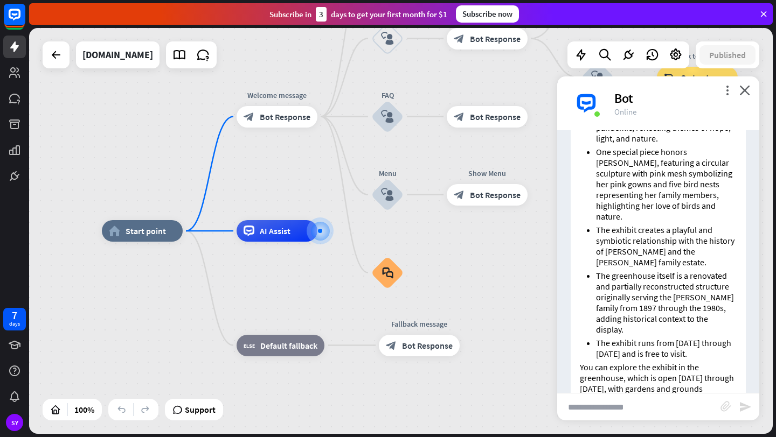
scroll to position [309, 0]
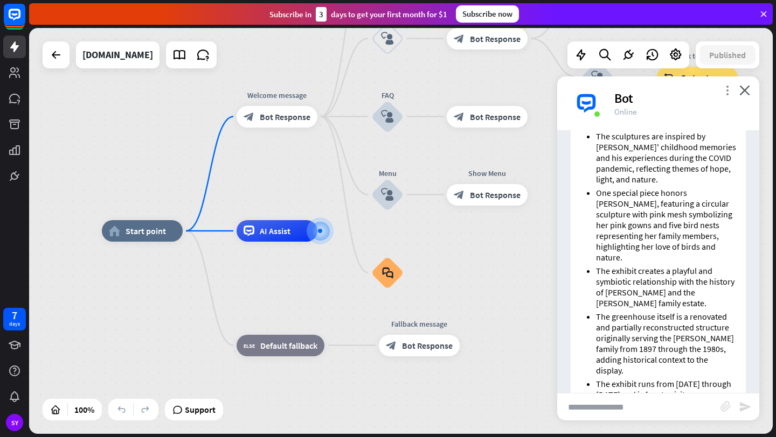
click at [723, 91] on icon "more_vert" at bounding box center [727, 90] width 10 height 10
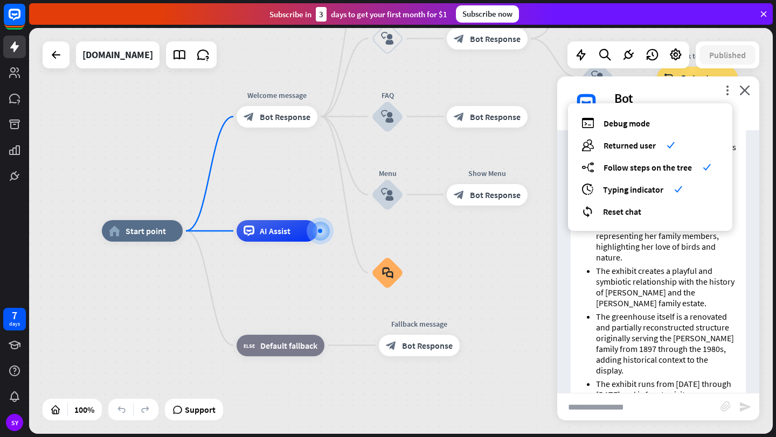
click at [627, 266] on li "The exhibit creates a playful and symbiotic relationship with the history of He…" at bounding box center [666, 287] width 141 height 43
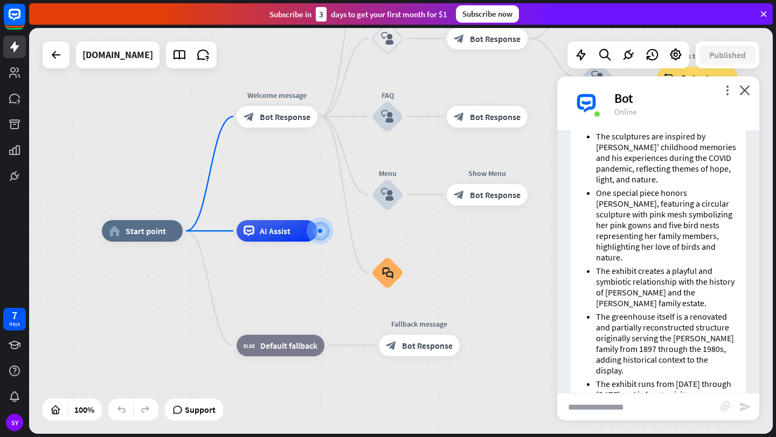
click at [615, 101] on div "Bot" at bounding box center [680, 98] width 132 height 17
click at [674, 52] on icon at bounding box center [675, 55] width 14 height 14
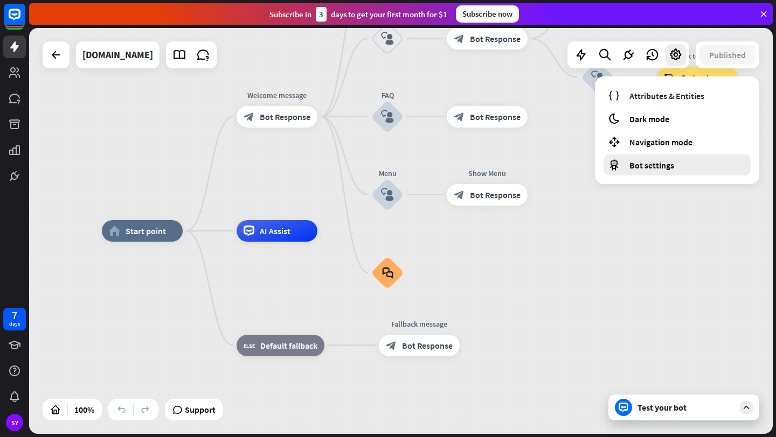
click at [656, 167] on span "Bot settings" at bounding box center [651, 165] width 45 height 11
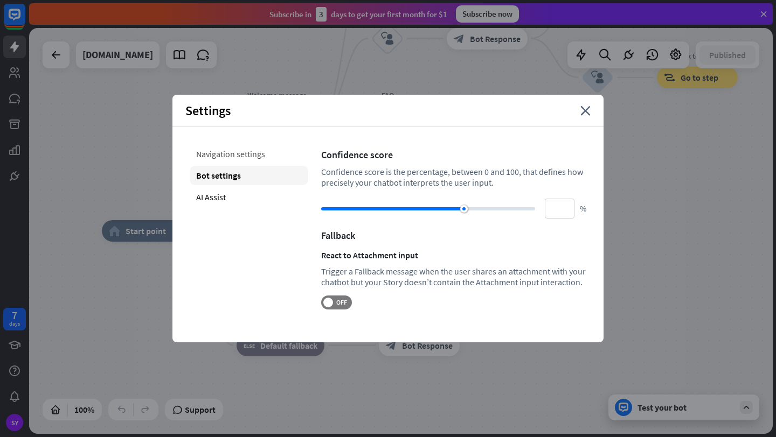
click at [269, 152] on div "Navigation settings" at bounding box center [249, 153] width 118 height 19
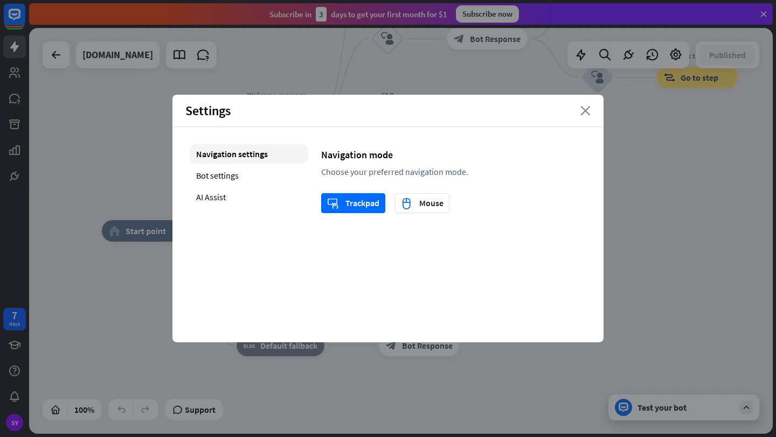
click at [582, 110] on icon "close" at bounding box center [585, 111] width 10 height 10
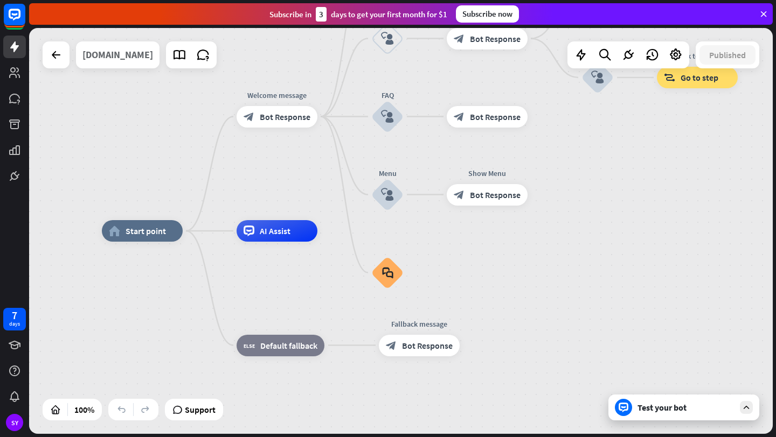
click at [142, 52] on div "thefrickpittsburgh.org" at bounding box center [117, 54] width 71 height 27
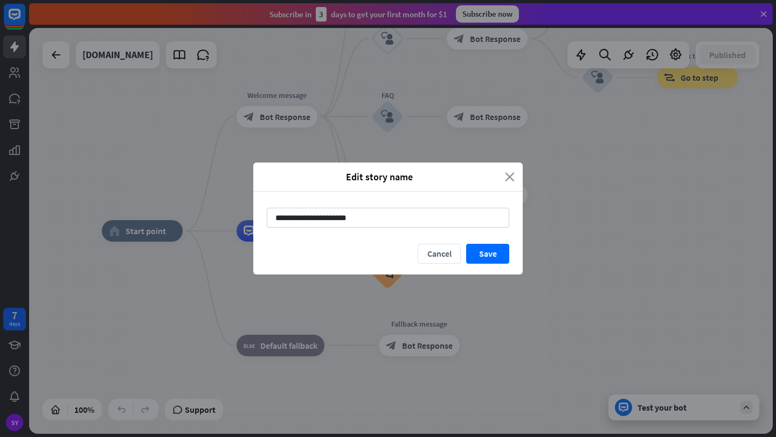
click at [509, 177] on icon "close" at bounding box center [510, 177] width 10 height 12
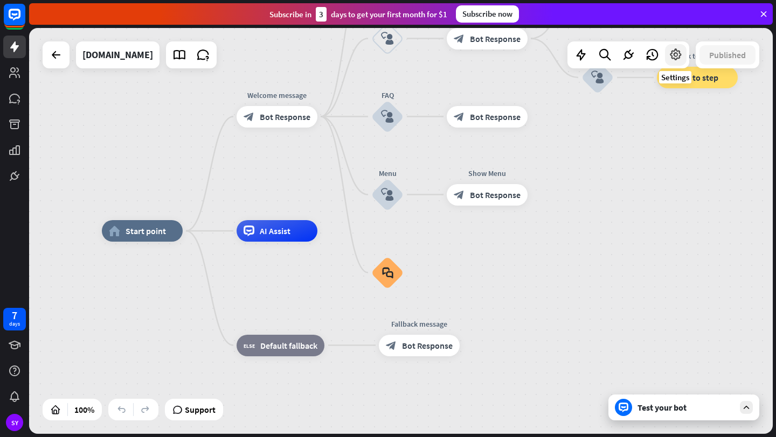
click at [670, 53] on icon at bounding box center [675, 55] width 14 height 14
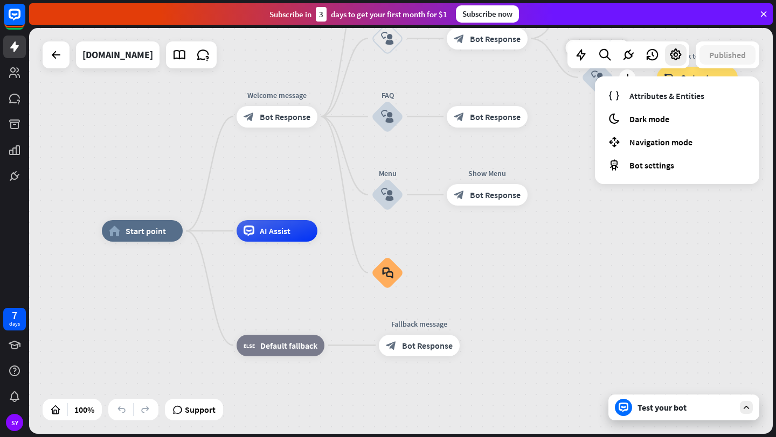
click at [581, 94] on div "Edit name more_horiz plus No block_user_input" at bounding box center [597, 77] width 32 height 32
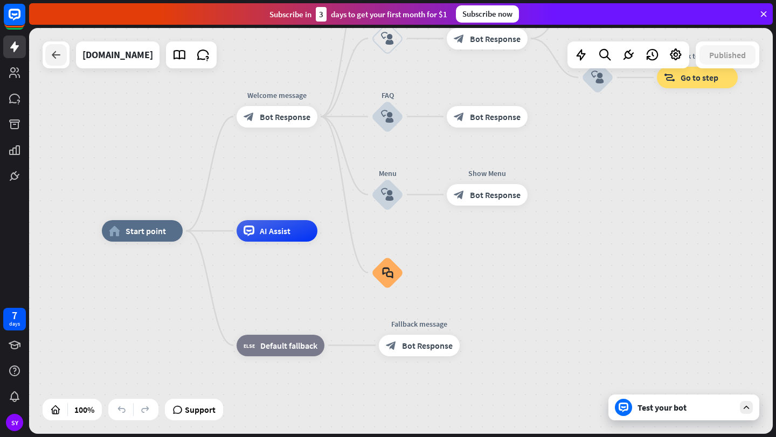
click at [50, 59] on icon at bounding box center [56, 54] width 13 height 13
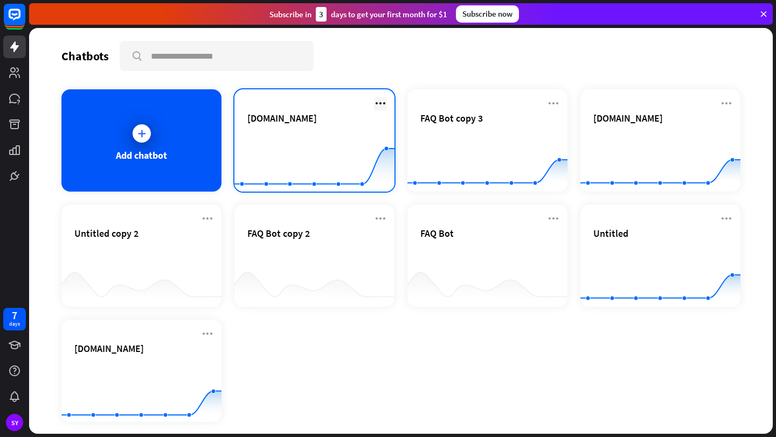
click at [377, 103] on icon at bounding box center [380, 103] width 13 height 13
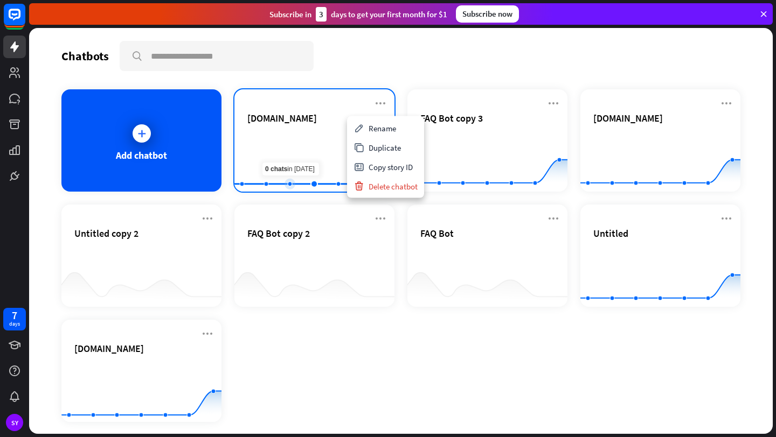
click at [301, 164] on rect at bounding box center [314, 164] width 160 height 67
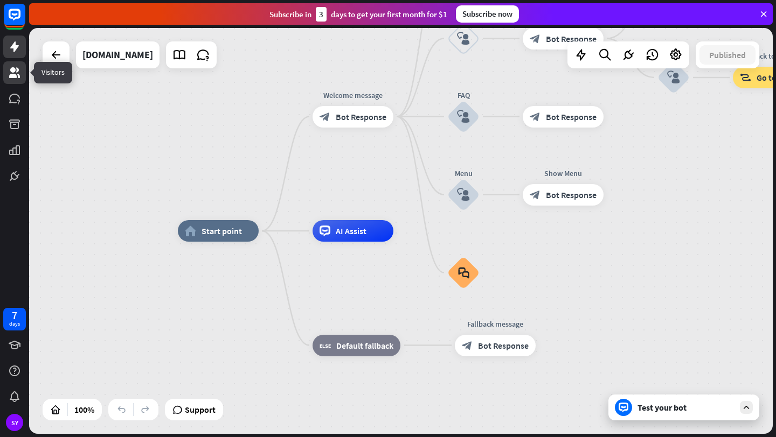
click at [13, 76] on icon at bounding box center [14, 72] width 11 height 11
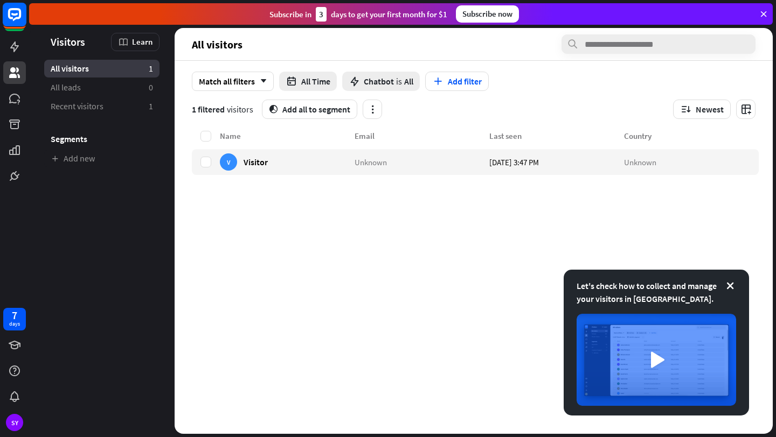
click at [23, 15] on rect at bounding box center [15, 15] width 24 height 24
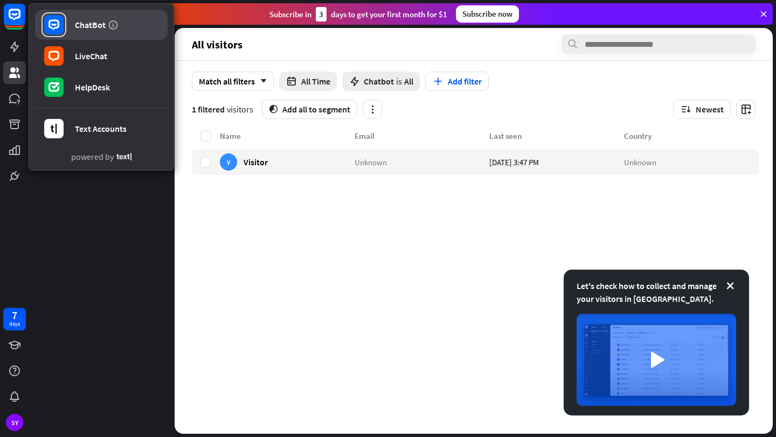
click at [113, 24] on icon at bounding box center [113, 24] width 11 height 11
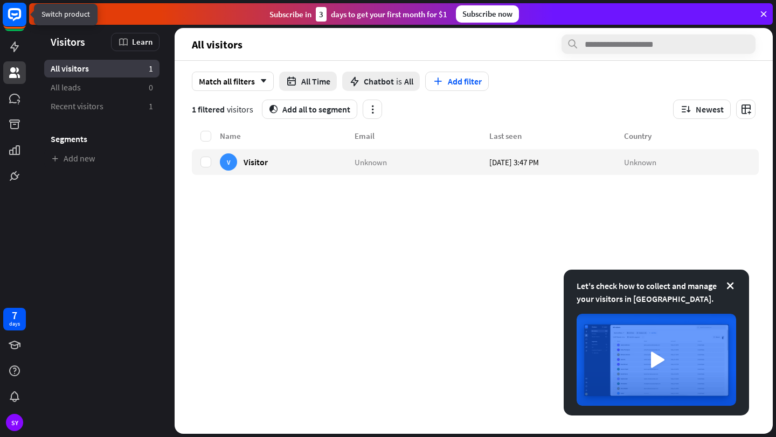
click at [13, 17] on rect at bounding box center [15, 15] width 24 height 24
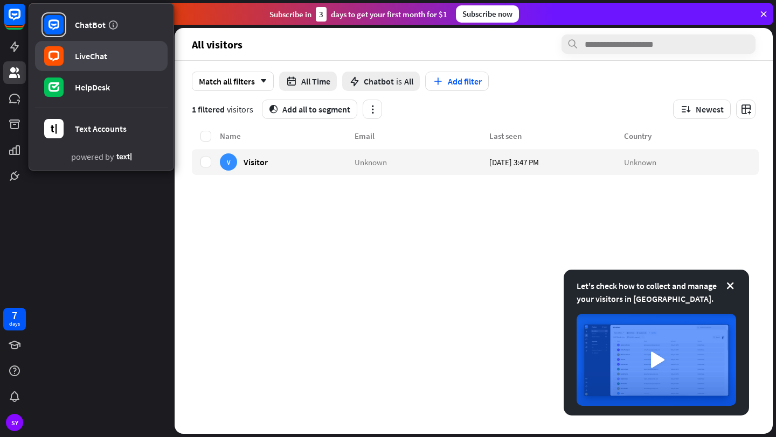
click at [79, 64] on link "LiveChat" at bounding box center [101, 56] width 132 height 30
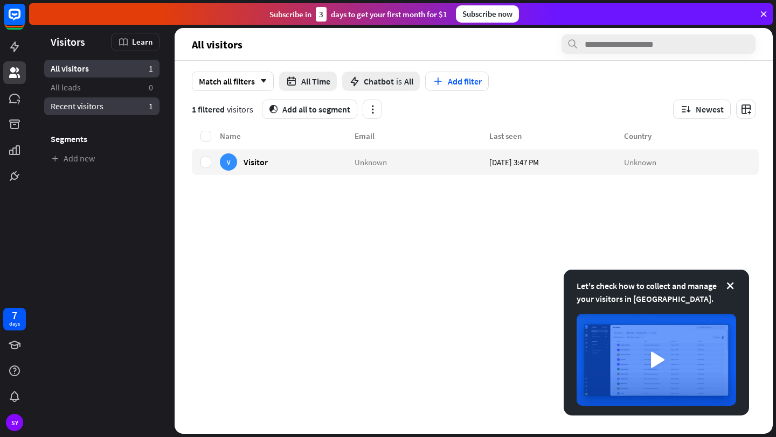
click at [72, 110] on span "Recent visitors" at bounding box center [77, 106] width 53 height 11
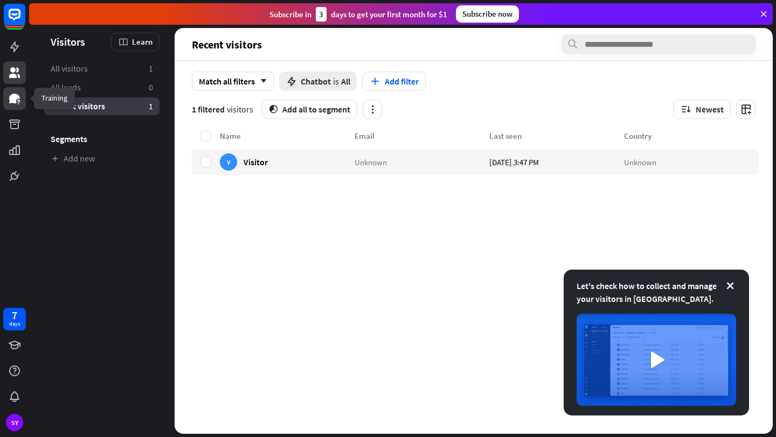
click at [10, 101] on icon at bounding box center [14, 99] width 11 height 10
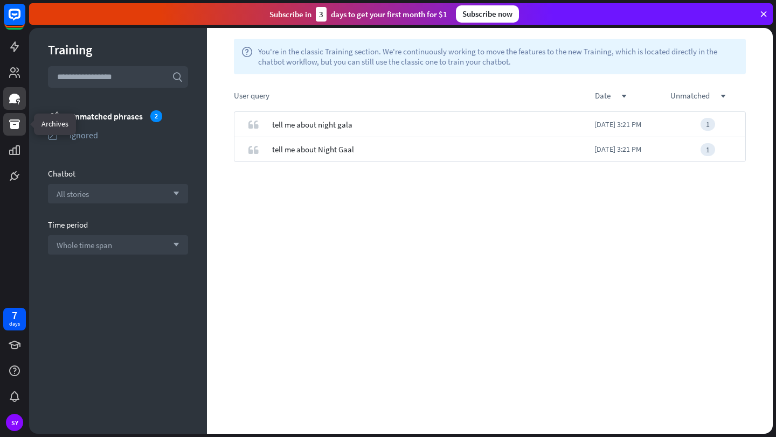
click at [11, 131] on link at bounding box center [14, 124] width 23 height 23
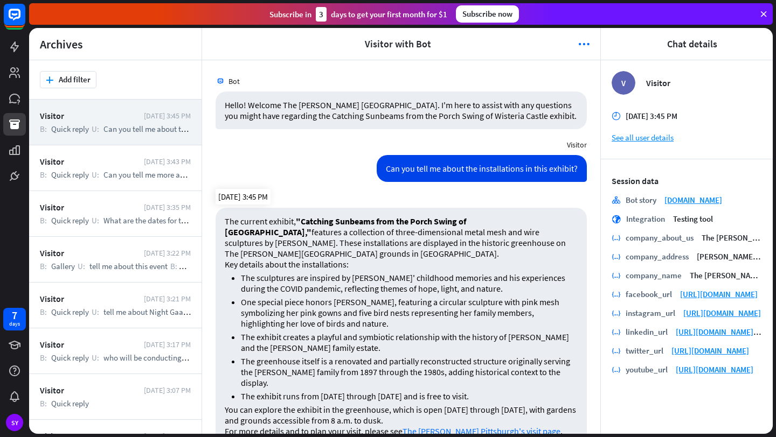
scroll to position [20, 0]
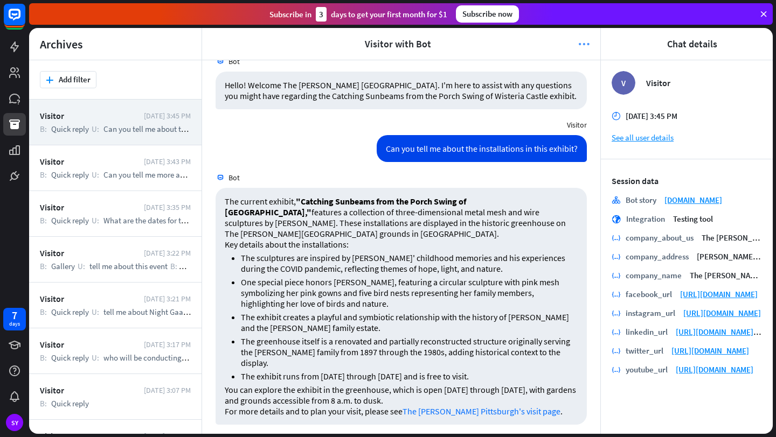
click at [584, 40] on icon "more_horiz" at bounding box center [583, 44] width 11 height 11
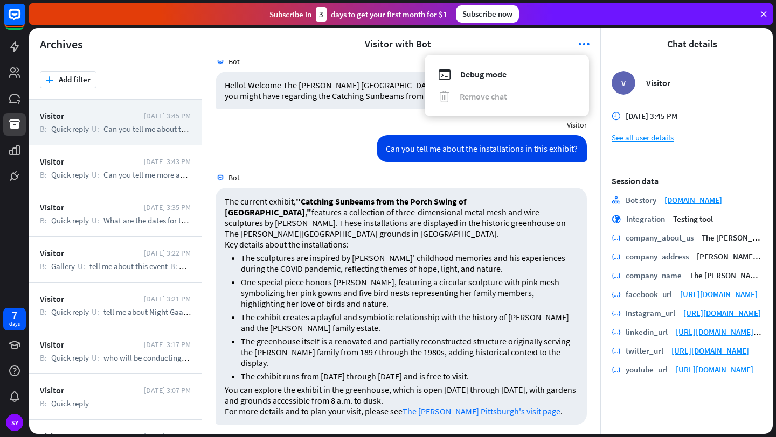
click at [299, 135] on div "Can you tell me about the installations in this exhibit? Today 3:45 PM" at bounding box center [401, 151] width 398 height 32
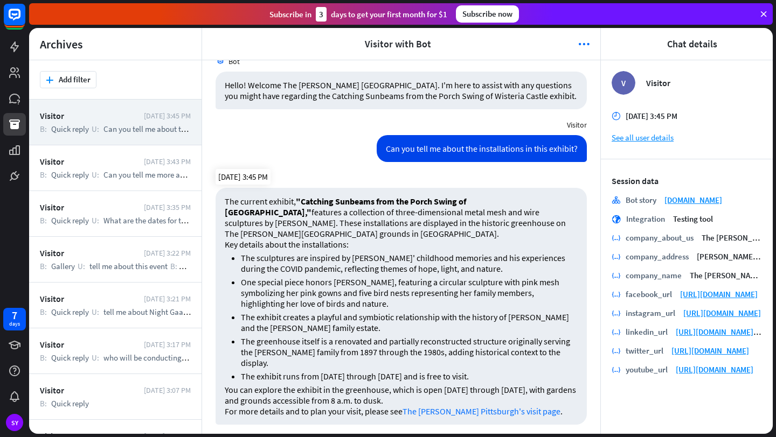
scroll to position [0, 0]
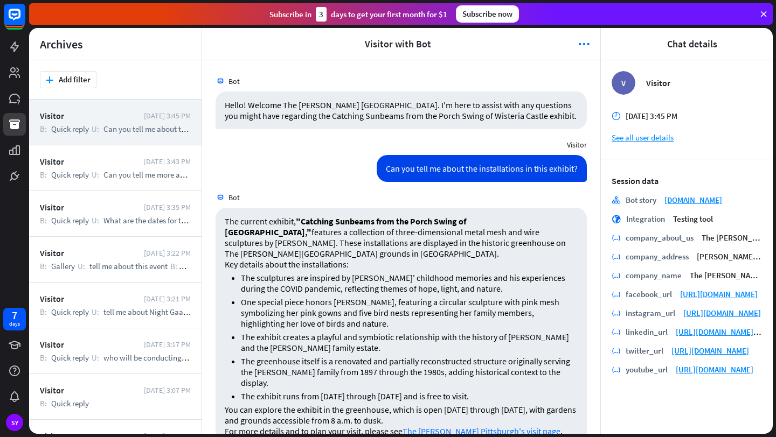
click at [764, 12] on icon at bounding box center [763, 14] width 10 height 10
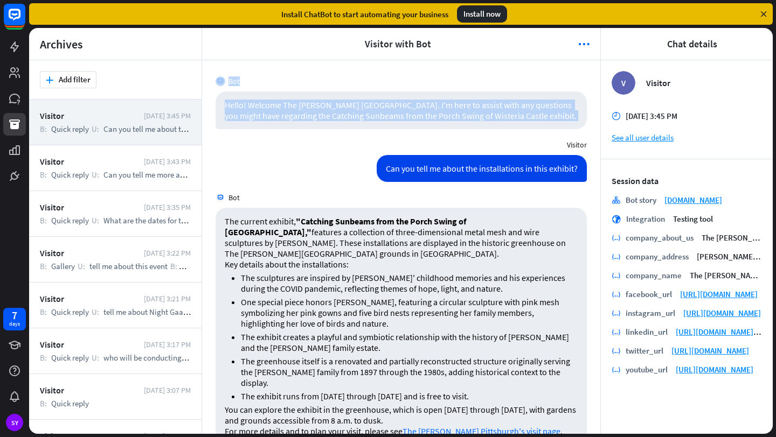
drag, startPoint x: 449, startPoint y: 70, endPoint x: 438, endPoint y: 138, distance: 68.7
click at [438, 138] on div "Bot Hello! Welcome The Frick Pittsburgh Museums & Gardens. I'm here to assist w…" at bounding box center [401, 247] width 398 height 374
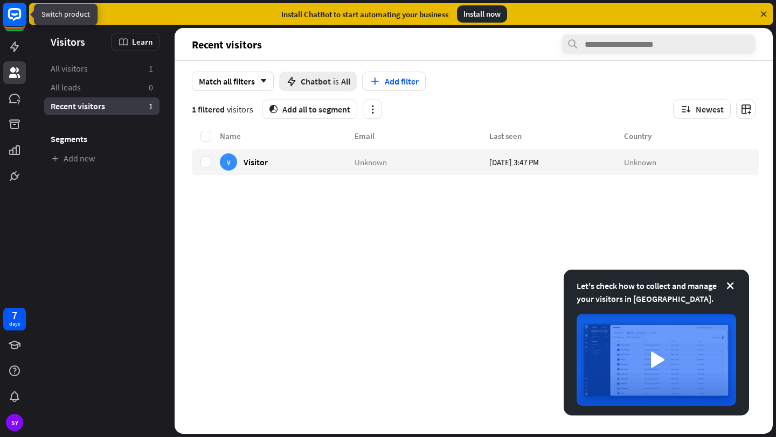
click at [12, 11] on rect at bounding box center [15, 15] width 24 height 24
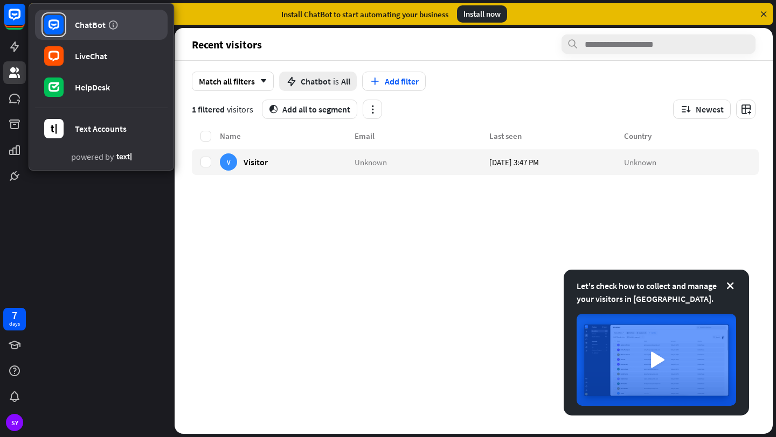
click at [82, 25] on div "ChatBot" at bounding box center [90, 24] width 31 height 11
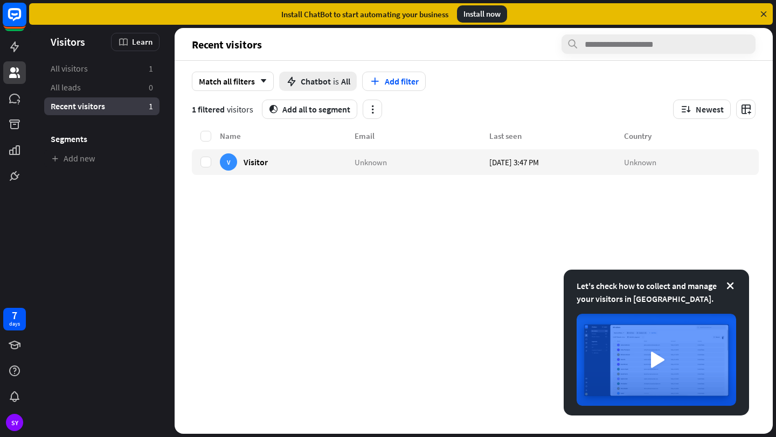
click at [11, 21] on rect at bounding box center [15, 15] width 24 height 24
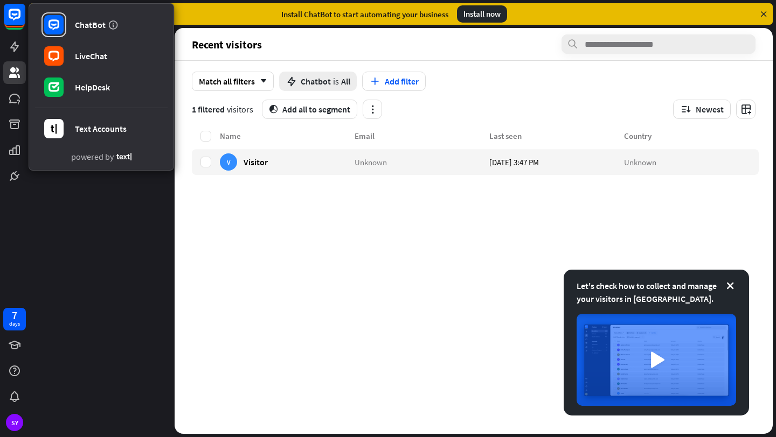
click at [113, 207] on aside "Let's check how to collect and manage your visitors in ChatBot. Visitors Learn …" at bounding box center [101, 231] width 145 height 406
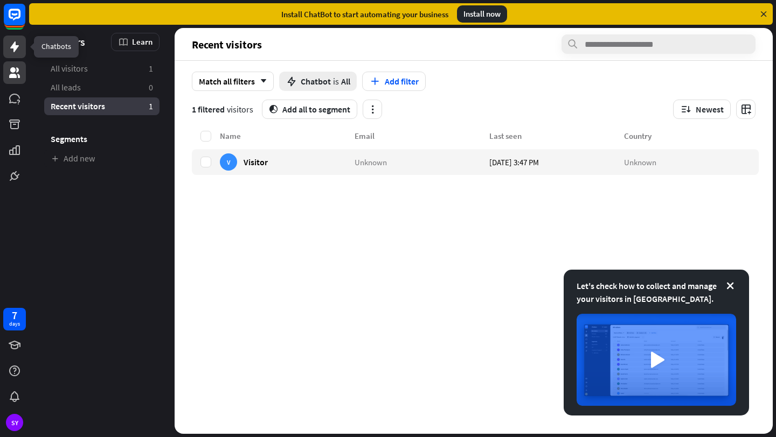
click at [23, 51] on link at bounding box center [14, 47] width 23 height 23
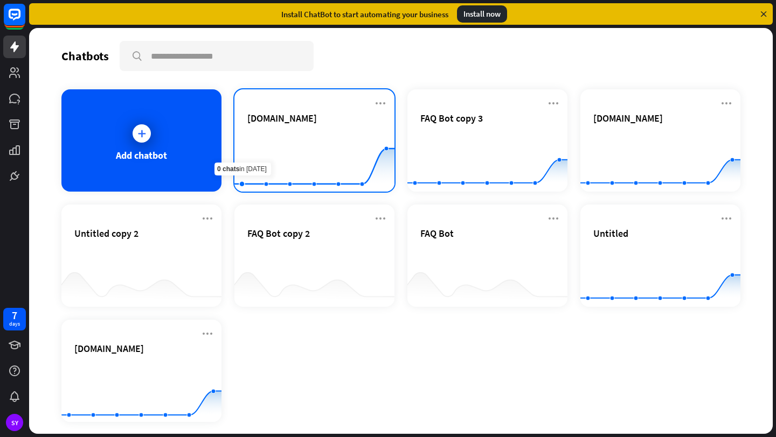
click at [262, 130] on div "thefrickpittsburgh.org" at bounding box center [314, 131] width 134 height 38
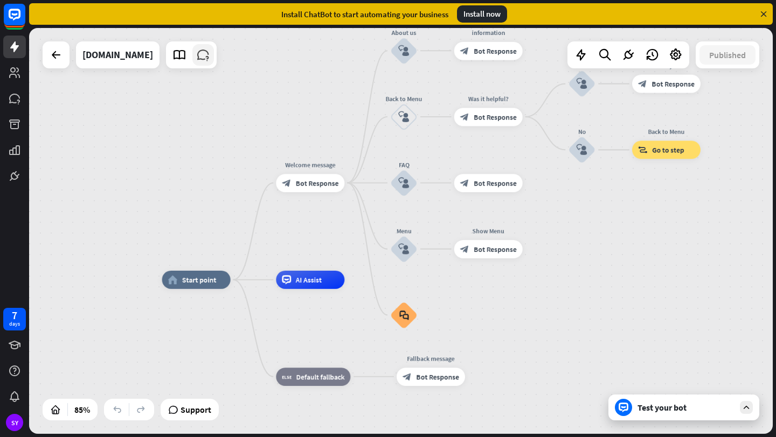
click at [210, 59] on icon at bounding box center [203, 55] width 14 height 14
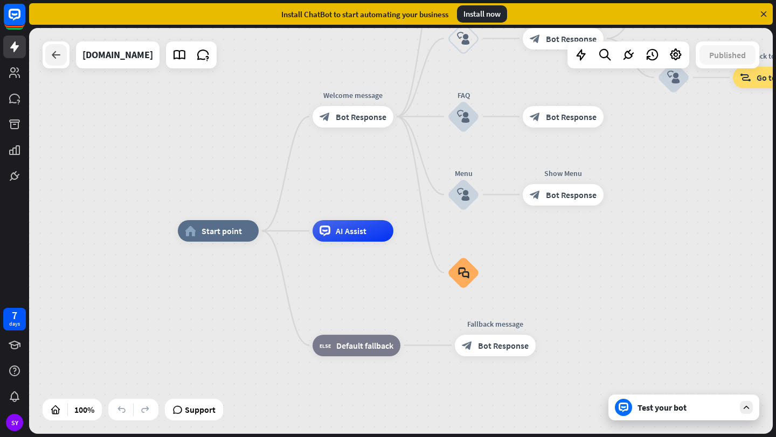
click at [65, 54] on div at bounding box center [56, 55] width 22 height 22
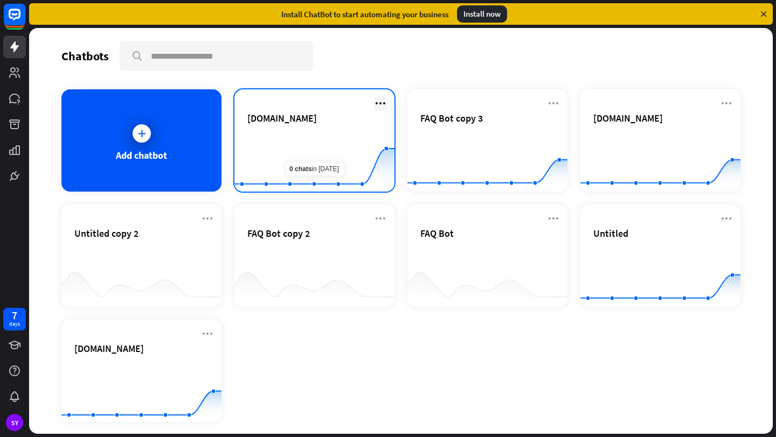
click at [376, 102] on icon at bounding box center [380, 103] width 13 height 13
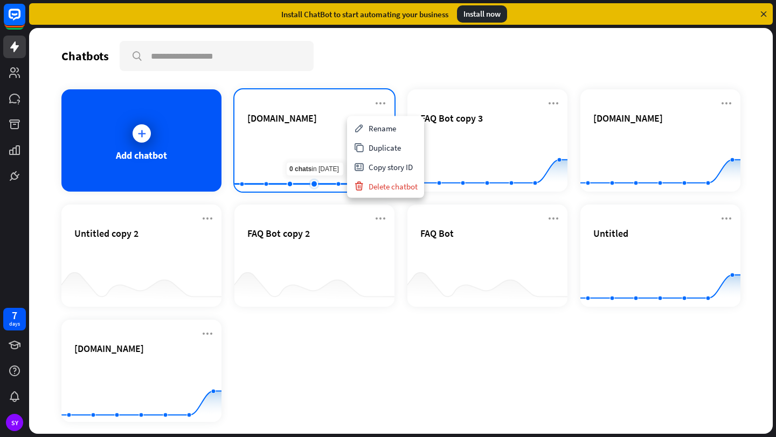
click at [313, 148] on rect at bounding box center [314, 164] width 160 height 67
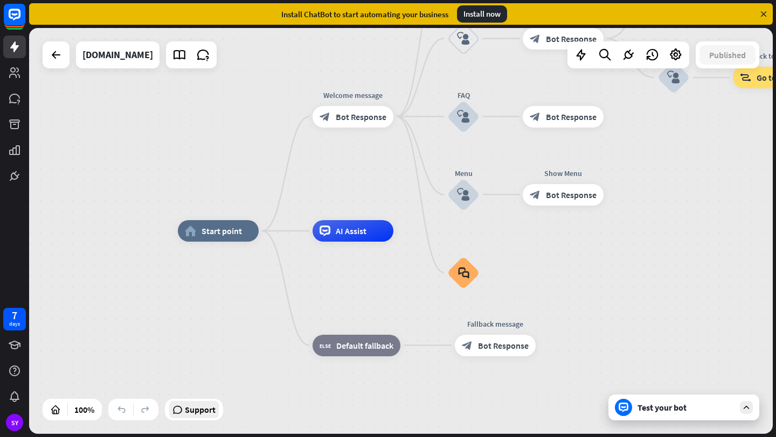
click at [198, 404] on span "Support" at bounding box center [200, 409] width 31 height 17
click at [493, 84] on div "more_horiz" at bounding box center [486, 87] width 20 height 16
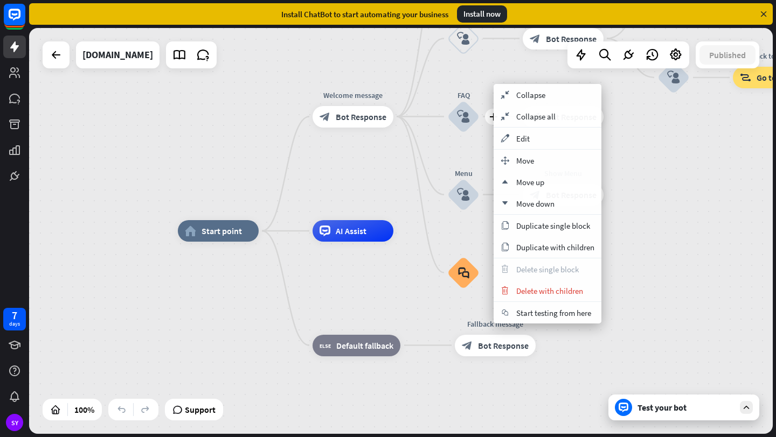
click at [447, 101] on div "plus FAQ block_user_input" at bounding box center [463, 117] width 32 height 32
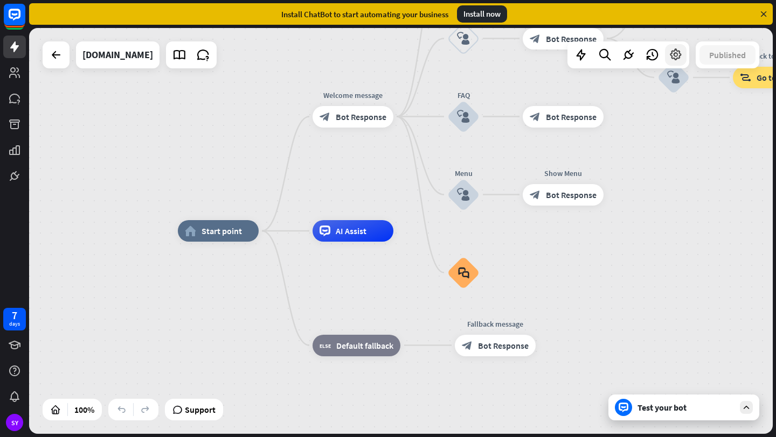
click at [675, 60] on icon at bounding box center [675, 55] width 14 height 14
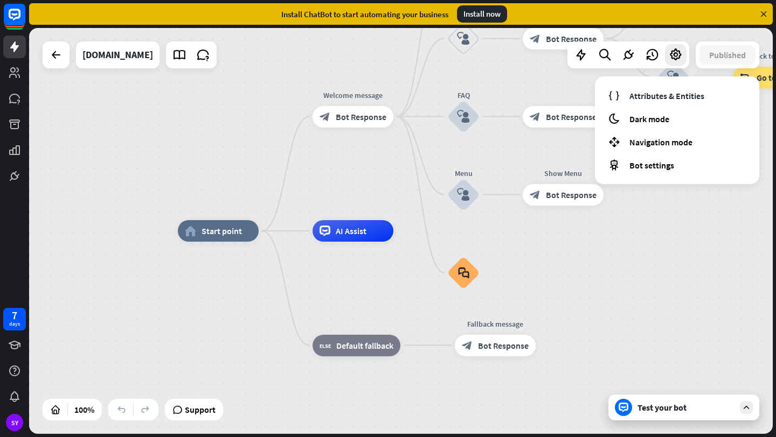
click at [679, 403] on div "Test your bot" at bounding box center [685, 407] width 97 height 11
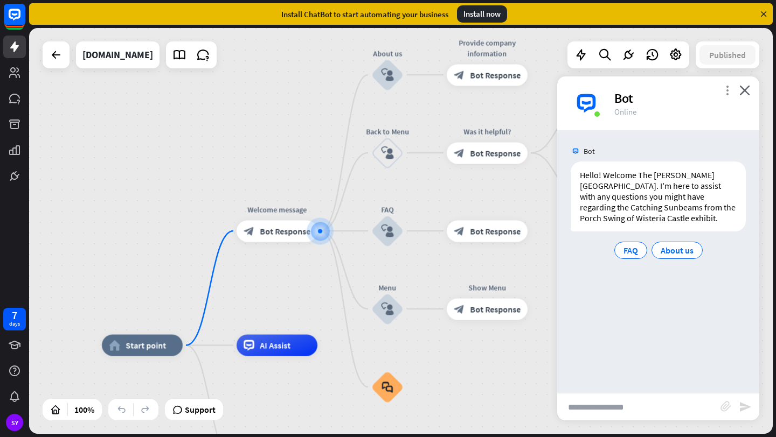
click at [729, 89] on icon "more_vert" at bounding box center [727, 90] width 10 height 10
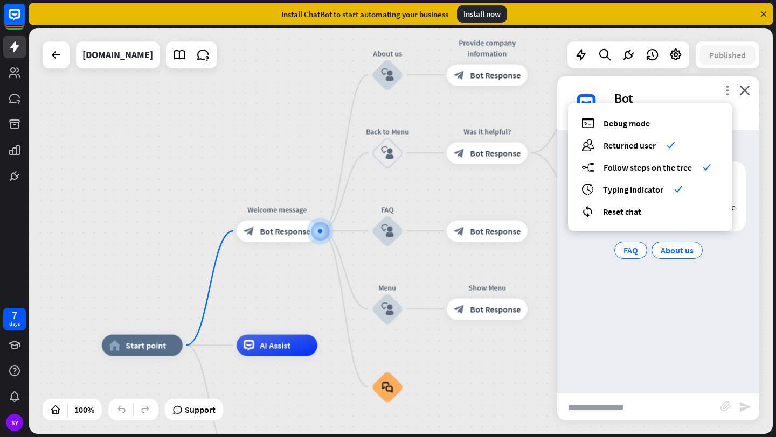
click at [729, 89] on icon "more_vert" at bounding box center [727, 90] width 10 height 10
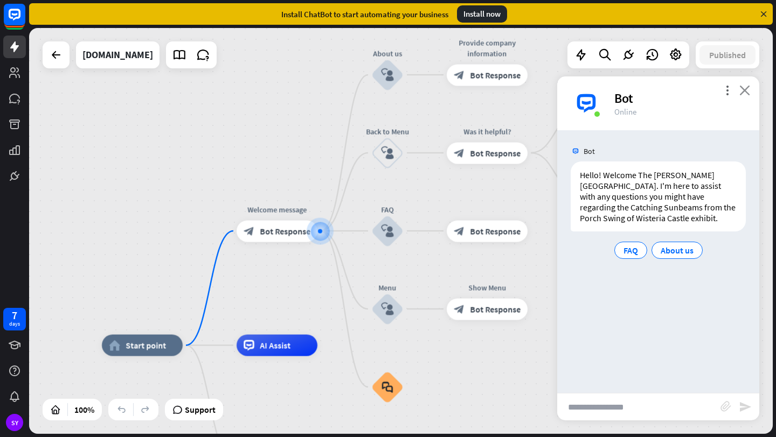
click at [746, 93] on icon "close" at bounding box center [744, 90] width 11 height 10
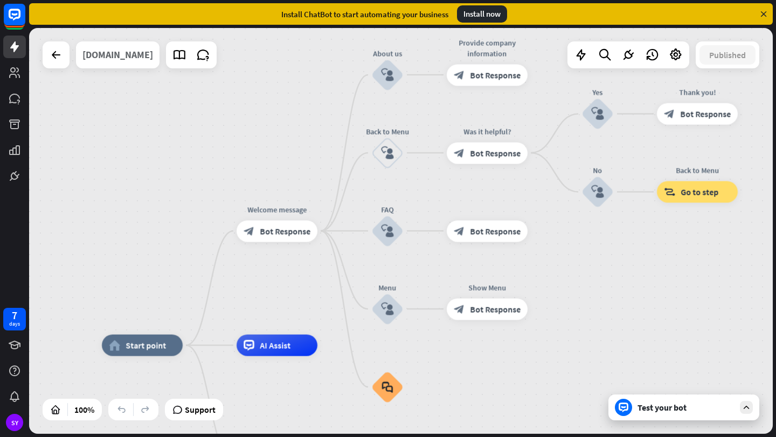
click at [143, 59] on div "thefrickpittsburgh.org" at bounding box center [117, 54] width 71 height 27
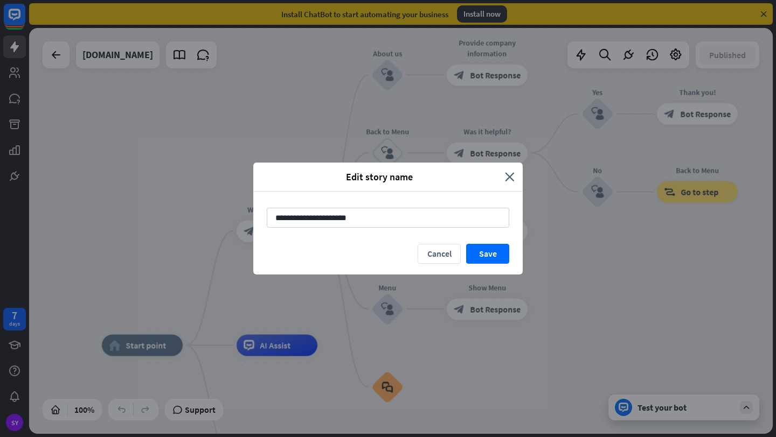
click at [515, 178] on div "Edit story name close" at bounding box center [387, 177] width 269 height 29
click at [511, 177] on icon "close" at bounding box center [510, 177] width 10 height 12
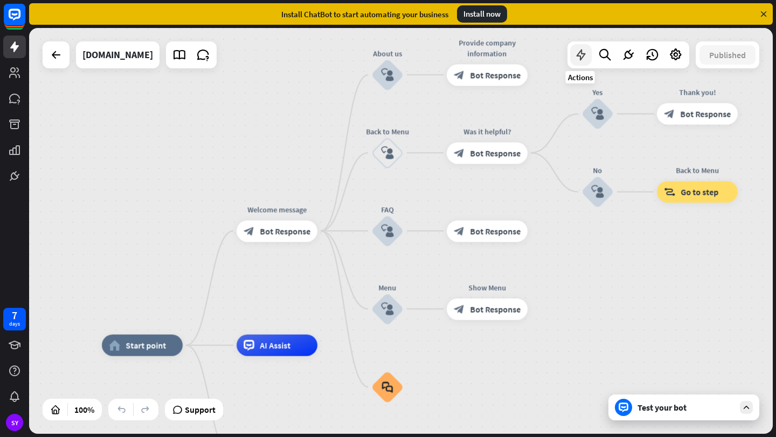
click at [581, 58] on icon at bounding box center [581, 55] width 14 height 14
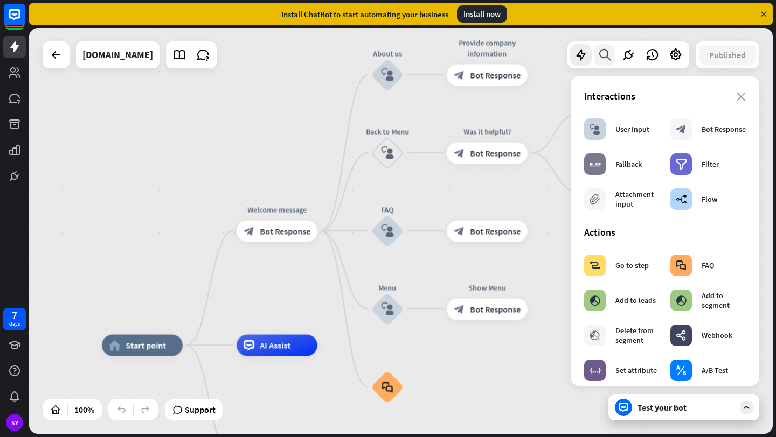
click at [608, 60] on icon at bounding box center [604, 55] width 15 height 14
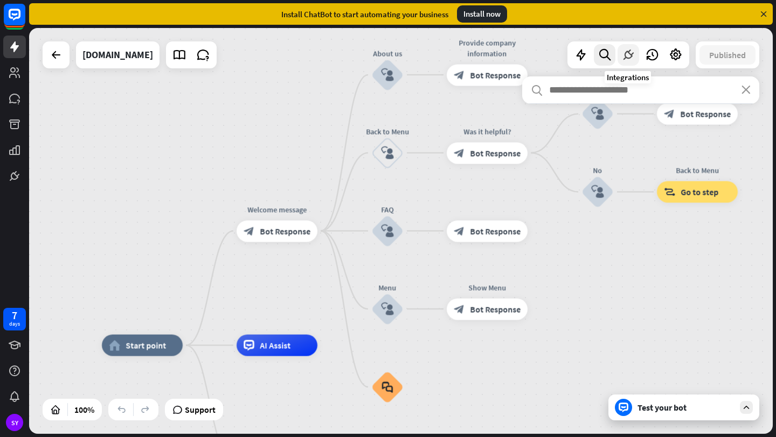
click at [621, 58] on icon at bounding box center [628, 55] width 14 height 14
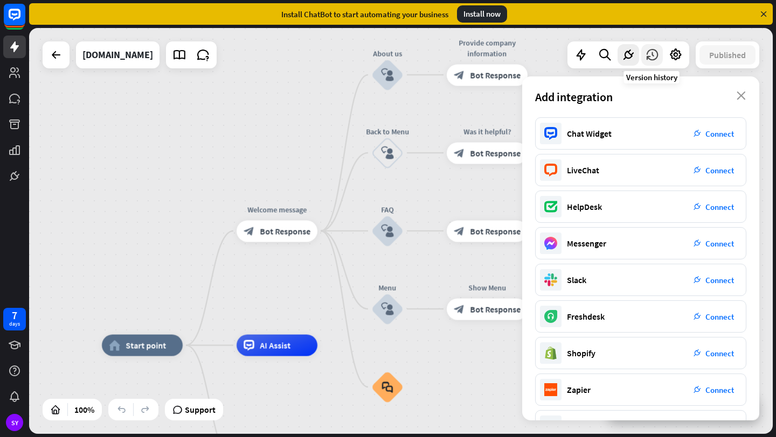
click at [658, 61] on icon at bounding box center [652, 55] width 14 height 14
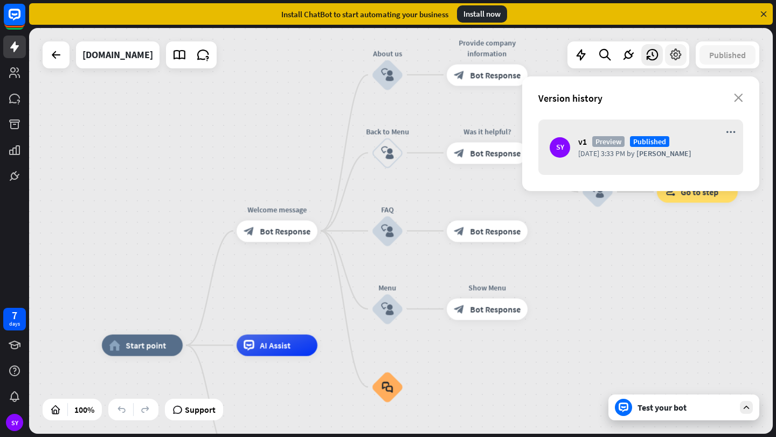
click at [675, 59] on icon at bounding box center [675, 55] width 14 height 14
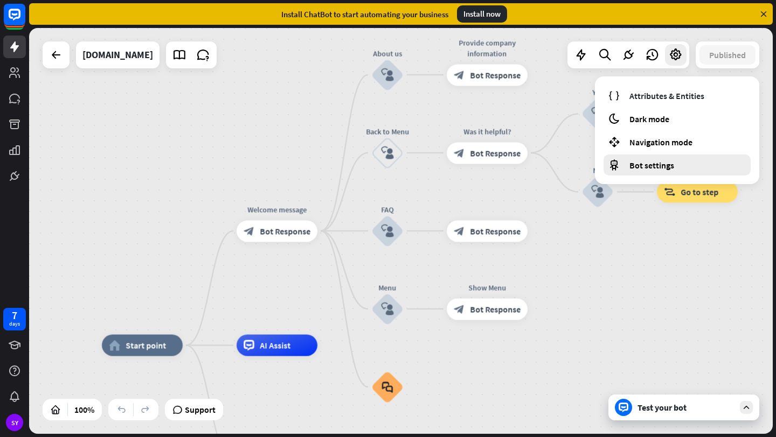
click at [640, 156] on div "Bot settings" at bounding box center [676, 165] width 147 height 21
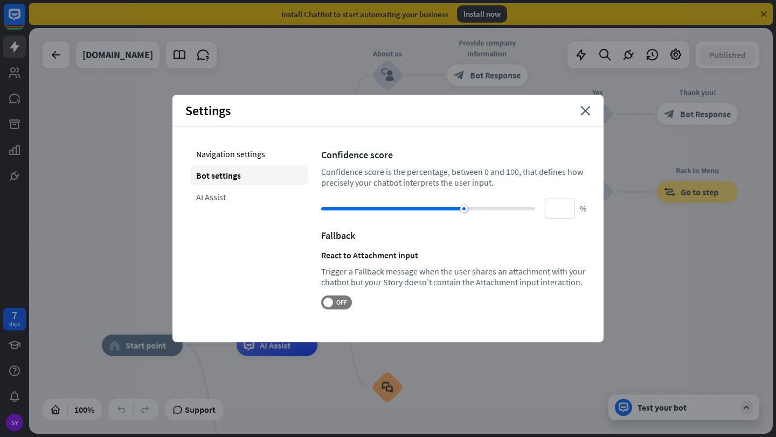
click at [255, 196] on div "AI Assist" at bounding box center [249, 196] width 118 height 19
type input "**"
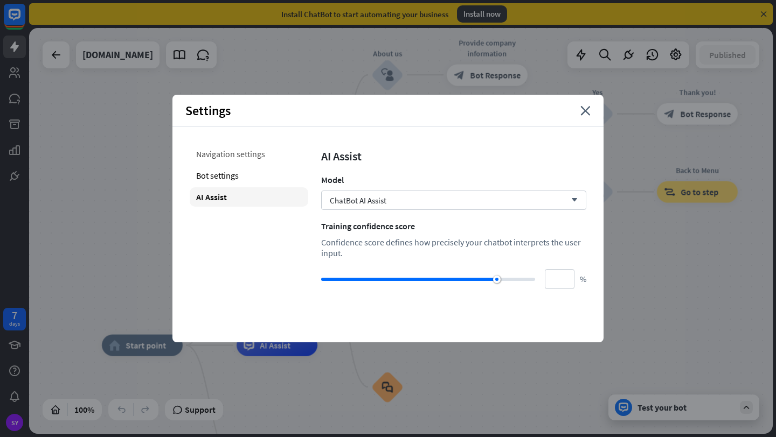
click at [251, 157] on div "Navigation settings" at bounding box center [249, 153] width 118 height 19
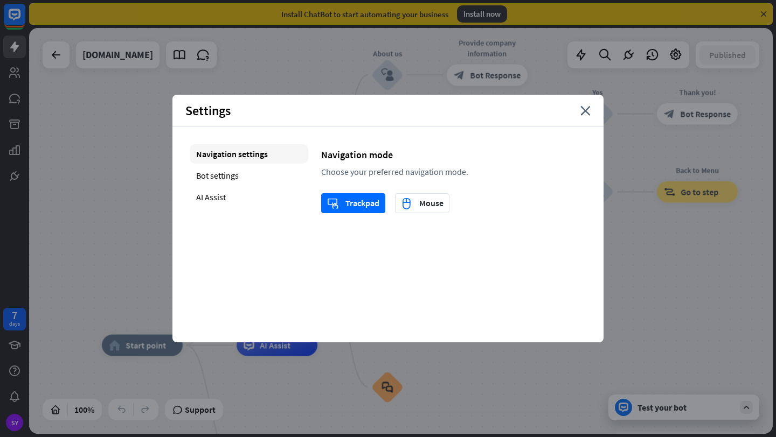
click at [256, 163] on div "Navigation settings" at bounding box center [249, 153] width 118 height 19
click at [247, 171] on div "Bot settings" at bounding box center [249, 175] width 118 height 19
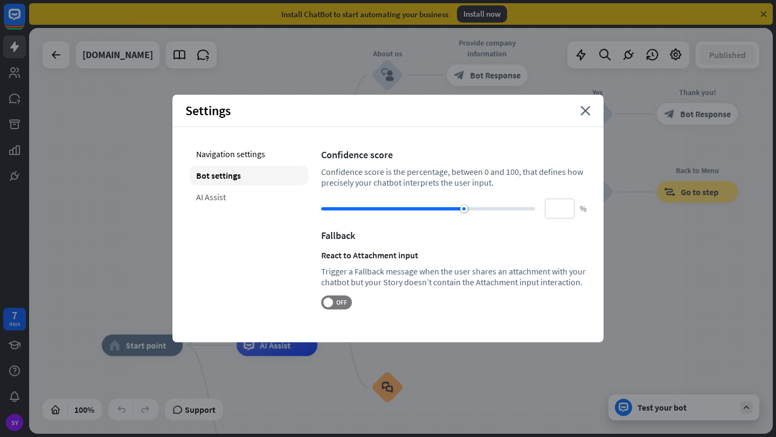
click at [232, 198] on div "AI Assist" at bounding box center [249, 196] width 118 height 19
type input "**"
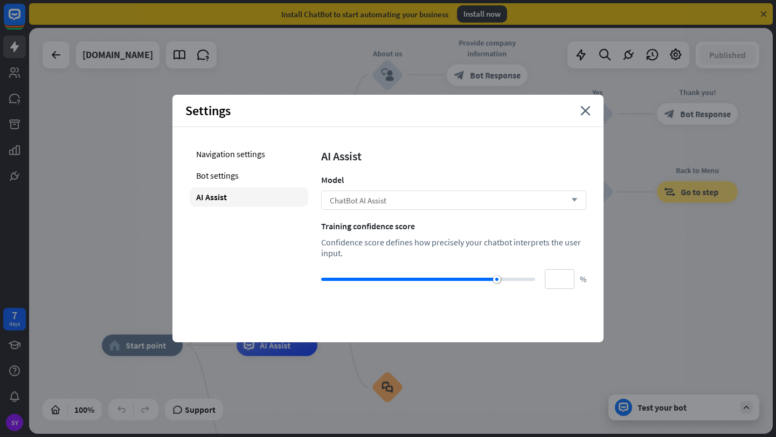
click at [362, 199] on span "ChatBot AI Assist" at bounding box center [358, 200] width 57 height 10
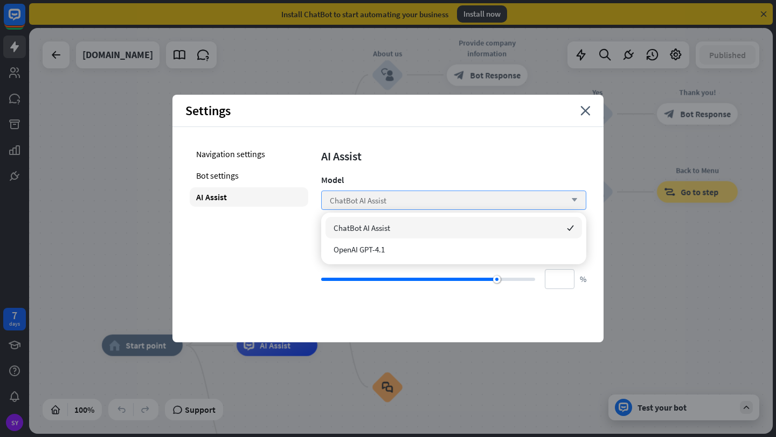
click at [362, 199] on span "ChatBot AI Assist" at bounding box center [358, 200] width 57 height 10
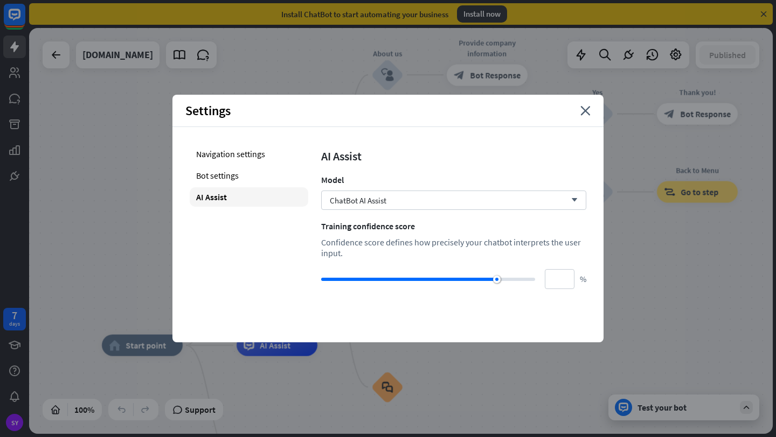
click at [589, 104] on div "Settings close" at bounding box center [387, 111] width 431 height 32
click at [586, 106] on icon "close" at bounding box center [585, 111] width 10 height 10
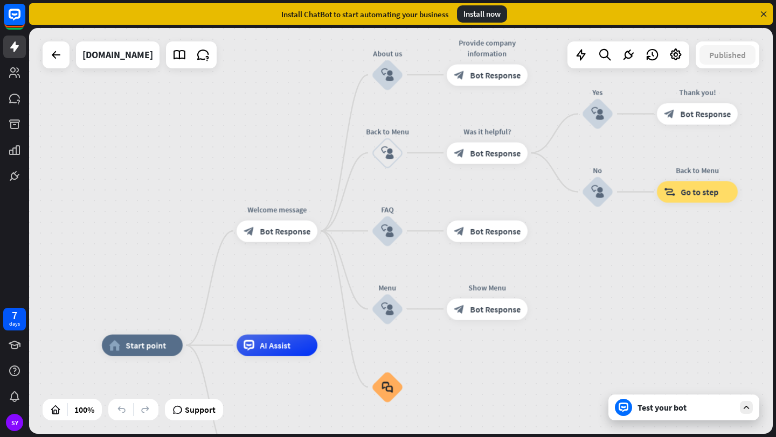
click at [628, 416] on div "Test your bot" at bounding box center [683, 408] width 151 height 26
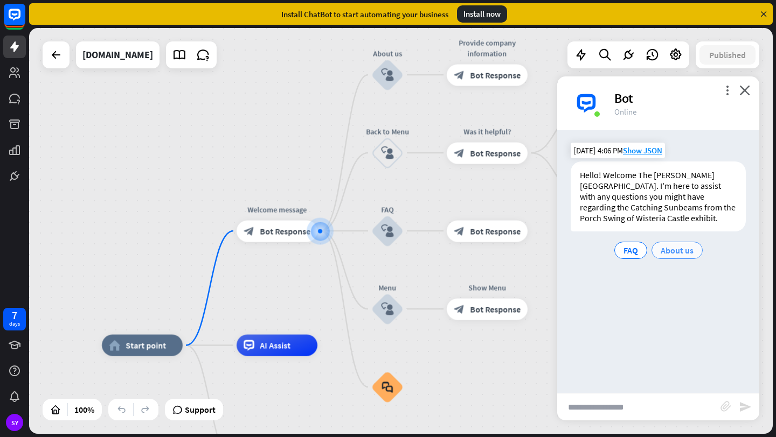
click at [663, 247] on span "About us" at bounding box center [676, 250] width 33 height 11
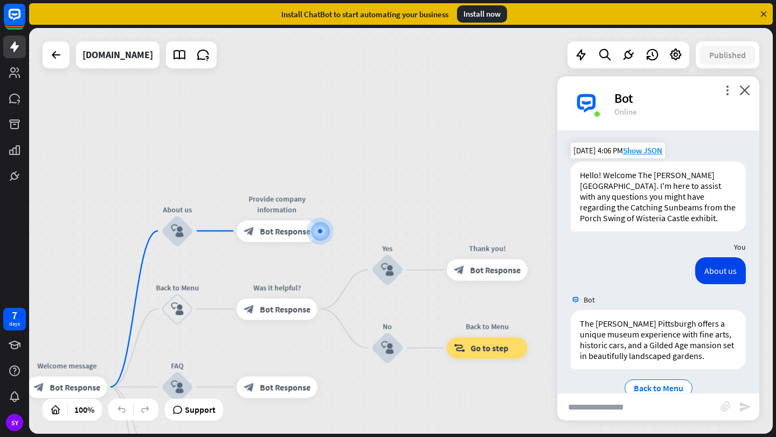
scroll to position [22, 0]
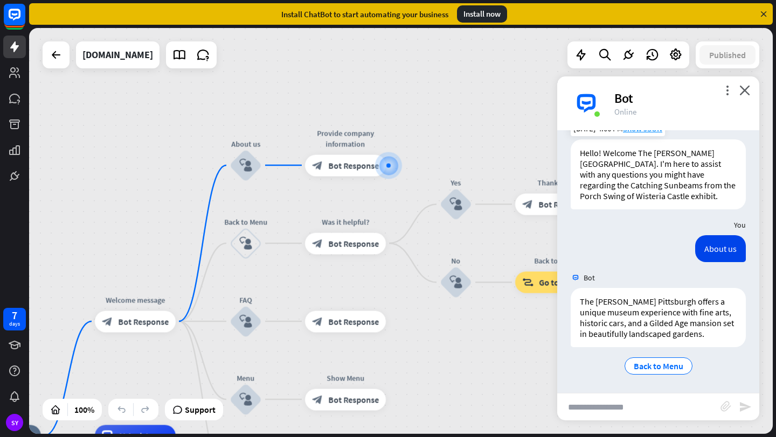
drag, startPoint x: 439, startPoint y: 211, endPoint x: 508, endPoint y: 145, distance: 94.8
click at [508, 145] on div "home_2 Start point Welcome message block_bot_response Bot Response About us blo…" at bounding box center [400, 231] width 743 height 406
click at [658, 373] on div "Back to Menu" at bounding box center [658, 366] width 68 height 17
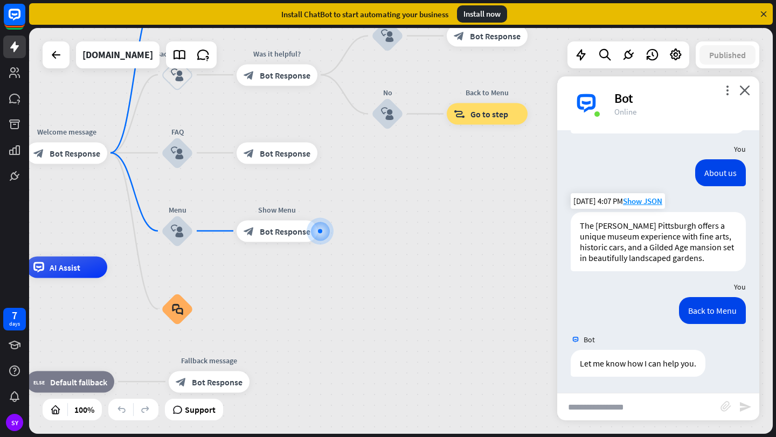
scroll to position [0, 0]
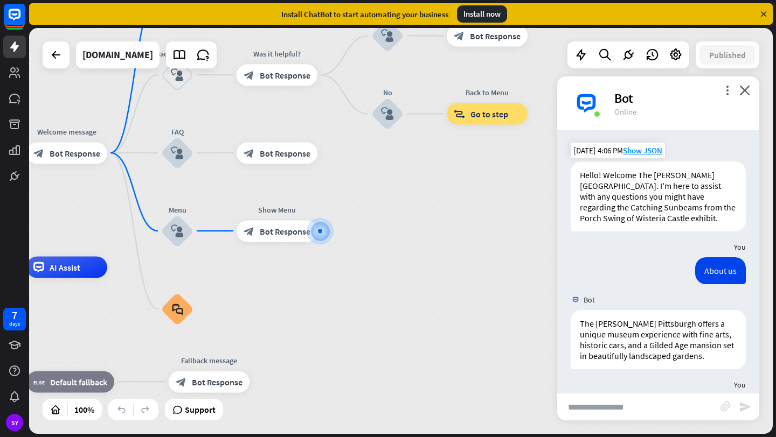
click at [626, 99] on div "Bot" at bounding box center [680, 98] width 132 height 17
click at [587, 97] on img at bounding box center [586, 103] width 32 height 32
click at [731, 94] on icon "more_vert" at bounding box center [727, 90] width 10 height 10
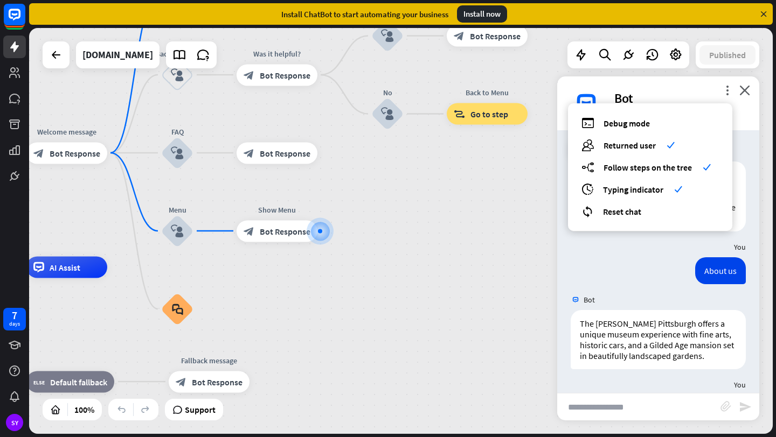
click at [403, 172] on div "home_2 Start point Welcome message block_bot_response Bot Response About us blo…" at bounding box center [400, 231] width 743 height 406
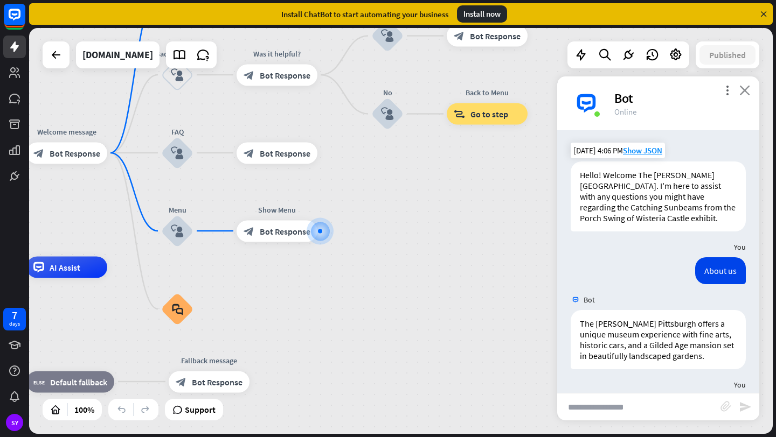
click at [747, 89] on icon "close" at bounding box center [744, 90] width 11 height 10
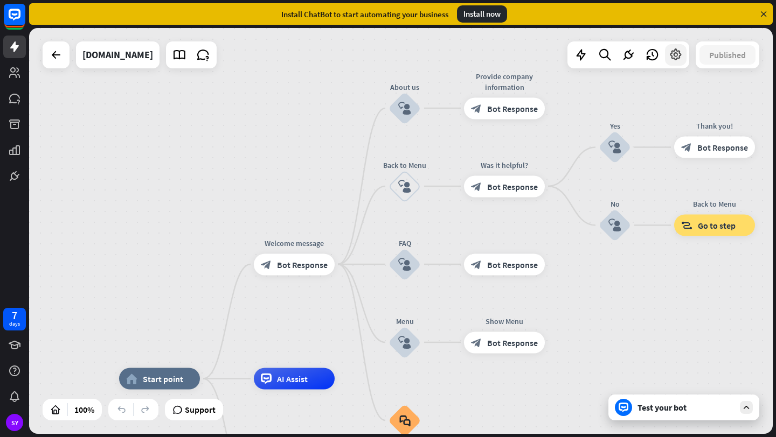
click at [682, 53] on div at bounding box center [676, 55] width 22 height 22
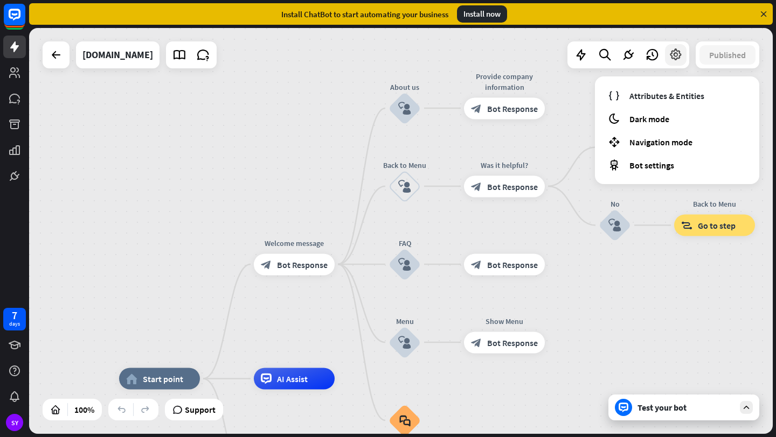
click at [682, 53] on div at bounding box center [676, 55] width 22 height 22
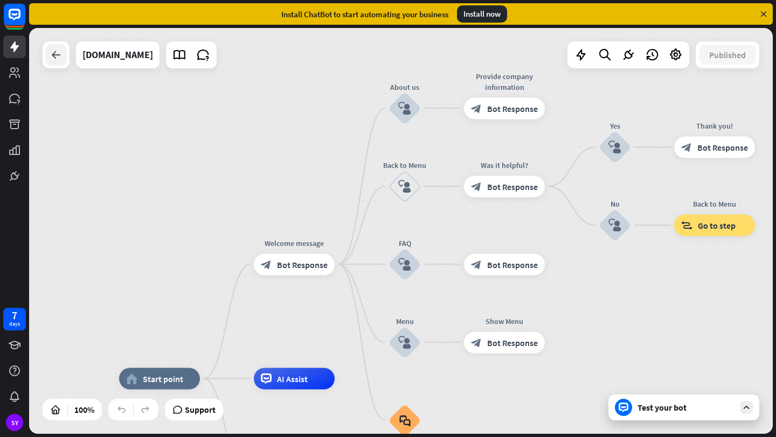
click at [54, 60] on icon at bounding box center [56, 54] width 13 height 13
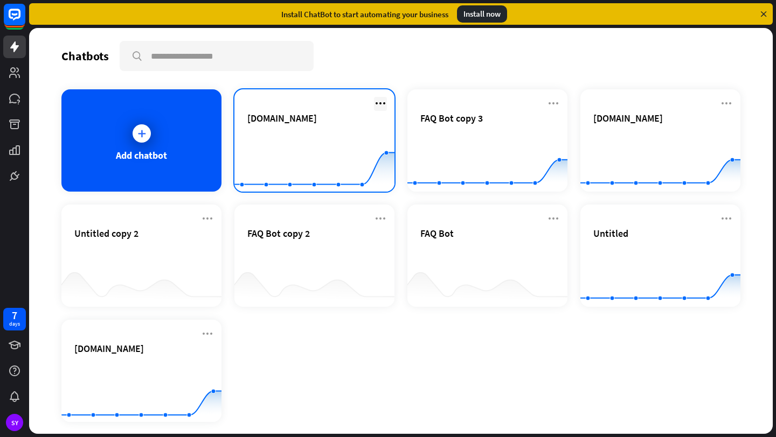
click at [376, 104] on icon at bounding box center [380, 103] width 13 height 13
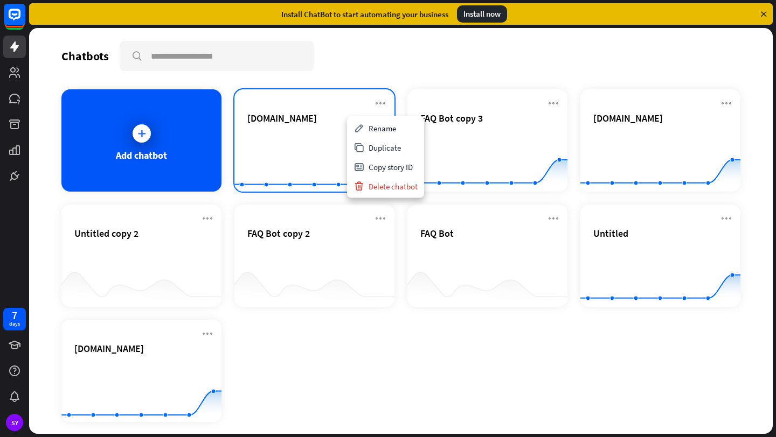
click at [331, 106] on div "thefrickpittsburgh.org Created with Highcharts 10.1.0 0 2 4 6" at bounding box center [314, 140] width 160 height 102
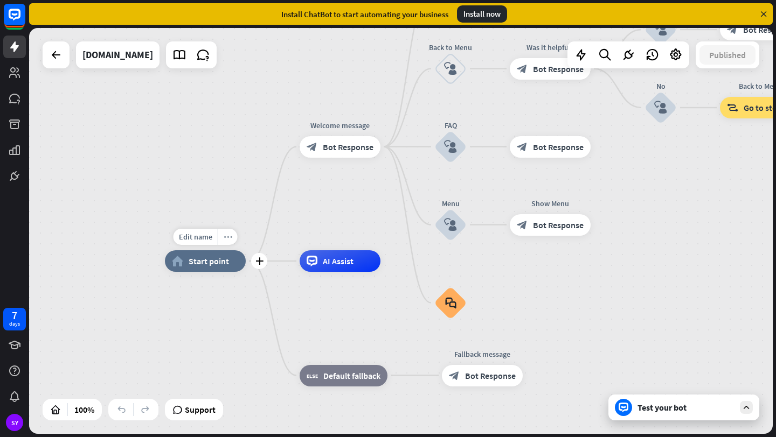
click at [224, 241] on icon "more_horiz" at bounding box center [227, 237] width 9 height 8
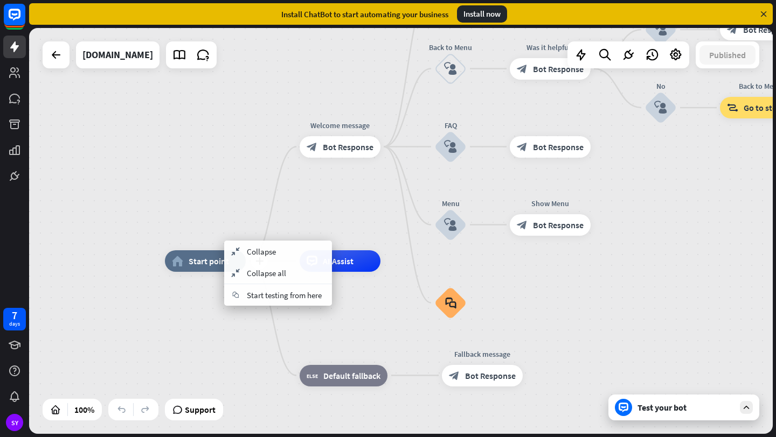
click at [205, 257] on span "Start point" at bounding box center [208, 261] width 40 height 11
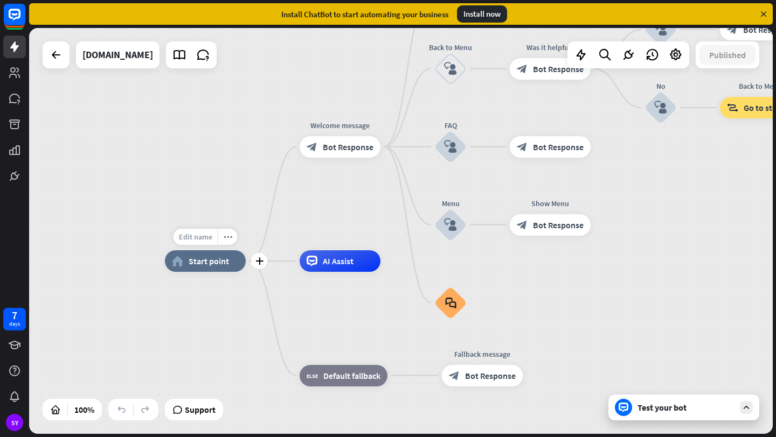
click at [206, 241] on span "Edit name" at bounding box center [195, 237] width 33 height 10
click at [254, 218] on div "home_2 Start point Welcome message block_bot_response Bot Response About us blo…" at bounding box center [400, 231] width 743 height 406
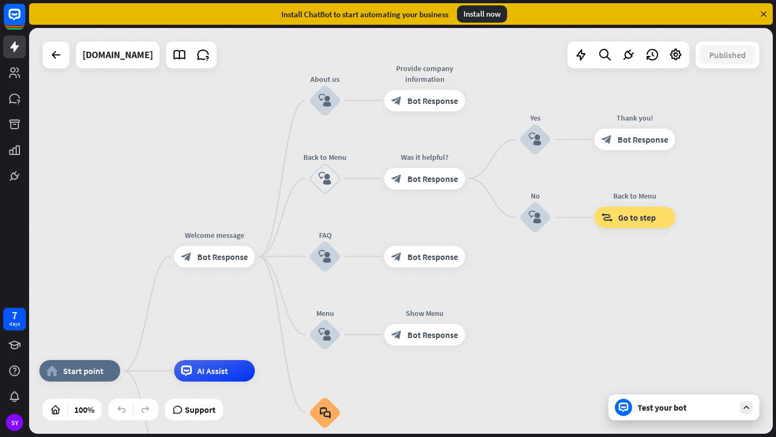
click at [648, 403] on div "Test your bot" at bounding box center [685, 407] width 97 height 11
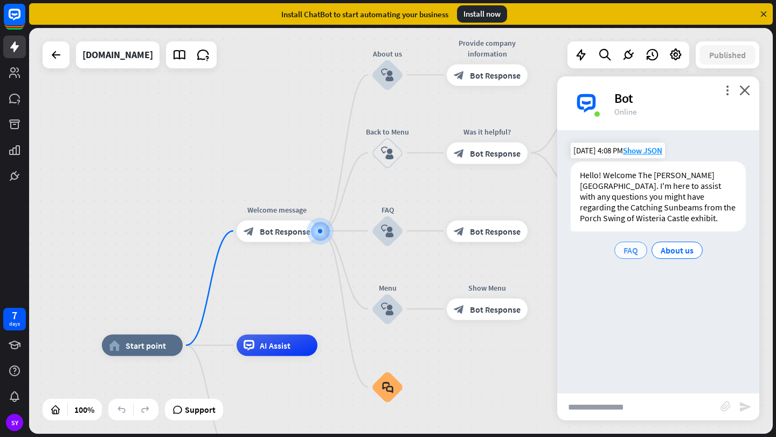
click at [634, 249] on span "FAQ" at bounding box center [630, 250] width 15 height 11
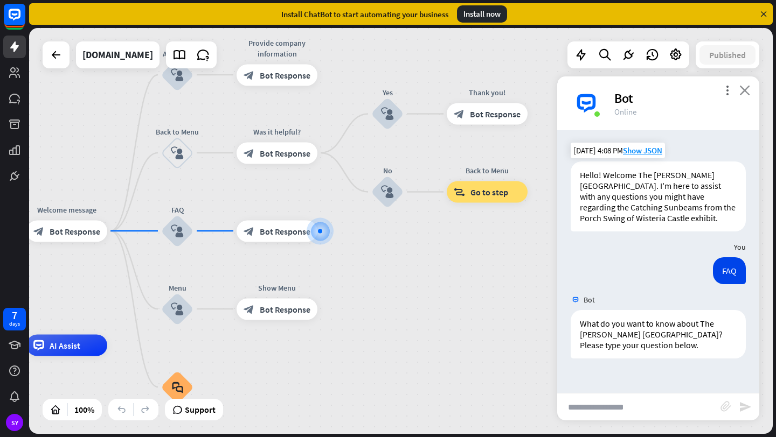
click at [747, 91] on icon "close" at bounding box center [744, 90] width 11 height 10
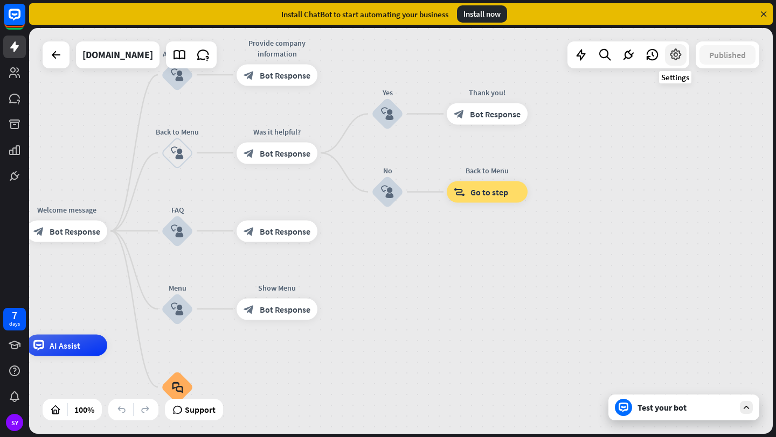
click at [679, 54] on icon at bounding box center [675, 55] width 14 height 14
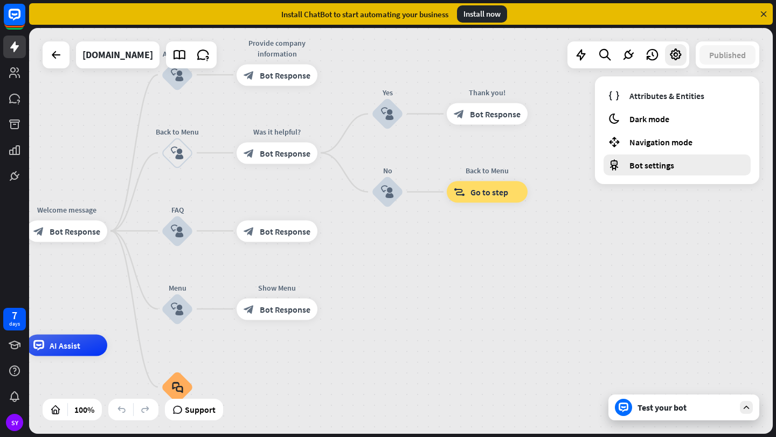
click at [629, 164] on span "Bot settings" at bounding box center [651, 165] width 45 height 11
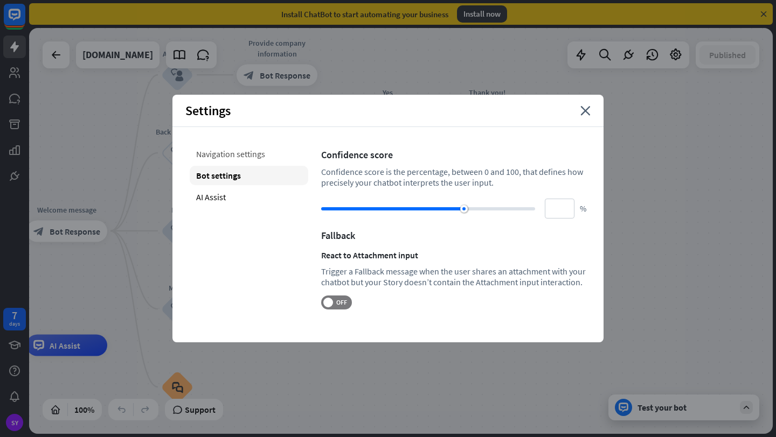
click at [262, 153] on div "Navigation settings" at bounding box center [249, 153] width 118 height 19
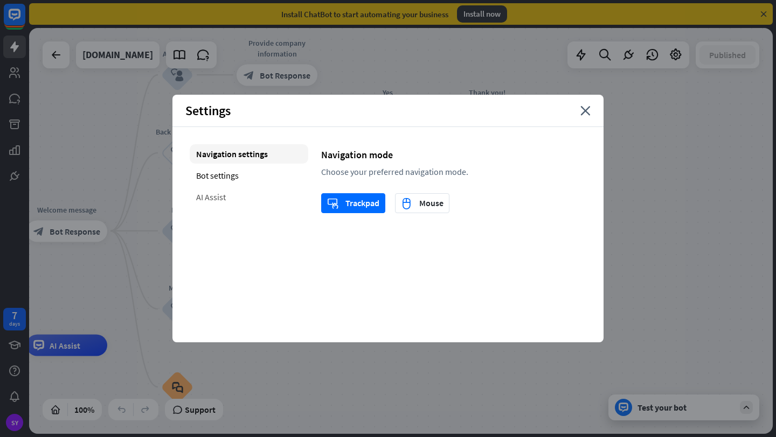
click at [242, 203] on div "AI Assist" at bounding box center [249, 196] width 118 height 19
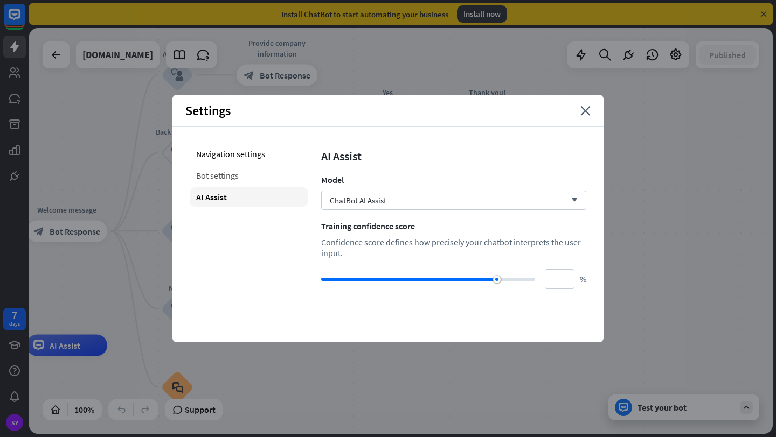
click at [257, 170] on div "Bot settings" at bounding box center [249, 175] width 118 height 19
type input "**"
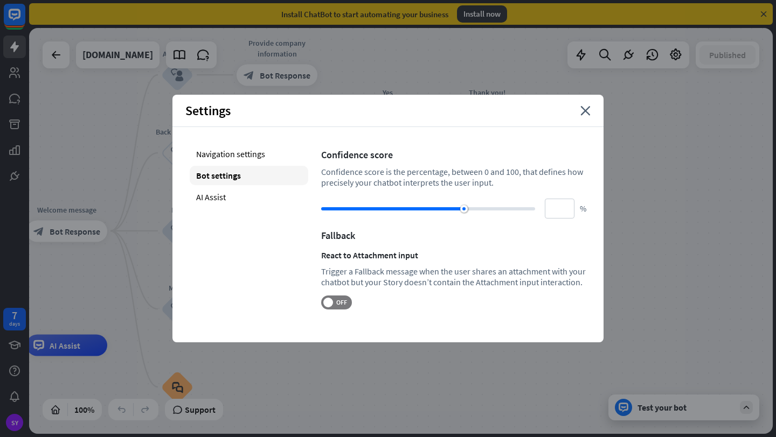
click at [579, 113] on div "Settings close" at bounding box center [387, 111] width 431 height 32
click at [586, 112] on icon "close" at bounding box center [585, 111] width 10 height 10
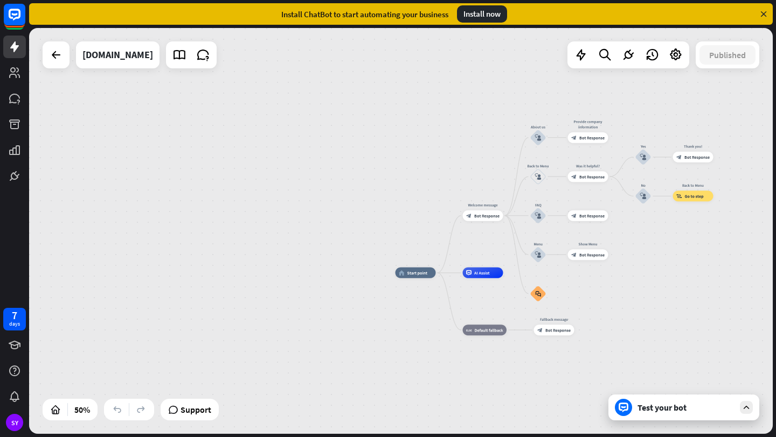
drag, startPoint x: 397, startPoint y: 301, endPoint x: 630, endPoint y: 278, distance: 234.3
click at [630, 278] on div "home_2 Start point Welcome message block_bot_response Bot Response About us blo…" at bounding box center [581, 374] width 372 height 203
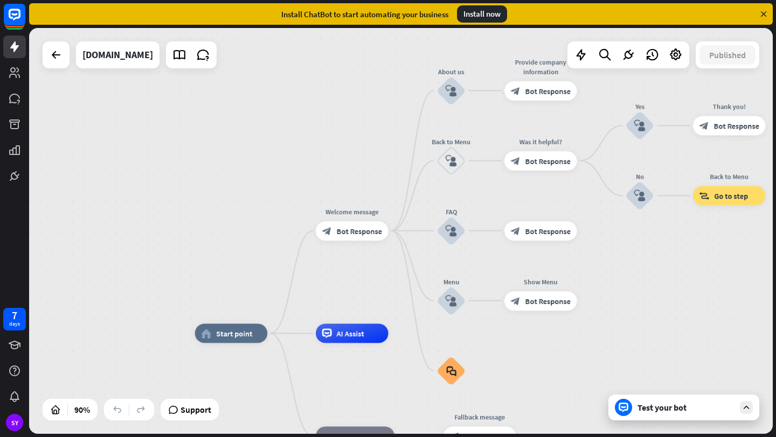
drag, startPoint x: 561, startPoint y: 163, endPoint x: 352, endPoint y: 131, distance: 211.3
click at [352, 132] on div "home_2 Start point Welcome message block_bot_response Bot Response About us blo…" at bounding box center [400, 231] width 743 height 406
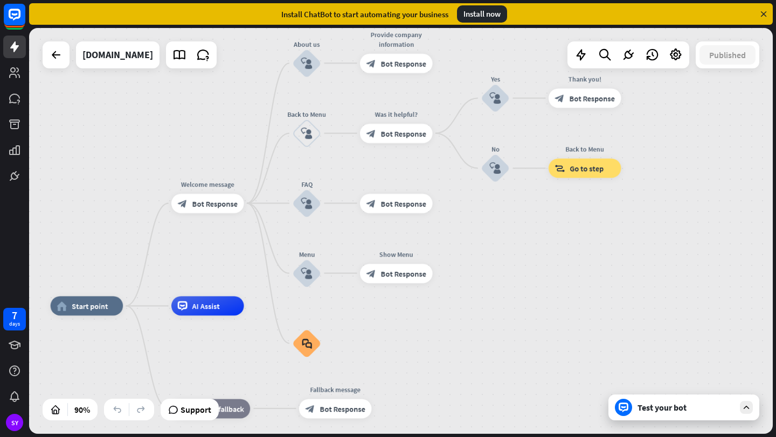
drag, startPoint x: 674, startPoint y: 305, endPoint x: 544, endPoint y: 280, distance: 132.2
click at [545, 281] on div "home_2 Start point Welcome message block_bot_response Bot Response About us blo…" at bounding box center [400, 231] width 743 height 406
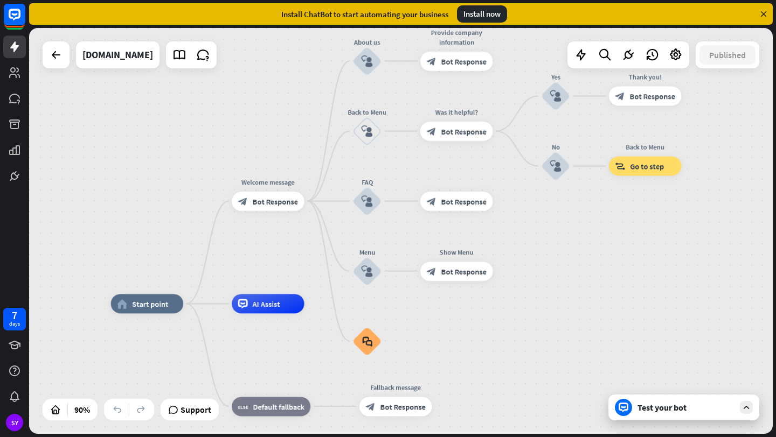
drag, startPoint x: 507, startPoint y: 257, endPoint x: 593, endPoint y: 268, distance: 87.4
click at [596, 269] on div "home_2 Start point Welcome message block_bot_response Bot Response About us blo…" at bounding box center [400, 231] width 743 height 406
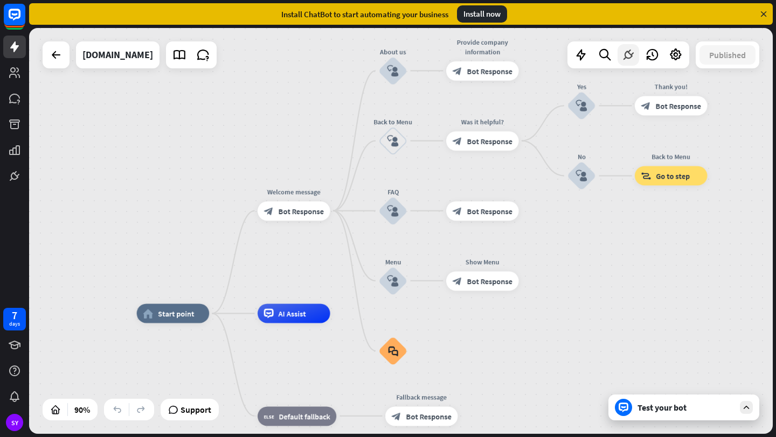
click at [624, 60] on icon at bounding box center [628, 55] width 14 height 14
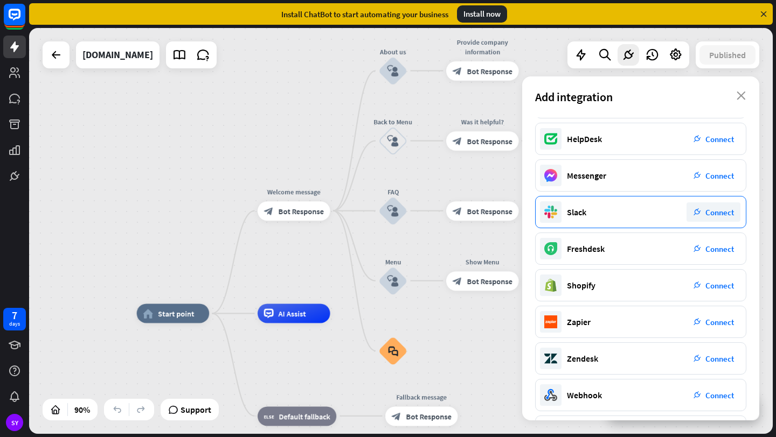
scroll to position [108, 0]
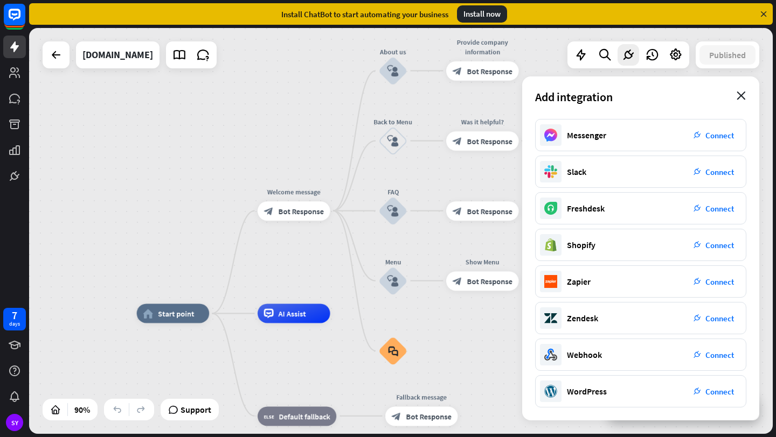
click at [742, 97] on icon "close" at bounding box center [740, 96] width 9 height 9
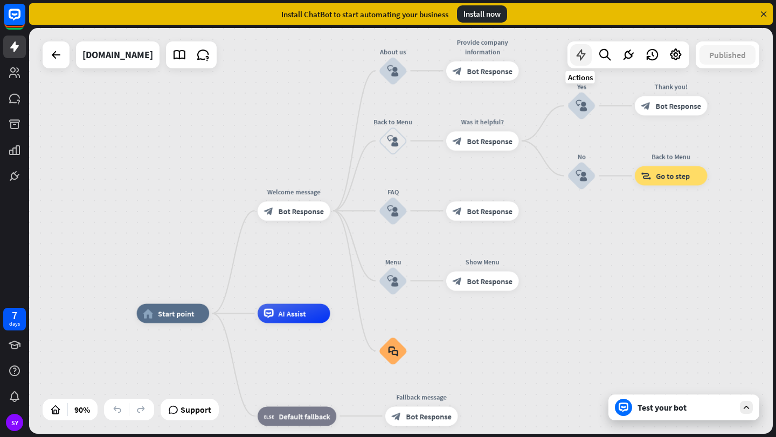
click at [582, 52] on icon at bounding box center [581, 55] width 14 height 14
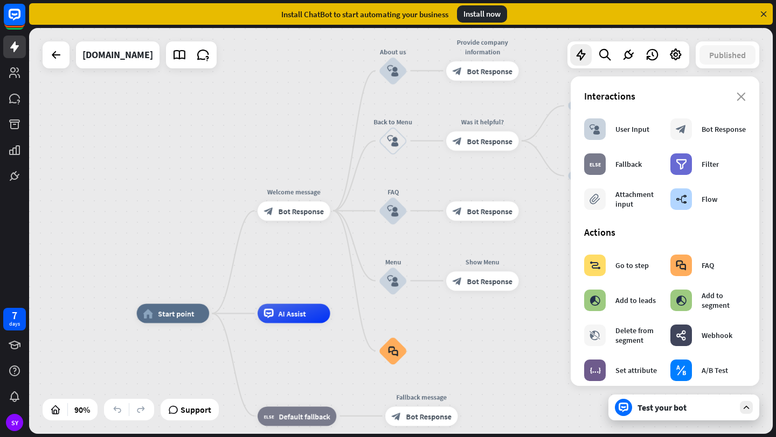
click at [743, 91] on div "Interactions" at bounding box center [665, 96] width 162 height 12
click at [627, 61] on icon at bounding box center [628, 55] width 14 height 14
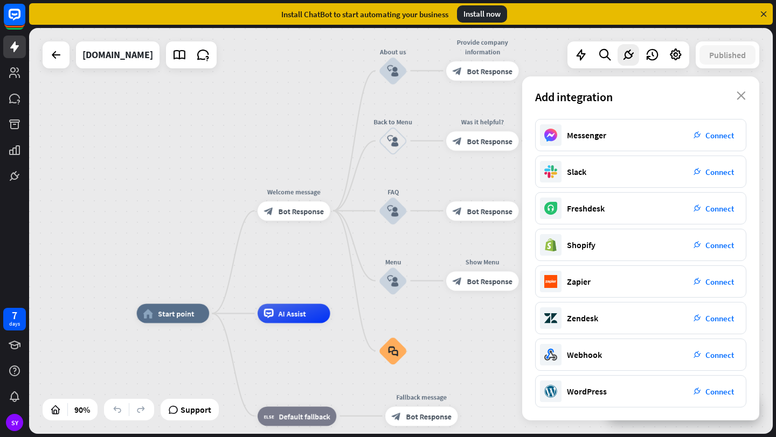
scroll to position [0, 0]
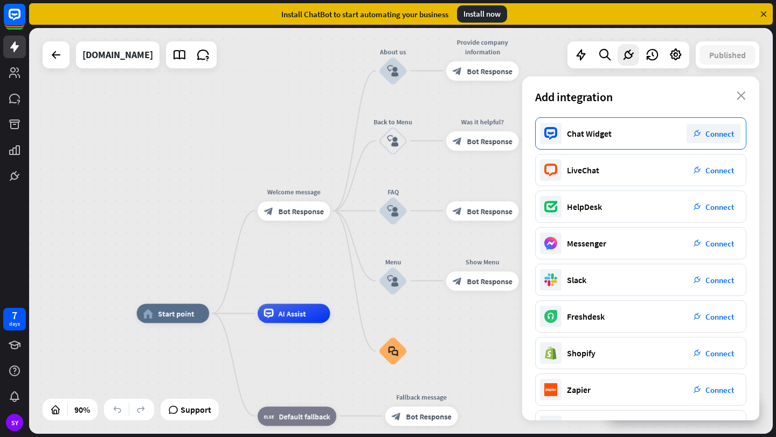
click at [691, 133] on div "plug_integration Connect" at bounding box center [713, 133] width 54 height 19
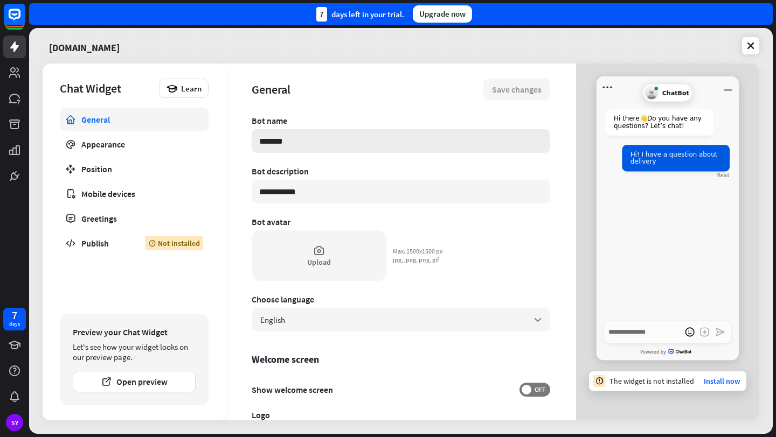
click at [455, 145] on input "*******" at bounding box center [401, 141] width 298 height 24
type textarea "*"
type input "*"
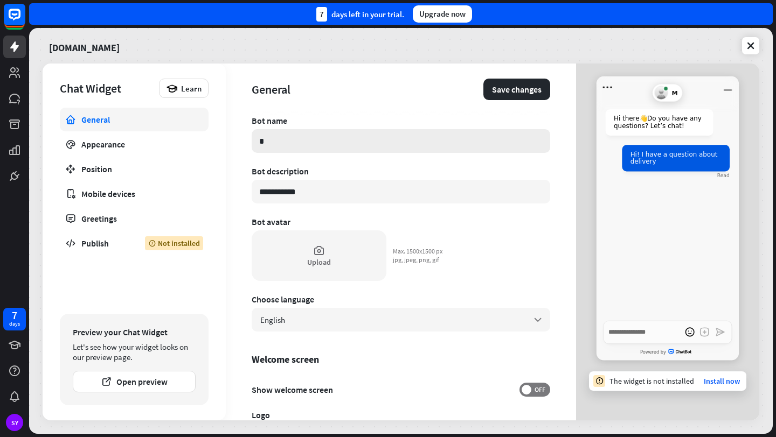
type textarea "*"
type input "**"
type textarea "*"
type input "***"
type textarea "*"
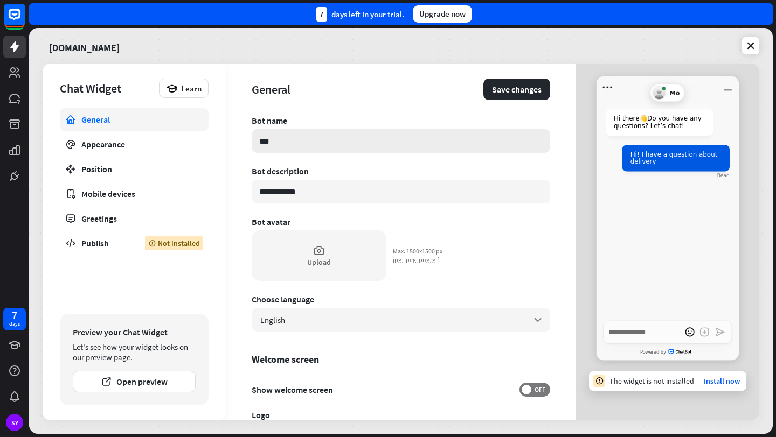
type input "****"
type textarea "*"
type input "***"
type textarea "*"
type input "*"
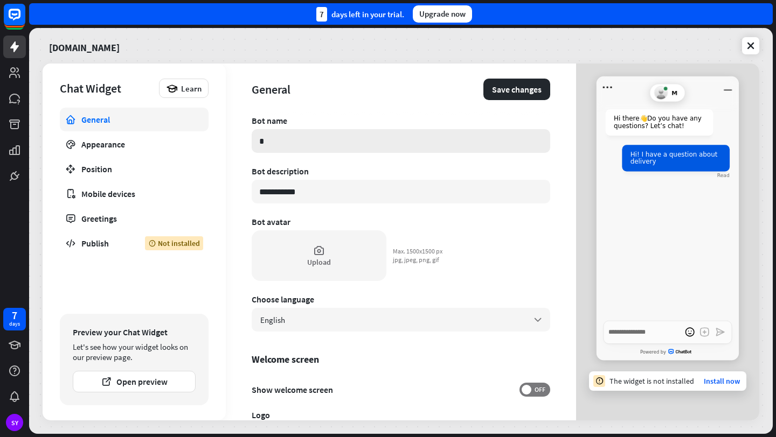
type textarea "*"
type input "*"
type textarea "*"
type input "***"
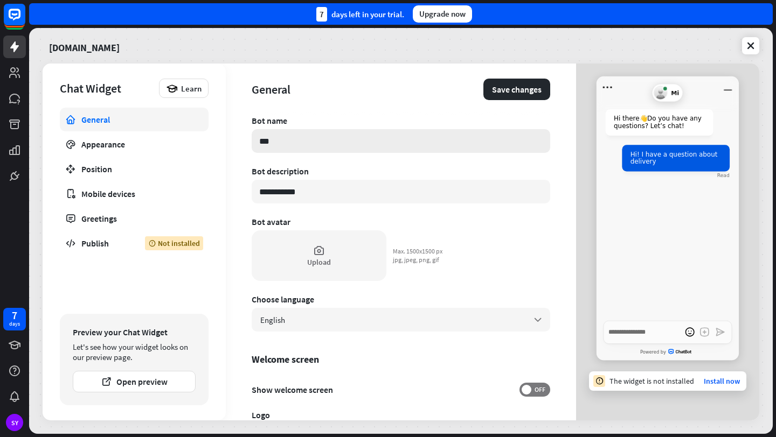
type textarea "*"
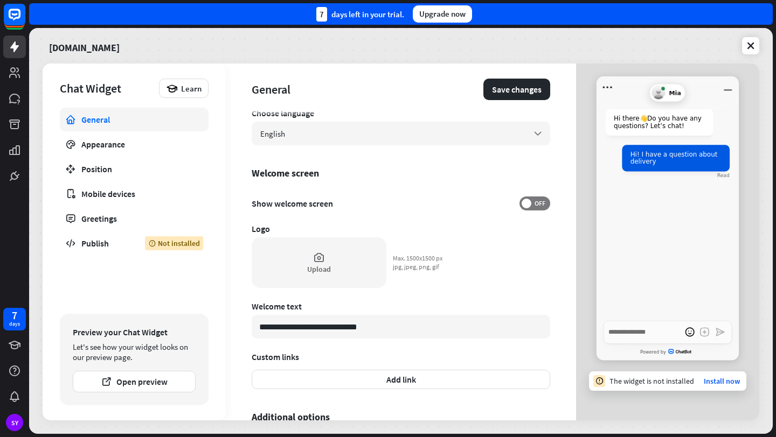
scroll to position [186, 0]
type input "***"
click at [539, 197] on label "OFF" at bounding box center [534, 204] width 31 height 14
type textarea "*"
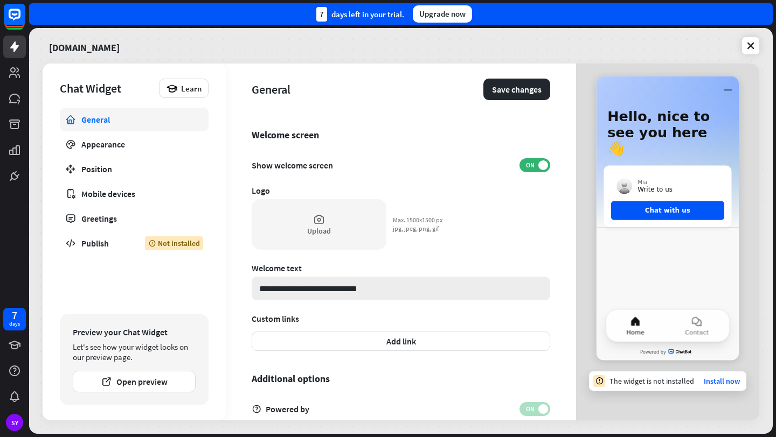
scroll to position [272, 0]
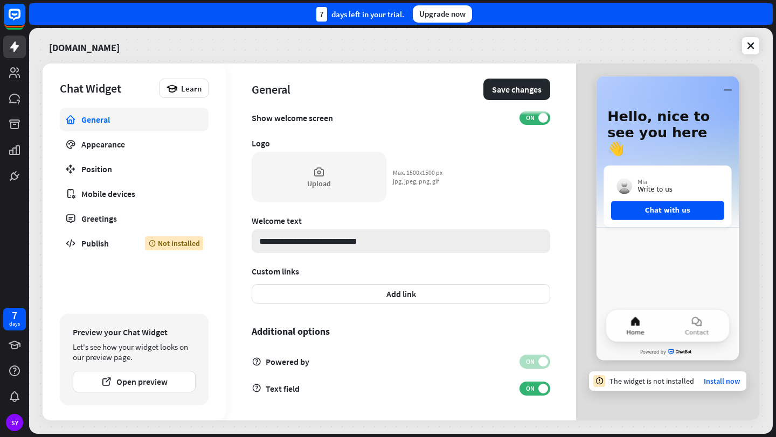
click at [386, 240] on input "**********" at bounding box center [401, 241] width 298 height 24
drag, startPoint x: 386, startPoint y: 240, endPoint x: 237, endPoint y: 232, distance: 148.9
click at [237, 232] on div "**********" at bounding box center [401, 242] width 350 height 357
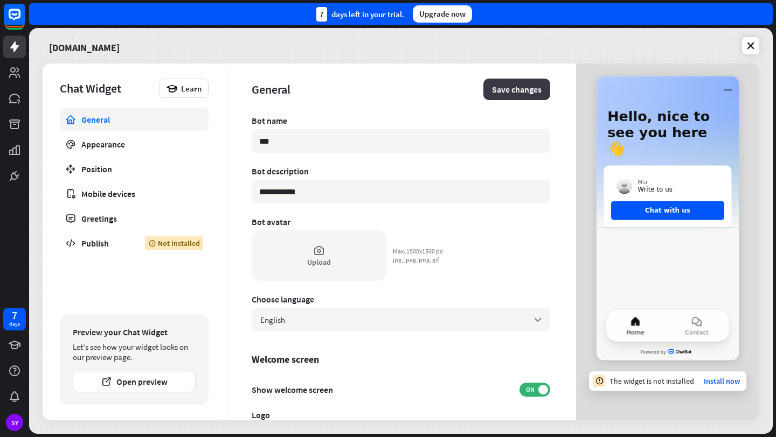
click at [497, 93] on button "Save changes" at bounding box center [516, 90] width 67 height 22
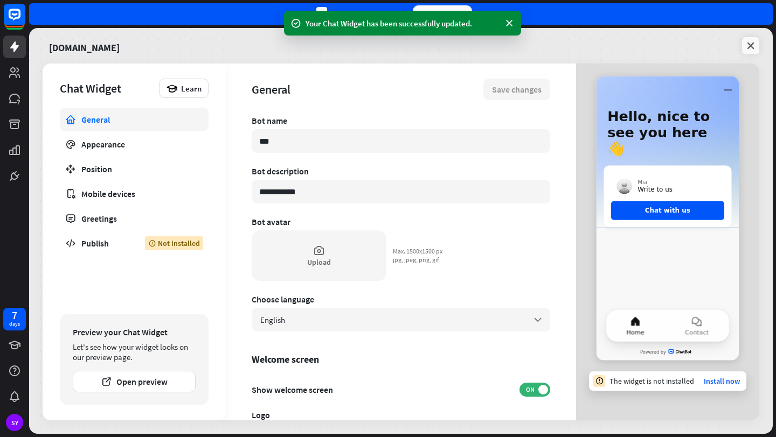
click at [750, 47] on icon at bounding box center [750, 45] width 11 height 11
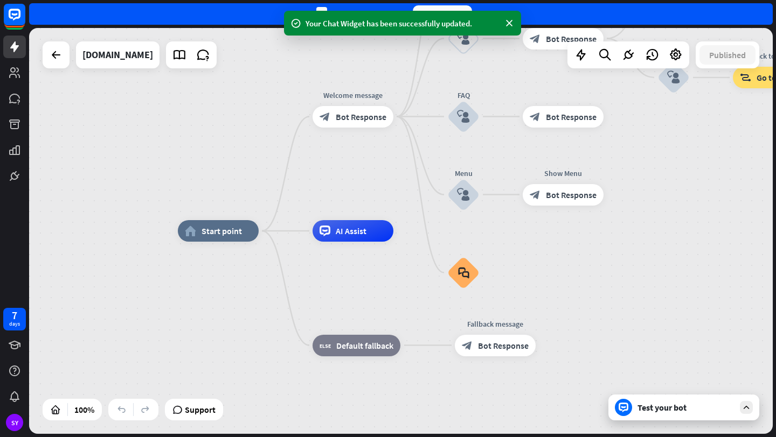
click at [696, 415] on div "Test your bot" at bounding box center [683, 408] width 151 height 26
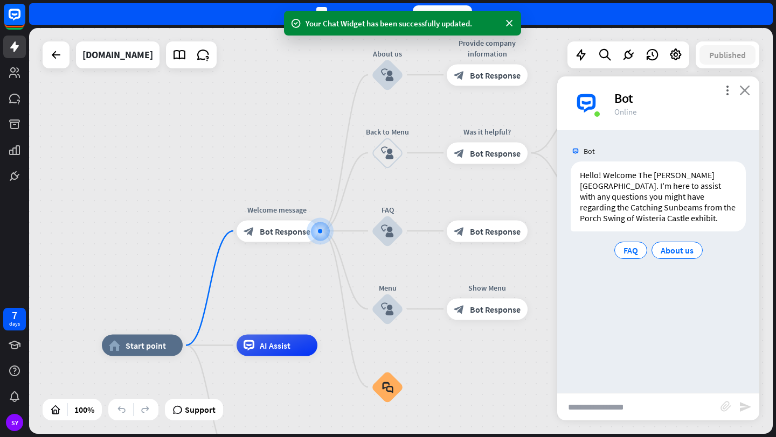
click at [743, 88] on icon "close" at bounding box center [744, 90] width 11 height 10
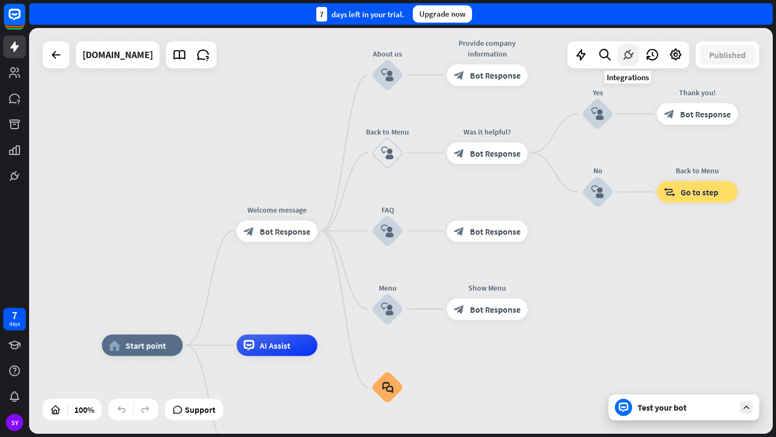
click at [621, 54] on icon at bounding box center [628, 55] width 14 height 14
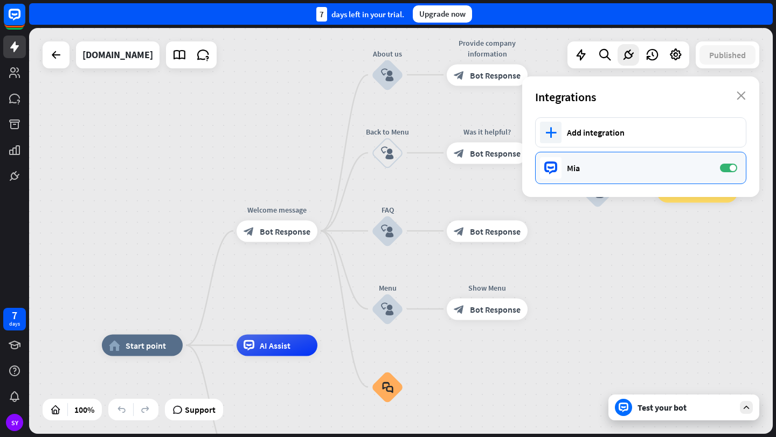
click at [613, 170] on div "Mia" at bounding box center [638, 168] width 142 height 11
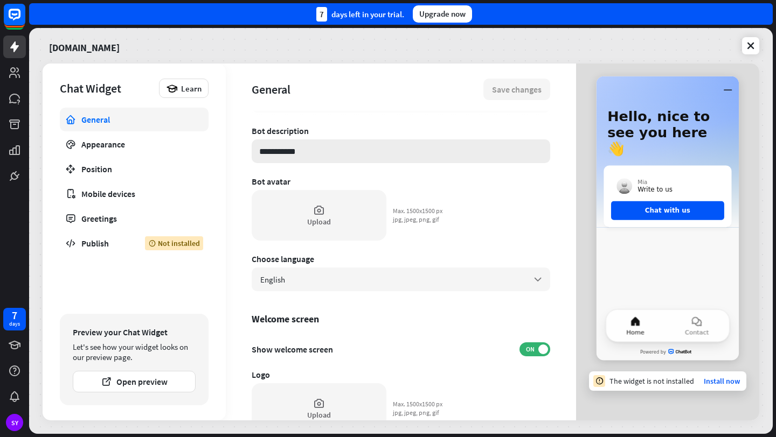
scroll to position [41, 0]
click at [149, 381] on button "Open preview" at bounding box center [134, 382] width 123 height 22
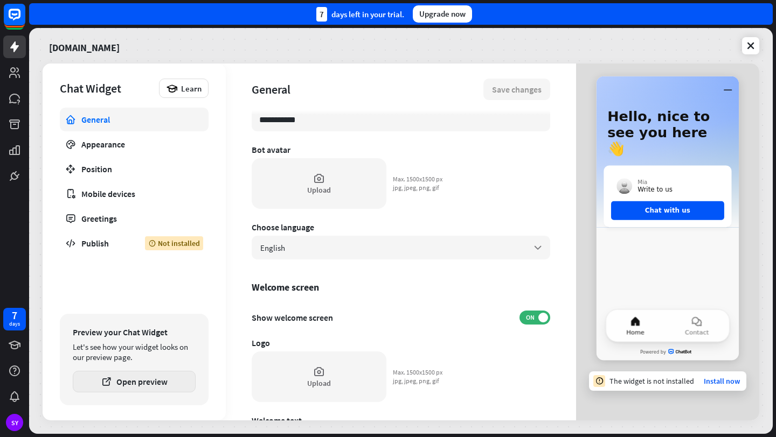
scroll to position [40, 0]
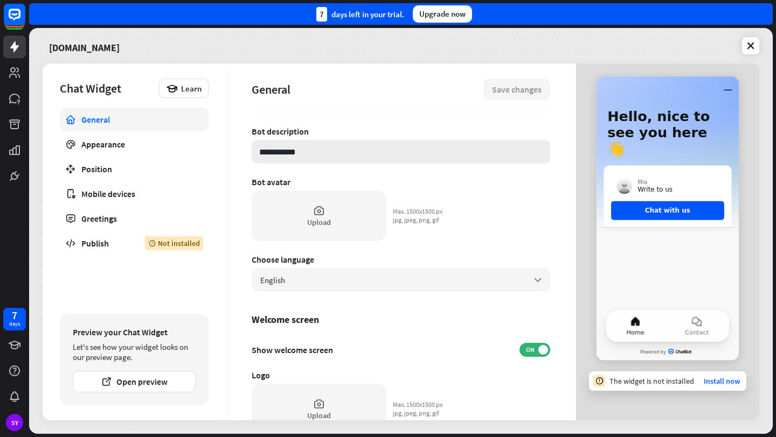
click at [400, 158] on input "**********" at bounding box center [401, 152] width 298 height 24
type input "**********"
click at [444, 225] on div "Upload Max. 1500x1500 px jpg, jpeg, png, gif" at bounding box center [349, 216] width 195 height 51
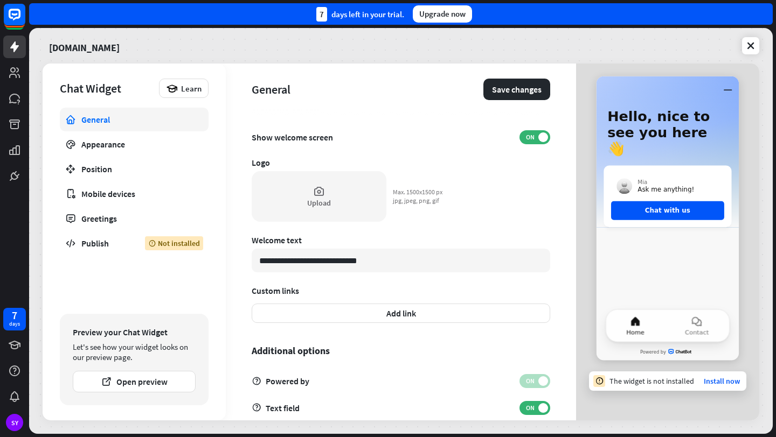
scroll to position [272, 0]
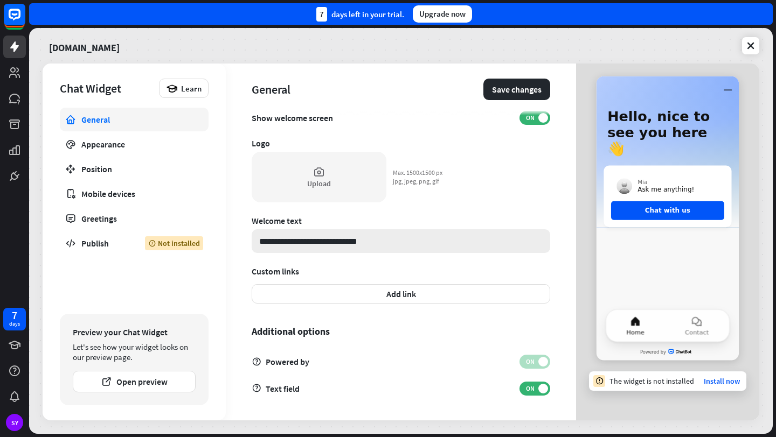
click at [382, 241] on input "**********" at bounding box center [401, 241] width 298 height 24
click at [355, 244] on input "**********" at bounding box center [401, 241] width 298 height 24
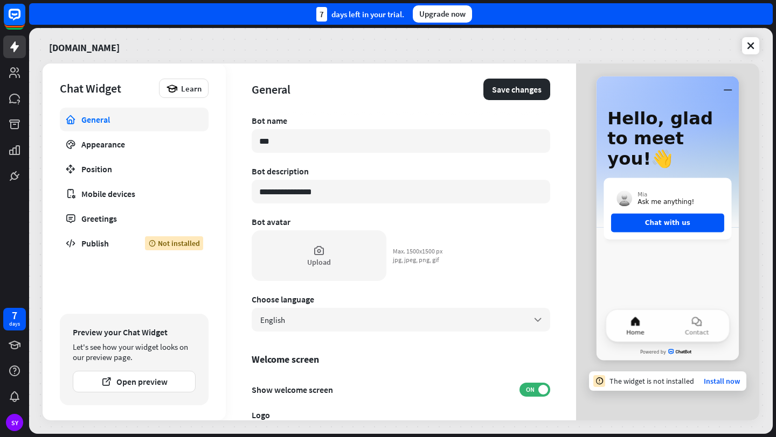
scroll to position [1, 0]
type input "**********"
click at [330, 256] on div "Upload" at bounding box center [319, 255] width 135 height 51
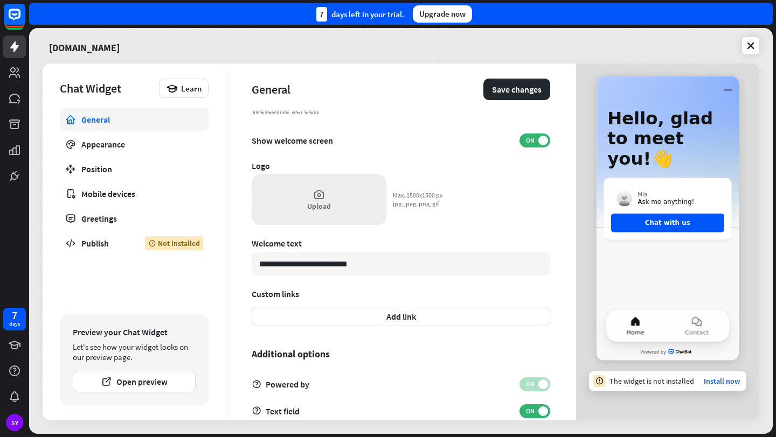
scroll to position [230, 0]
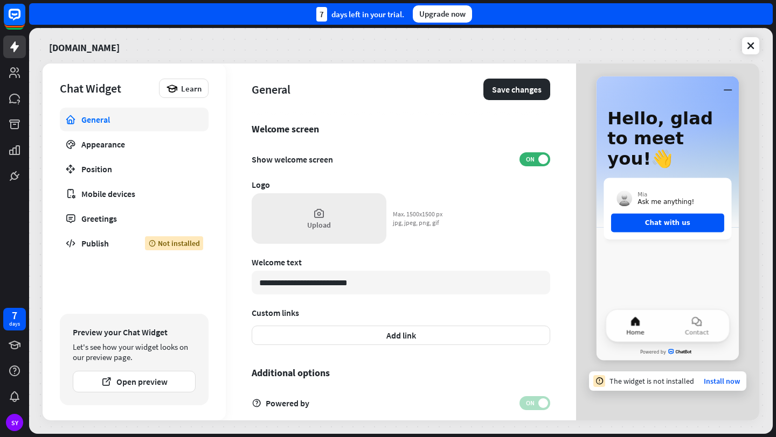
click at [340, 205] on div "Upload" at bounding box center [319, 218] width 135 height 51
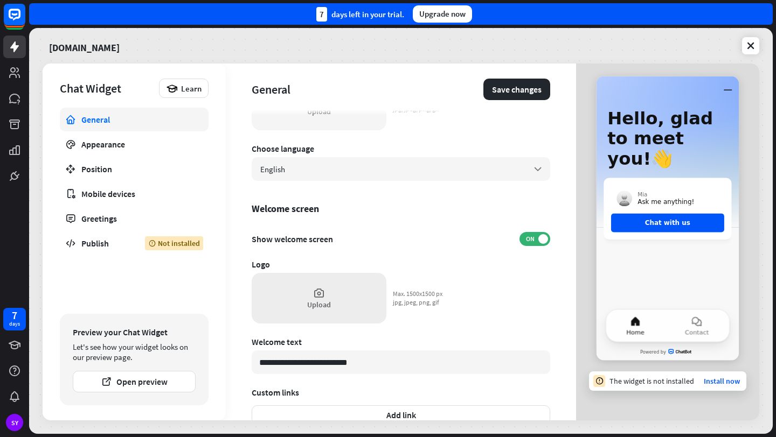
scroll to position [160, 0]
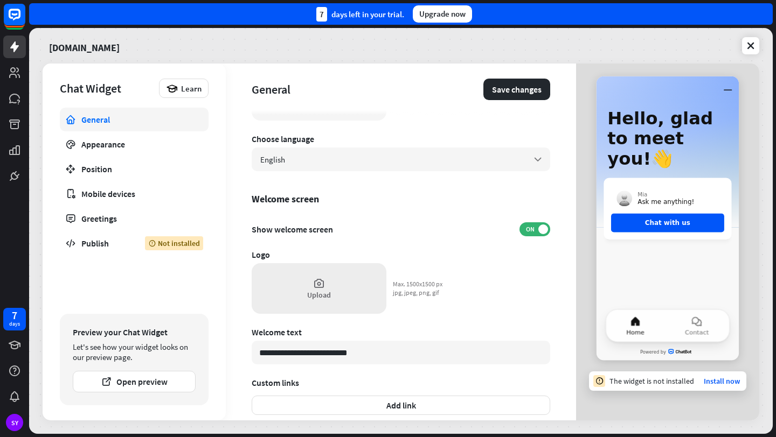
click at [306, 275] on div "Upload" at bounding box center [319, 288] width 135 height 51
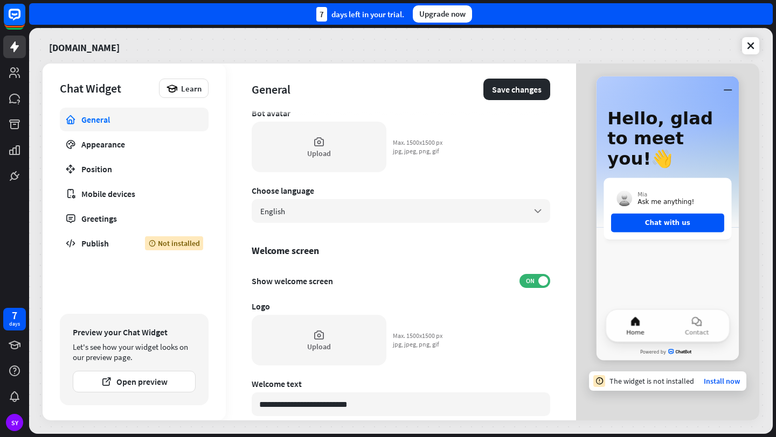
scroll to position [0, 0]
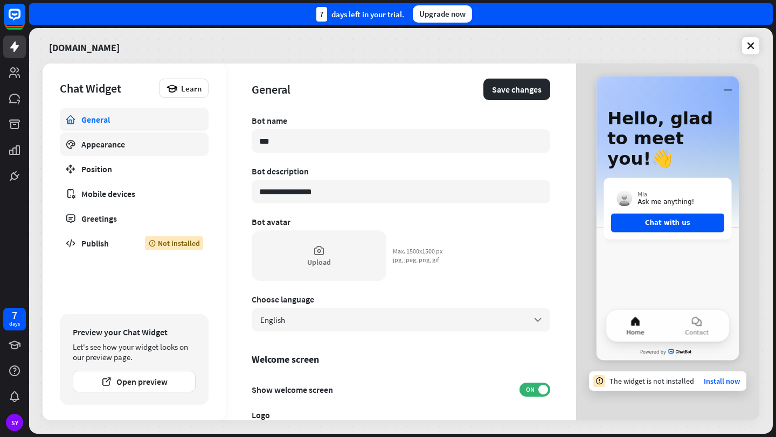
click at [115, 152] on link "Appearance" at bounding box center [134, 144] width 149 height 24
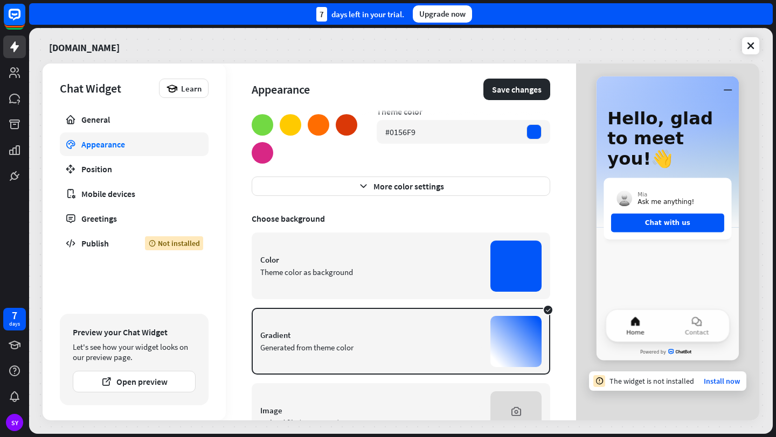
scroll to position [156, 0]
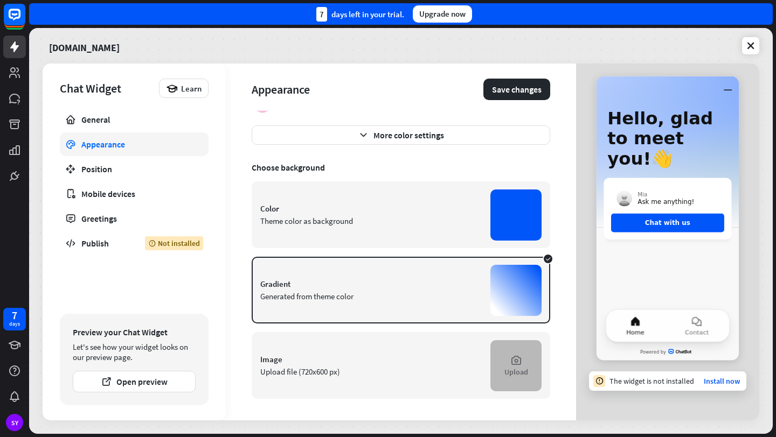
click at [498, 373] on div "Upload" at bounding box center [515, 365] width 51 height 51
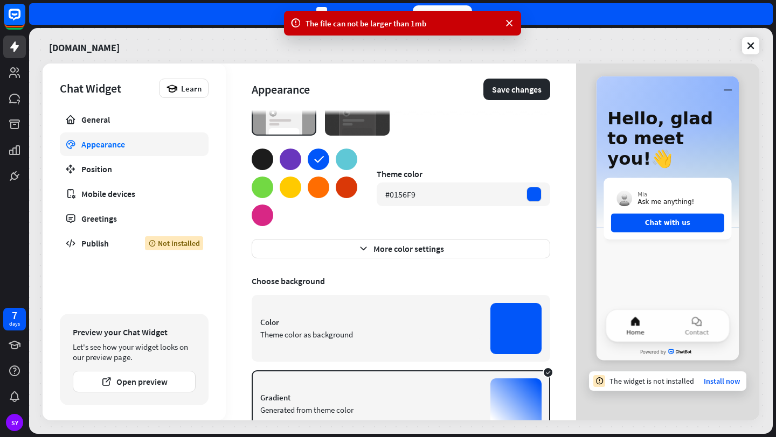
scroll to position [0, 0]
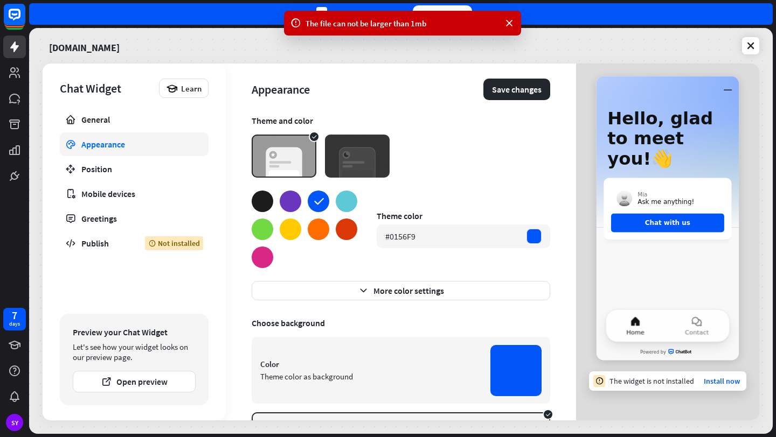
click at [294, 230] on div at bounding box center [291, 230] width 22 height 22
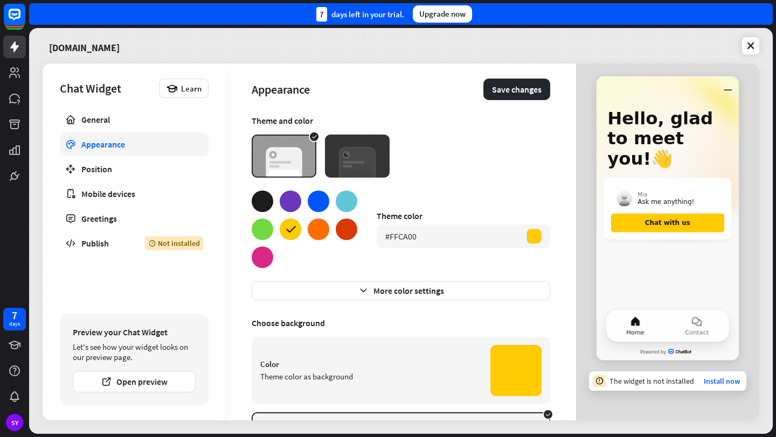
click at [321, 230] on div at bounding box center [319, 230] width 22 height 22
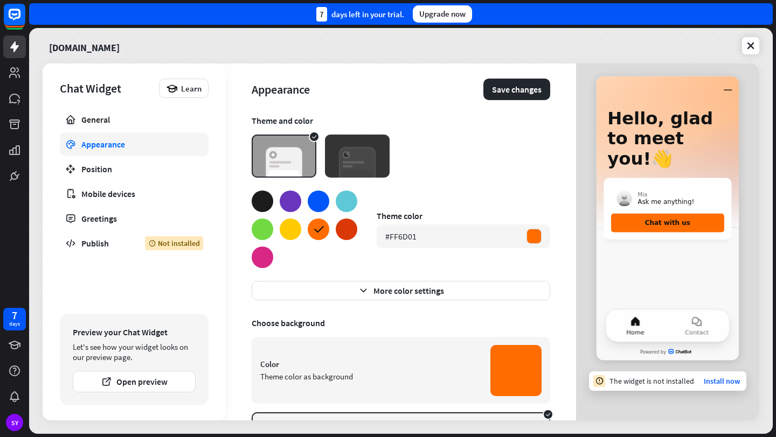
click at [350, 203] on div at bounding box center [347, 202] width 22 height 22
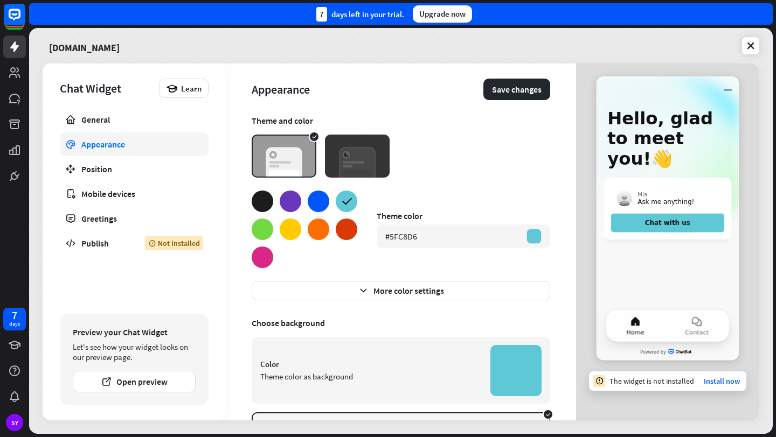
click at [267, 201] on div at bounding box center [263, 202] width 22 height 22
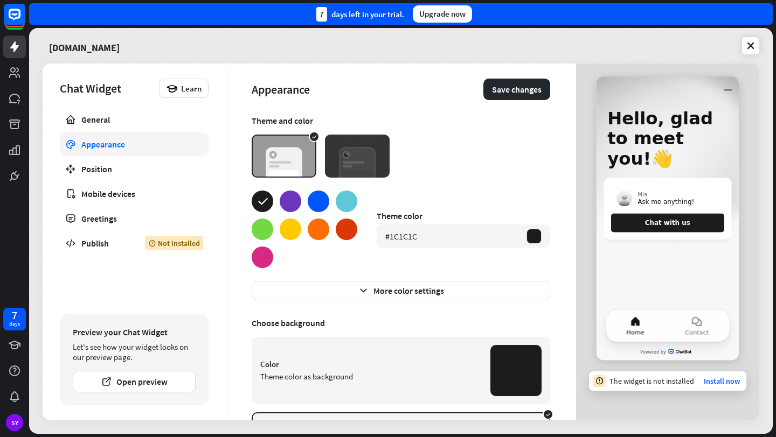
click at [352, 155] on img at bounding box center [357, 156] width 65 height 43
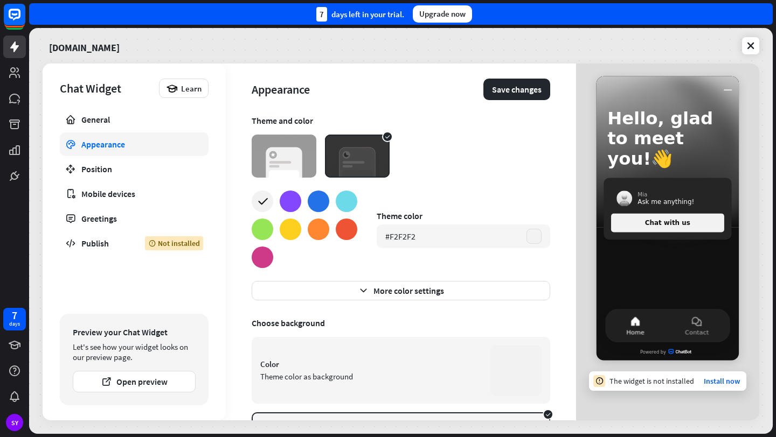
click at [295, 168] on img at bounding box center [284, 156] width 65 height 43
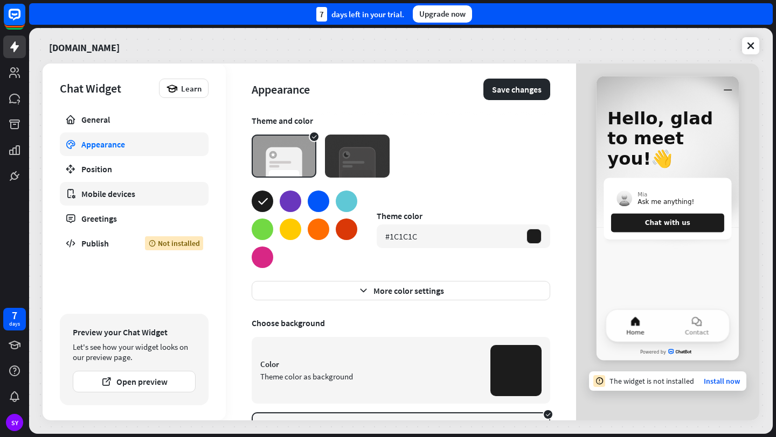
click at [131, 185] on link "Mobile devices" at bounding box center [134, 194] width 149 height 24
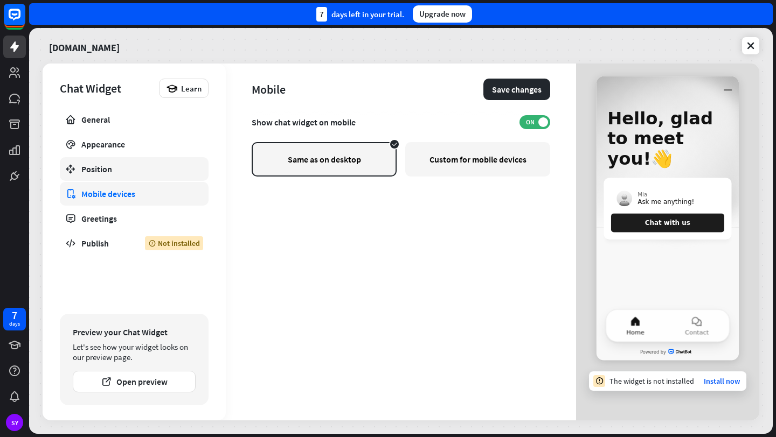
click at [128, 166] on div "Position" at bounding box center [134, 169] width 106 height 11
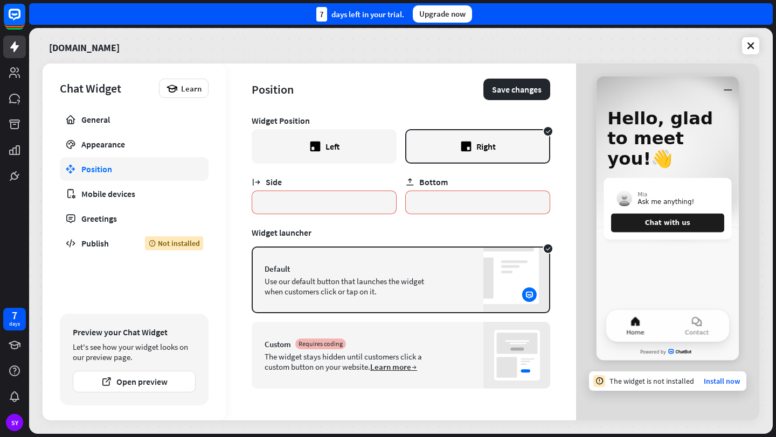
click at [330, 150] on div "Left" at bounding box center [332, 146] width 14 height 11
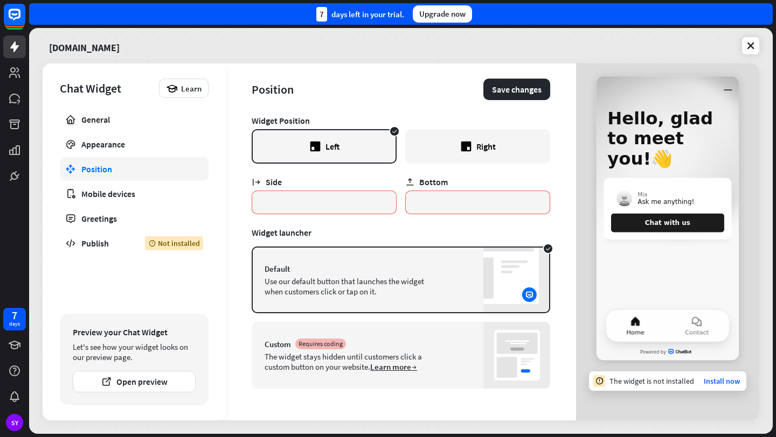
click at [463, 147] on icon at bounding box center [465, 147] width 10 height 10
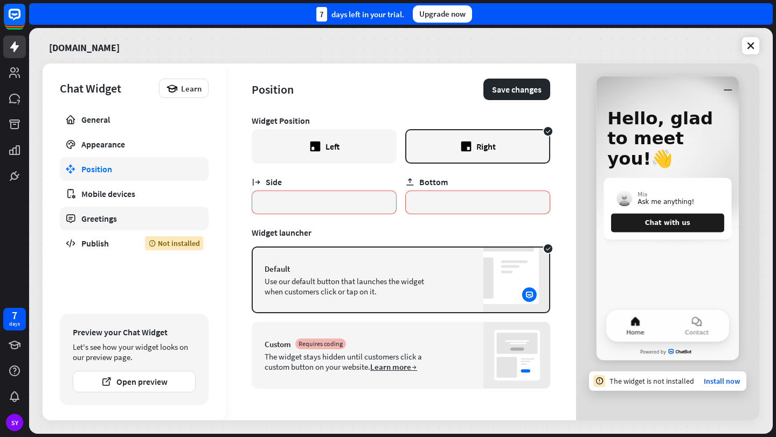
click at [109, 226] on link "Greetings" at bounding box center [134, 219] width 149 height 24
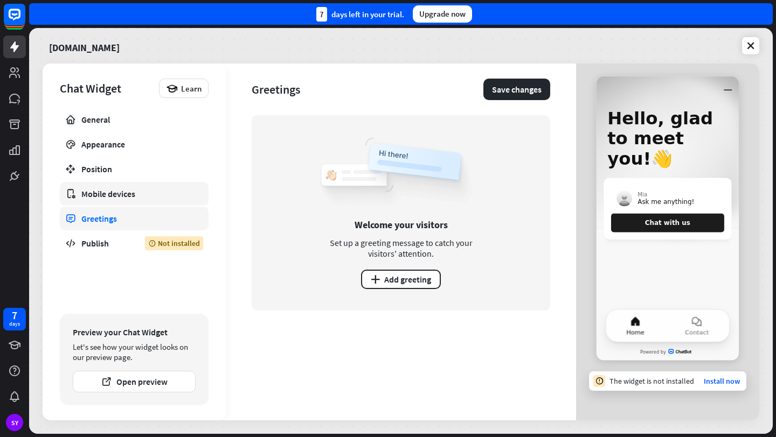
click at [111, 191] on div "Mobile devices" at bounding box center [134, 193] width 106 height 11
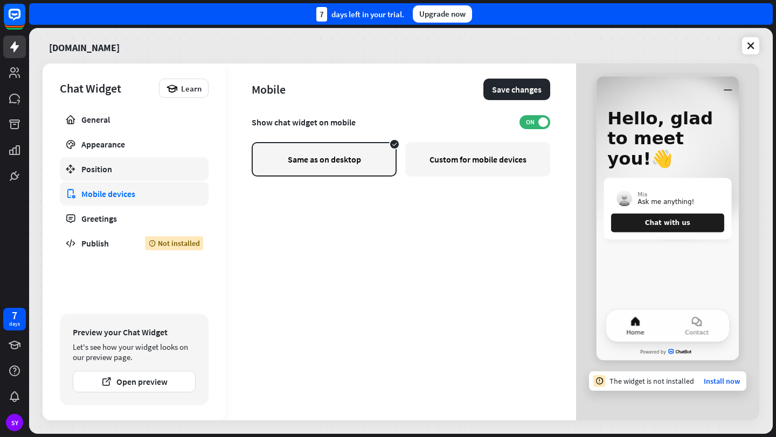
click at [111, 173] on div "Position" at bounding box center [134, 169] width 106 height 11
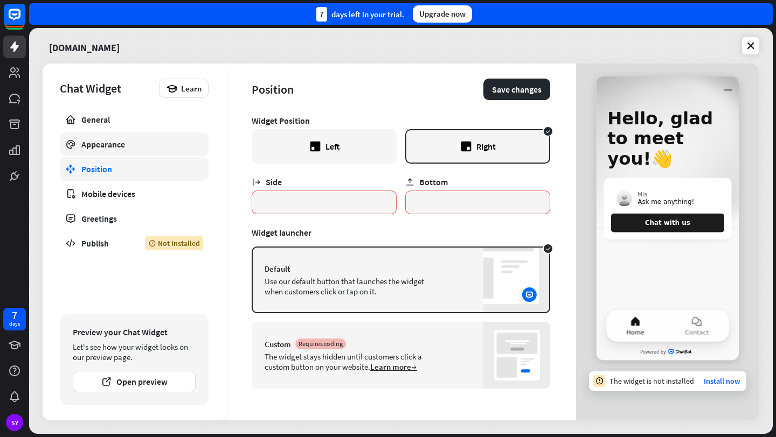
click at [125, 150] on link "Appearance" at bounding box center [134, 144] width 149 height 24
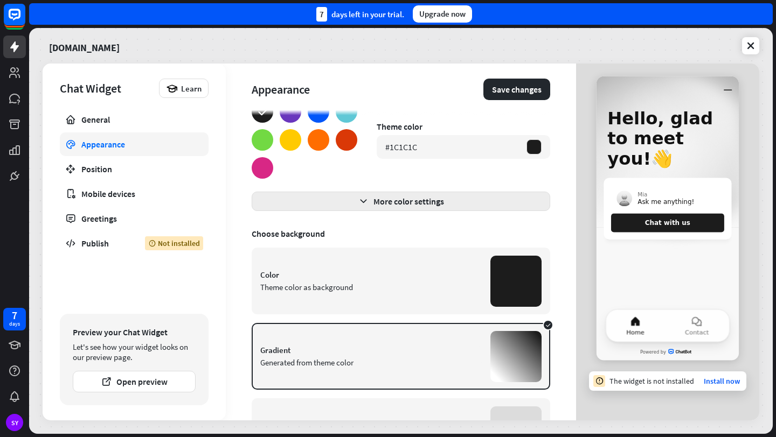
scroll to position [156, 0]
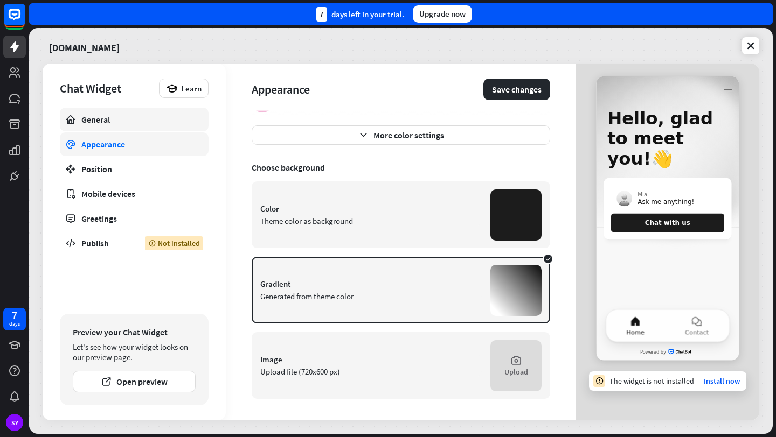
click at [99, 120] on div "General" at bounding box center [134, 119] width 106 height 11
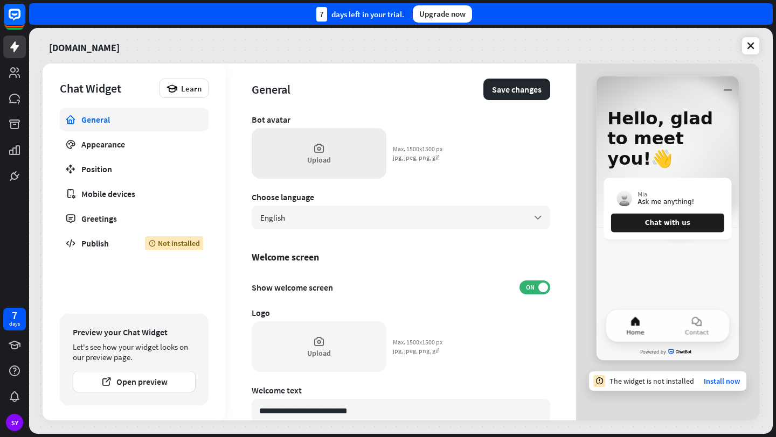
scroll to position [103, 0]
click at [315, 333] on div "Upload" at bounding box center [319, 345] width 135 height 51
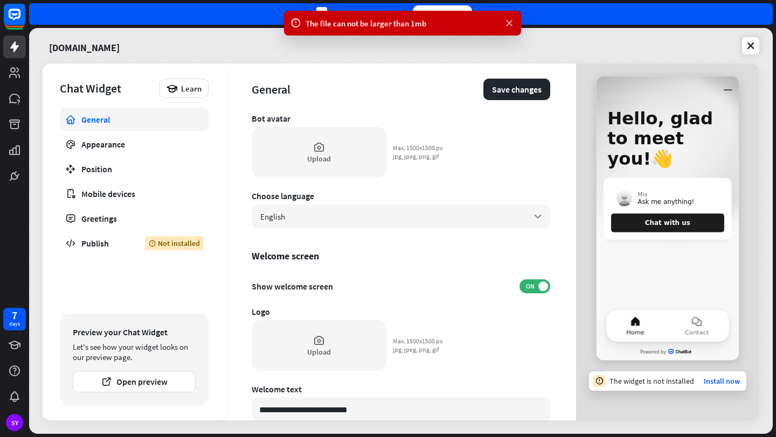
click at [508, 22] on icon at bounding box center [509, 23] width 11 height 11
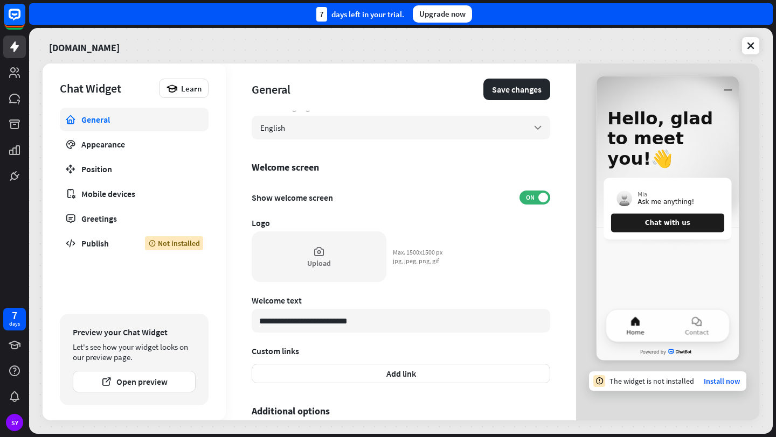
scroll to position [63, 0]
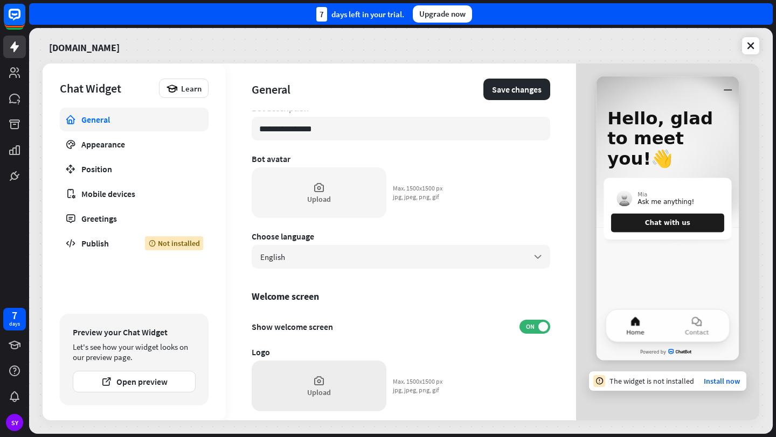
click at [289, 374] on div "Upload" at bounding box center [319, 386] width 135 height 51
click at [334, 208] on div "Upload" at bounding box center [319, 192] width 135 height 51
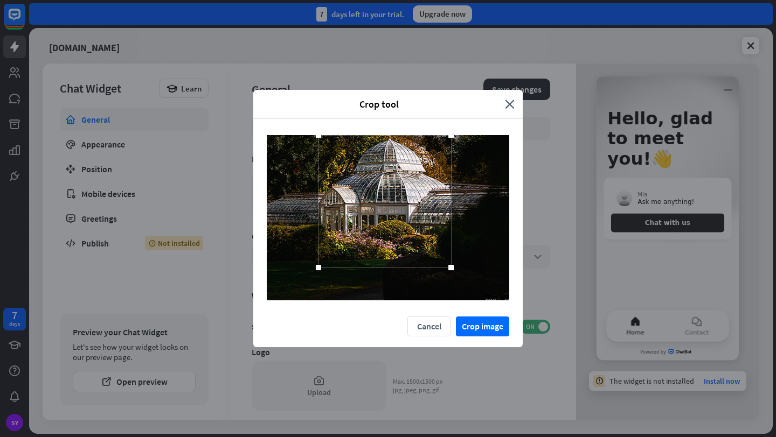
drag, startPoint x: 424, startPoint y: 251, endPoint x: 421, endPoint y: 235, distance: 15.9
click at [421, 235] on div at bounding box center [384, 201] width 132 height 132
click at [485, 323] on button "Crop image" at bounding box center [482, 327] width 53 height 20
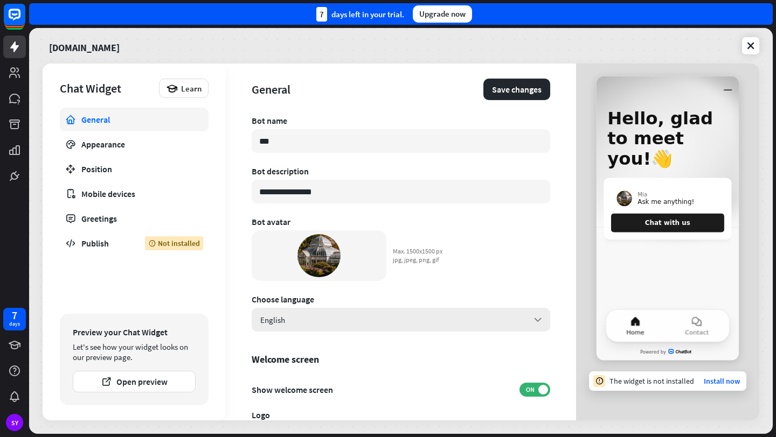
scroll to position [272, 0]
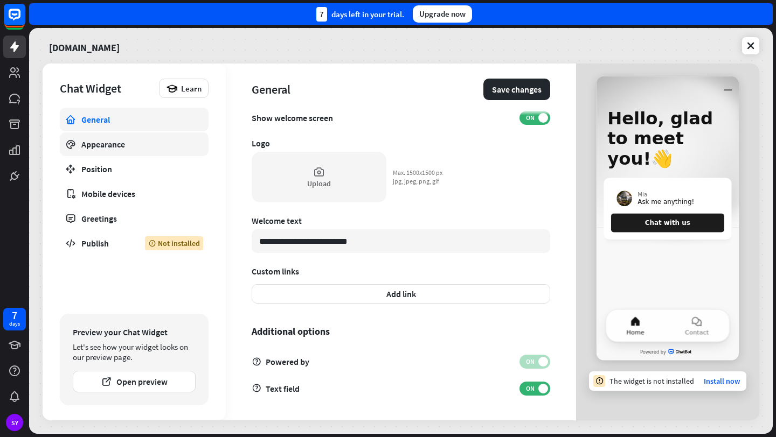
click at [138, 151] on link "Appearance" at bounding box center [134, 144] width 149 height 24
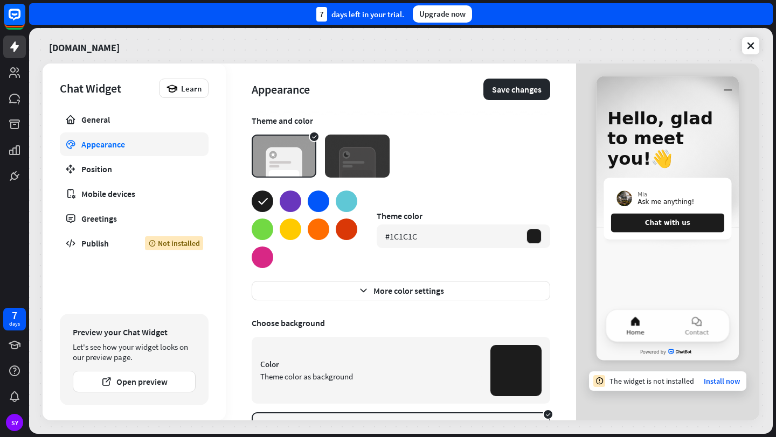
scroll to position [156, 0]
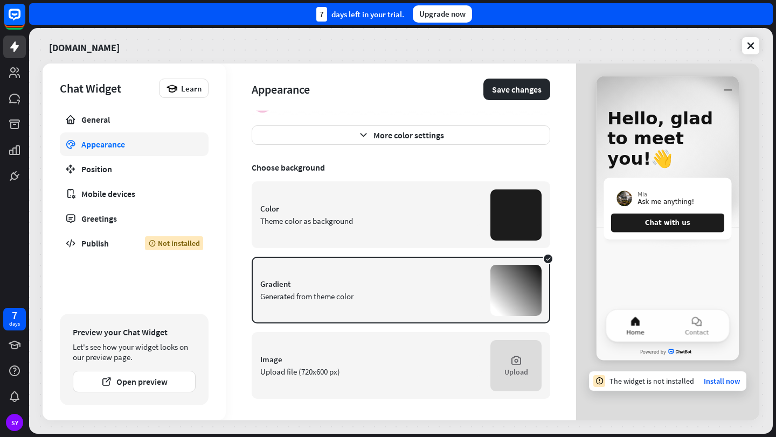
click at [356, 361] on div "Image" at bounding box center [370, 359] width 221 height 10
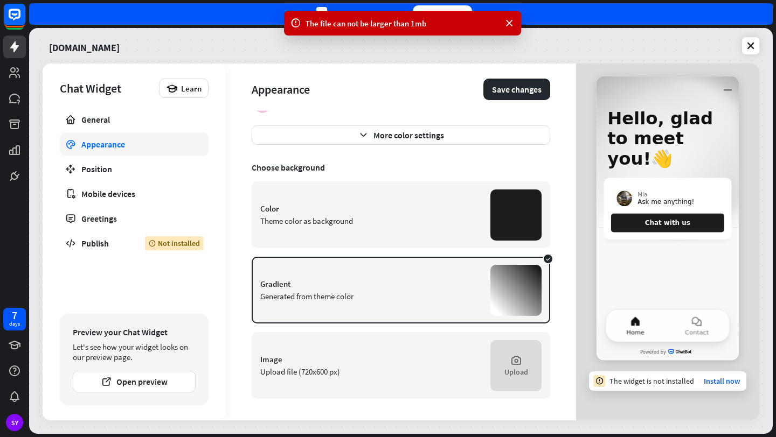
click at [281, 374] on div "Upload file (720x600 px)" at bounding box center [370, 372] width 221 height 10
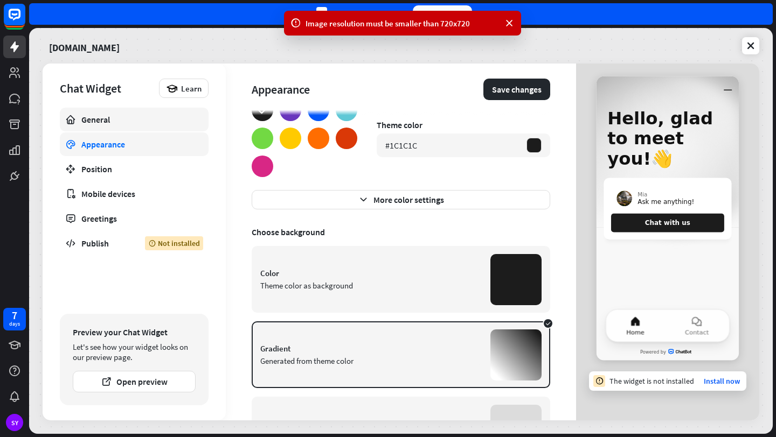
scroll to position [85, 0]
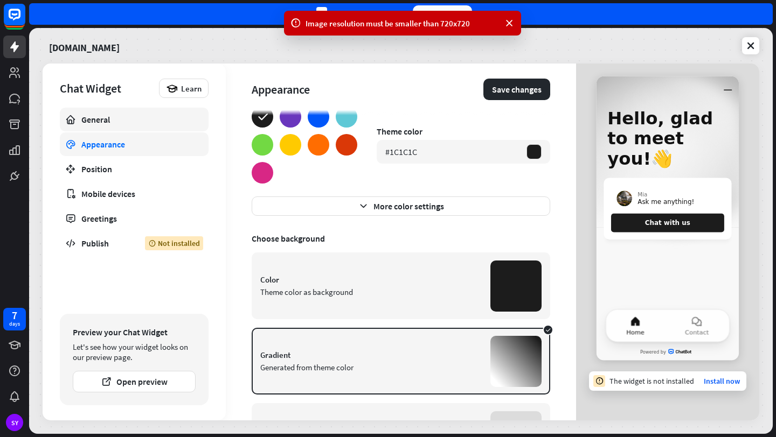
click at [171, 116] on div "General" at bounding box center [134, 119] width 106 height 11
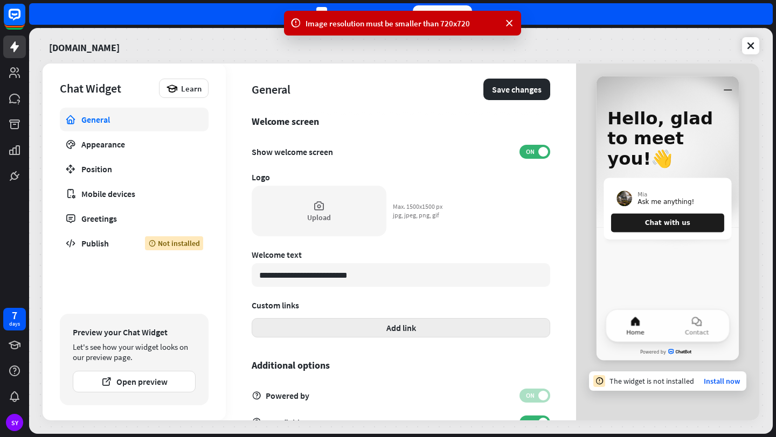
scroll to position [260, 0]
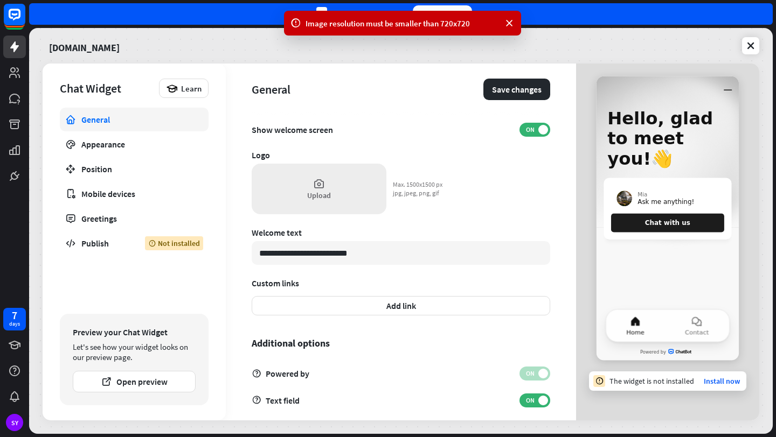
click at [337, 201] on div "Upload" at bounding box center [319, 189] width 135 height 51
click at [508, 20] on icon at bounding box center [509, 23] width 11 height 11
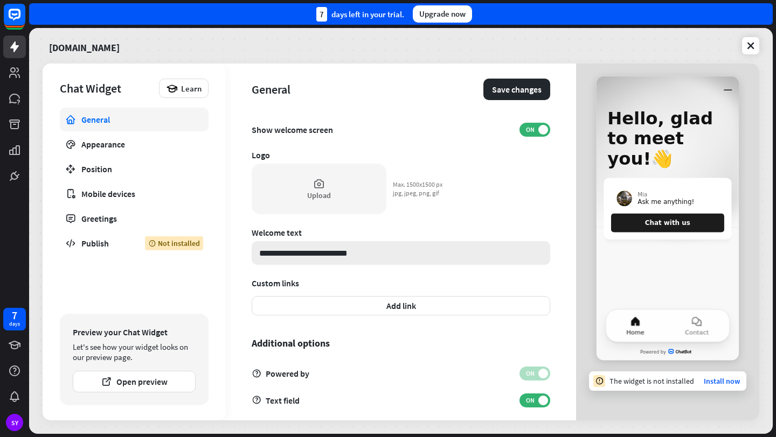
scroll to position [272, 0]
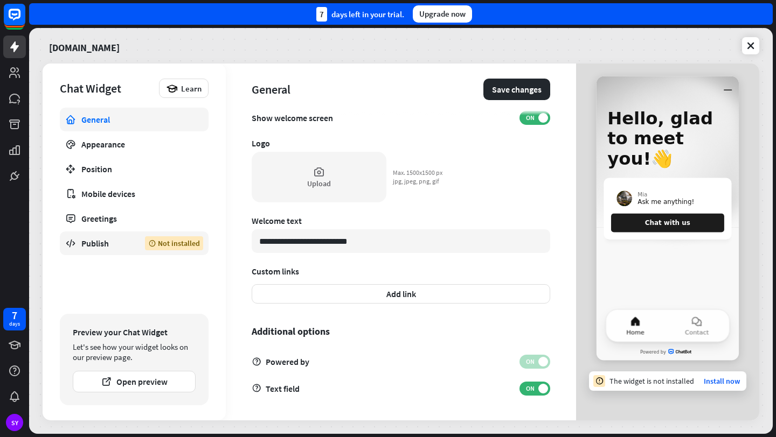
click at [122, 240] on div "Publish" at bounding box center [104, 243] width 47 height 11
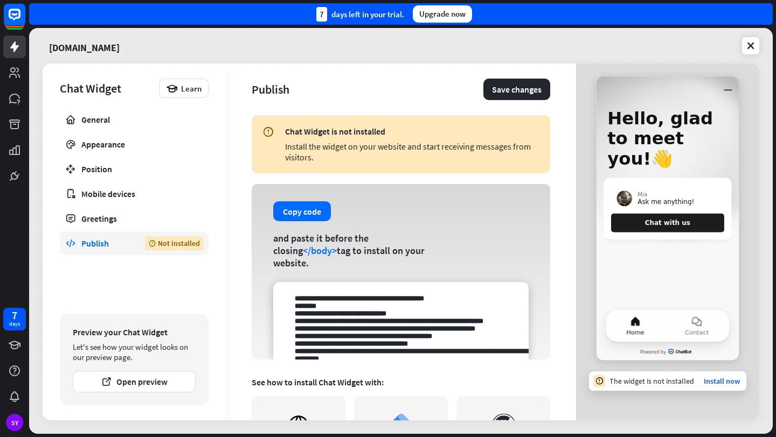
click at [124, 243] on div "Publish" at bounding box center [104, 243] width 47 height 11
click at [512, 93] on button "Save changes" at bounding box center [516, 90] width 67 height 22
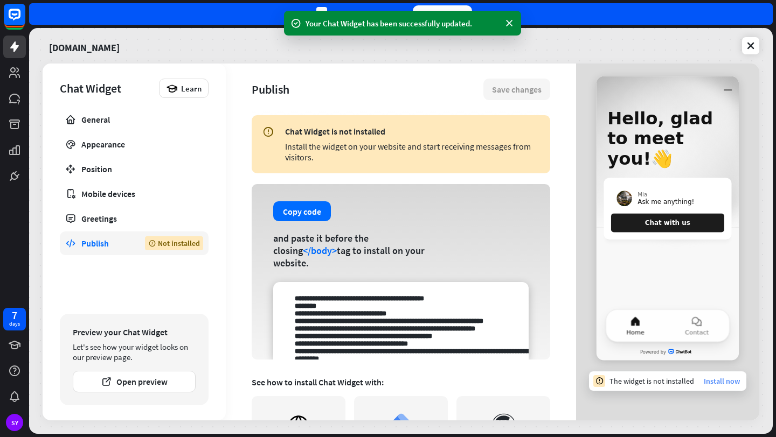
click at [721, 385] on link "Install now" at bounding box center [721, 381] width 36 height 10
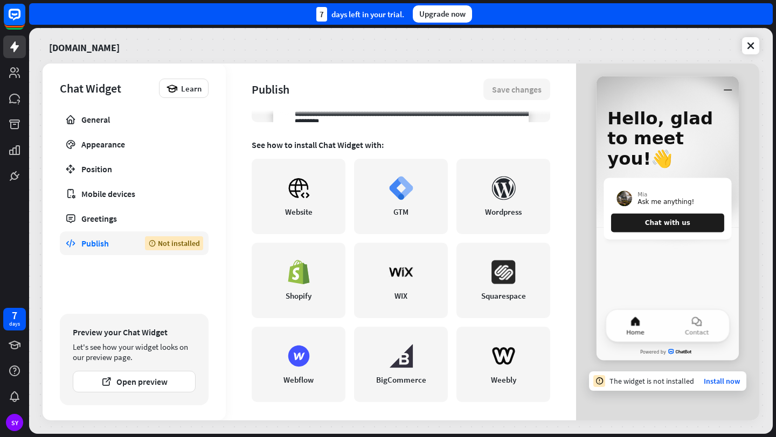
scroll to position [241, 0]
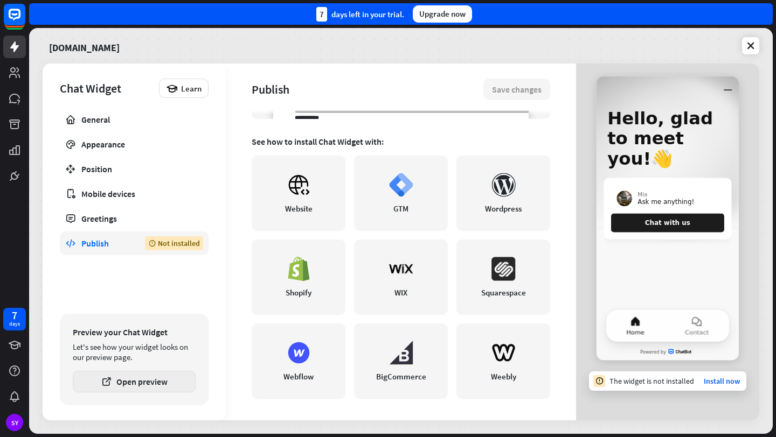
click at [130, 390] on button "Open preview" at bounding box center [134, 382] width 123 height 22
click at [7, 38] on link at bounding box center [14, 47] width 23 height 23
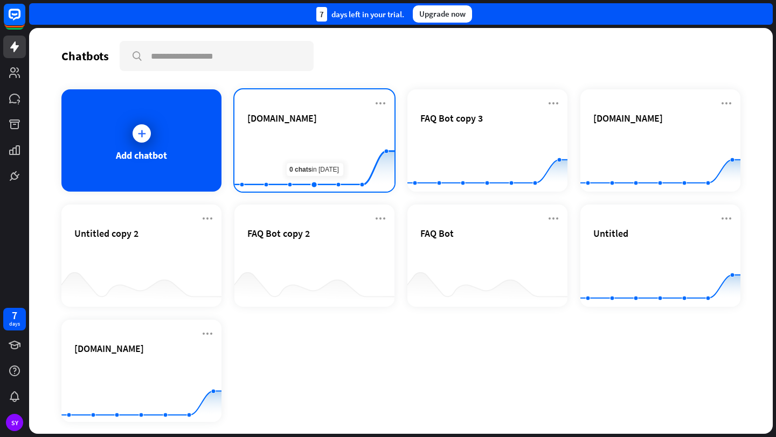
click at [316, 135] on rect at bounding box center [314, 164] width 160 height 67
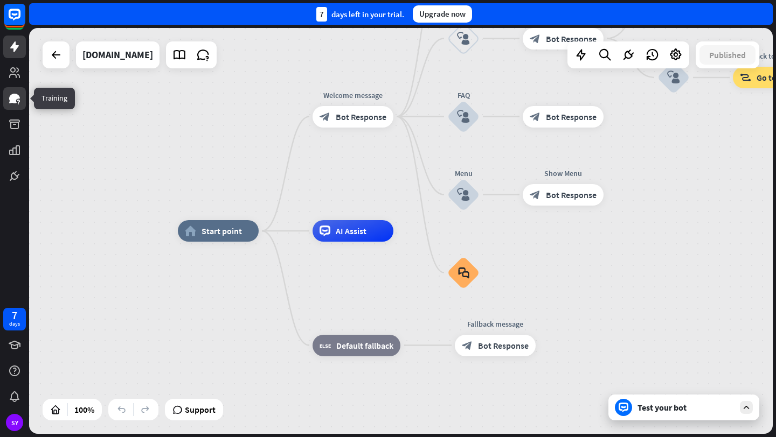
click at [12, 99] on icon at bounding box center [14, 99] width 11 height 10
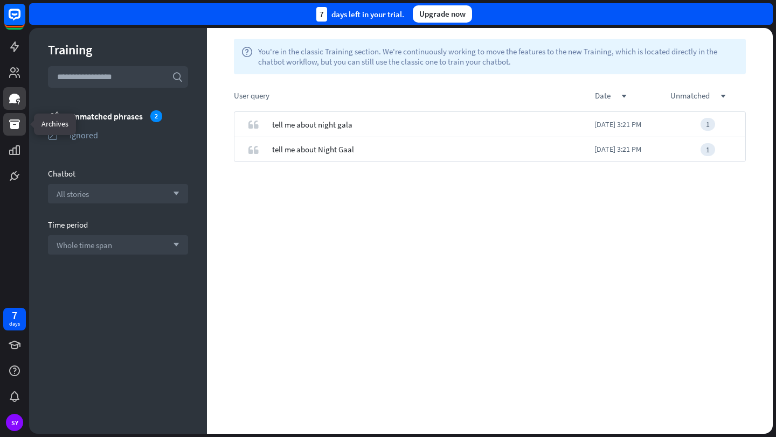
click at [18, 128] on icon at bounding box center [14, 125] width 11 height 10
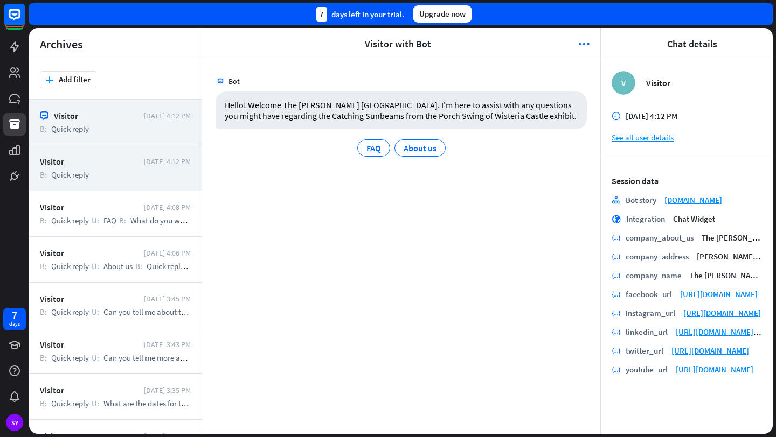
click at [128, 168] on div "Visitor Today 4:12 PM B: Quick reply" at bounding box center [115, 168] width 172 height 46
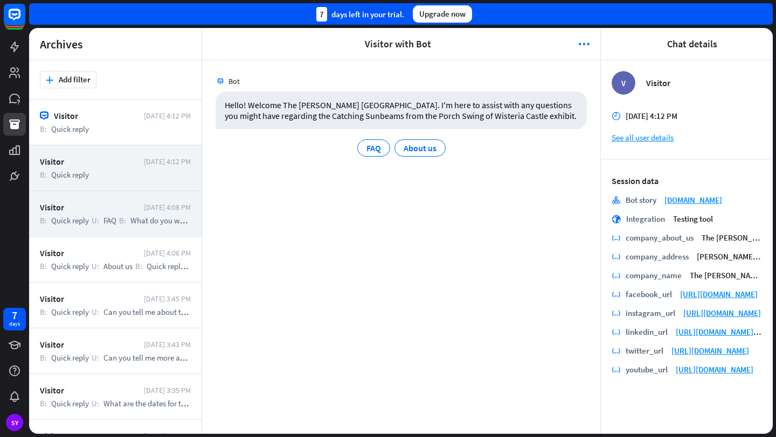
click at [108, 220] on span "FAQ" at bounding box center [109, 220] width 13 height 10
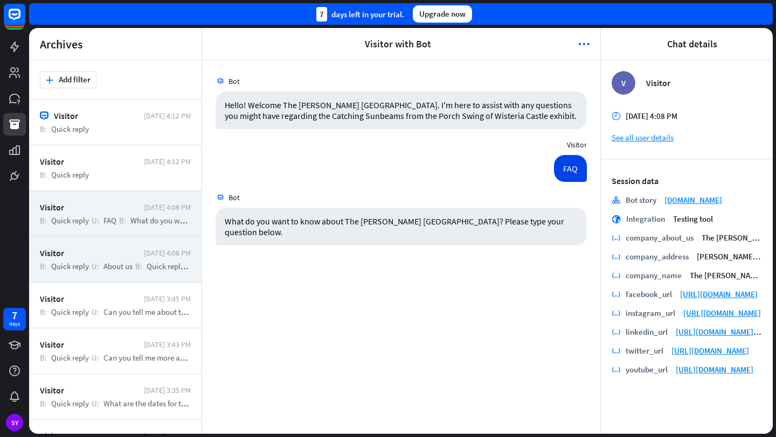
click at [109, 270] on span "About us" at bounding box center [117, 266] width 29 height 10
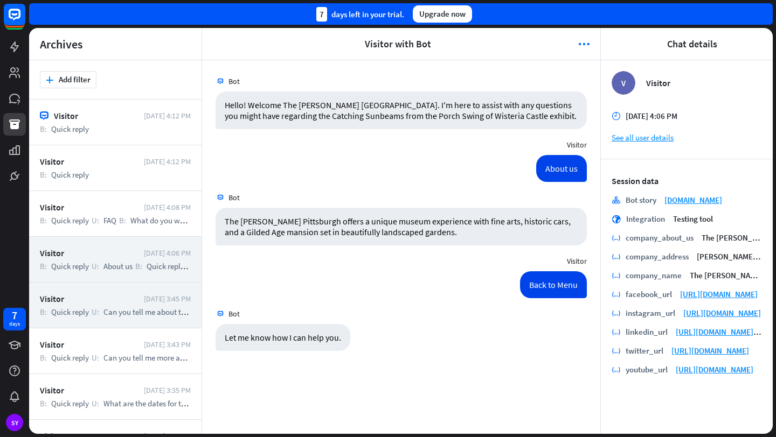
click at [108, 311] on span "Can you tell me about the installations in this exhibit?" at bounding box center [192, 312] width 179 height 10
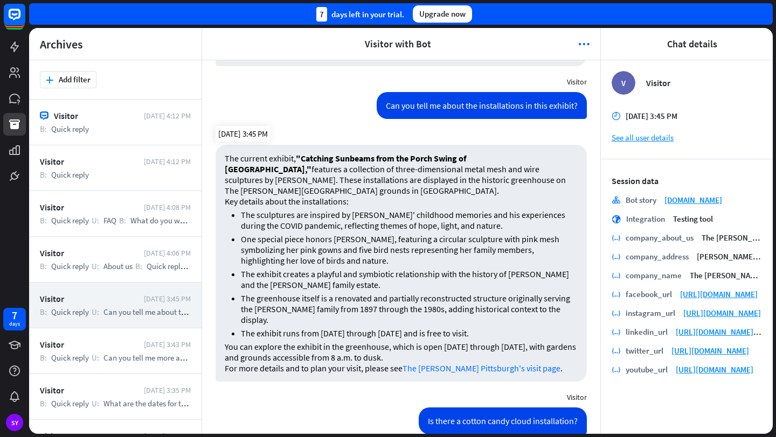
scroll to position [219, 0]
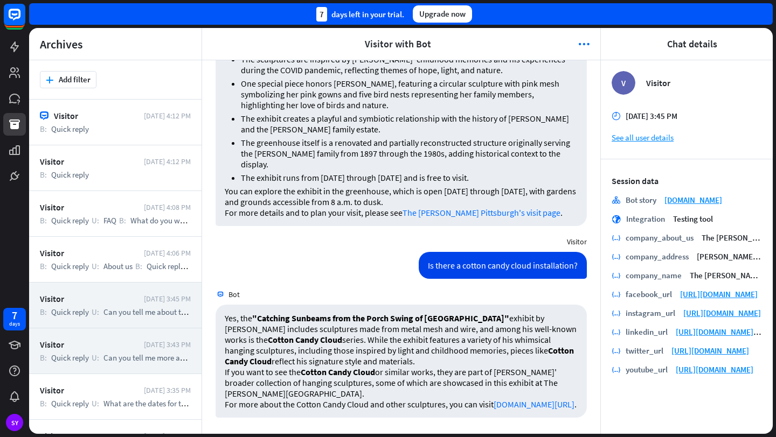
click at [83, 360] on span "Quick reply" at bounding box center [70, 358] width 38 height 10
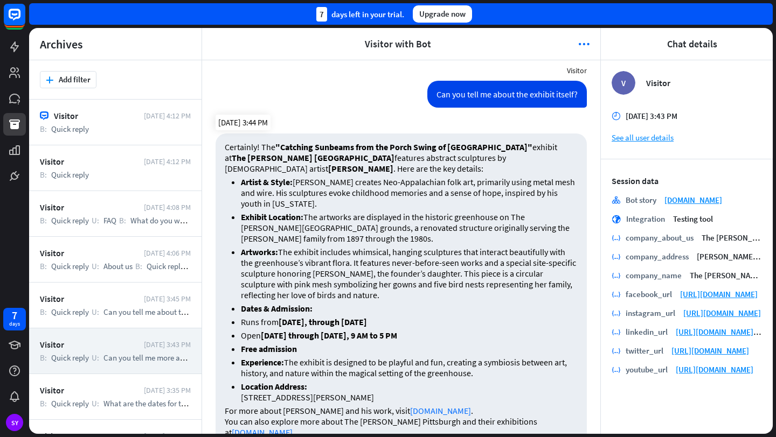
scroll to position [348, 0]
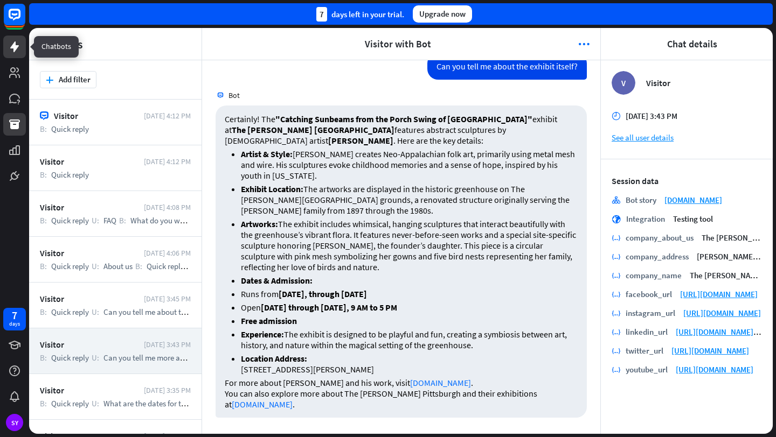
click at [15, 42] on icon at bounding box center [14, 46] width 9 height 11
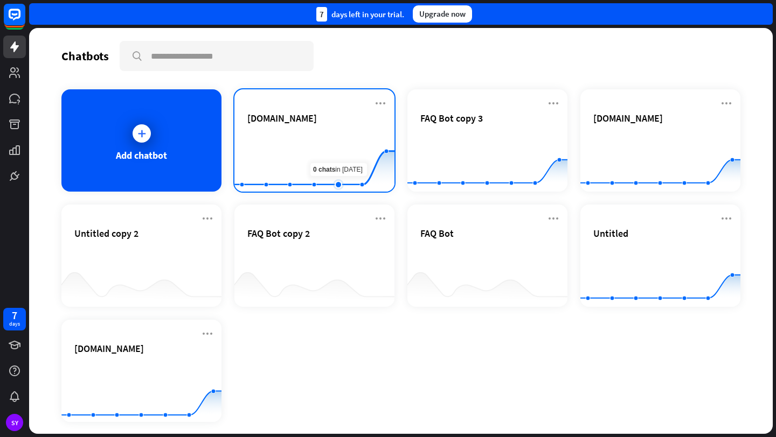
click at [329, 159] on rect at bounding box center [314, 164] width 160 height 67
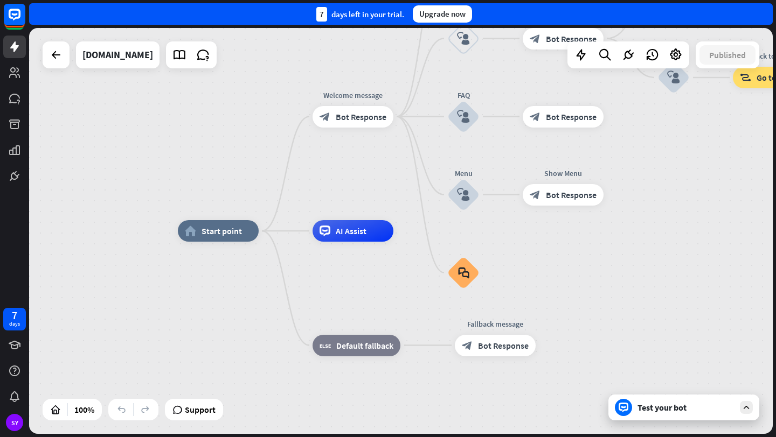
click at [654, 412] on div "Test your bot" at bounding box center [685, 407] width 97 height 11
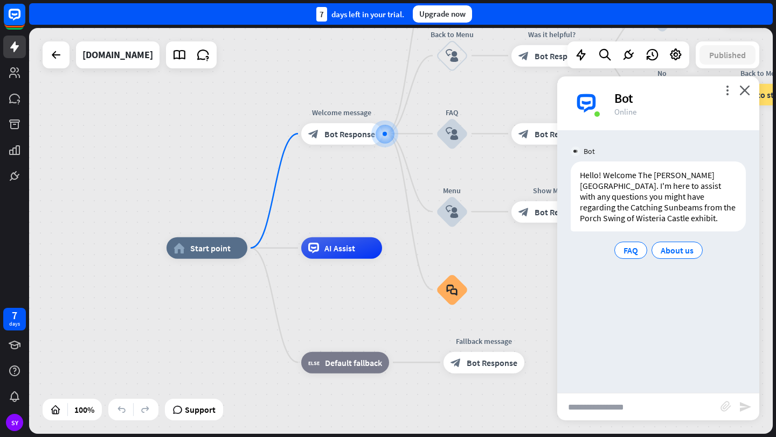
click at [626, 405] on input "text" at bounding box center [638, 407] width 163 height 27
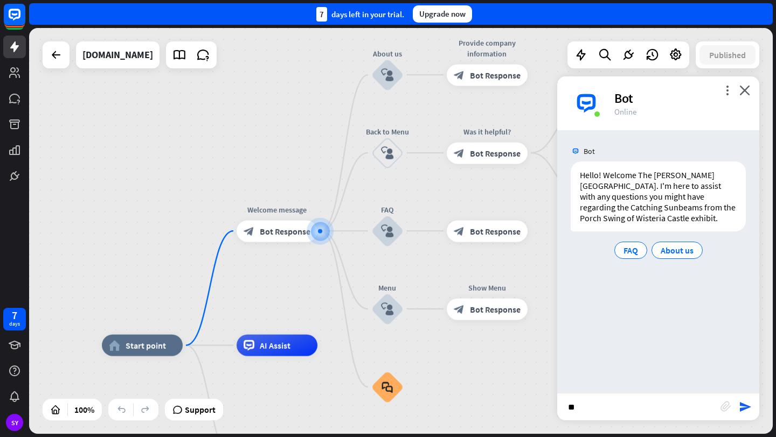
type input "*"
drag, startPoint x: 691, startPoint y: 410, endPoint x: 565, endPoint y: 406, distance: 126.6
click at [564, 406] on input "**********" at bounding box center [638, 407] width 163 height 27
type input "**********"
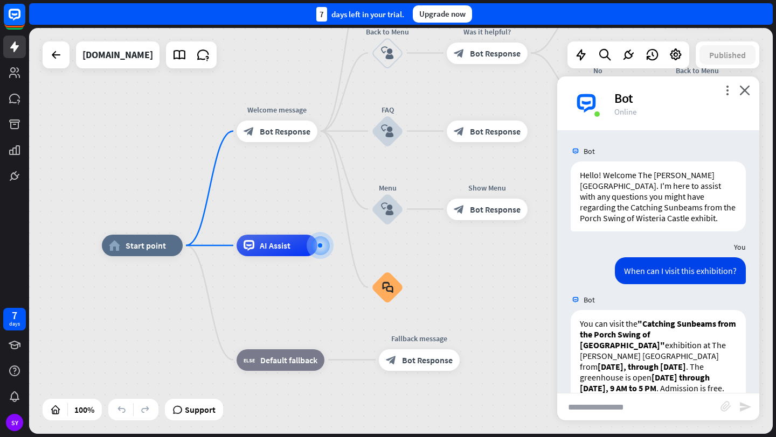
scroll to position [89, 0]
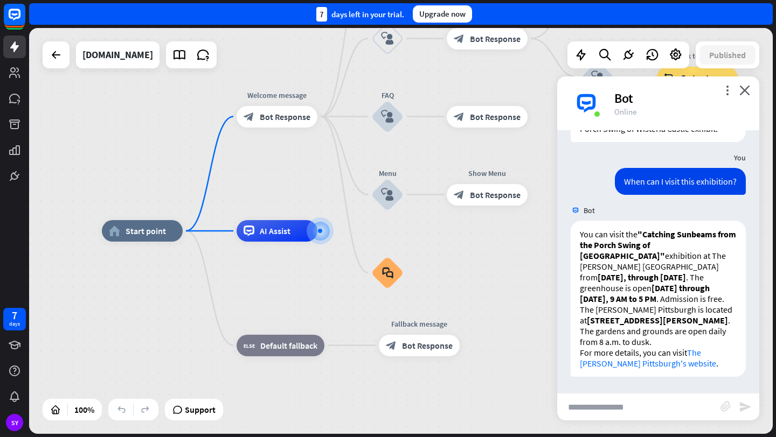
click at [594, 407] on input "text" at bounding box center [638, 407] width 163 height 27
click at [605, 408] on input "text" at bounding box center [638, 407] width 163 height 27
click at [598, 401] on input "text" at bounding box center [638, 407] width 163 height 27
type input "*"
click at [621, 408] on input "**********" at bounding box center [638, 407] width 163 height 27
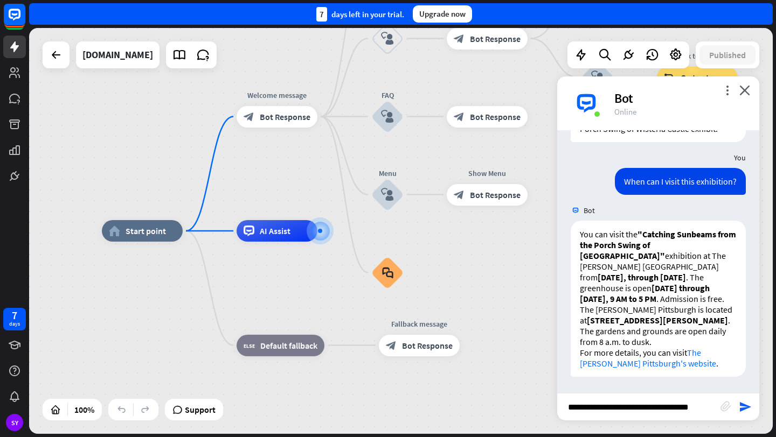
drag, startPoint x: 635, startPoint y: 407, endPoint x: 614, endPoint y: 406, distance: 21.0
click at [614, 406] on input "**********" at bounding box center [638, 407] width 163 height 27
type input "**********"
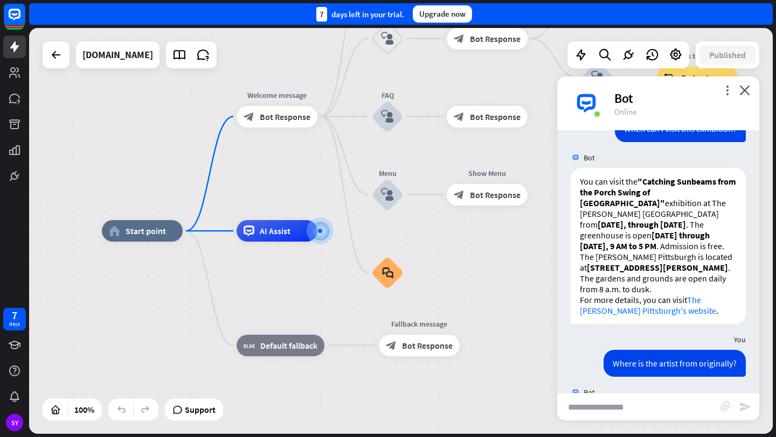
scroll to position [238, 0]
